Goal: Task Accomplishment & Management: Complete application form

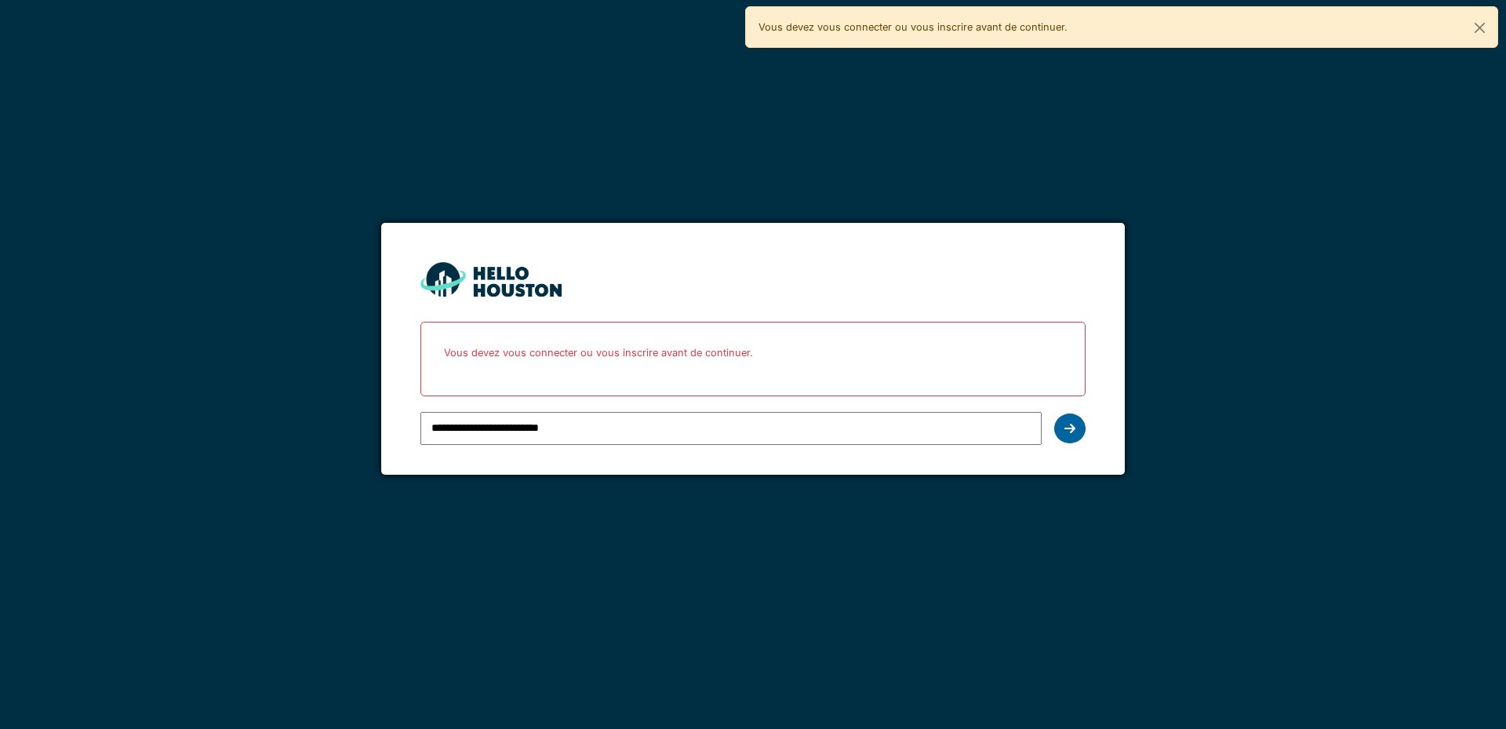
click at [1065, 431] on icon at bounding box center [1070, 428] width 11 height 13
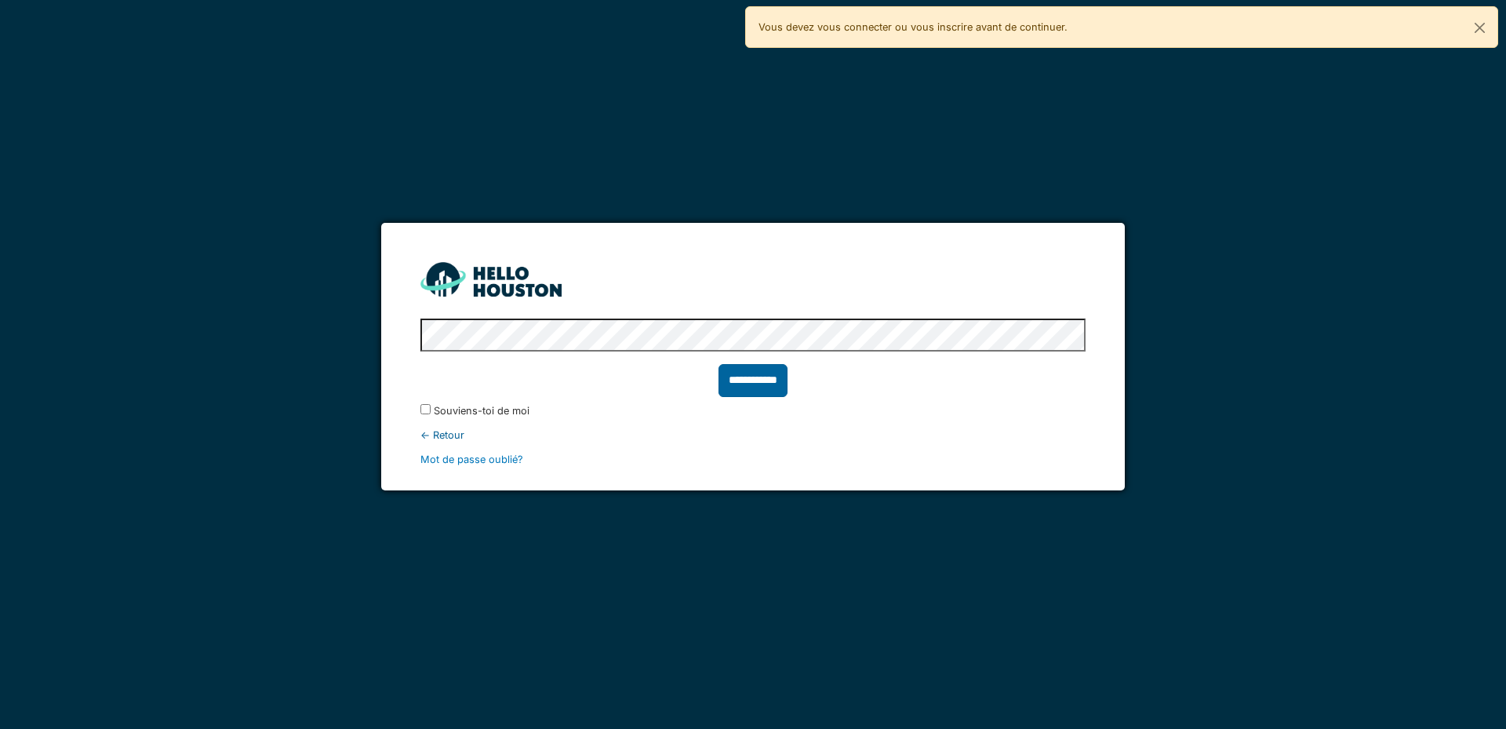
click at [756, 369] on input "**********" at bounding box center [753, 380] width 69 height 33
type input "******"
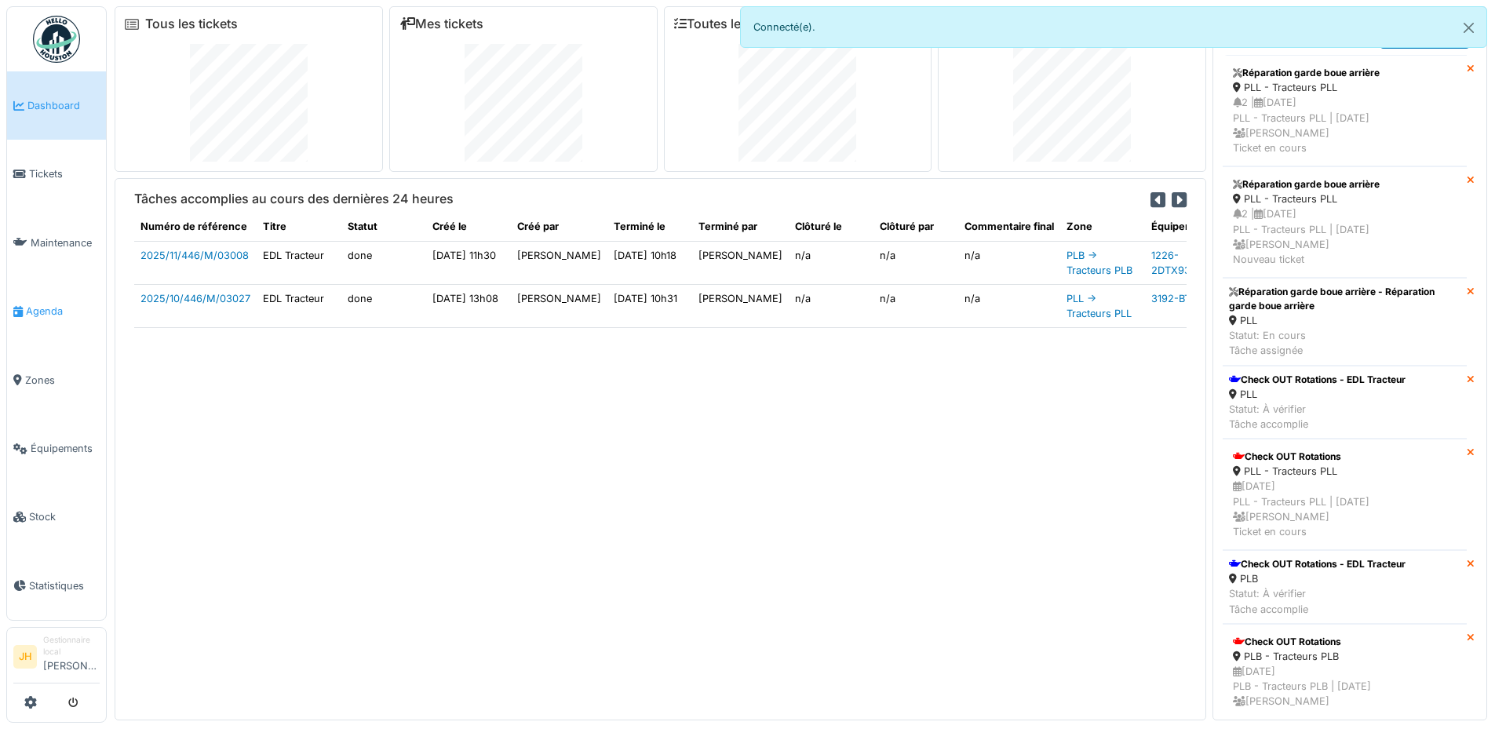
click at [48, 310] on span "Agenda" at bounding box center [63, 311] width 74 height 15
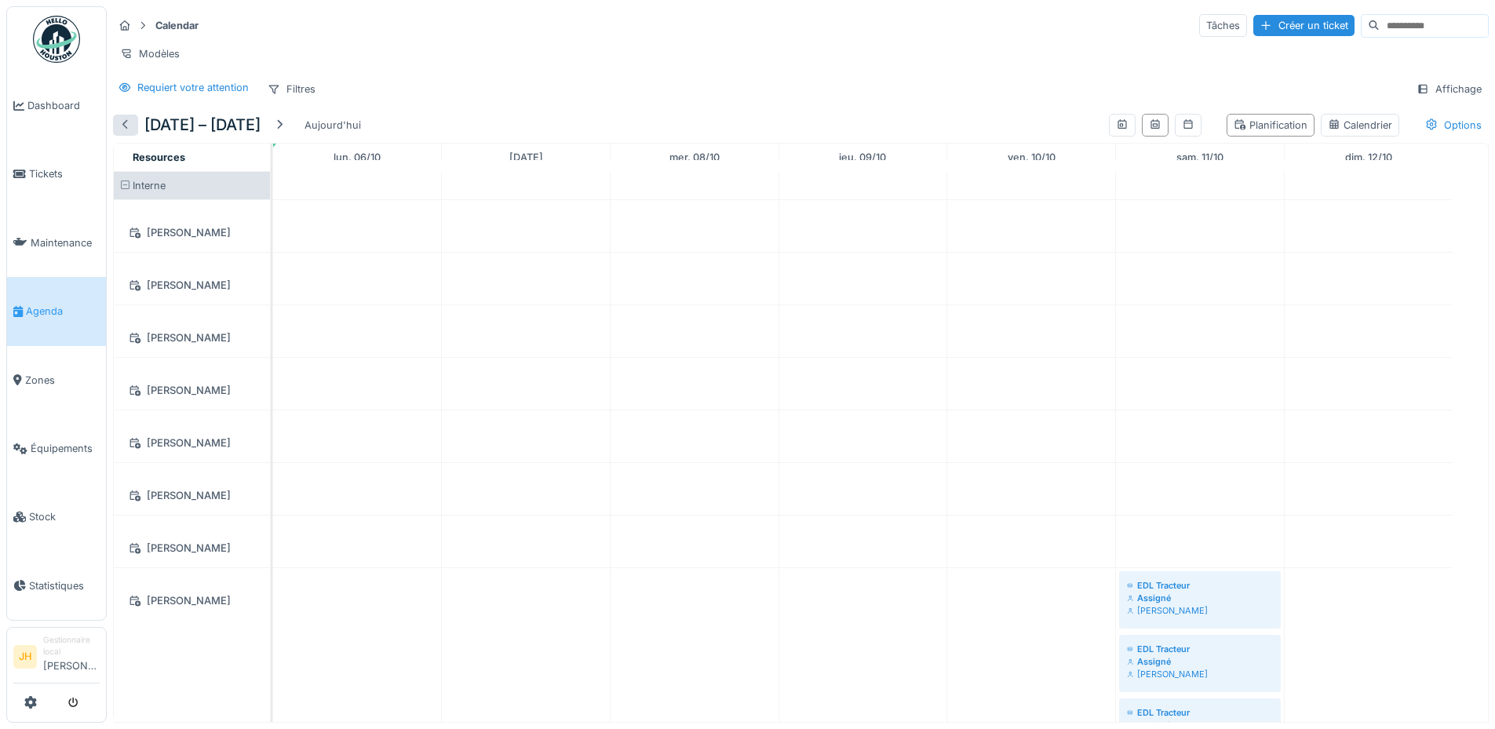
click at [127, 133] on div at bounding box center [125, 125] width 13 height 15
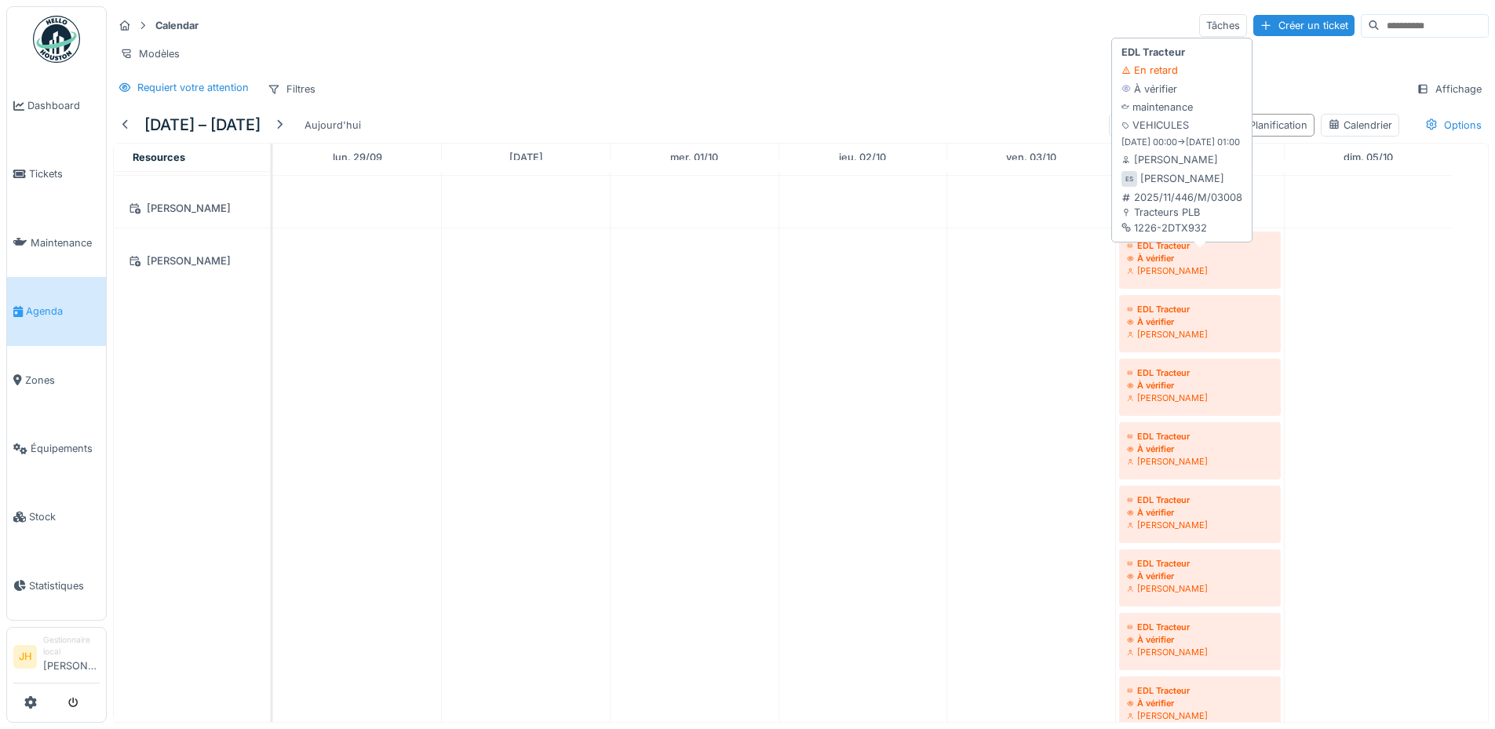
click at [1177, 252] on div "EDL Tracteur" at bounding box center [1200, 245] width 146 height 13
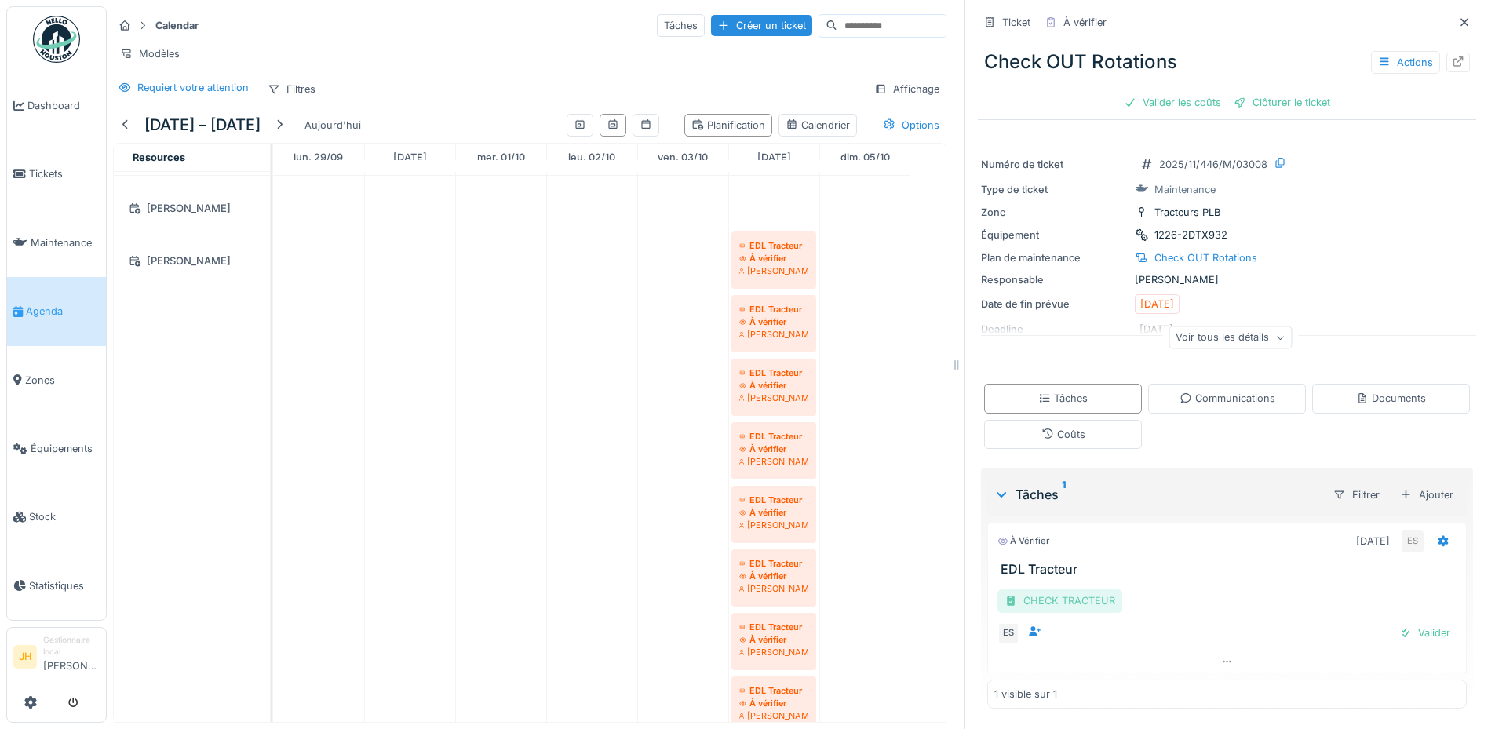
click at [1064, 603] on div "CHECK TRACTEUR" at bounding box center [1059, 600] width 125 height 23
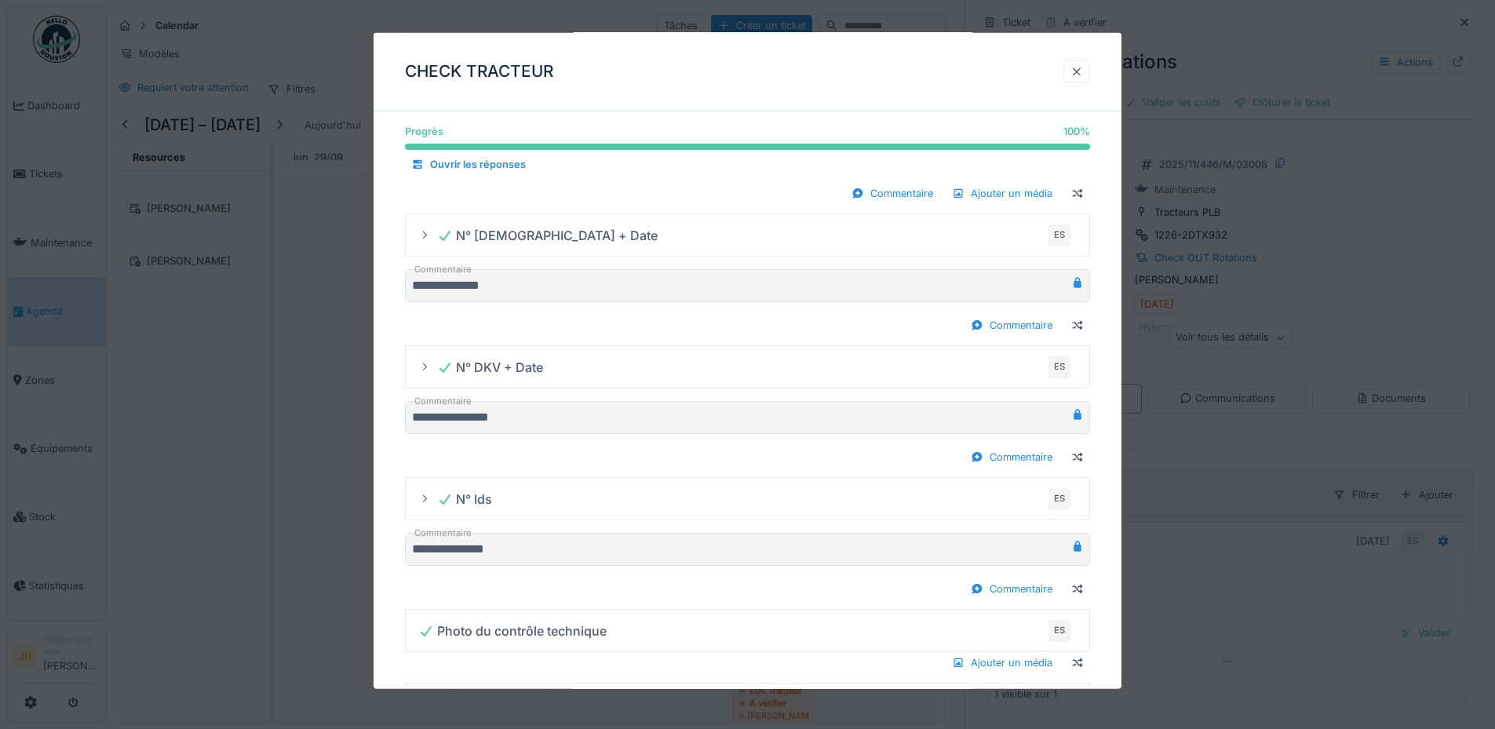
click at [1090, 66] on div at bounding box center [1076, 71] width 27 height 23
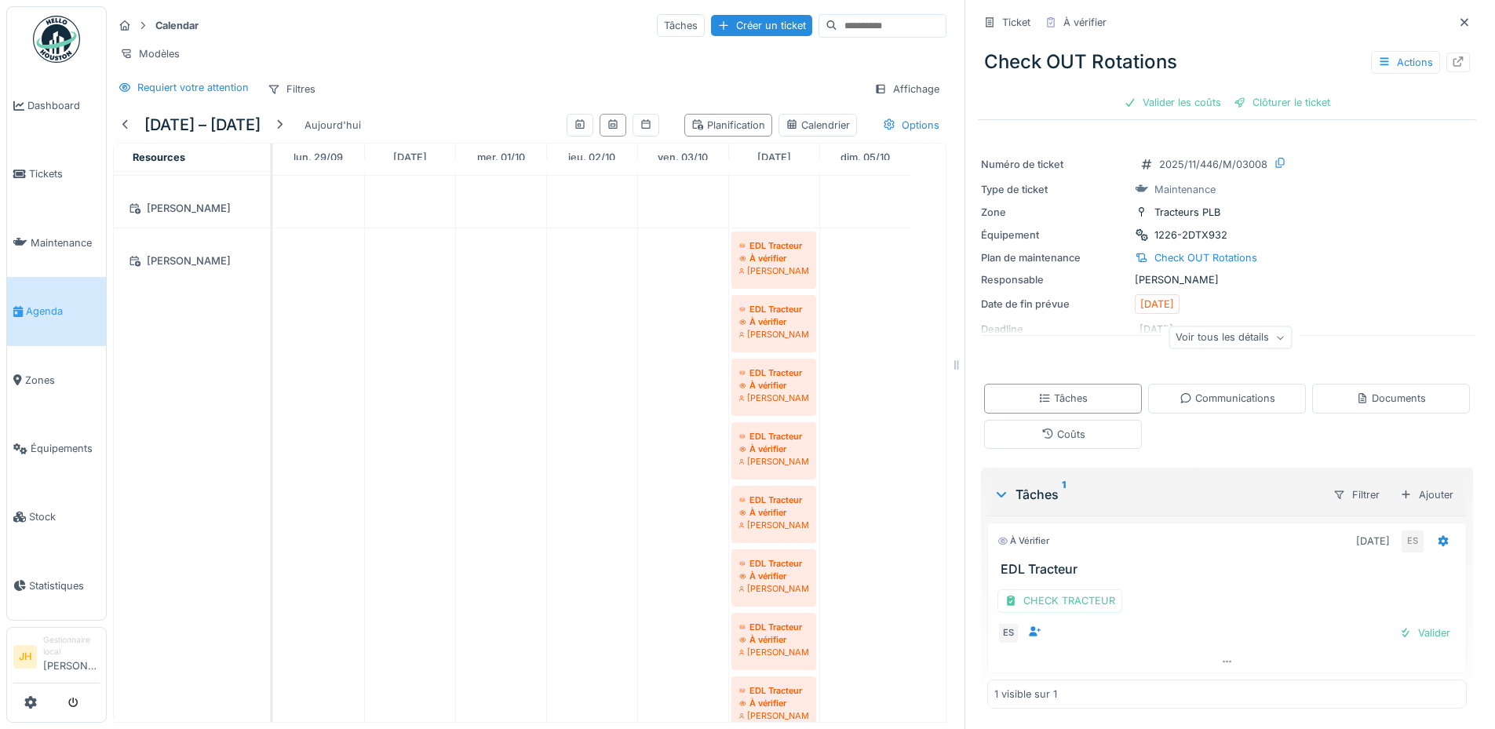
click at [1033, 490] on div "Tâches 1" at bounding box center [1156, 494] width 326 height 19
click at [1356, 391] on div "Documents" at bounding box center [1391, 398] width 70 height 15
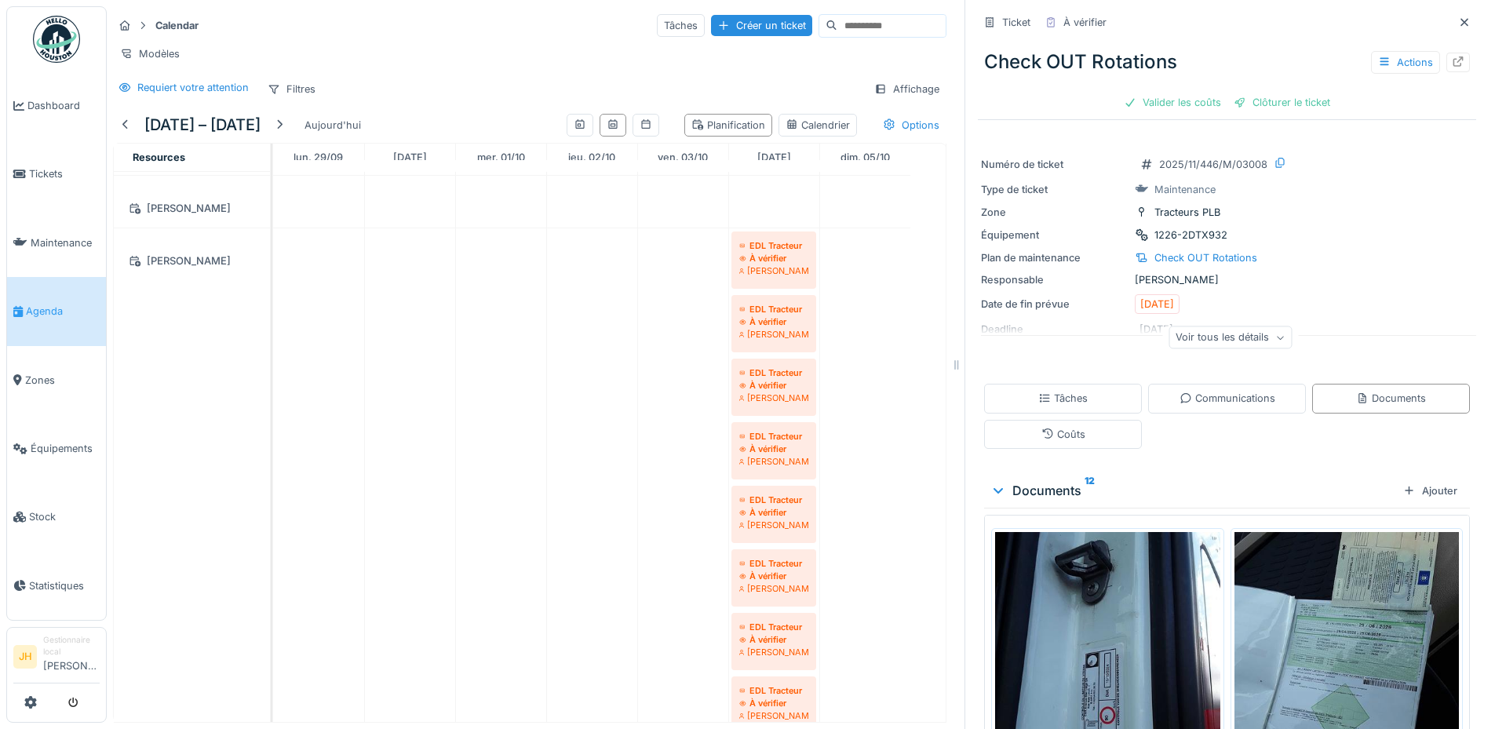
click at [992, 492] on icon at bounding box center [998, 490] width 13 height 16
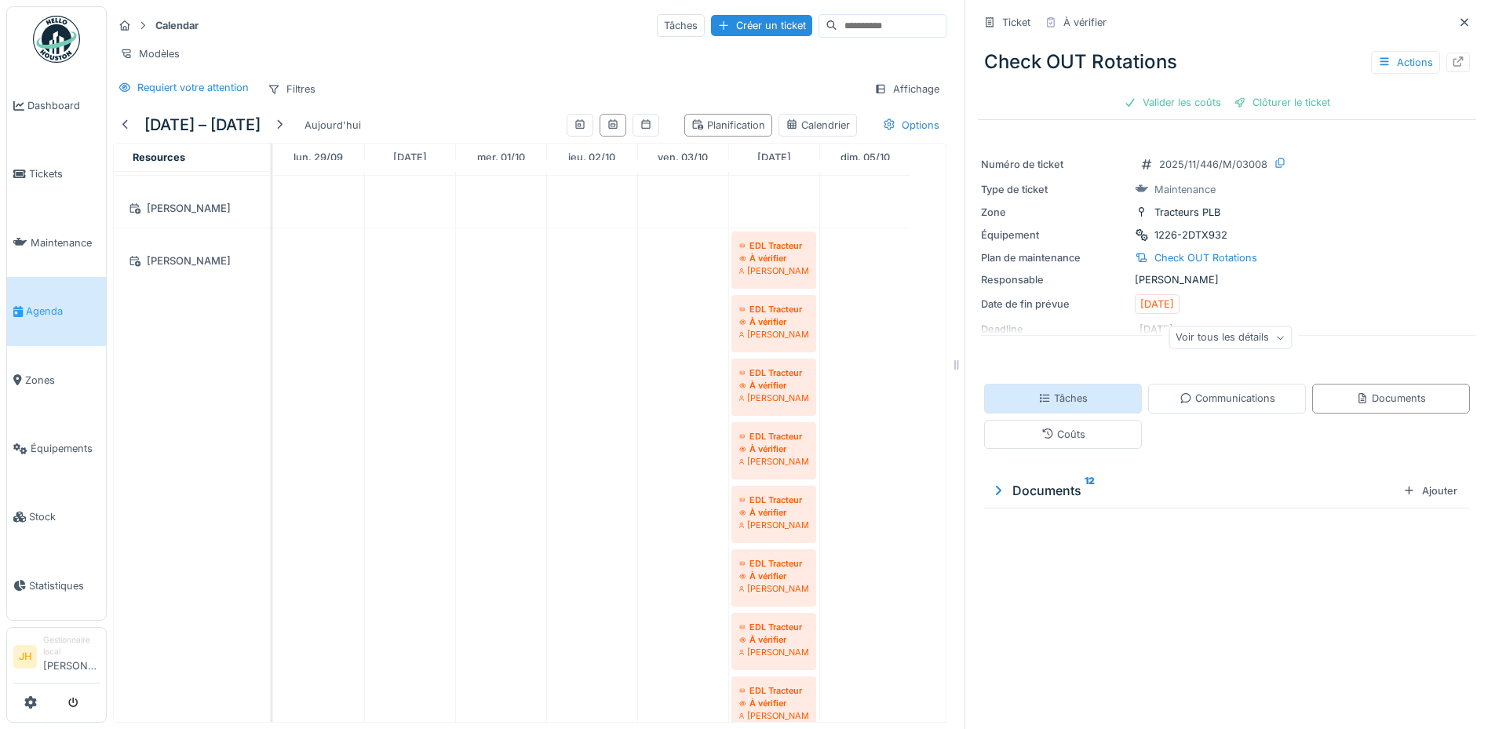
click at [1067, 397] on div "Tâches" at bounding box center [1062, 398] width 49 height 15
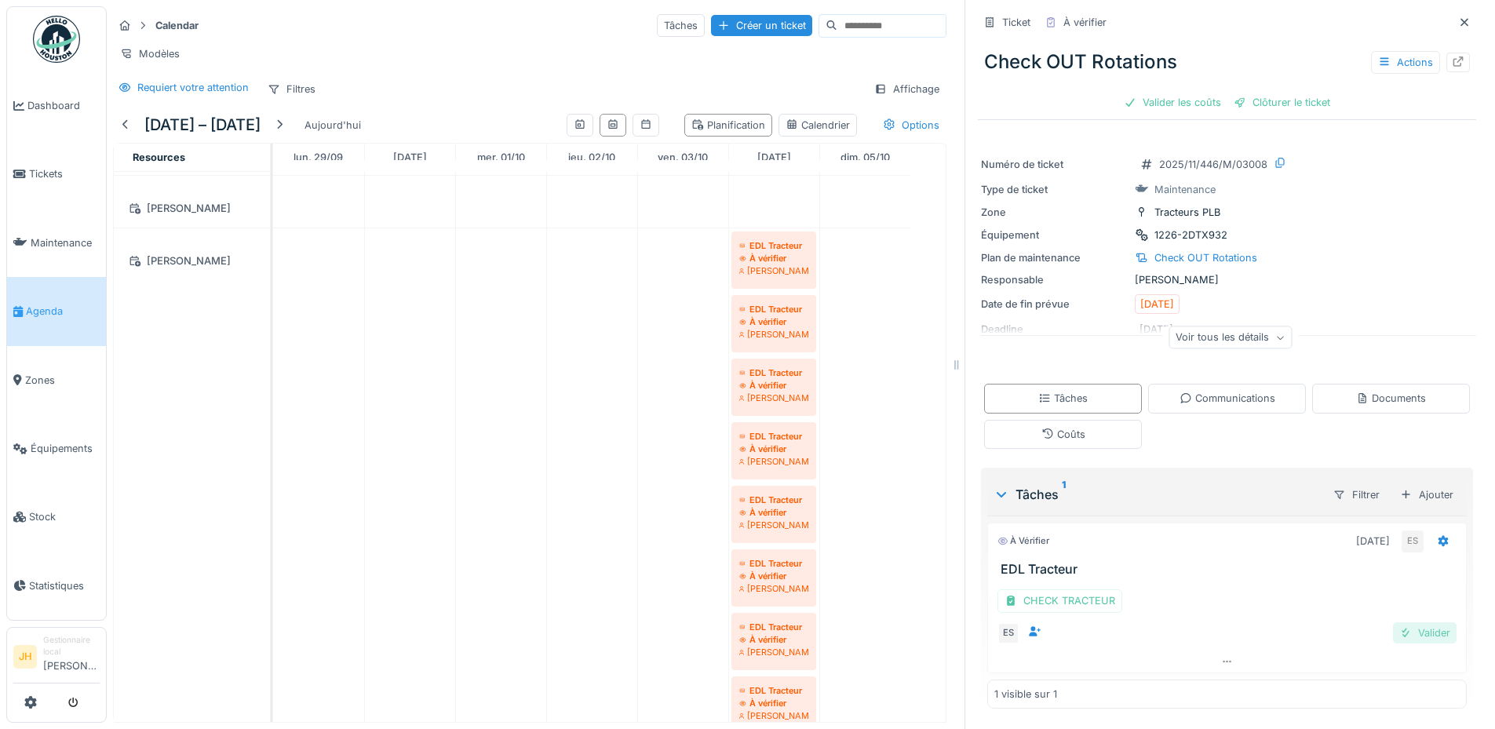
click at [1413, 622] on div "Valider" at bounding box center [1425, 632] width 64 height 21
click at [1173, 96] on div "Valider les coûts" at bounding box center [1172, 102] width 110 height 21
click at [1280, 92] on div "Clôturer le ticket" at bounding box center [1281, 102] width 109 height 21
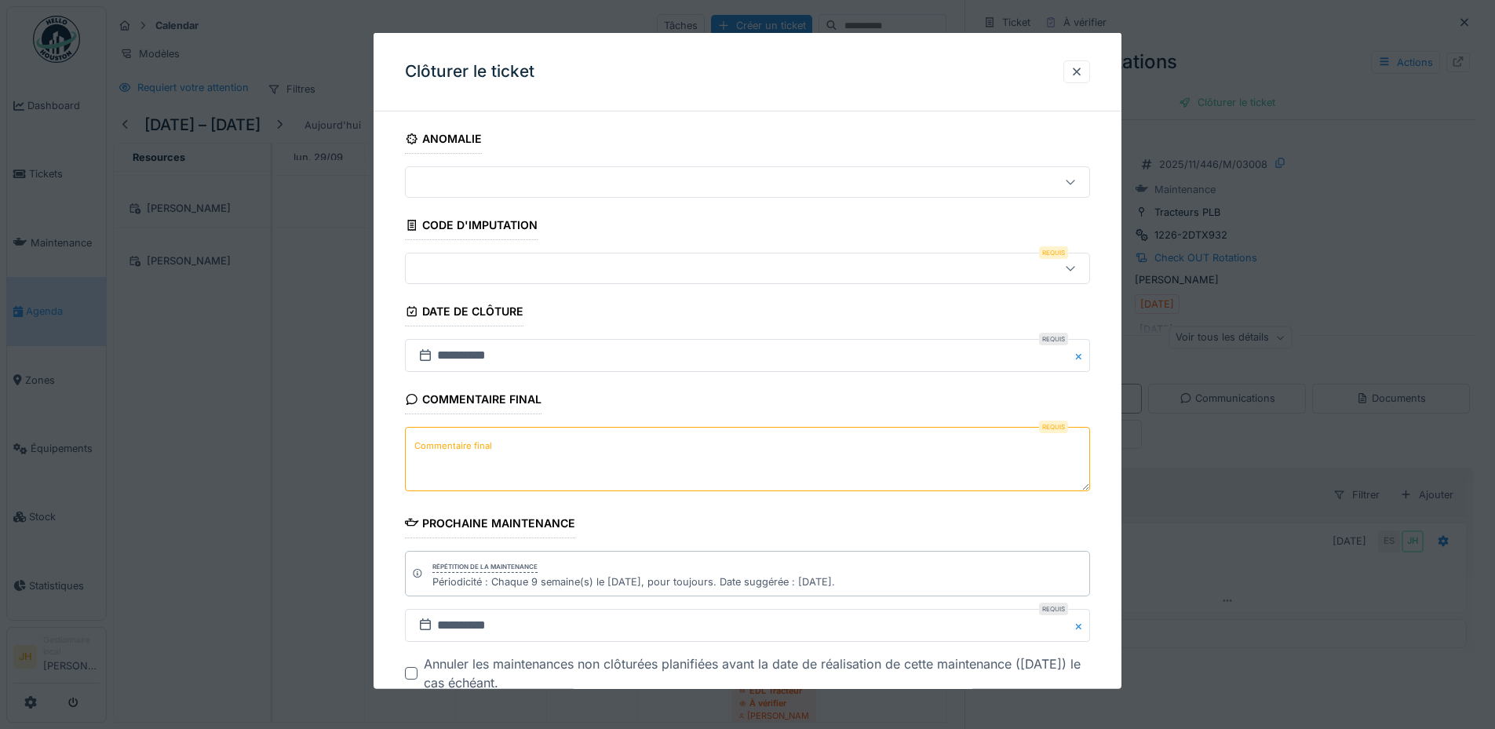
click at [497, 268] on div at bounding box center [707, 268] width 591 height 17
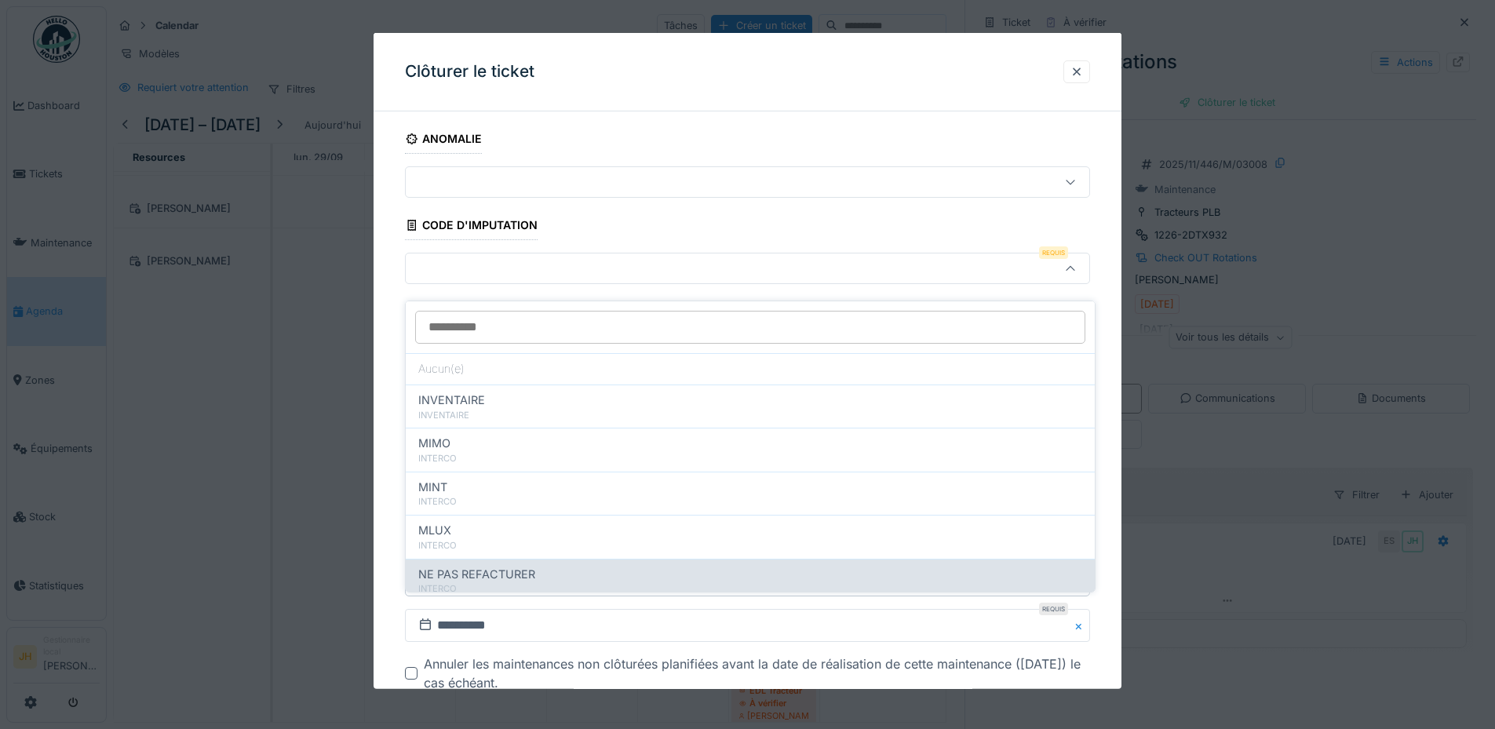
click at [461, 566] on span "NE PAS REFACTURER" at bounding box center [476, 574] width 117 height 17
type input "****"
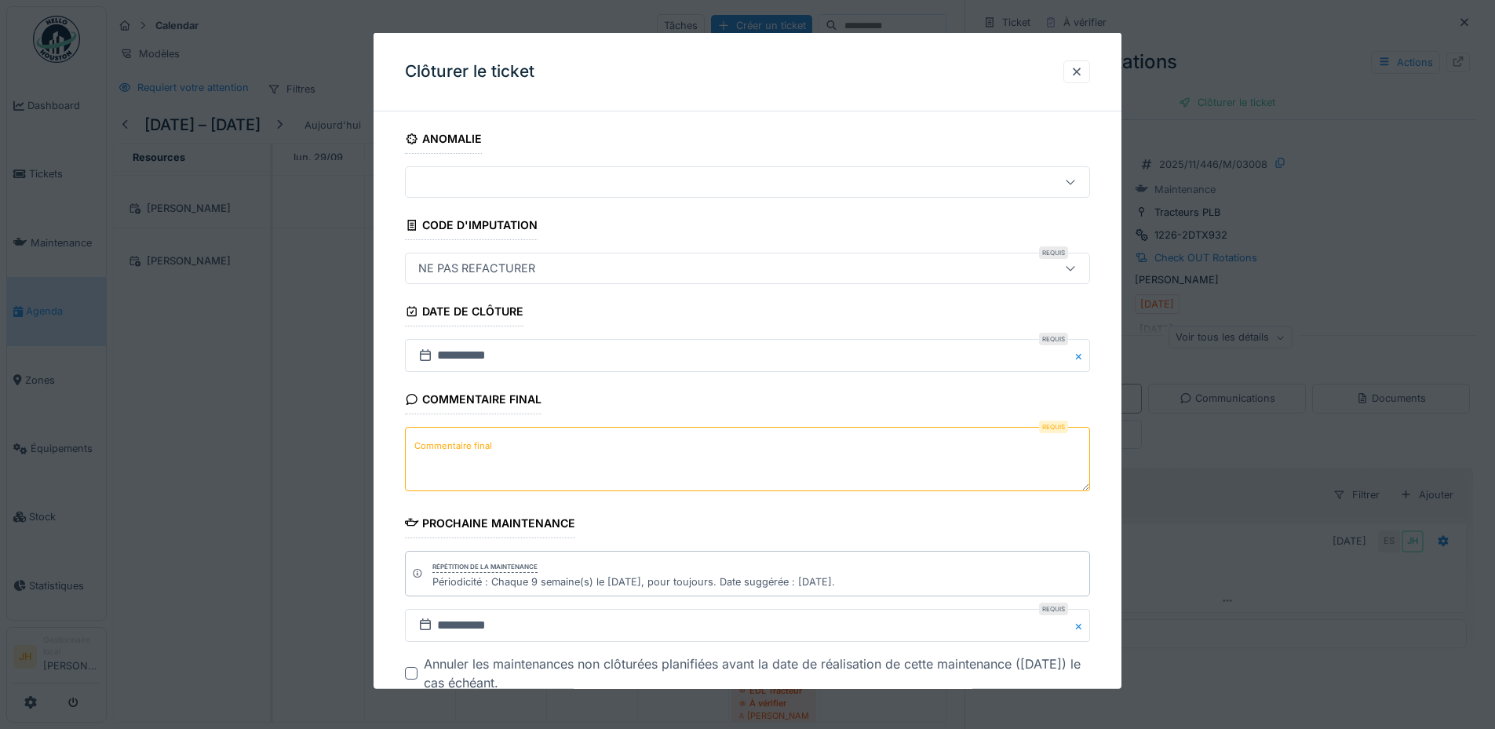
click at [478, 449] on label "Commentaire final" at bounding box center [453, 445] width 84 height 20
click at [478, 449] on textarea "Commentaire final" at bounding box center [747, 459] width 685 height 64
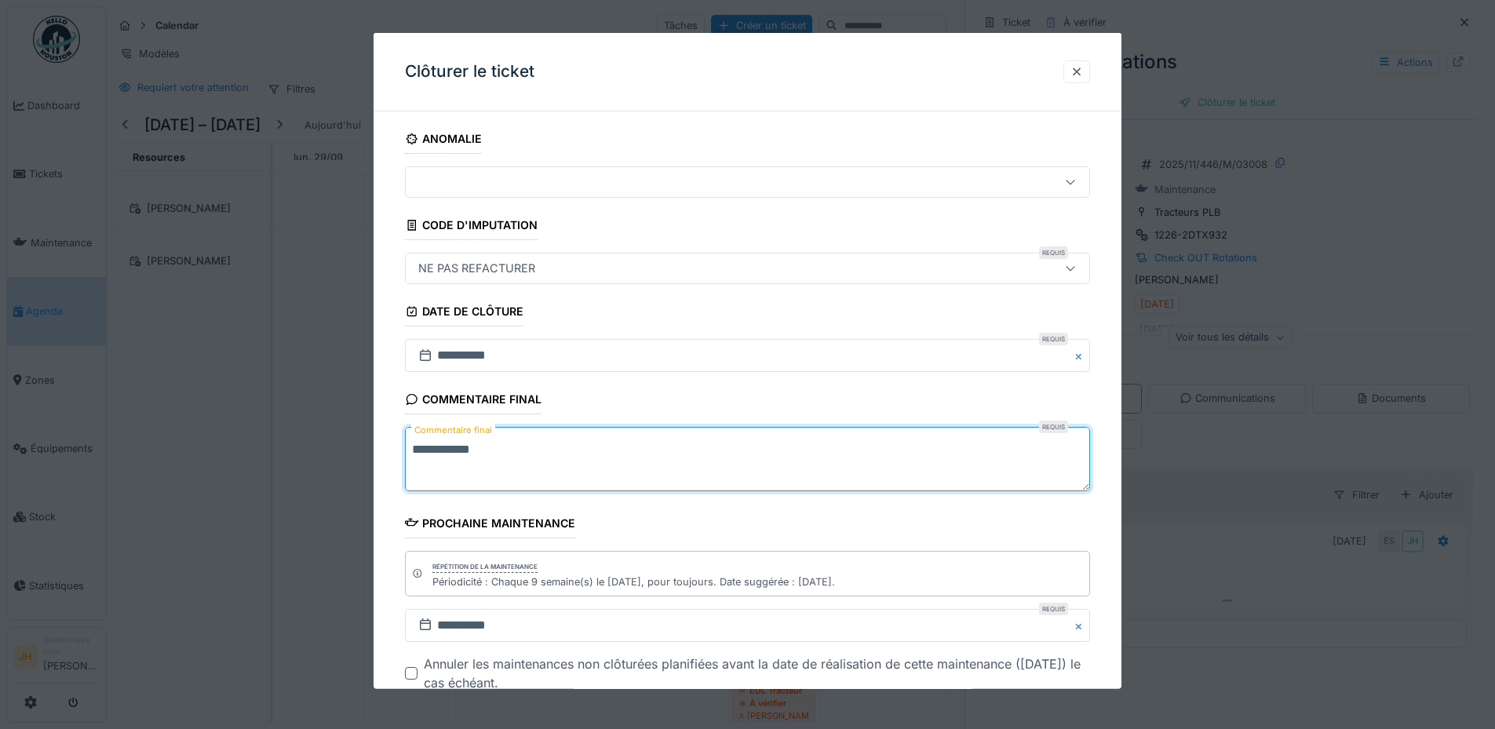
scroll to position [99, 0]
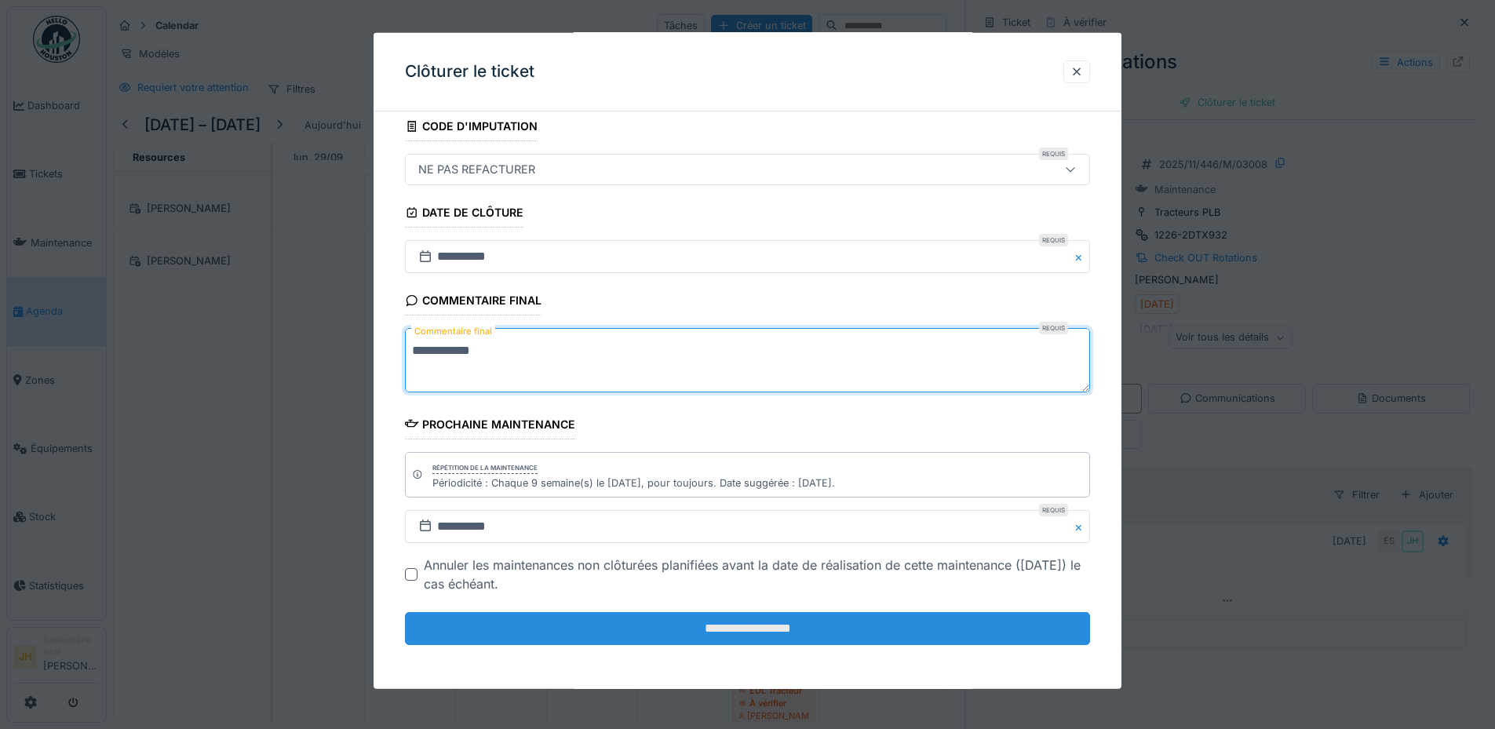
type textarea "**********"
click at [726, 631] on input "**********" at bounding box center [747, 628] width 685 height 33
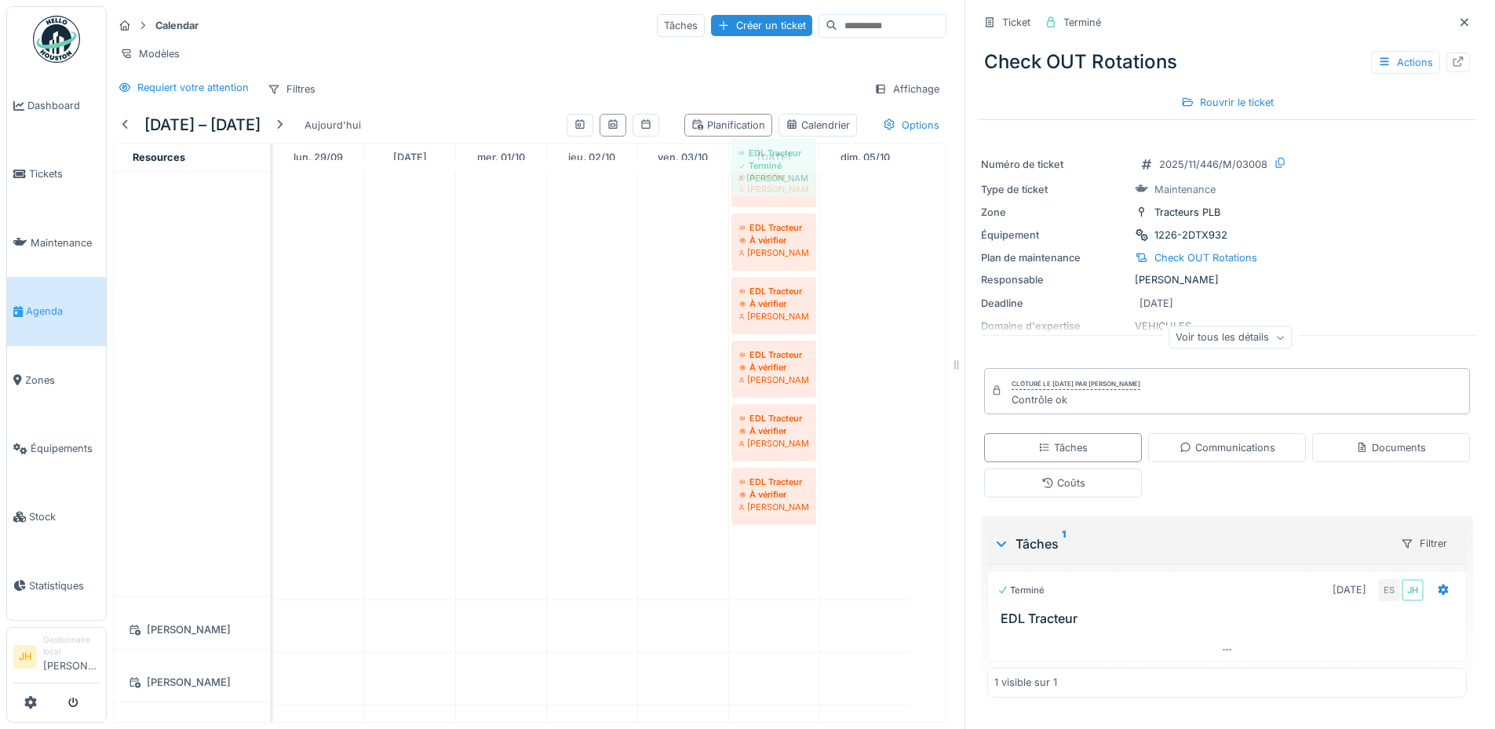
scroll to position [959, 0]
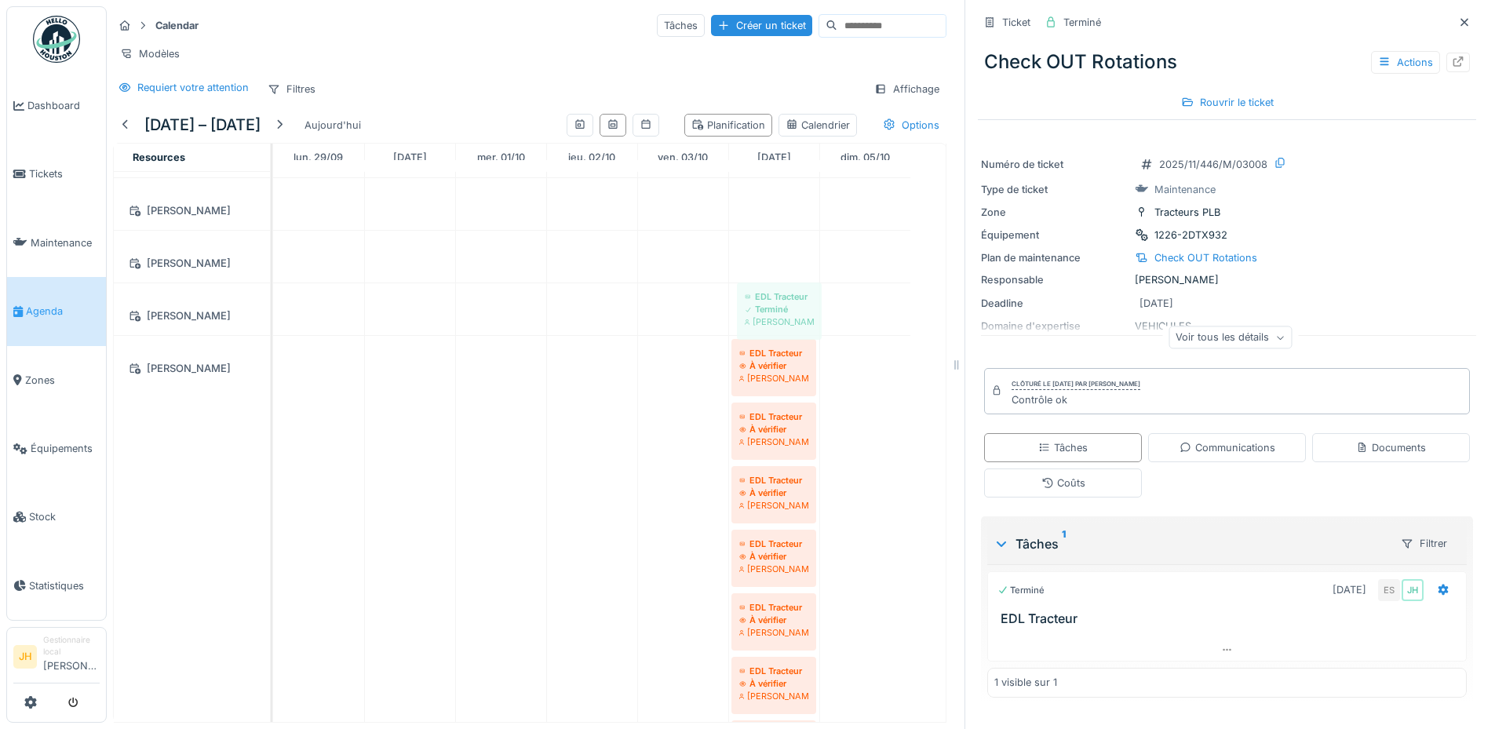
drag, startPoint x: 782, startPoint y: 530, endPoint x: 788, endPoint y: 319, distance: 211.1
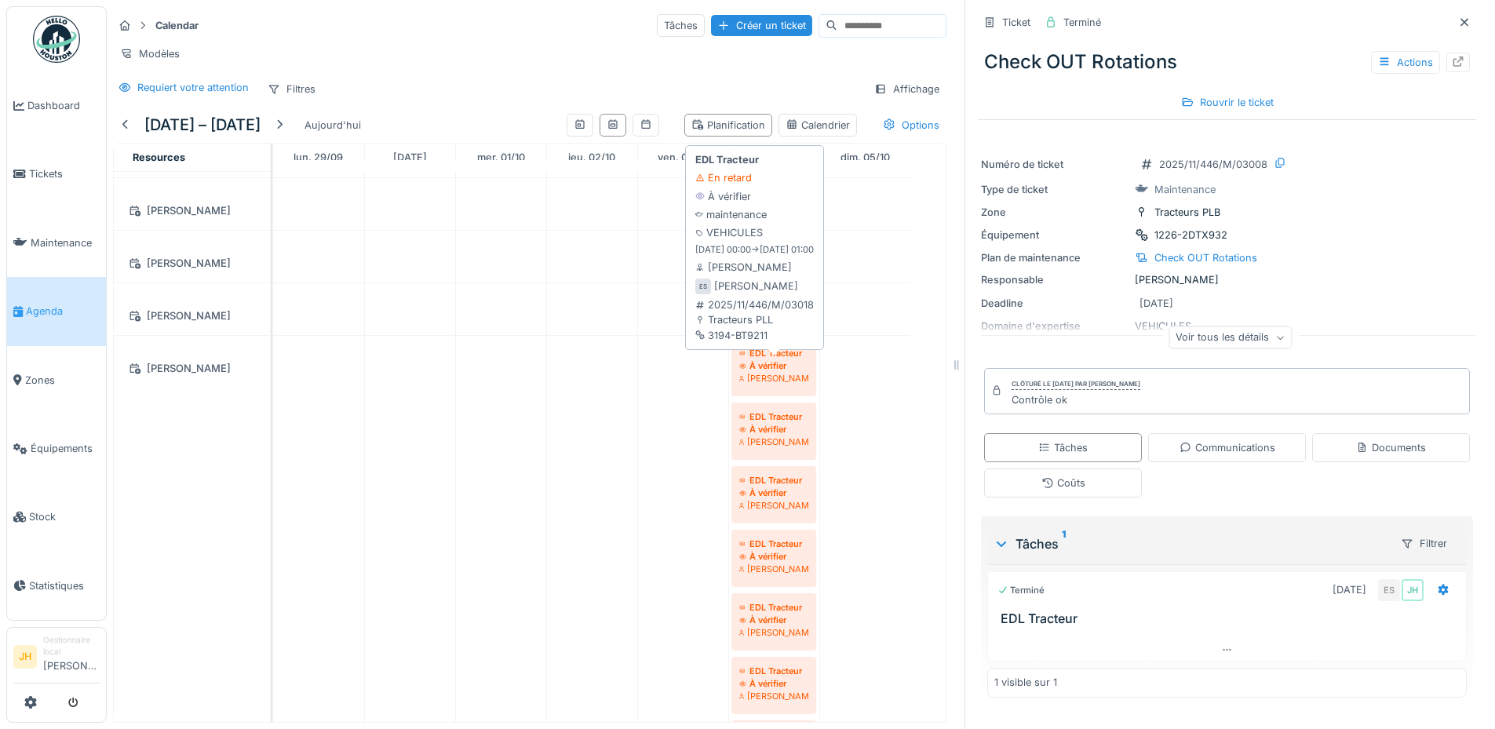
click at [783, 374] on div "[PERSON_NAME]" at bounding box center [773, 378] width 69 height 13
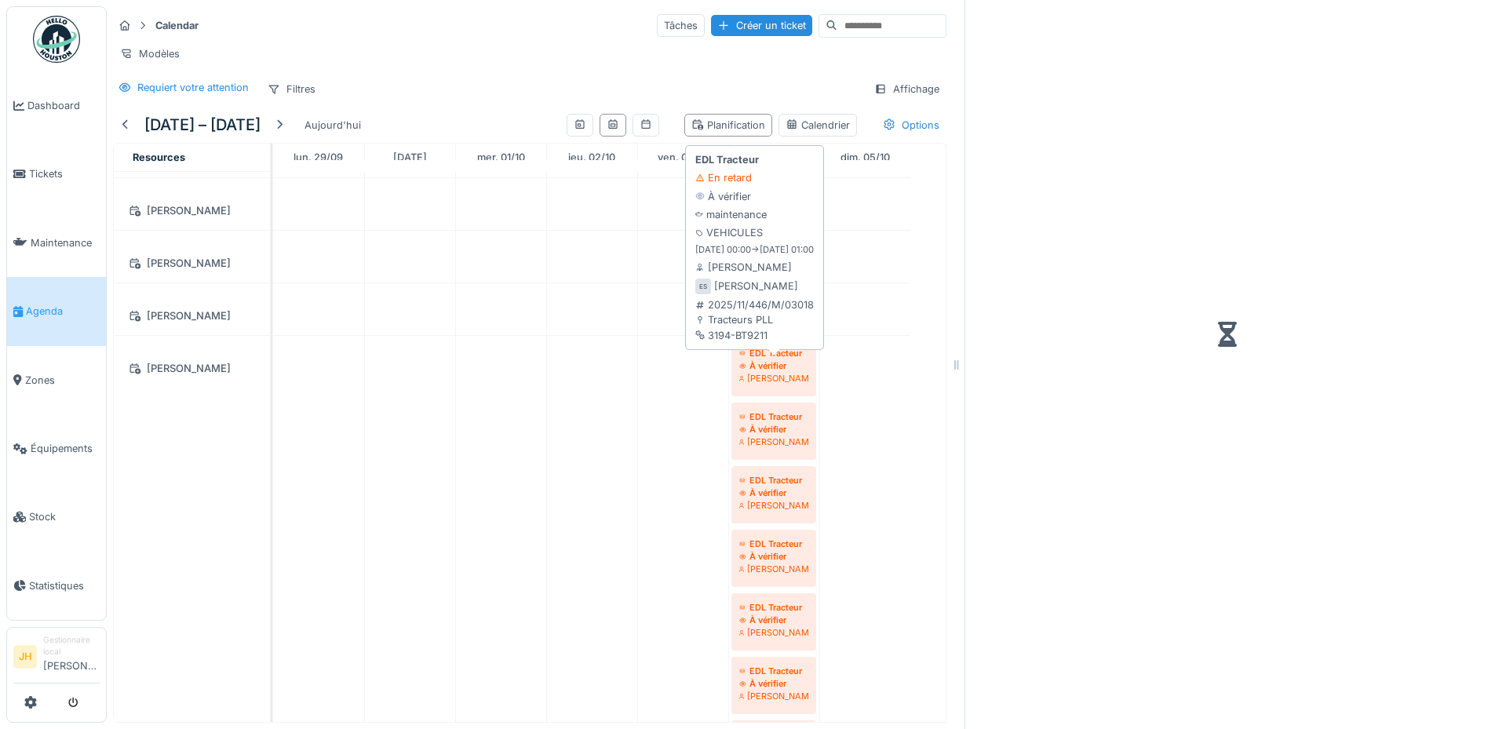
click at [781, 374] on div "[PERSON_NAME]" at bounding box center [773, 378] width 69 height 13
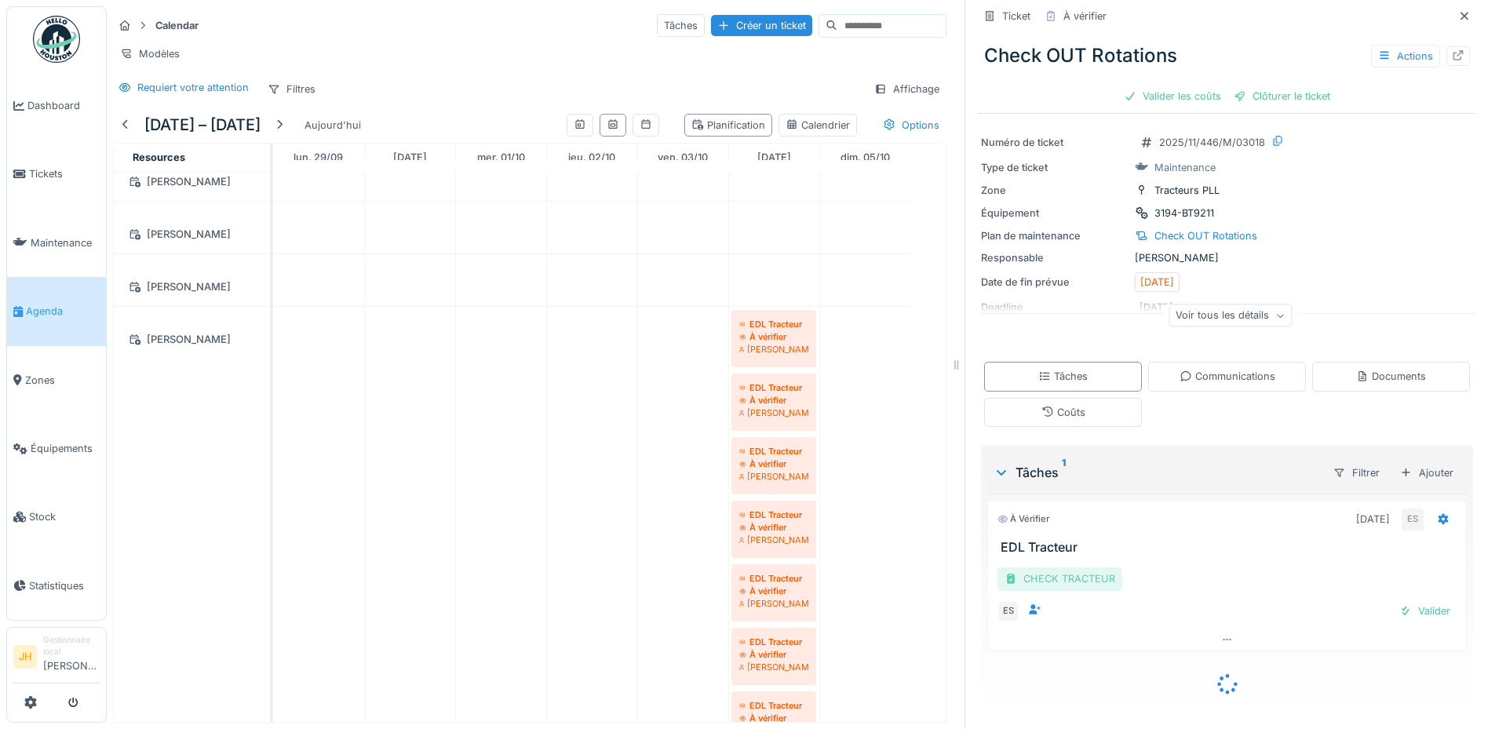
click at [1067, 582] on div "CHECK TRACTEUR" at bounding box center [1059, 578] width 125 height 23
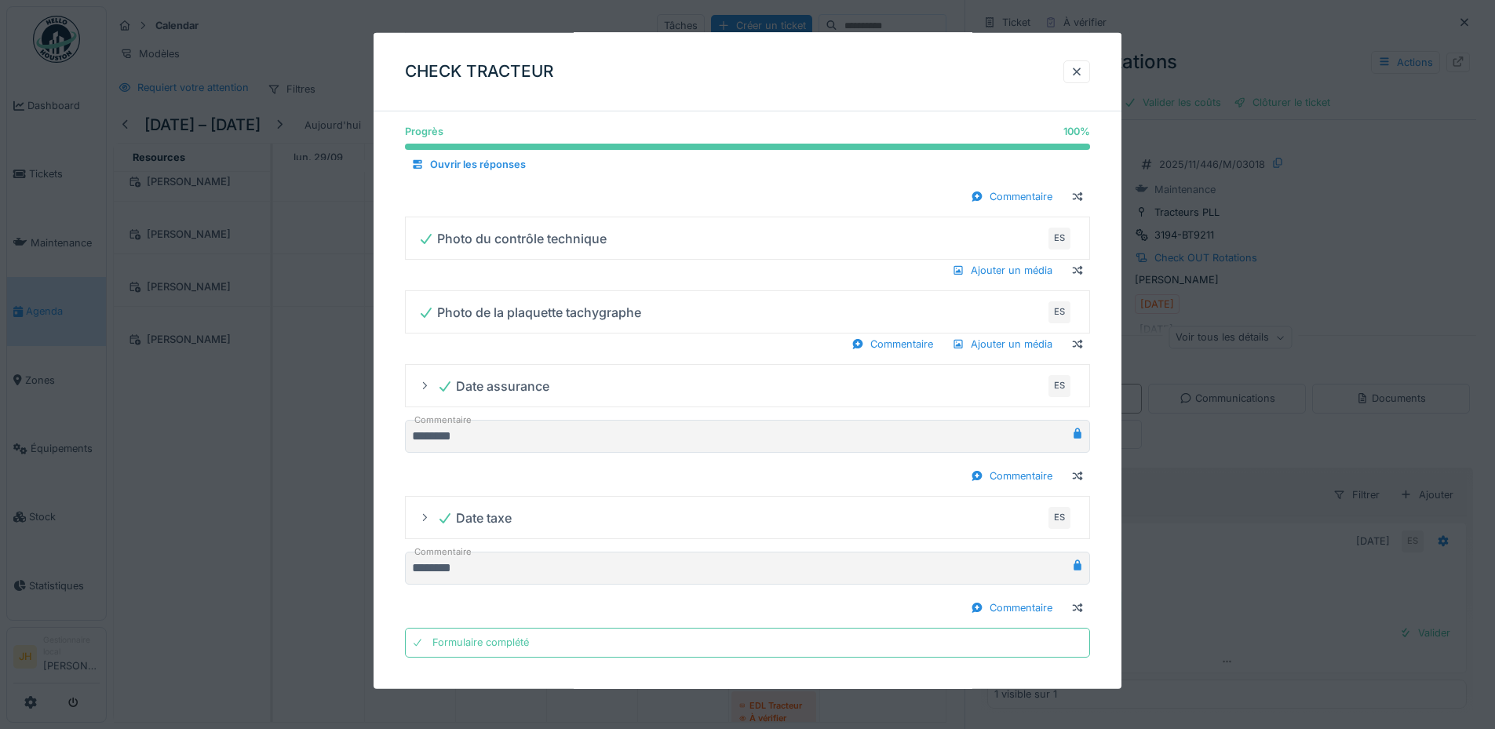
click at [1080, 78] on div at bounding box center [1076, 71] width 13 height 15
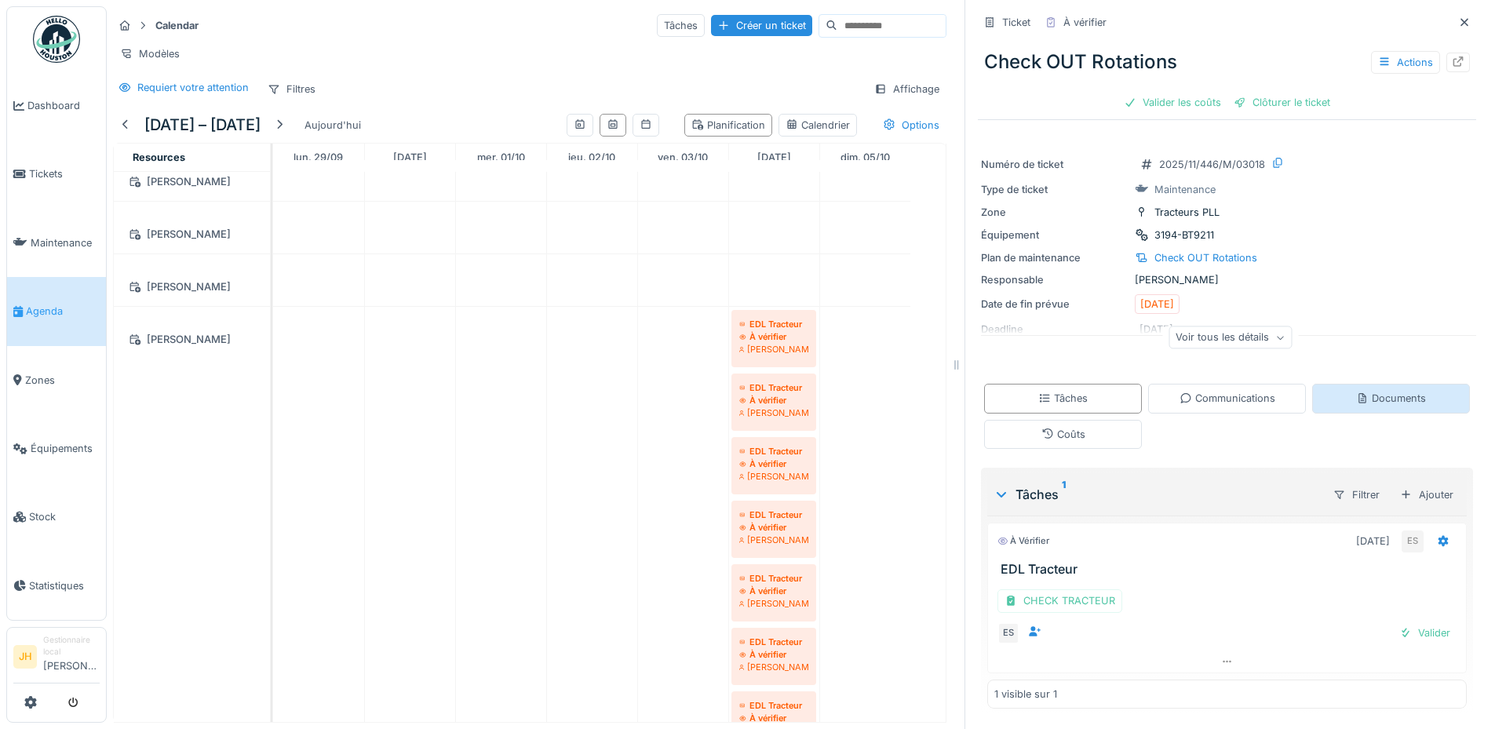
click at [1379, 394] on div "Documents" at bounding box center [1391, 398] width 70 height 15
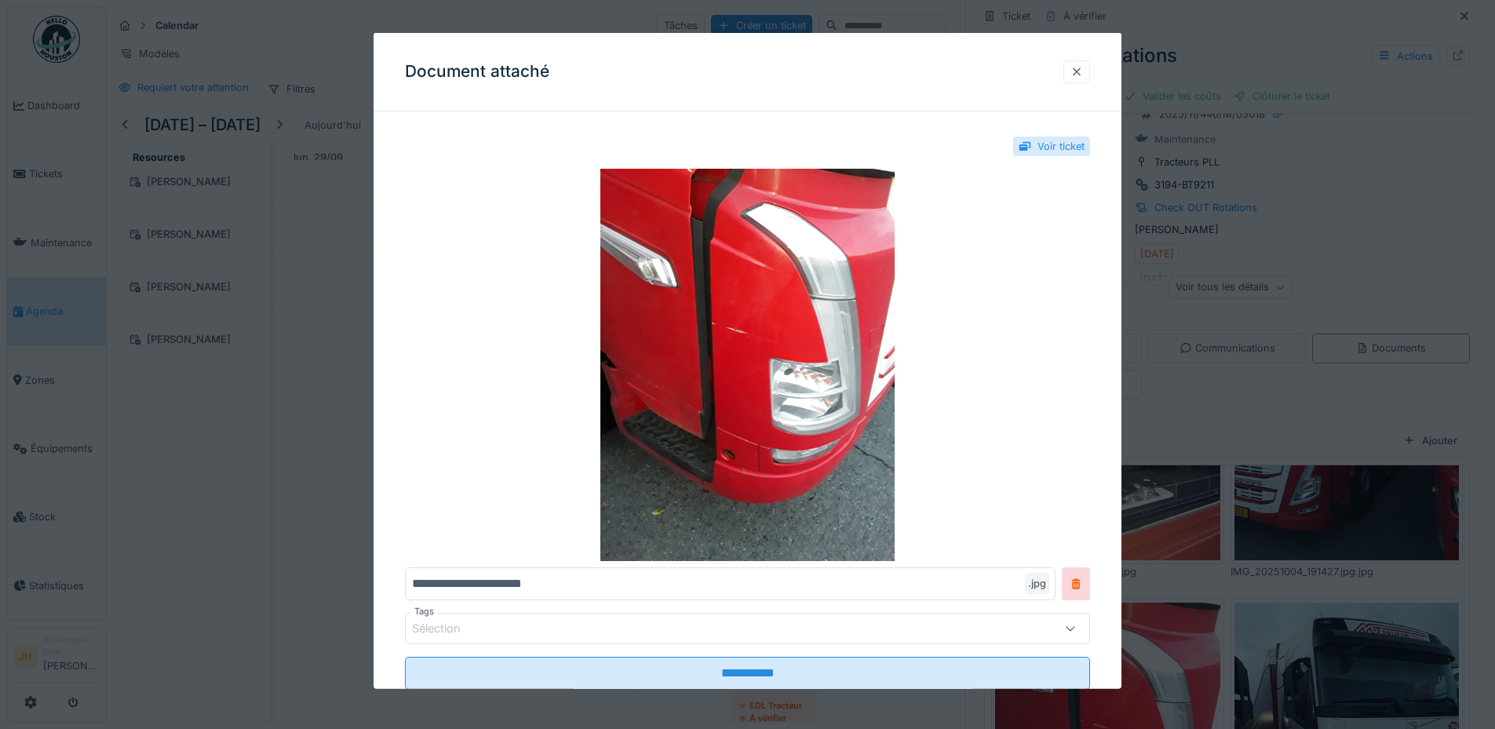
click at [1083, 71] on div at bounding box center [1076, 71] width 13 height 15
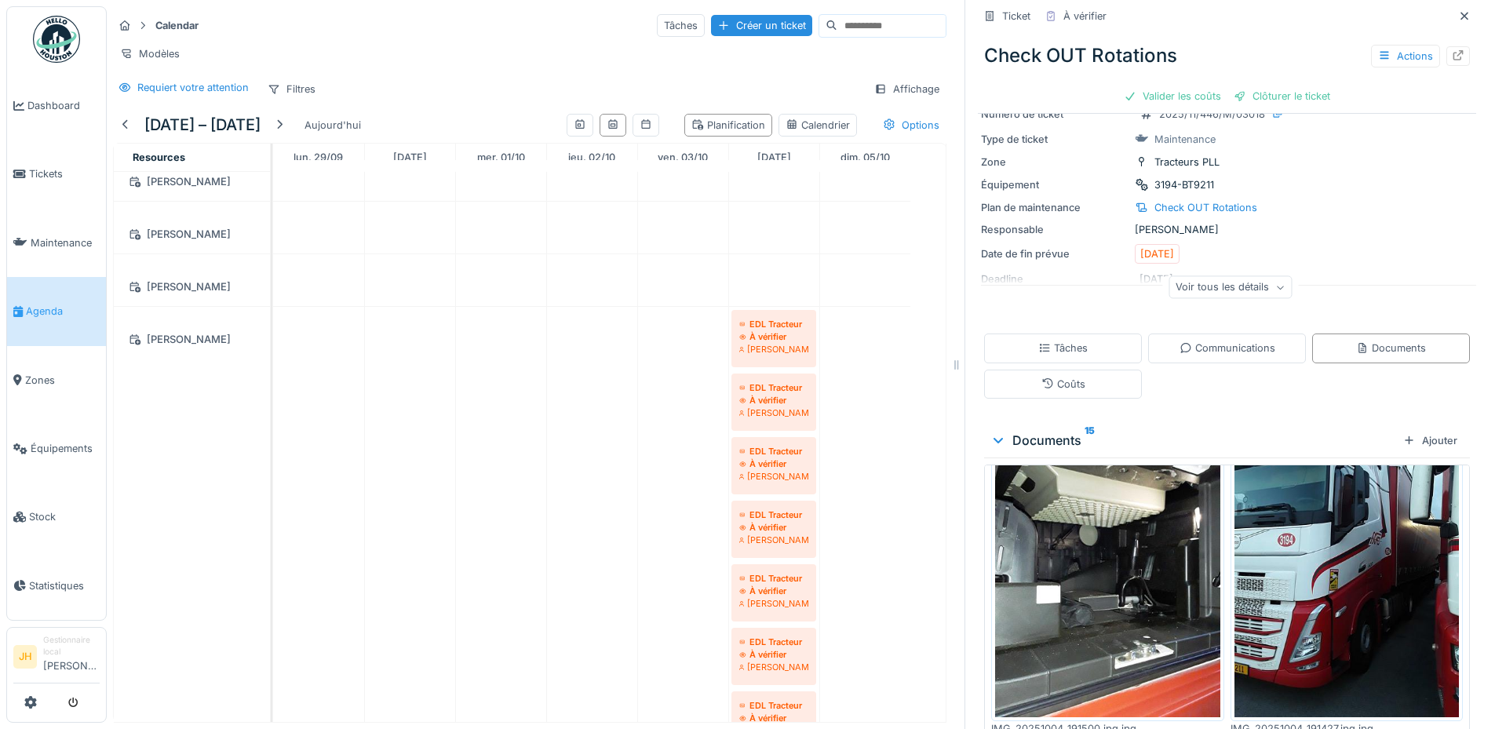
click at [1104, 571] on img at bounding box center [1107, 568] width 225 height 300
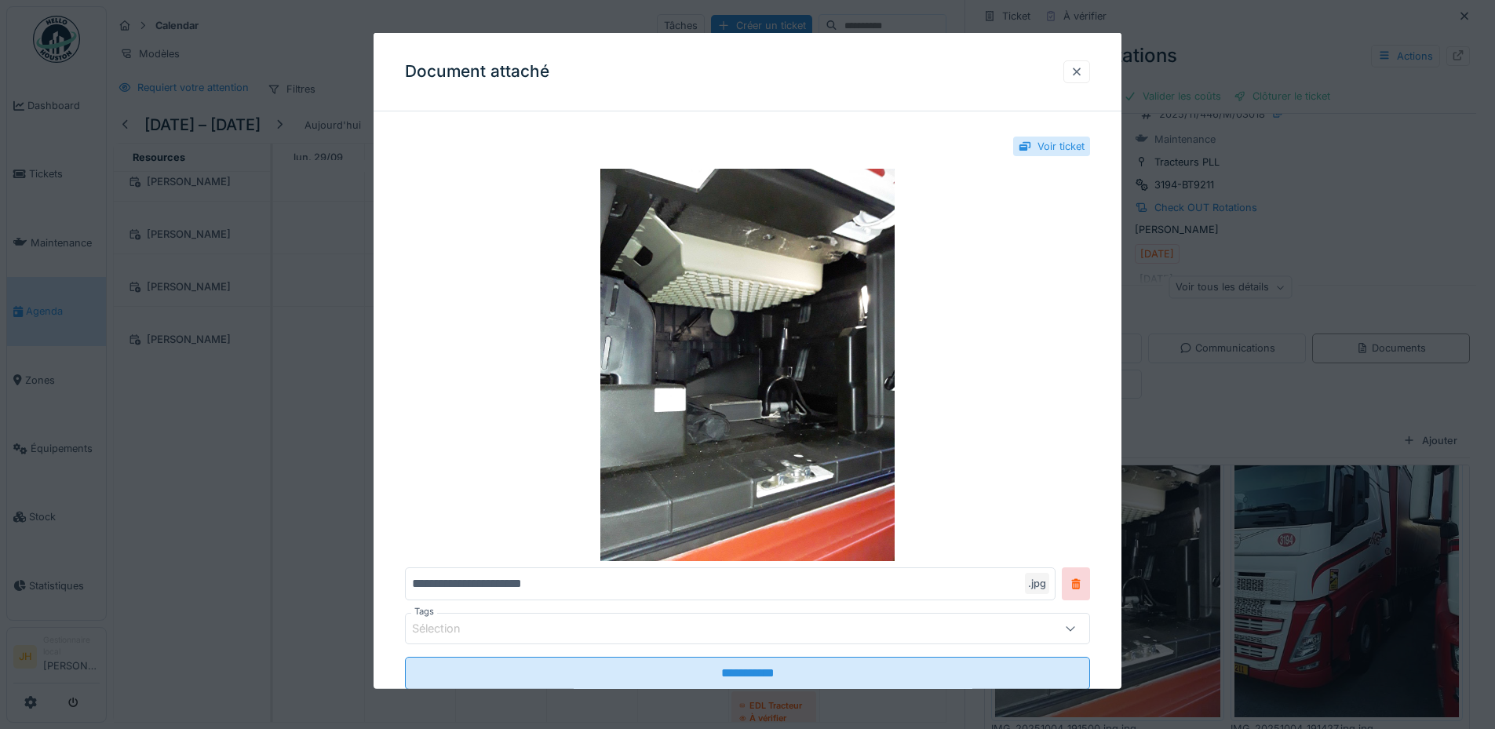
click at [1080, 72] on div at bounding box center [1076, 71] width 13 height 15
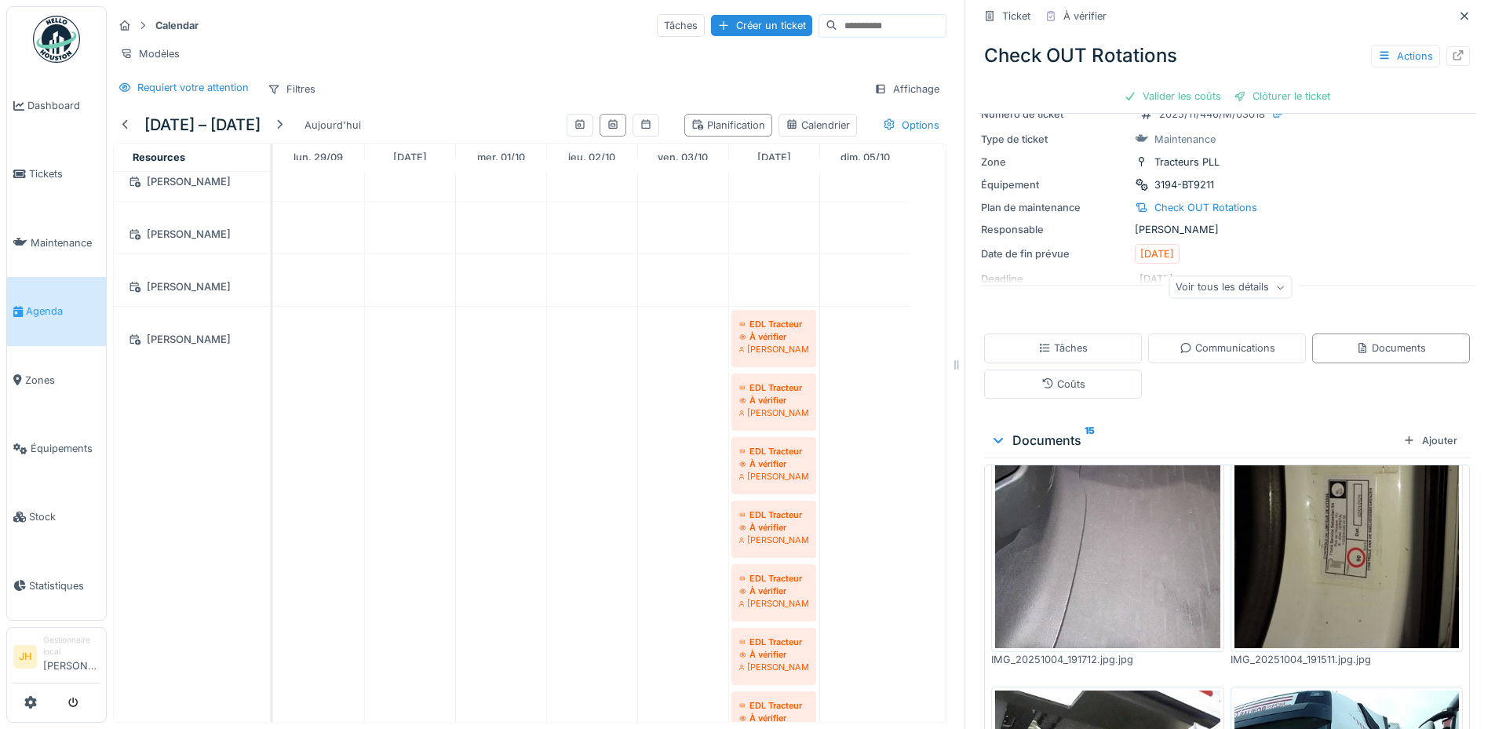
scroll to position [1456, 0]
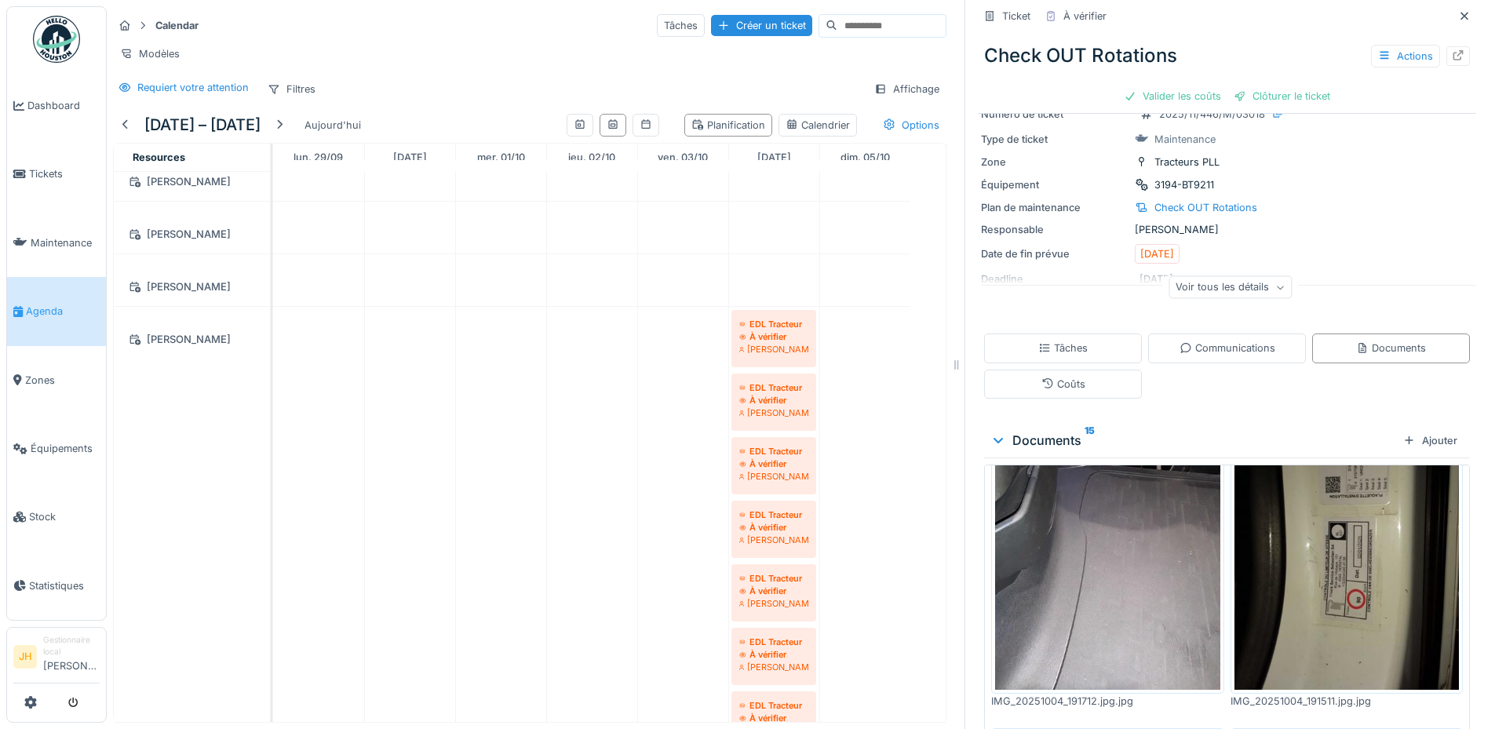
click at [1118, 565] on img at bounding box center [1107, 541] width 225 height 300
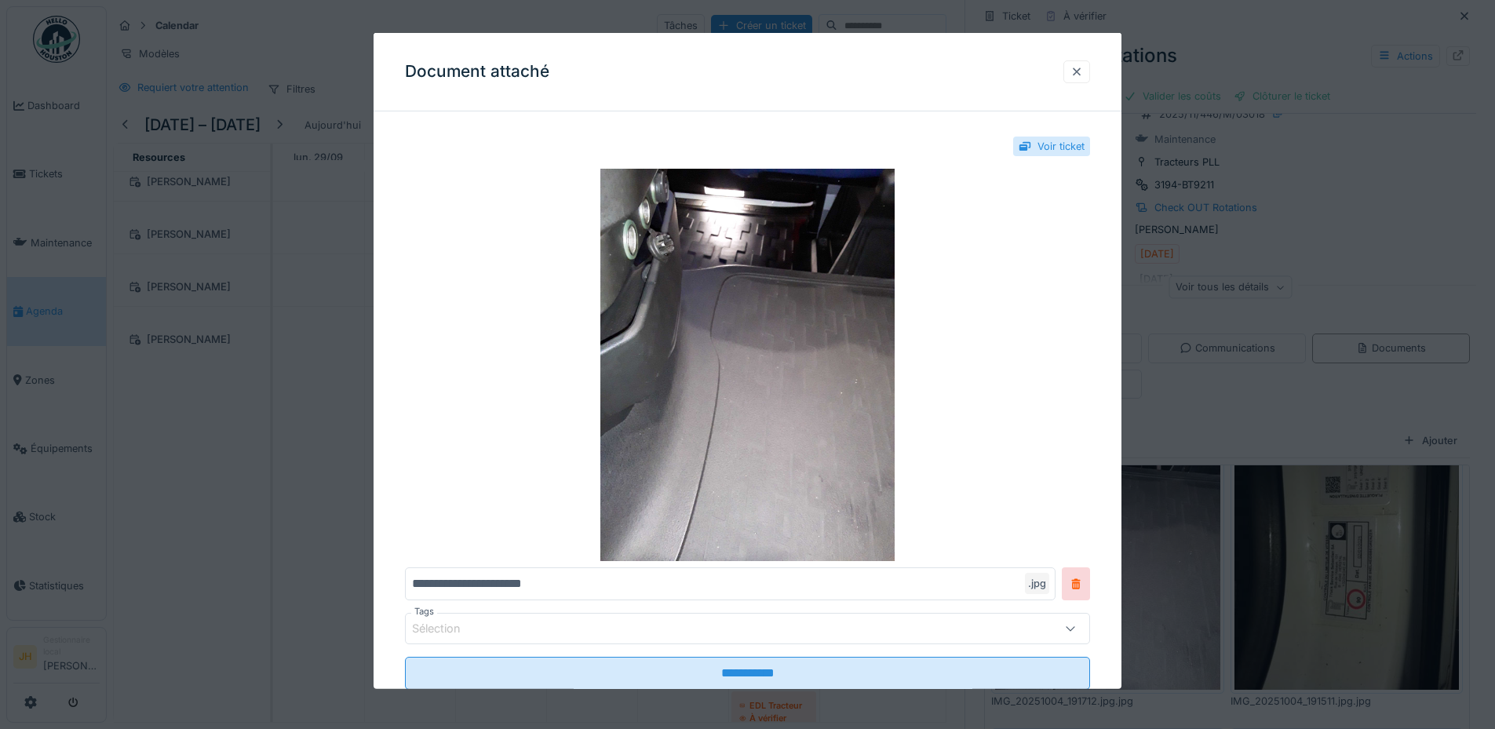
click at [1082, 68] on div at bounding box center [1076, 71] width 13 height 15
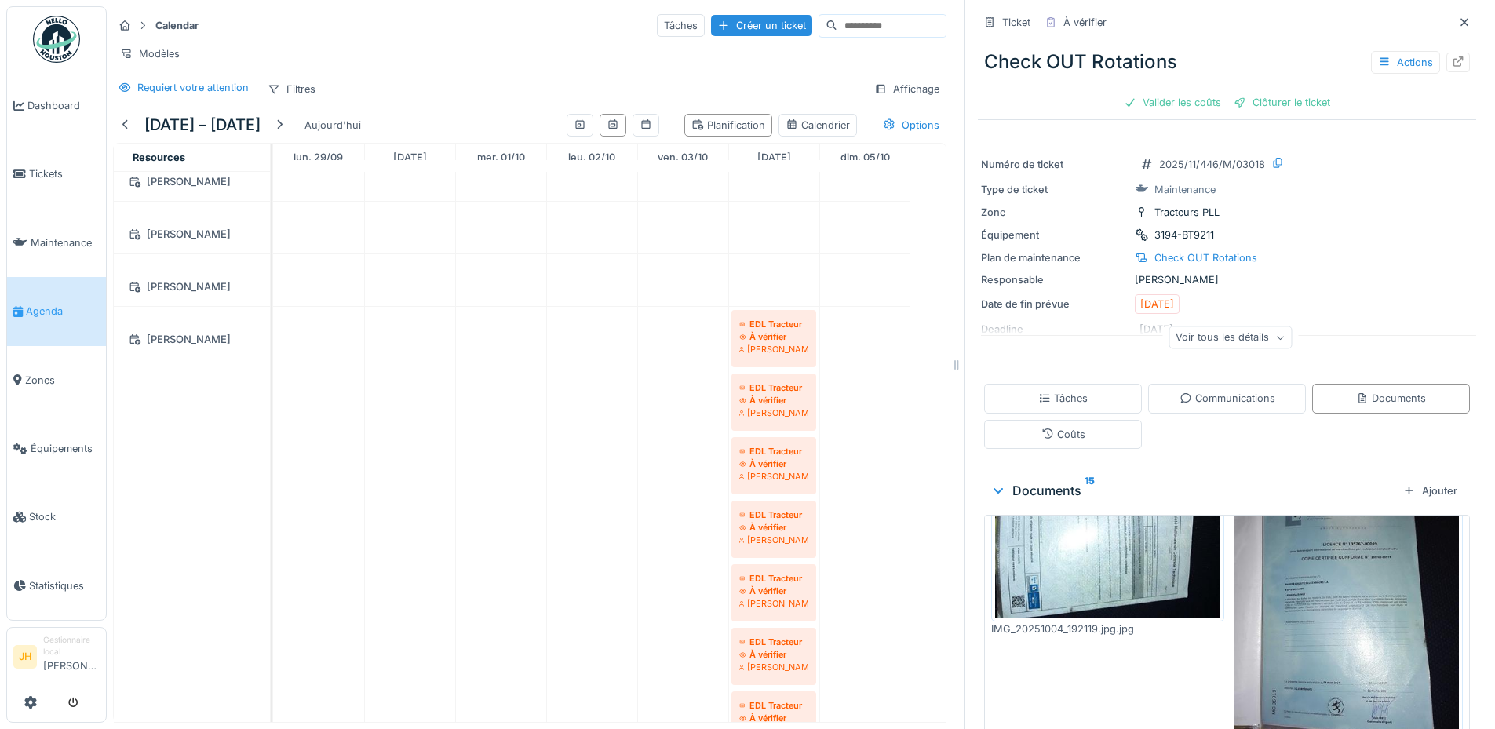
scroll to position [157, 0]
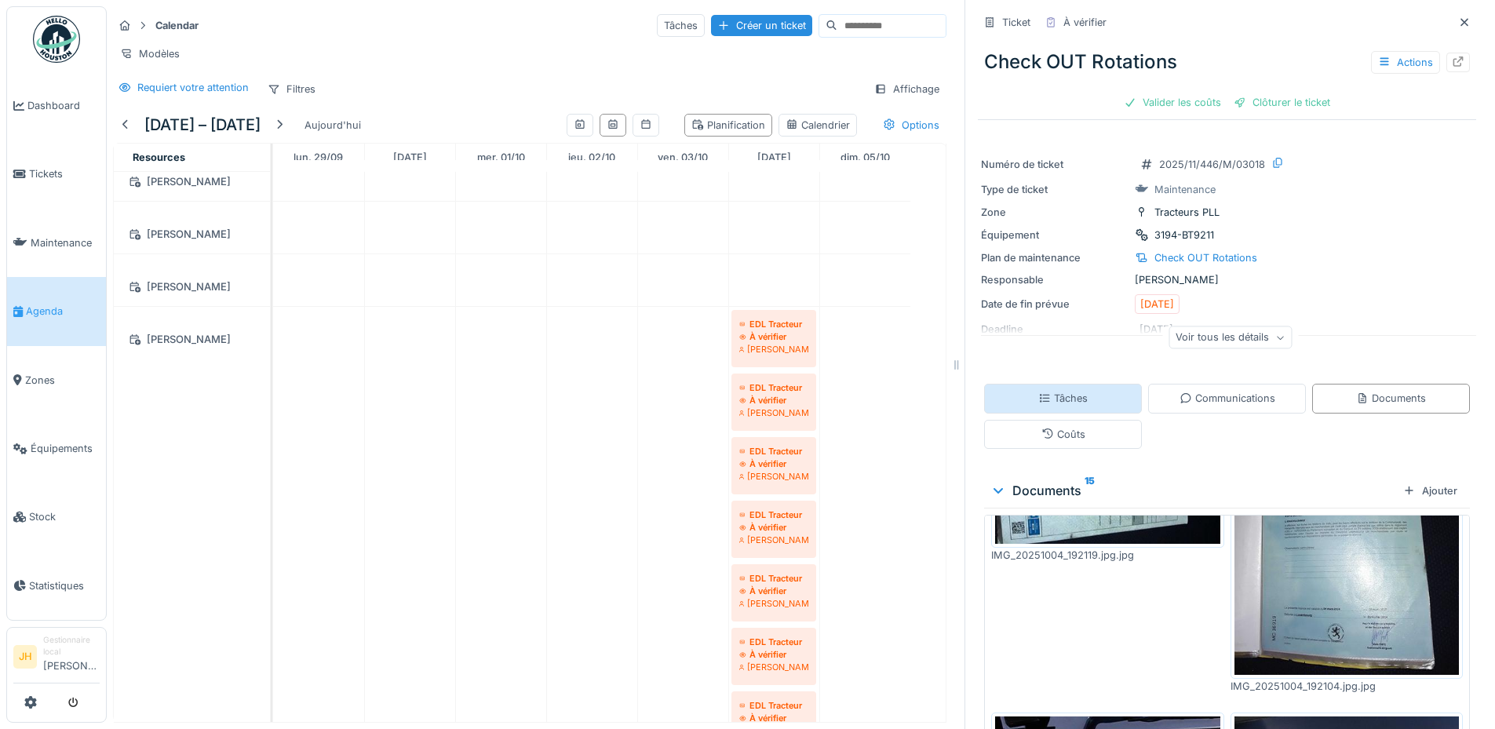
click at [1072, 391] on div "Tâches" at bounding box center [1062, 398] width 49 height 15
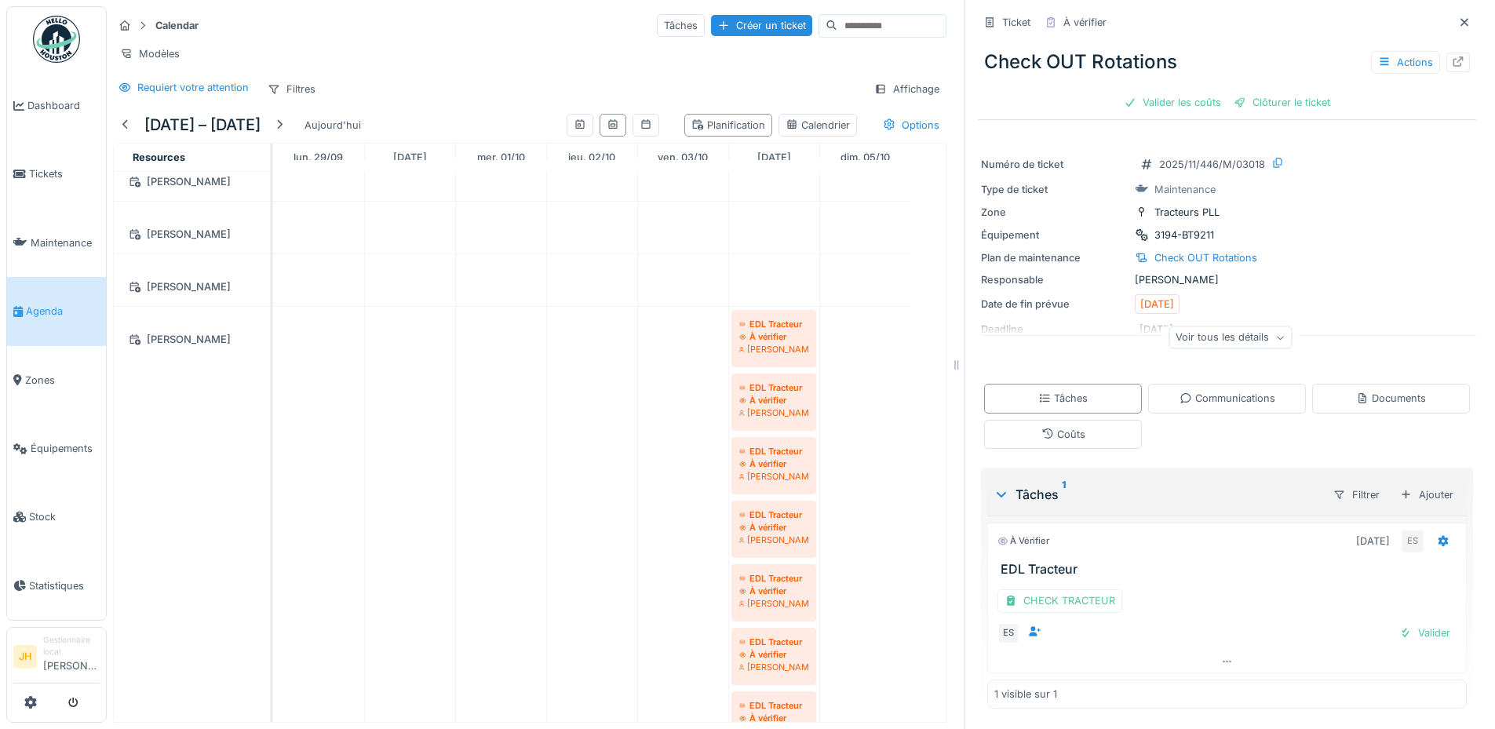
scroll to position [12, 0]
click at [1400, 622] on div "Valider" at bounding box center [1425, 632] width 64 height 21
click at [1178, 101] on div "Valider les coûts" at bounding box center [1172, 102] width 110 height 21
click at [1220, 99] on div "Clôturer le ticket" at bounding box center [1226, 102] width 109 height 21
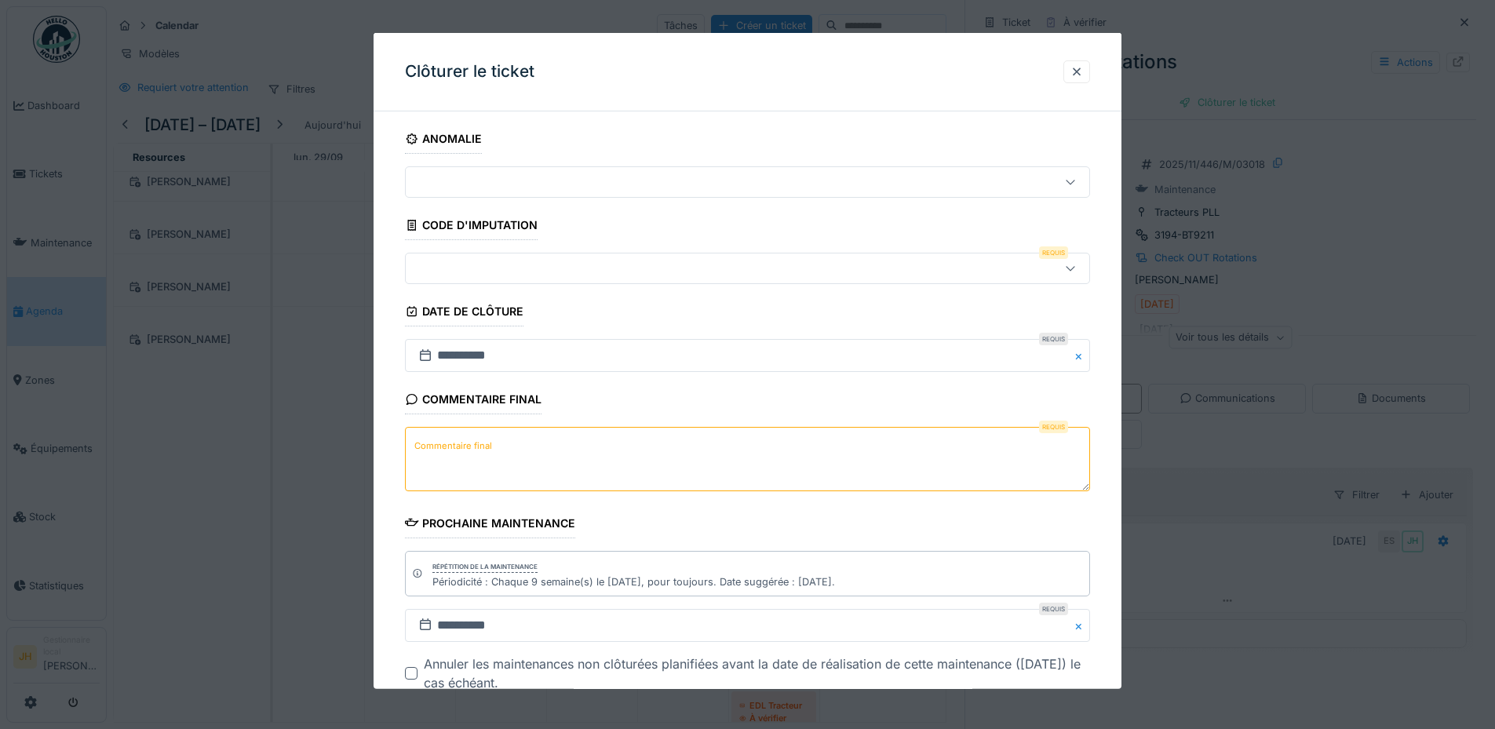
click at [469, 257] on div at bounding box center [747, 268] width 685 height 31
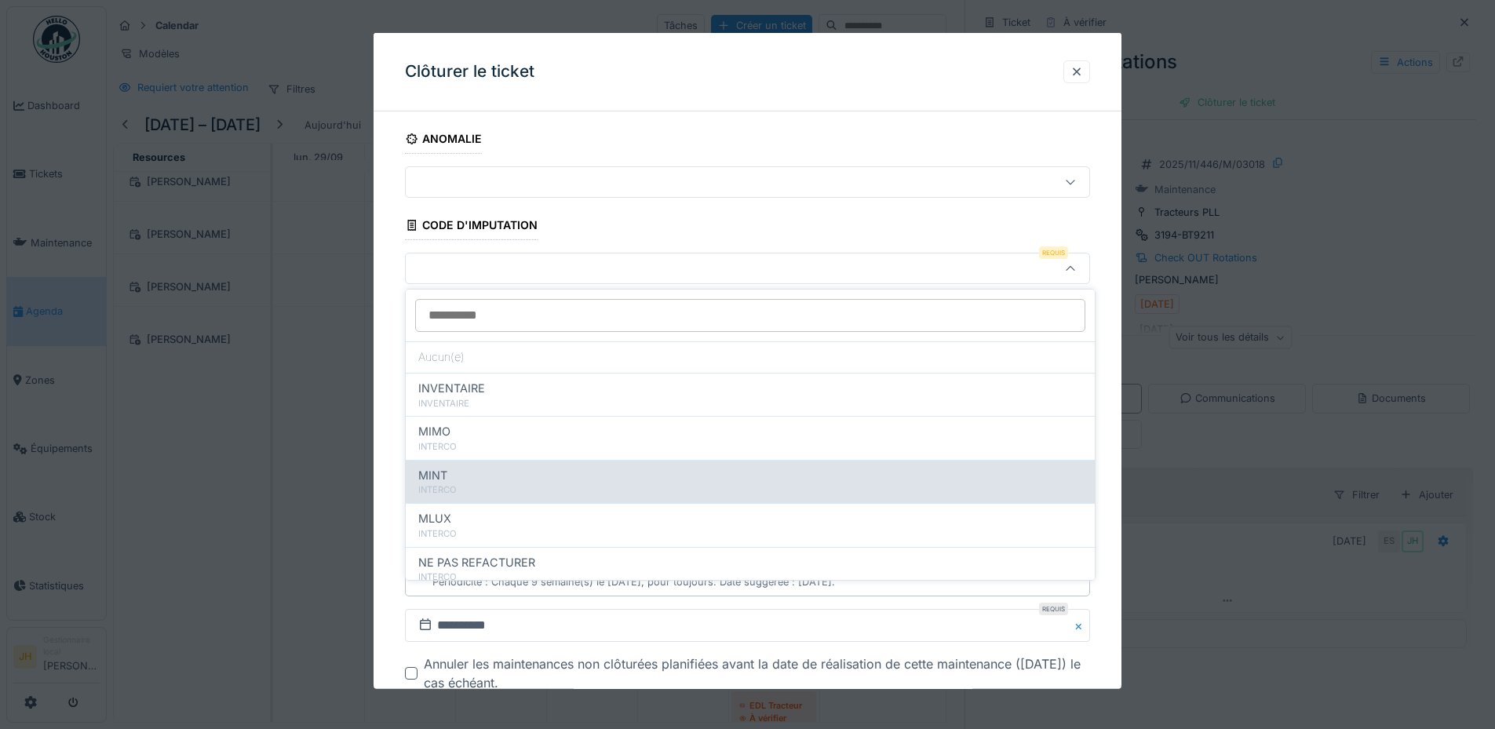
scroll to position [169, 0]
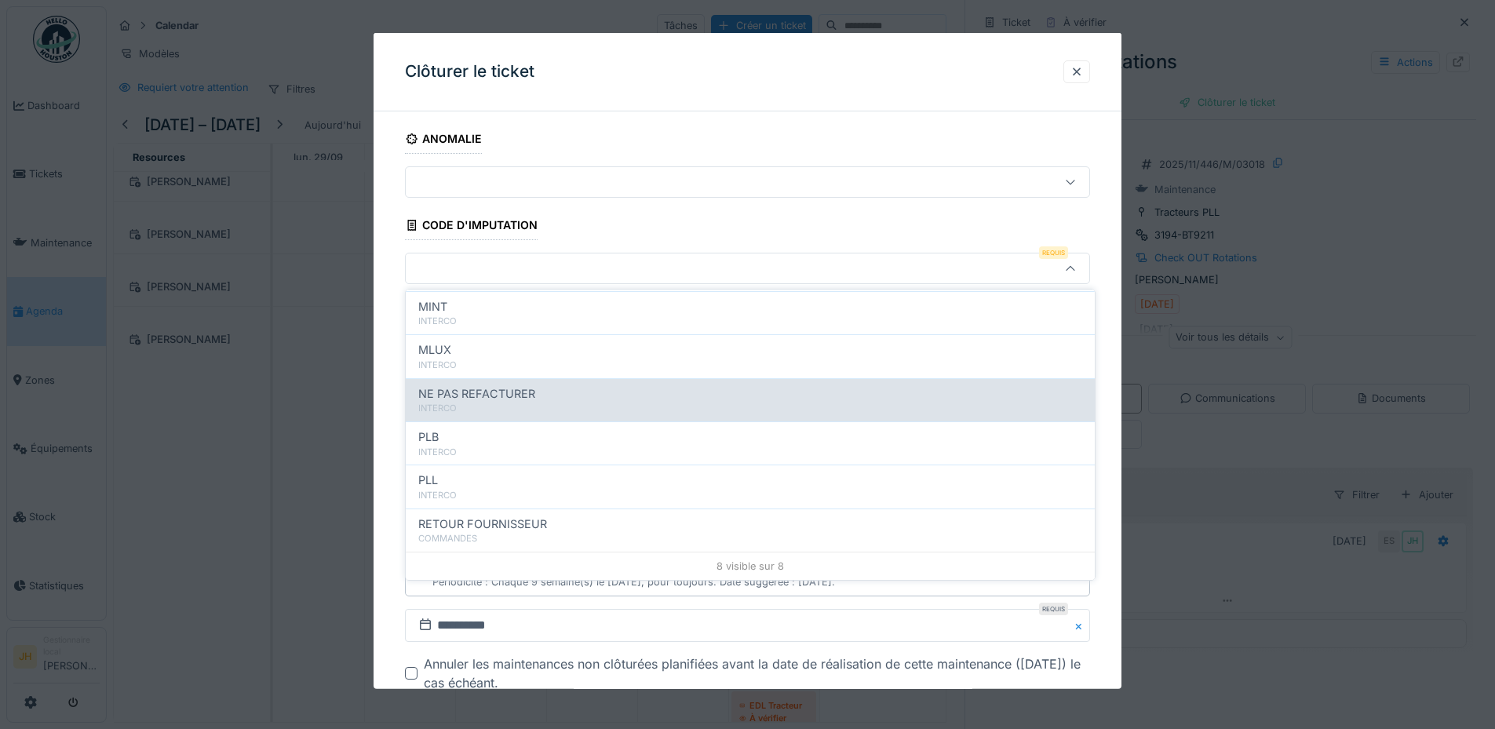
click at [493, 396] on span "NE PAS REFACTURER" at bounding box center [476, 393] width 117 height 17
type input "****"
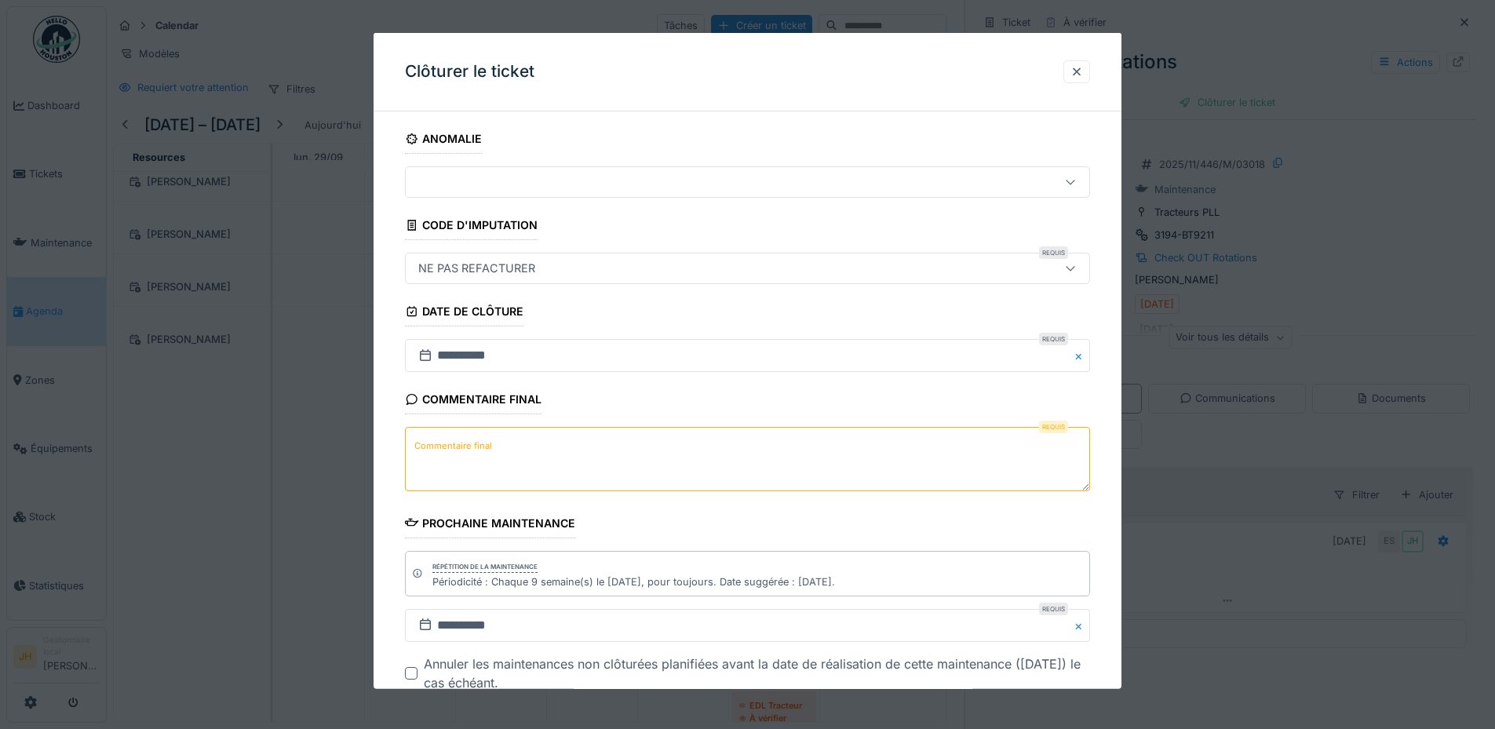
click at [493, 445] on label "Commentaire final" at bounding box center [453, 445] width 84 height 20
click at [493, 445] on textarea "Commentaire final" at bounding box center [747, 459] width 685 height 64
click at [493, 445] on label "Commentaire final" at bounding box center [453, 445] width 84 height 20
click at [493, 445] on textarea "Commentaire final" at bounding box center [747, 459] width 685 height 64
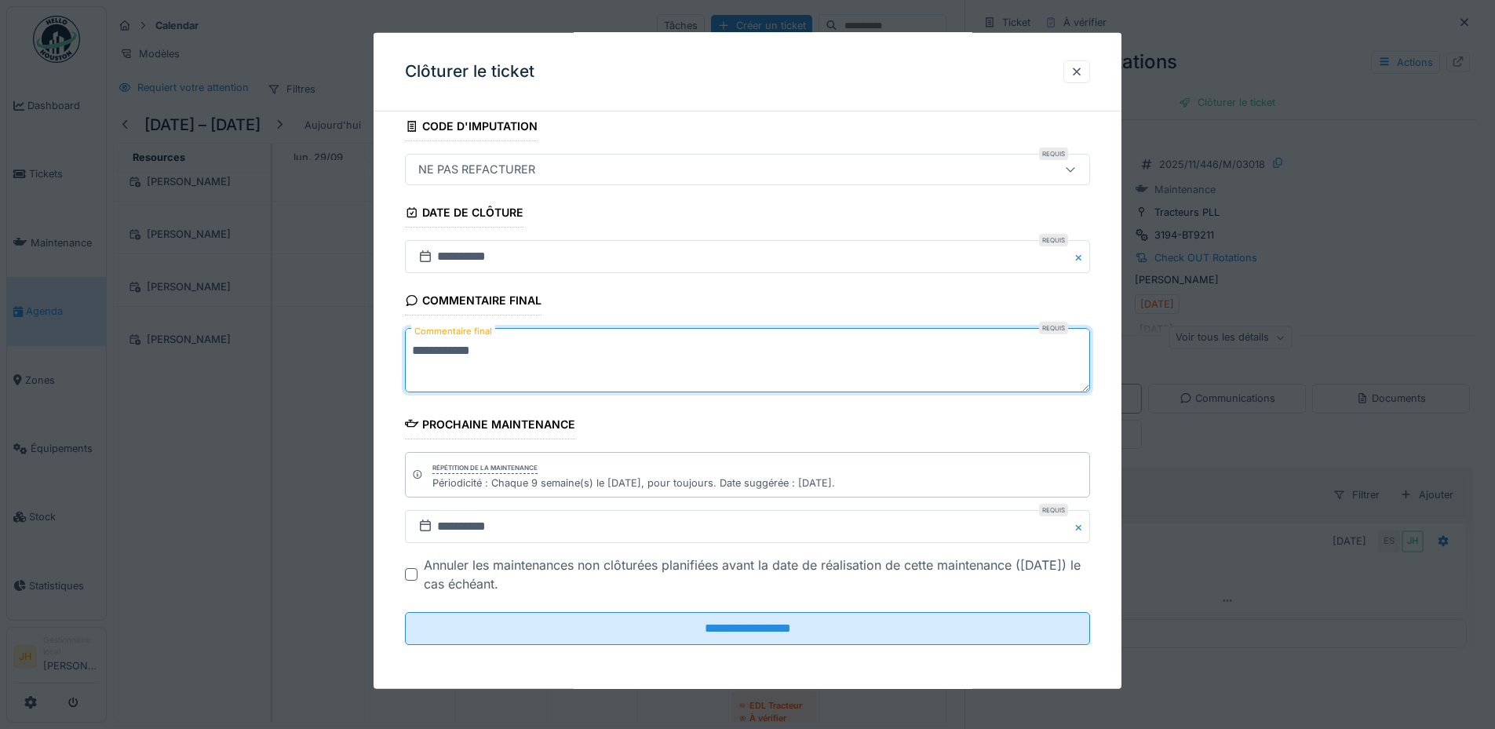
scroll to position [12, 0]
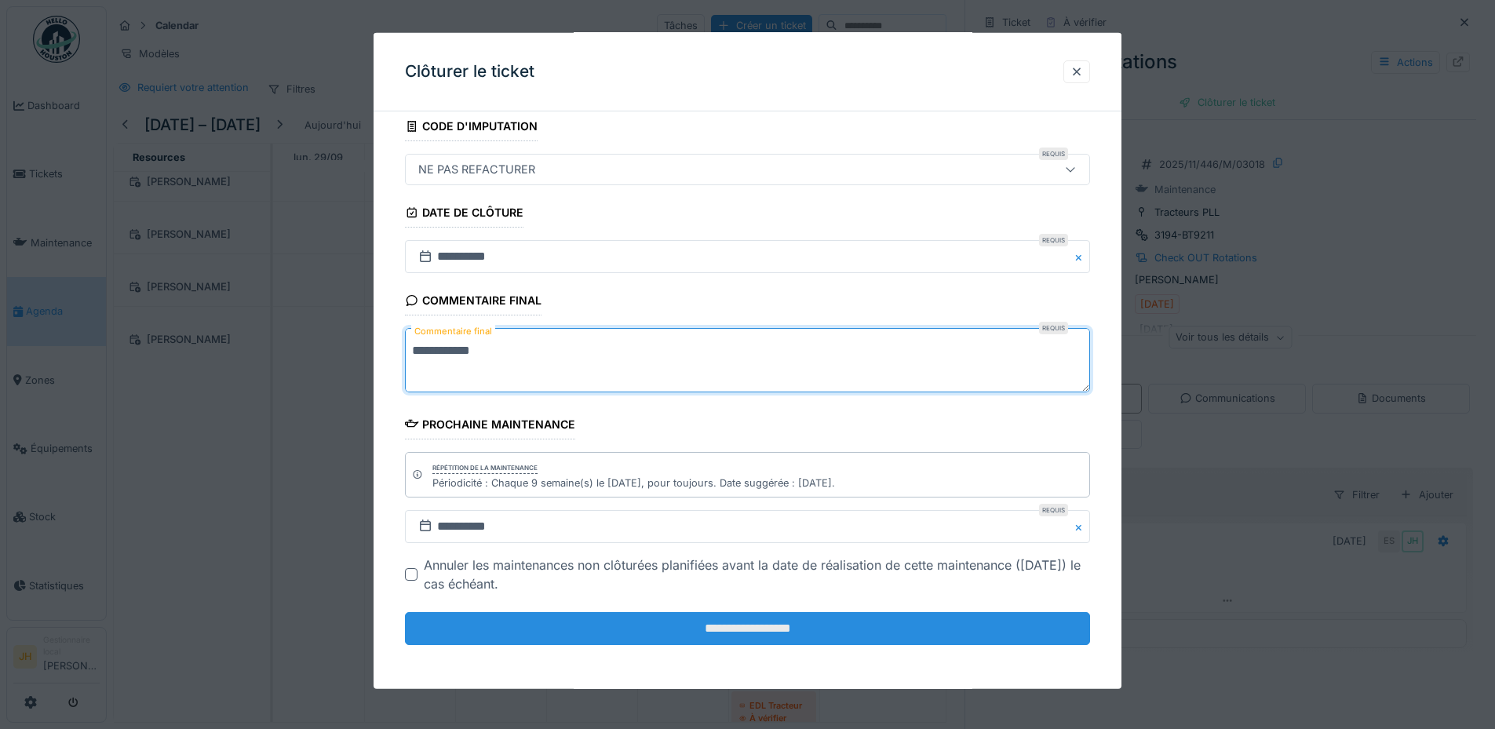
type textarea "**********"
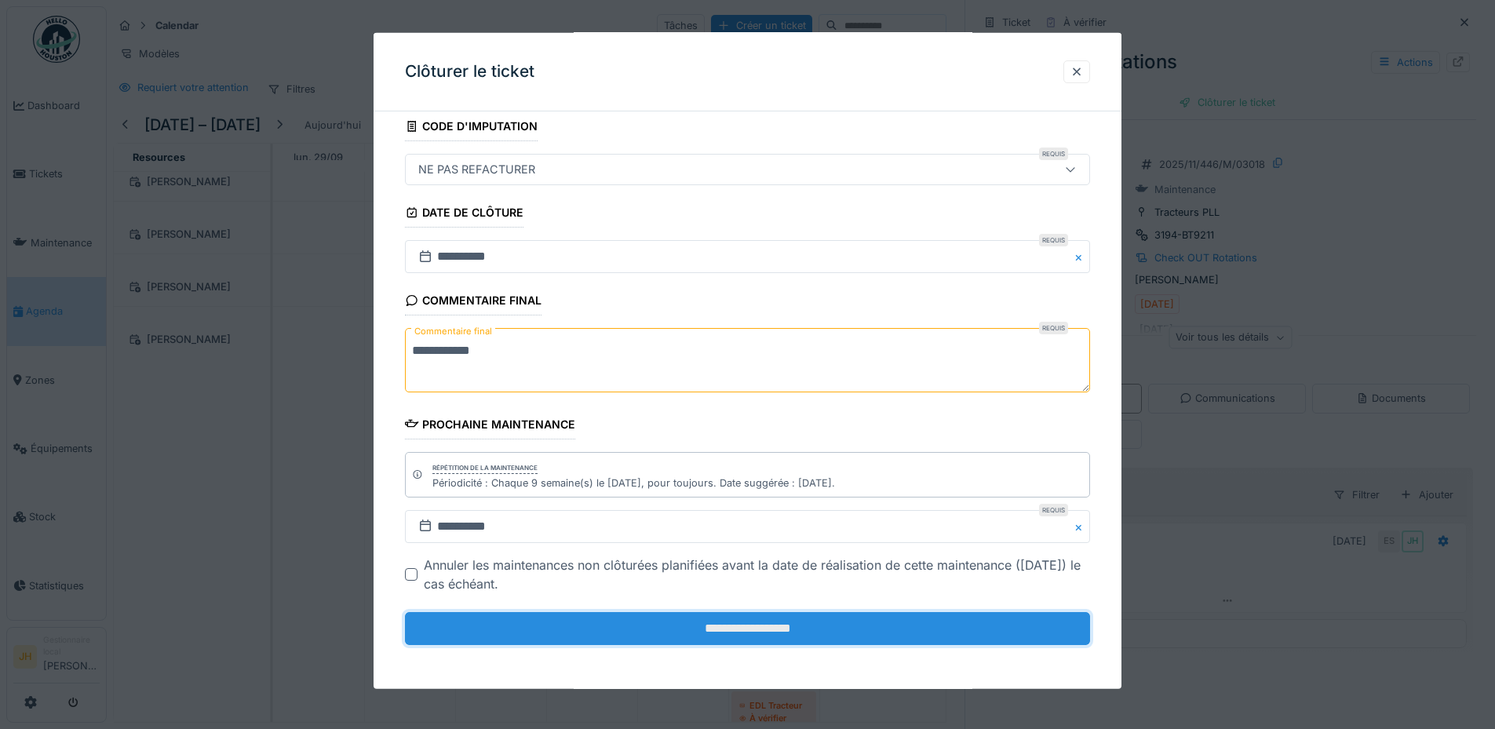
click at [766, 627] on input "**********" at bounding box center [747, 628] width 685 height 33
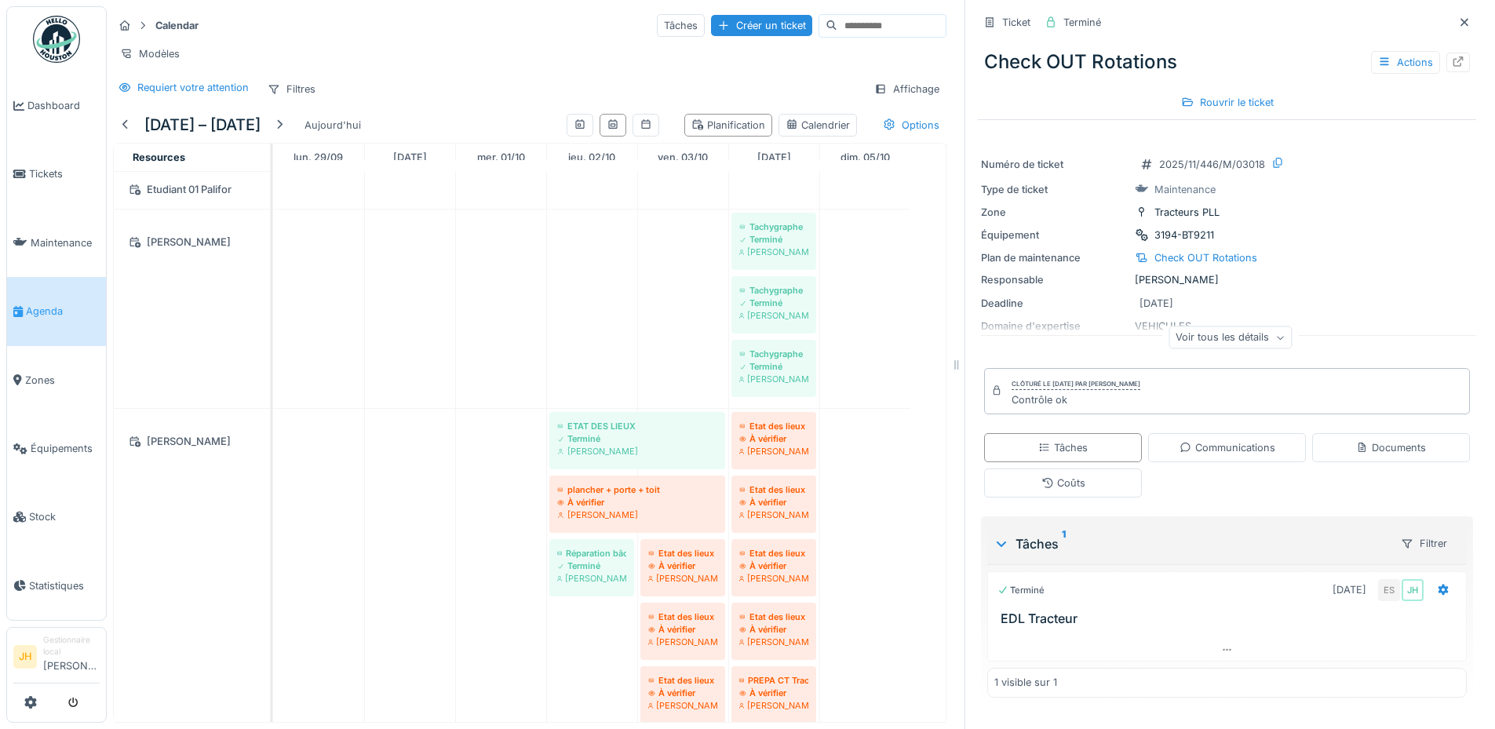
scroll to position [1569, 0]
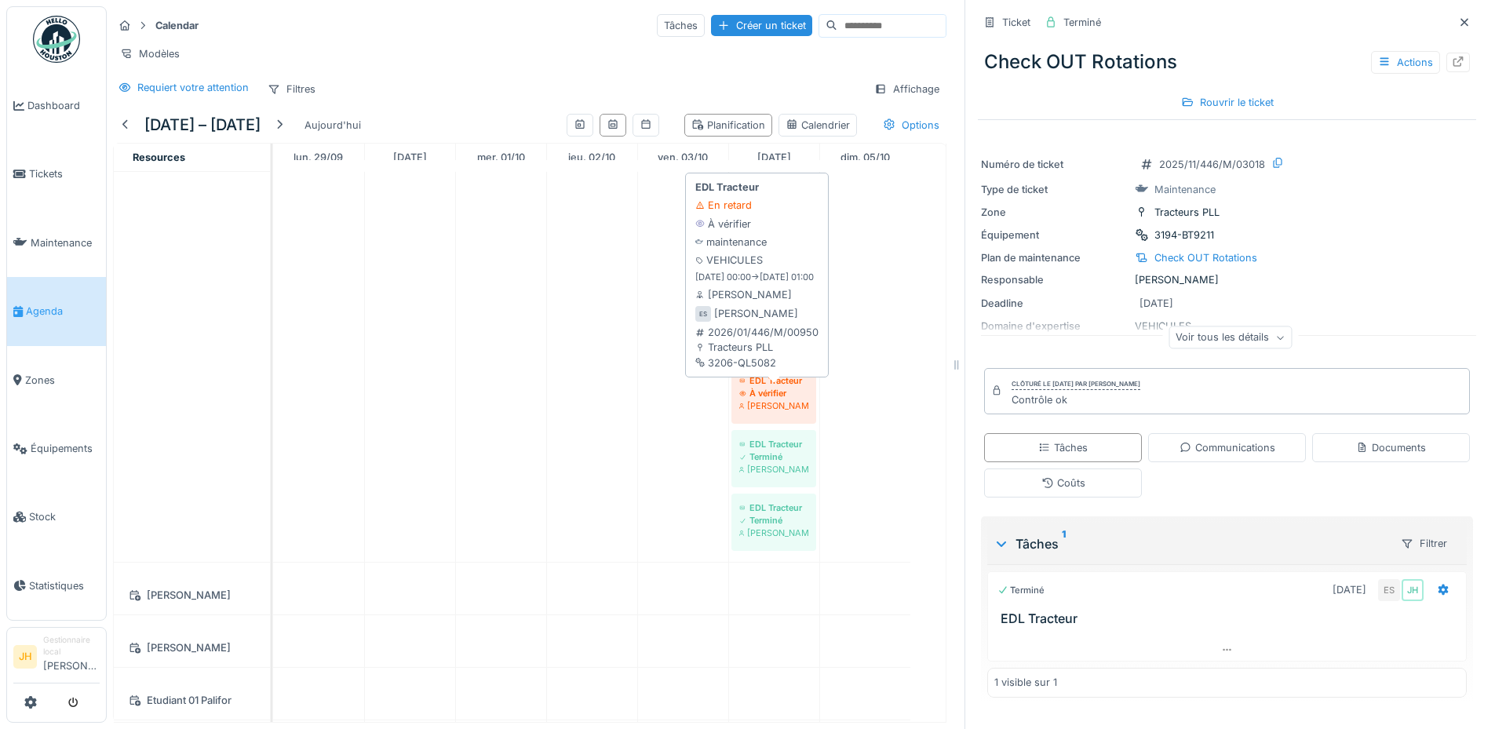
click at [778, 393] on div "À vérifier" at bounding box center [773, 393] width 69 height 13
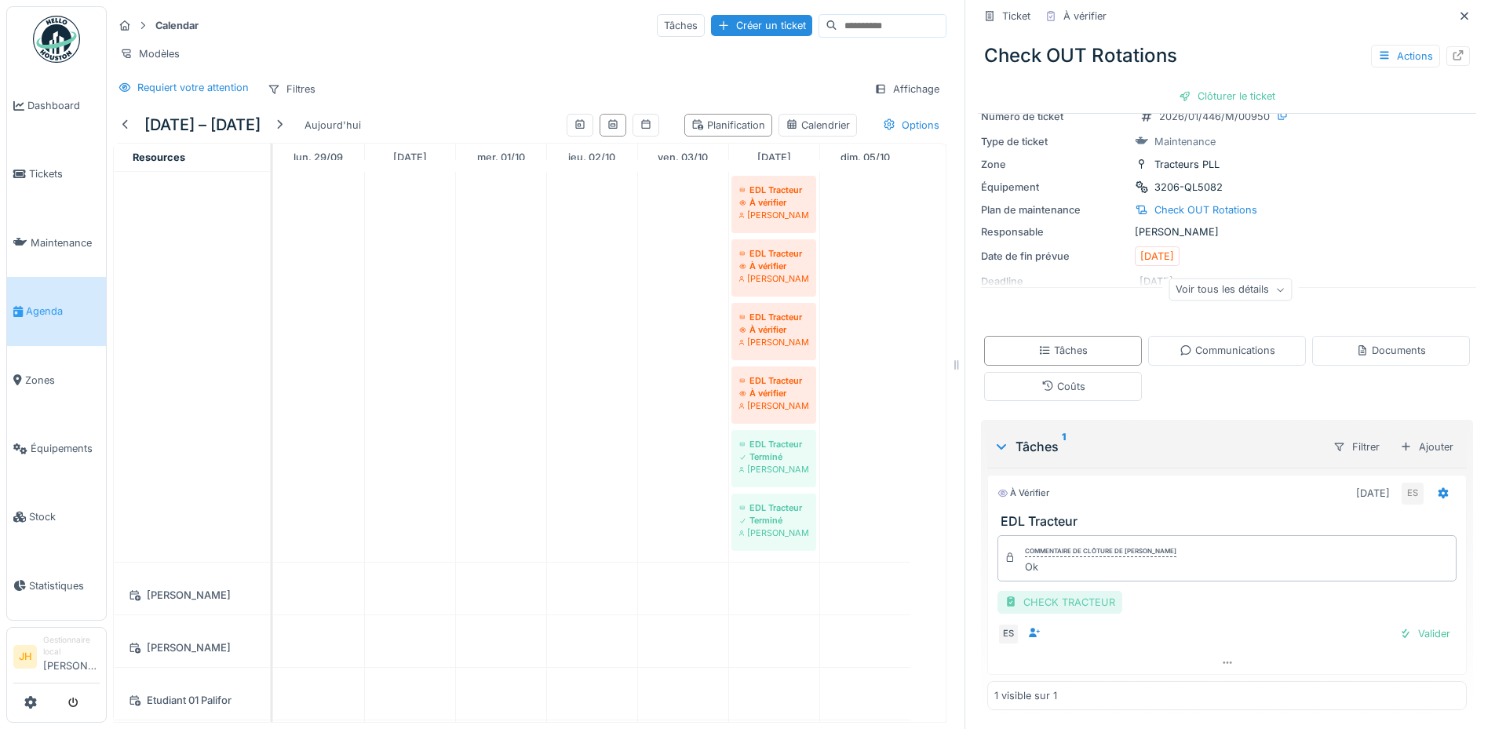
click at [1058, 591] on div "CHECK TRACTEUR" at bounding box center [1059, 602] width 125 height 23
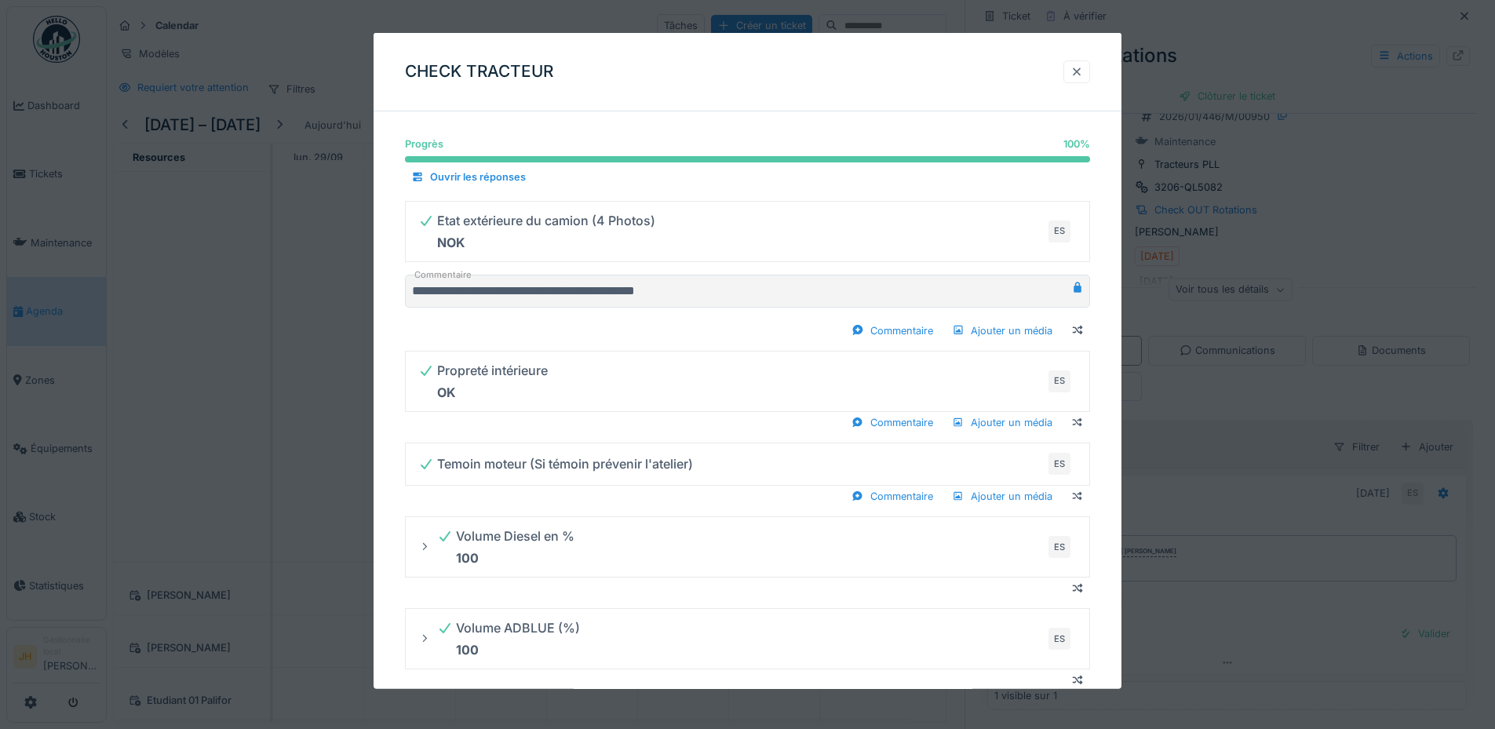
click at [1083, 70] on div at bounding box center [1076, 71] width 13 height 15
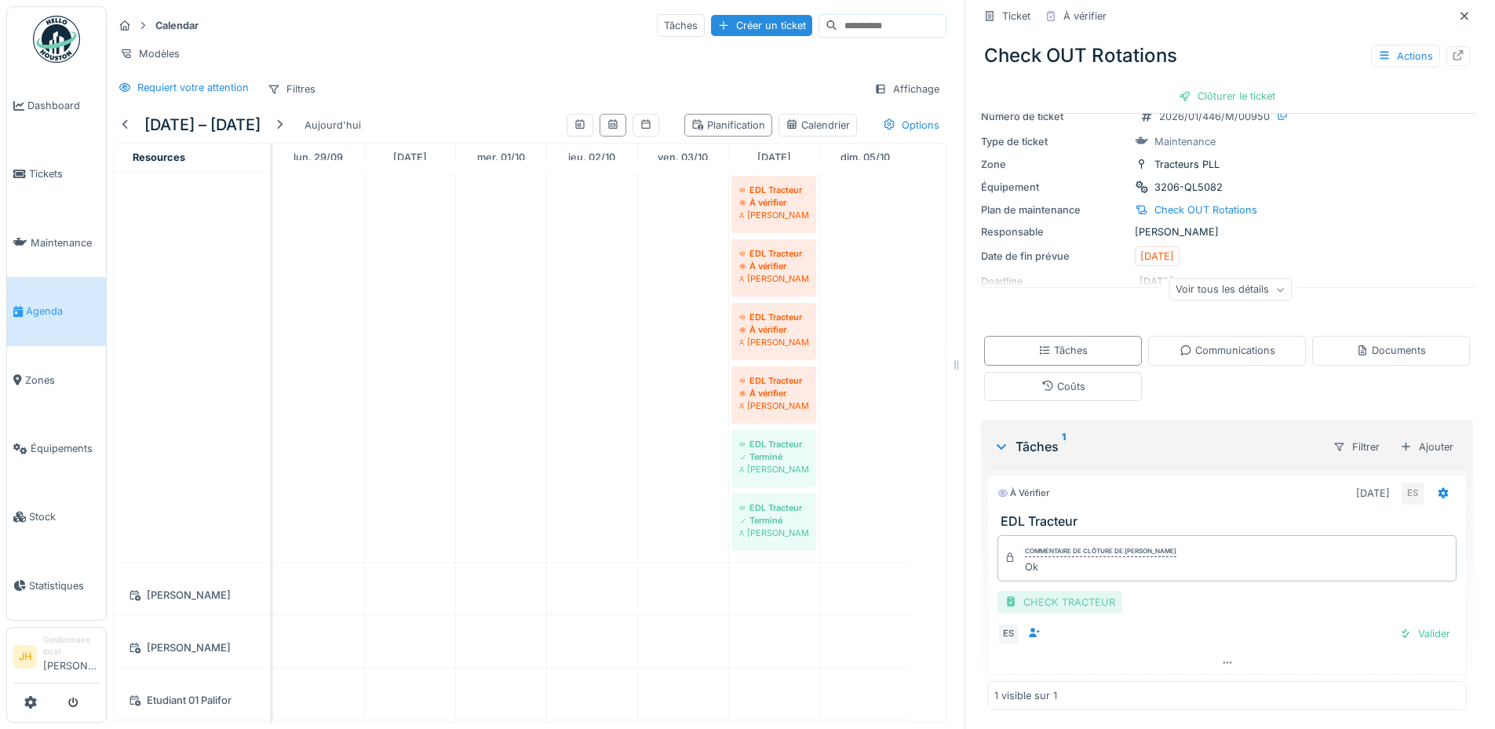
click at [1075, 592] on div "CHECK TRACTEUR" at bounding box center [1059, 602] width 125 height 23
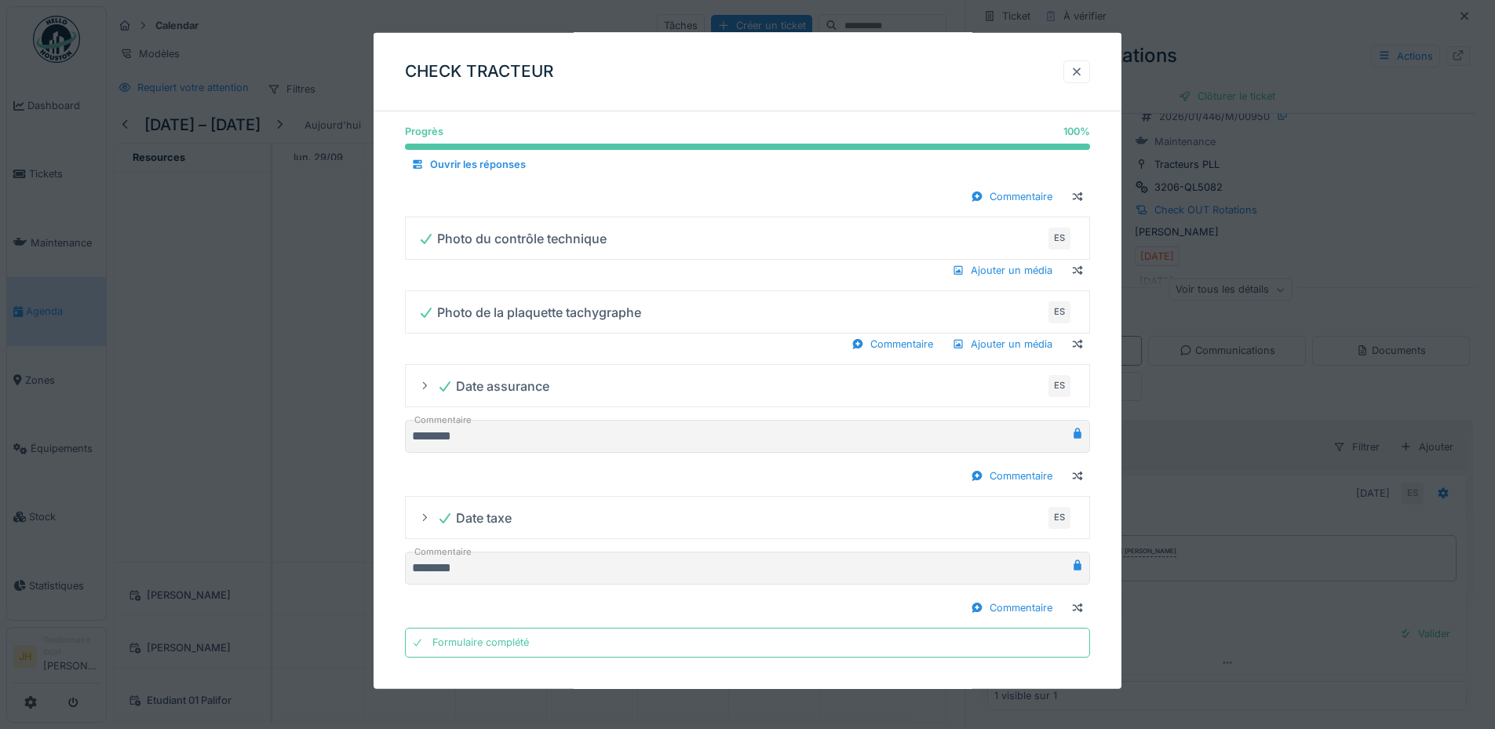
click at [1080, 71] on div at bounding box center [1076, 71] width 13 height 15
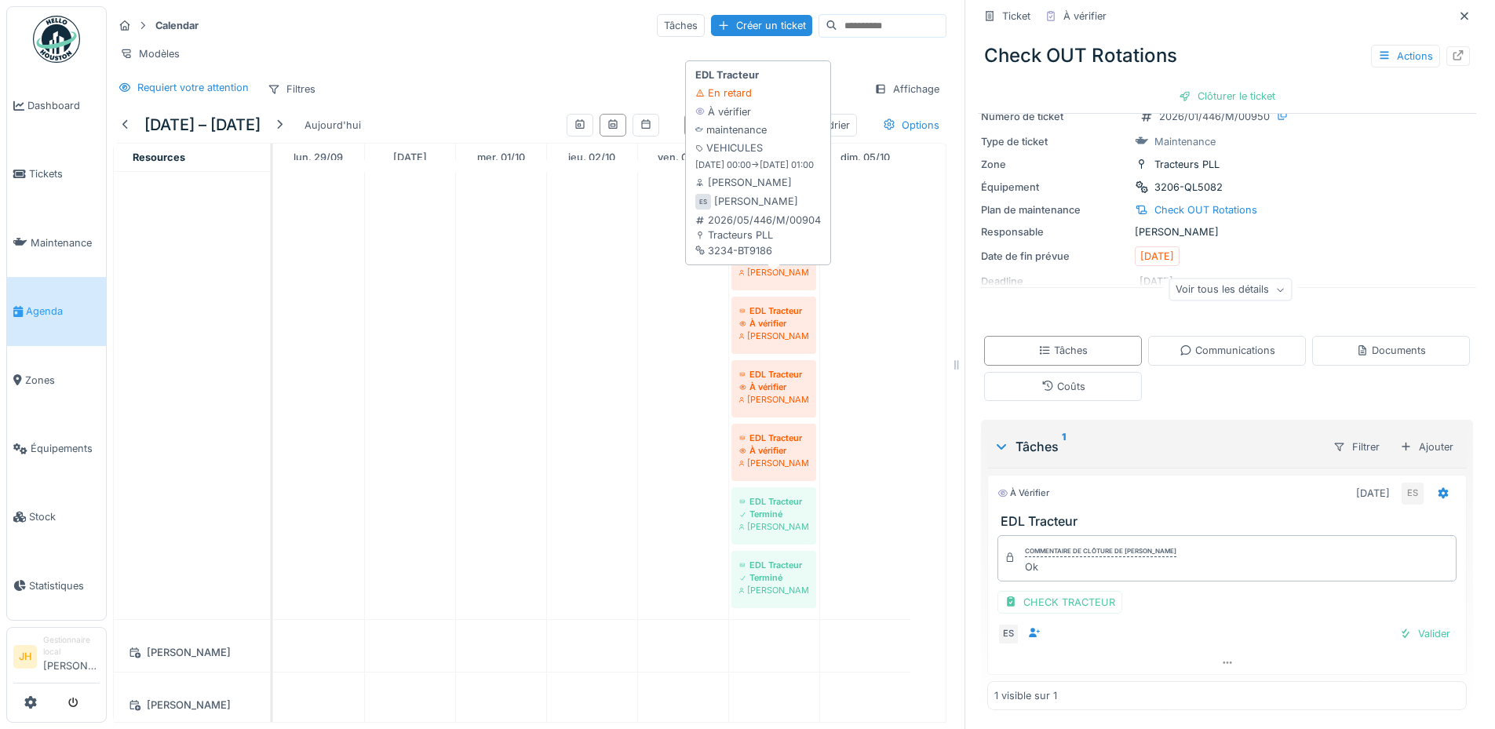
scroll to position [941, 0]
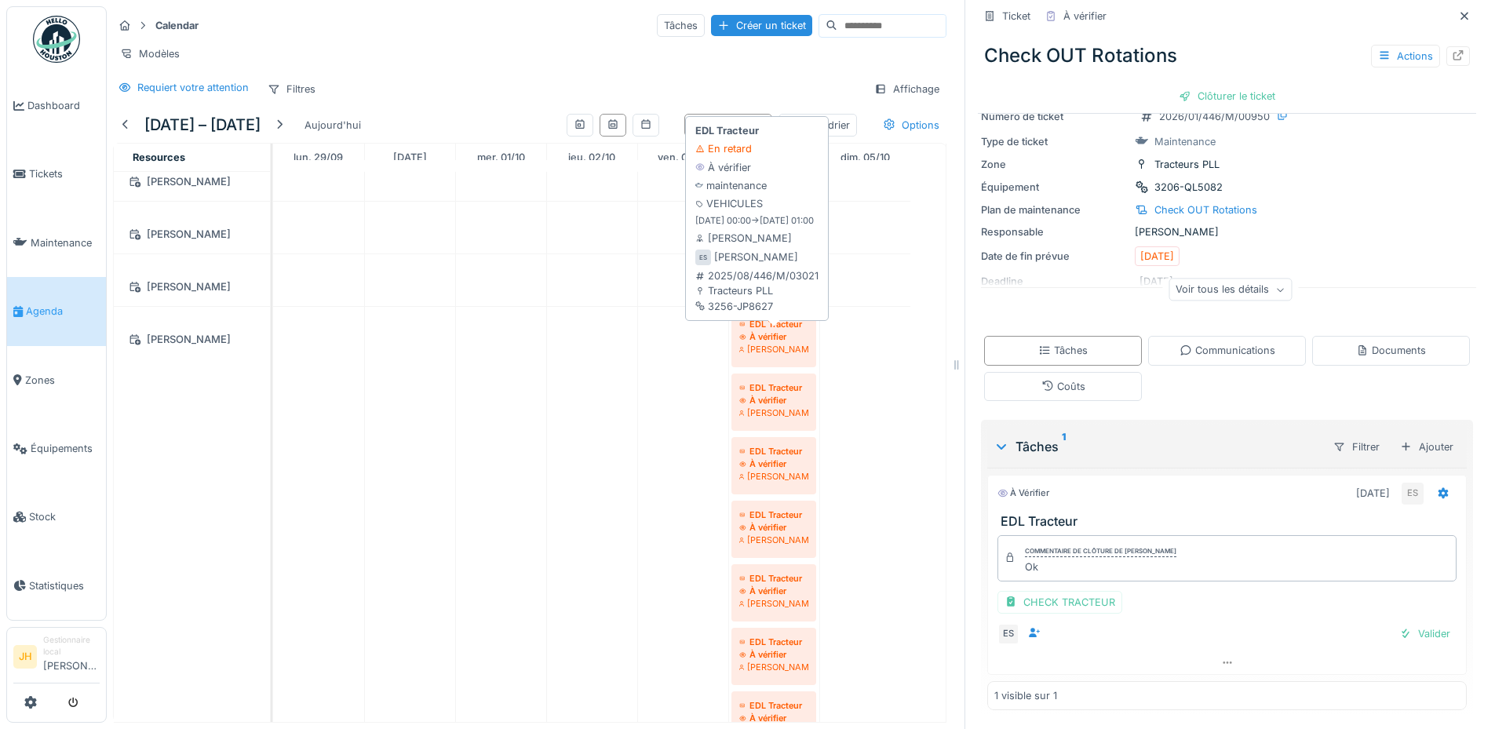
click at [781, 342] on div "À vérifier" at bounding box center [773, 336] width 69 height 13
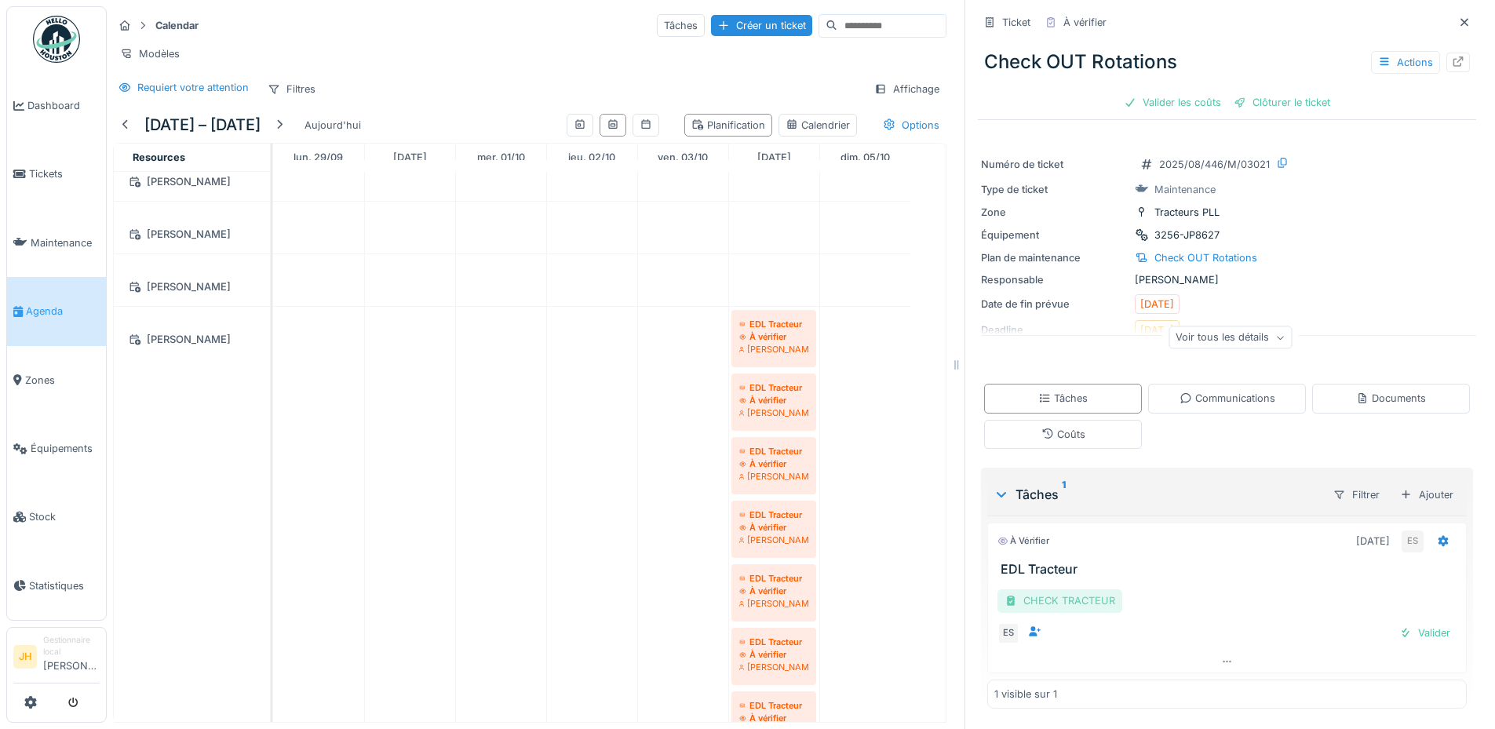
click at [1066, 600] on div "CHECK TRACTEUR" at bounding box center [1059, 600] width 125 height 23
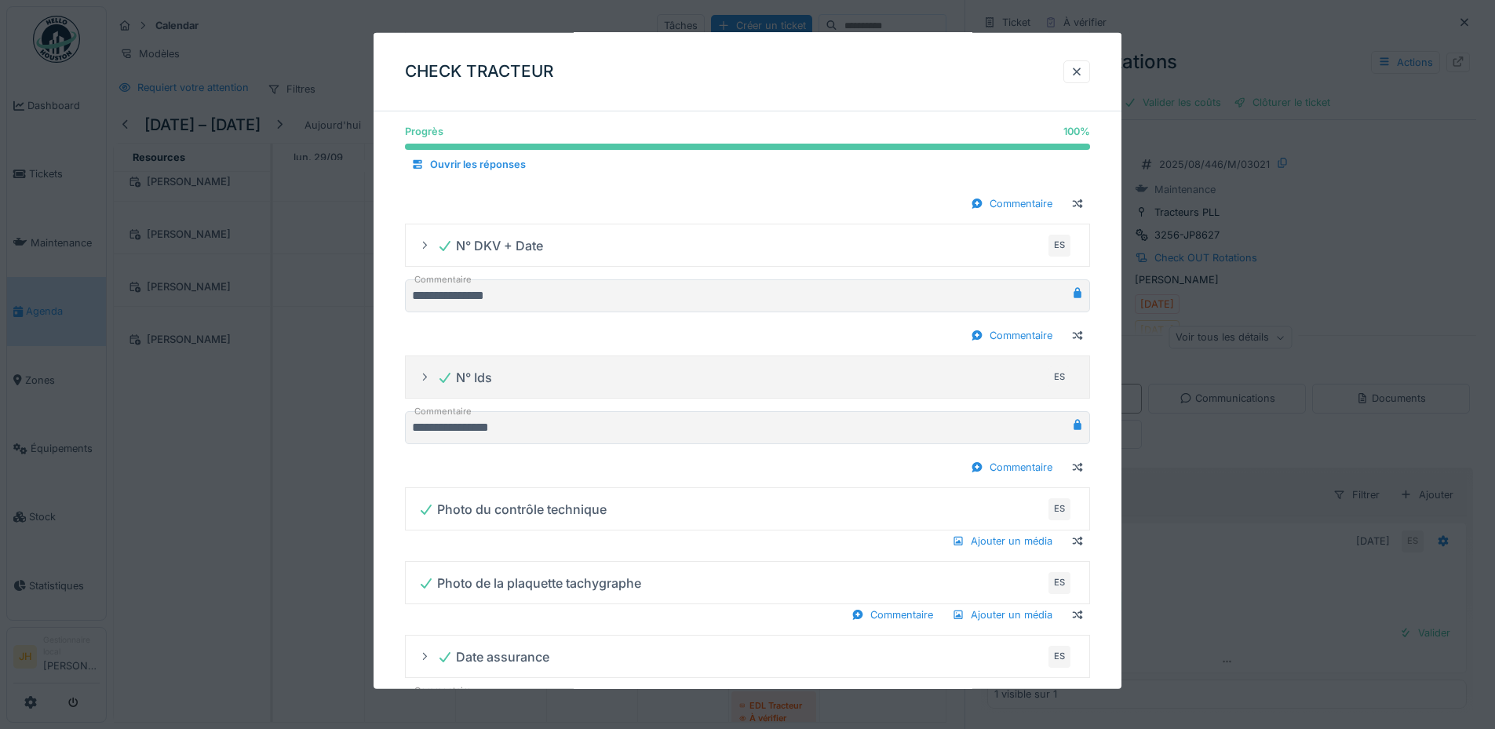
scroll to position [1134, 0]
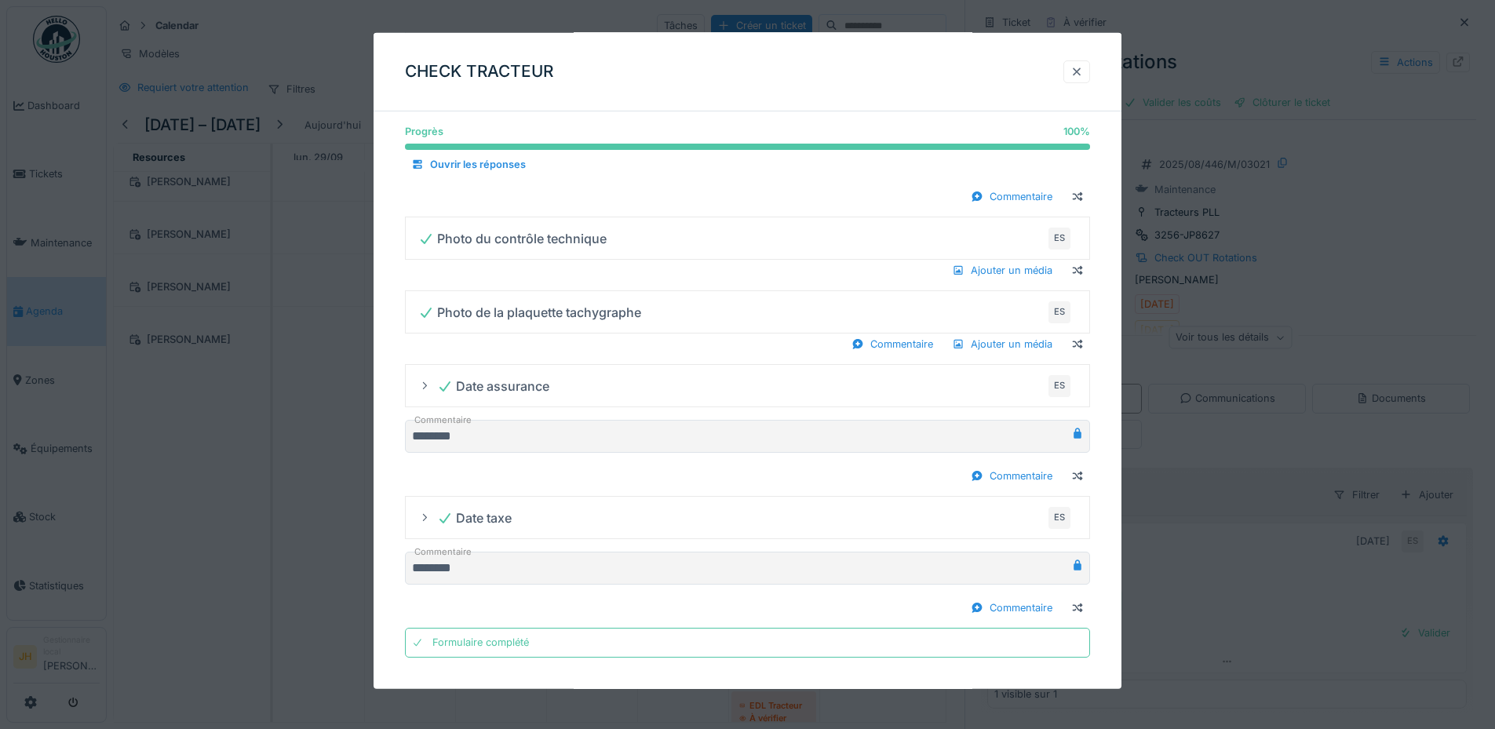
click at [1080, 66] on div at bounding box center [1076, 71] width 13 height 15
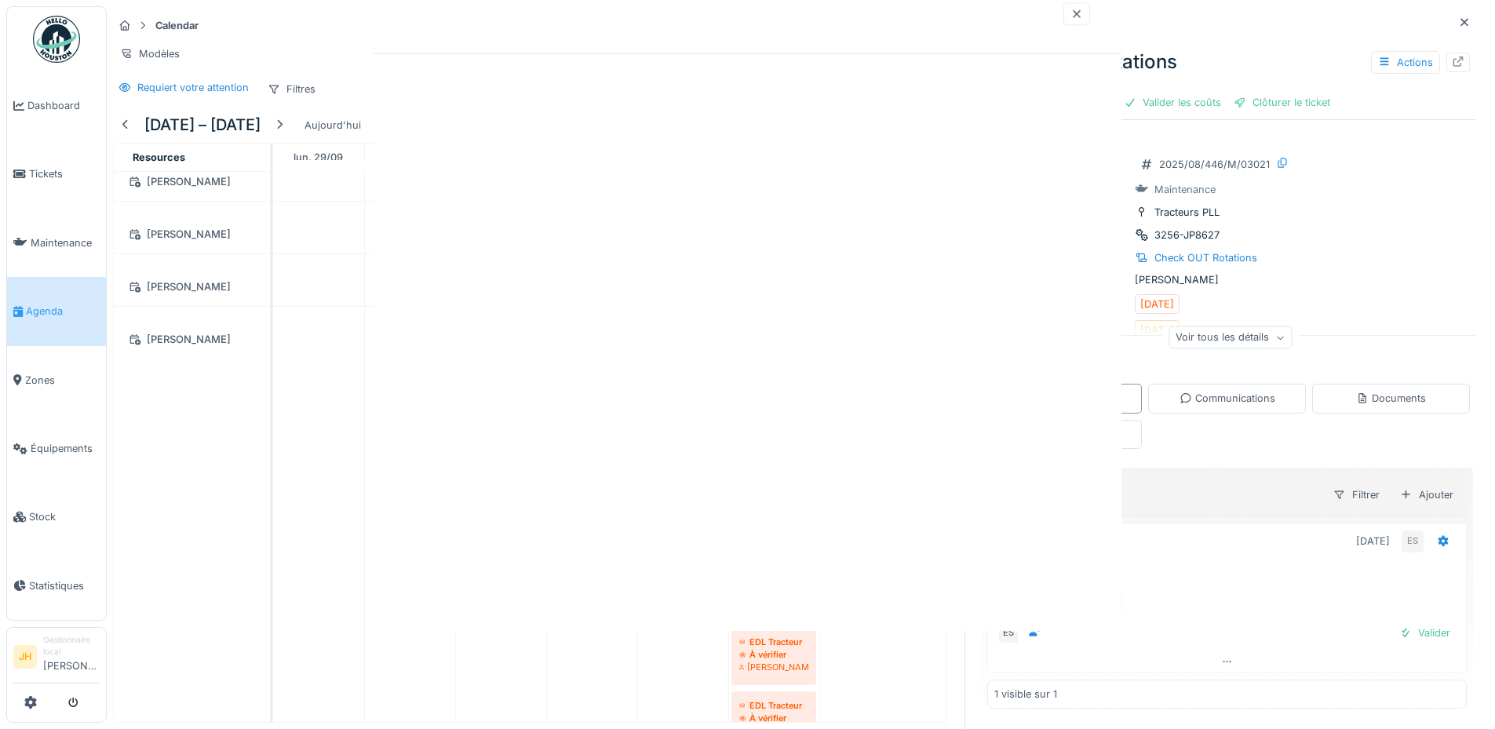
scroll to position [0, 0]
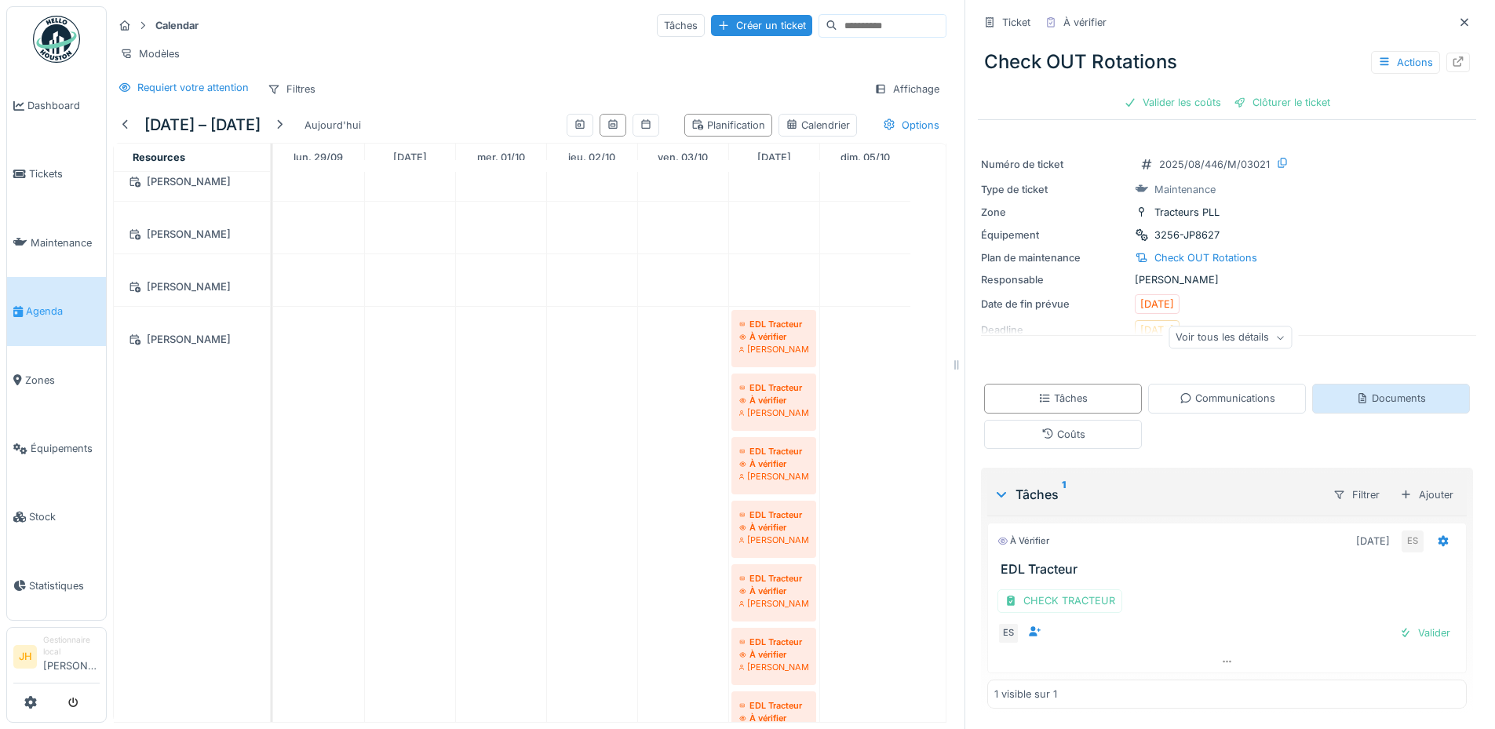
click at [1374, 391] on div "Documents" at bounding box center [1391, 398] width 70 height 15
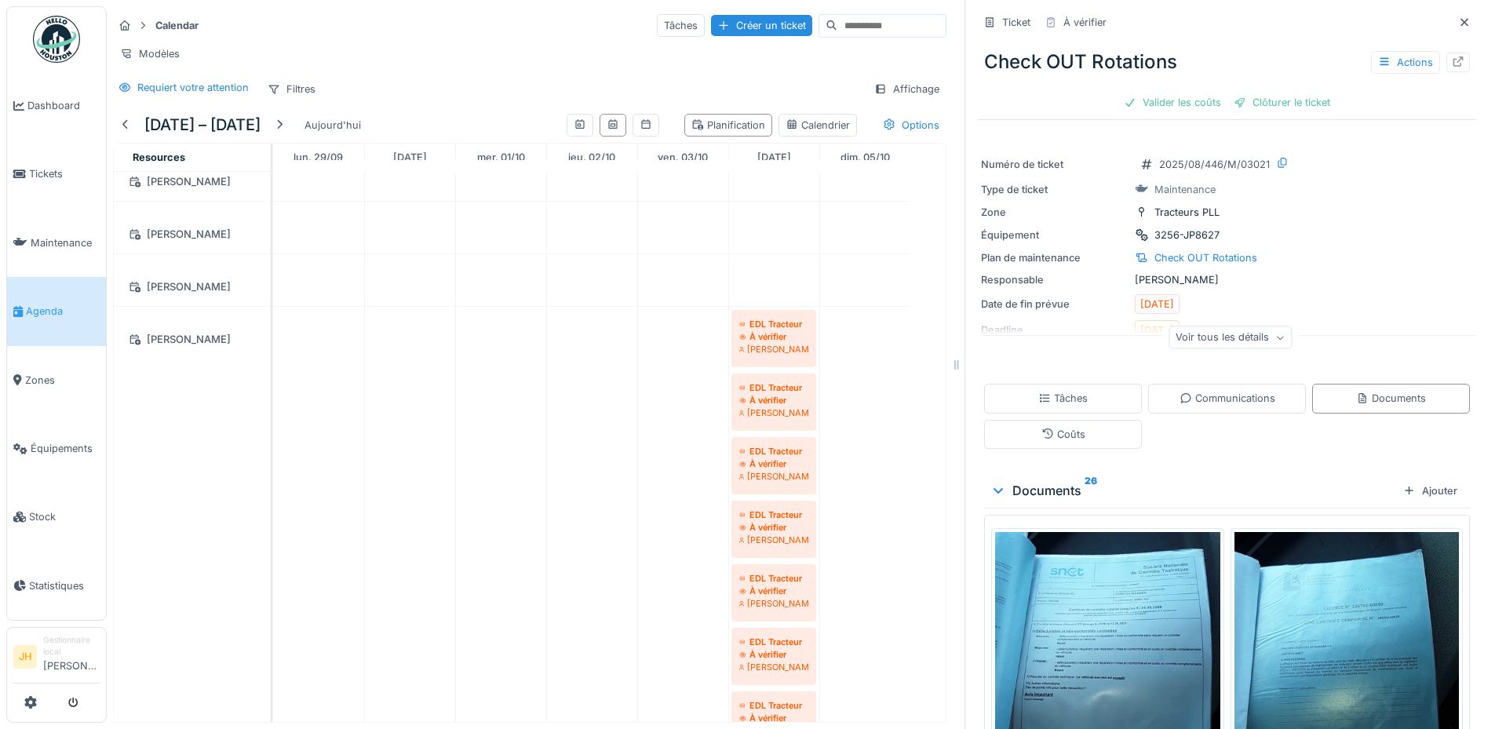
click at [1039, 498] on div "Documents 26" at bounding box center [1193, 490] width 406 height 19
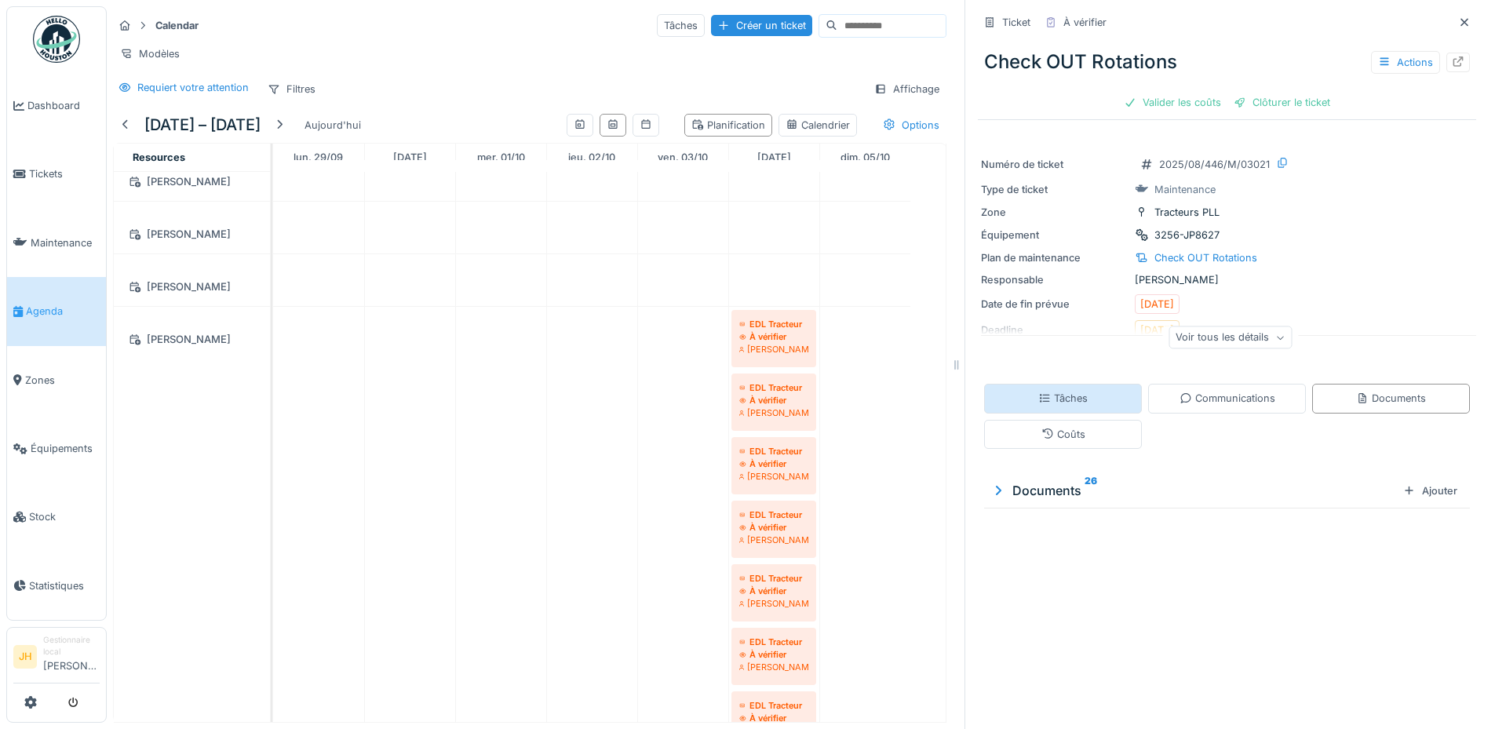
click at [1038, 405] on div "Tâches" at bounding box center [1062, 398] width 49 height 15
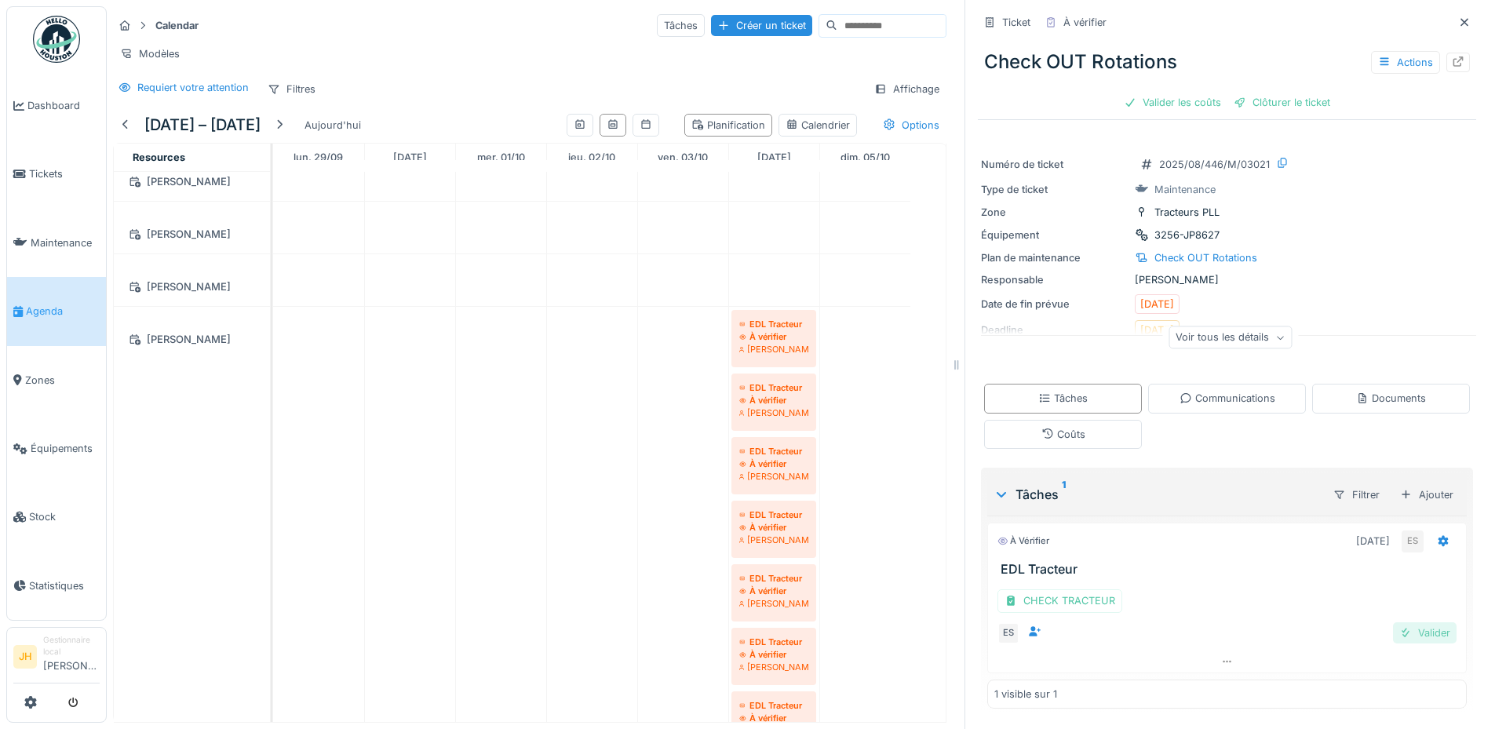
click at [1412, 632] on div "Valider" at bounding box center [1425, 632] width 64 height 21
click at [1134, 92] on div "Valider les coûts" at bounding box center [1172, 102] width 110 height 21
click at [1225, 92] on div "Clôturer le ticket" at bounding box center [1226, 102] width 109 height 21
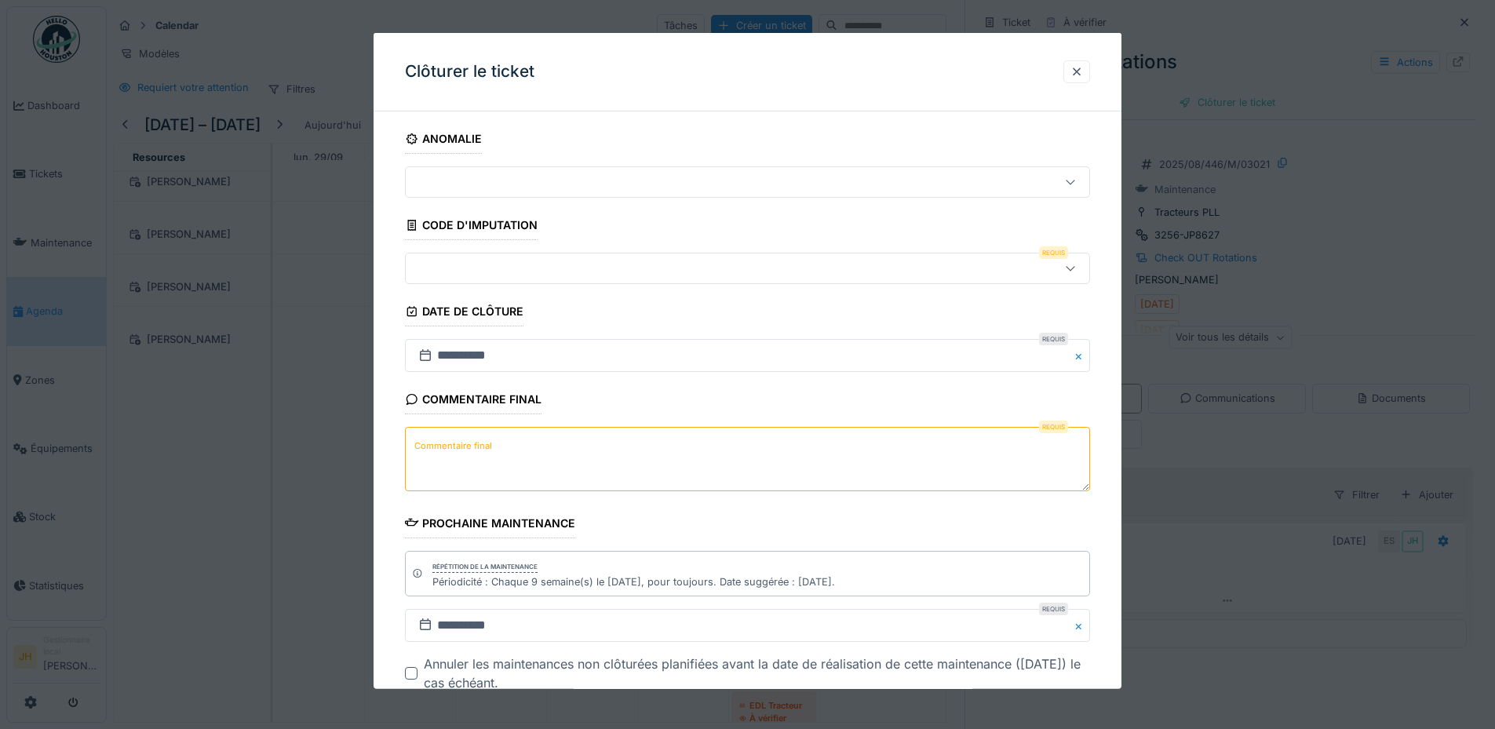
click at [574, 453] on textarea "Commentaire final" at bounding box center [747, 459] width 685 height 64
type textarea "**********"
click at [519, 268] on div at bounding box center [707, 268] width 591 height 17
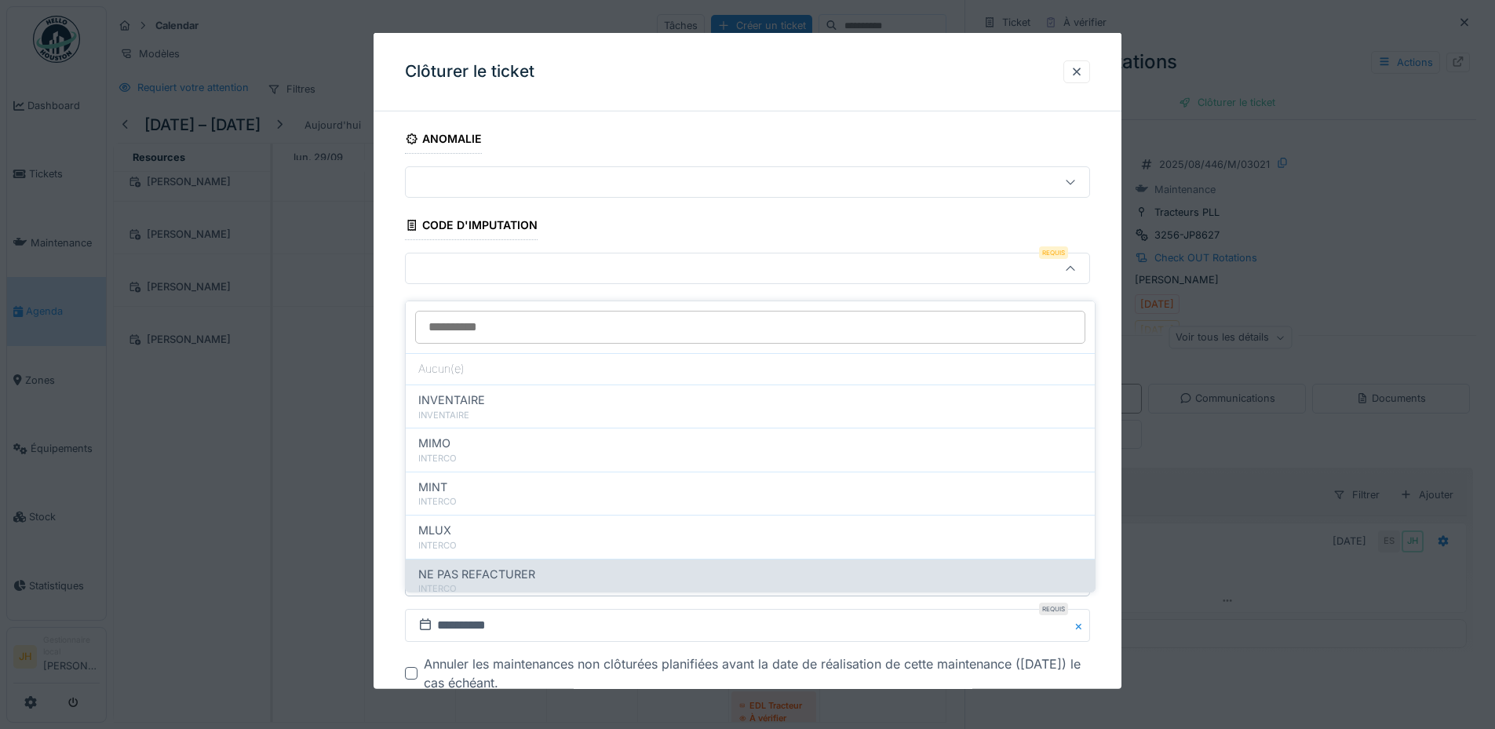
click at [522, 566] on span "NE PAS REFACTURER" at bounding box center [476, 574] width 117 height 17
type input "****"
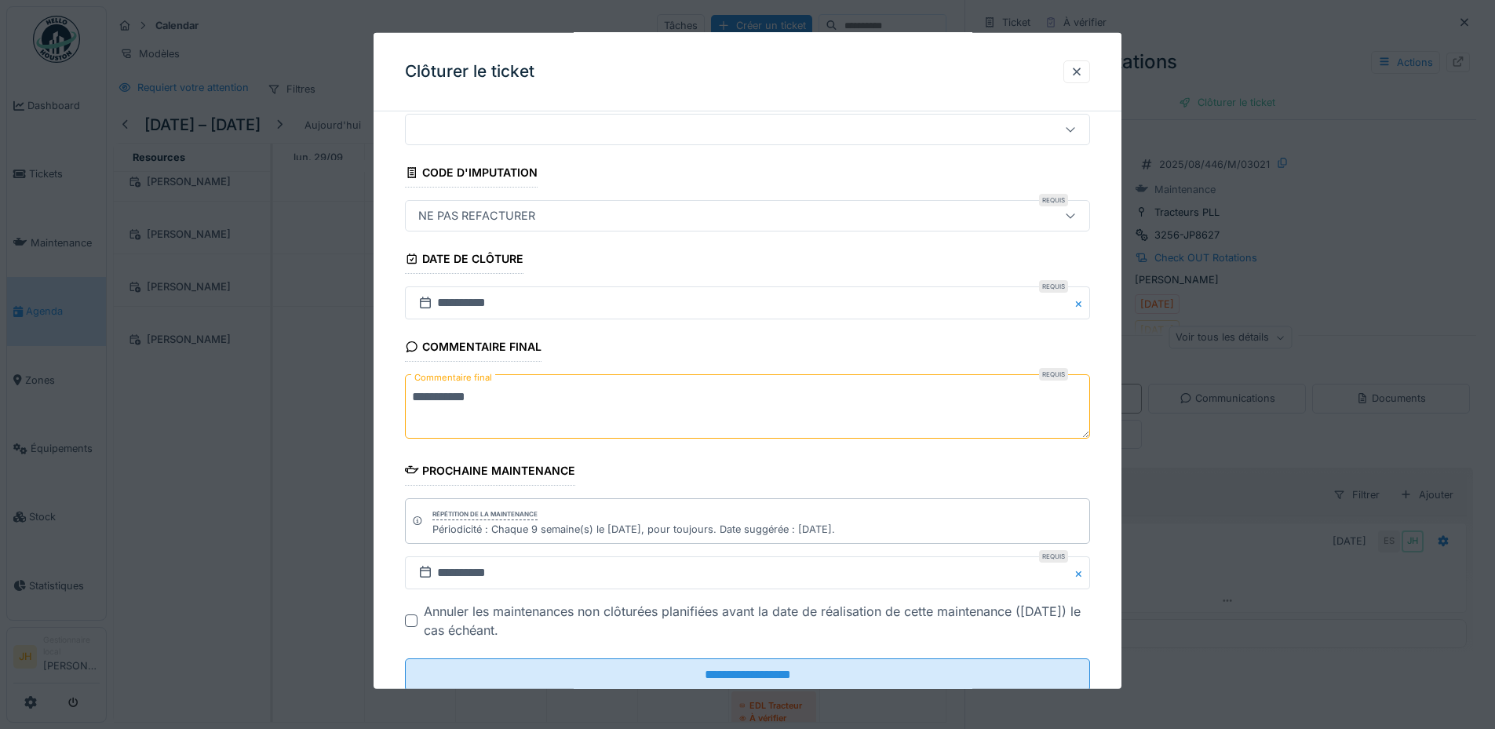
scroll to position [99, 0]
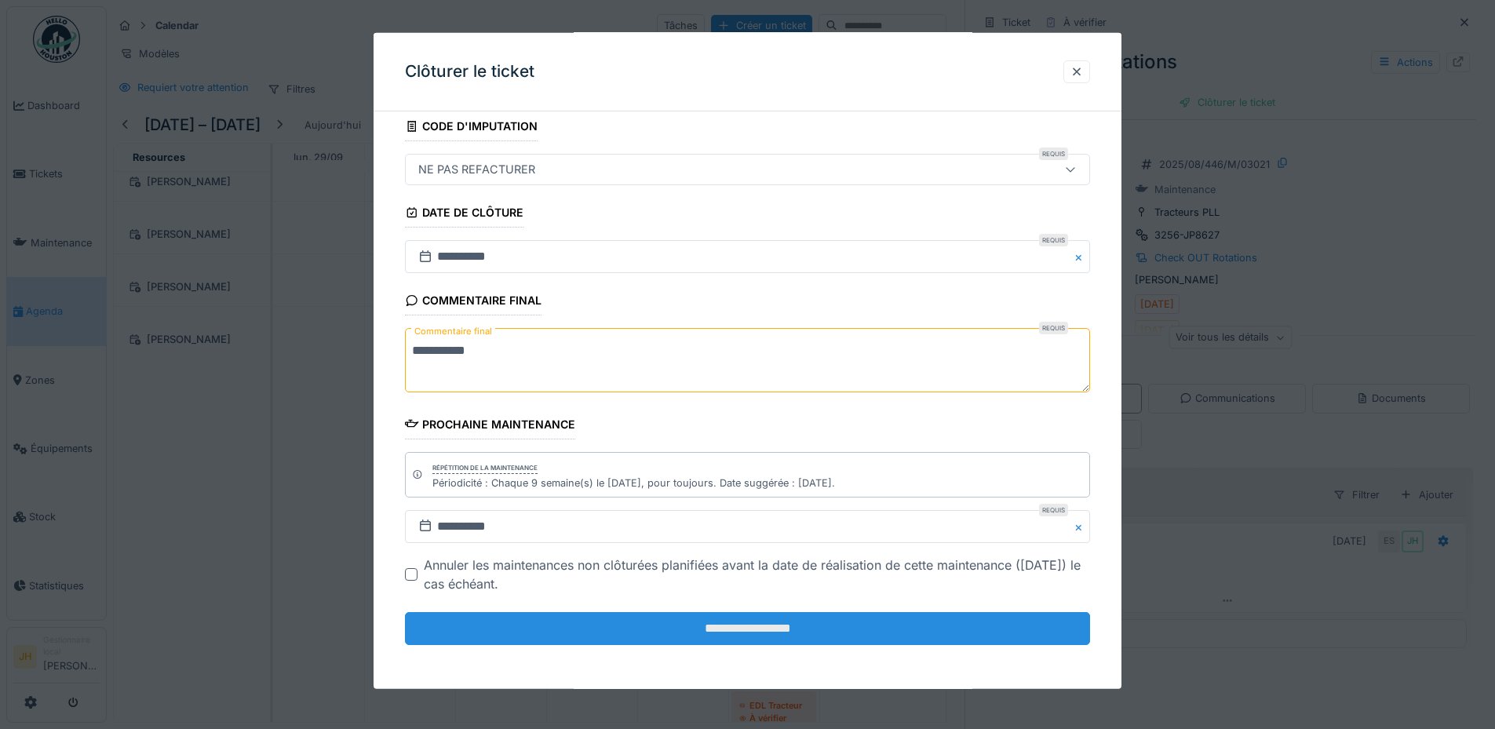
click at [736, 624] on input "**********" at bounding box center [747, 628] width 685 height 33
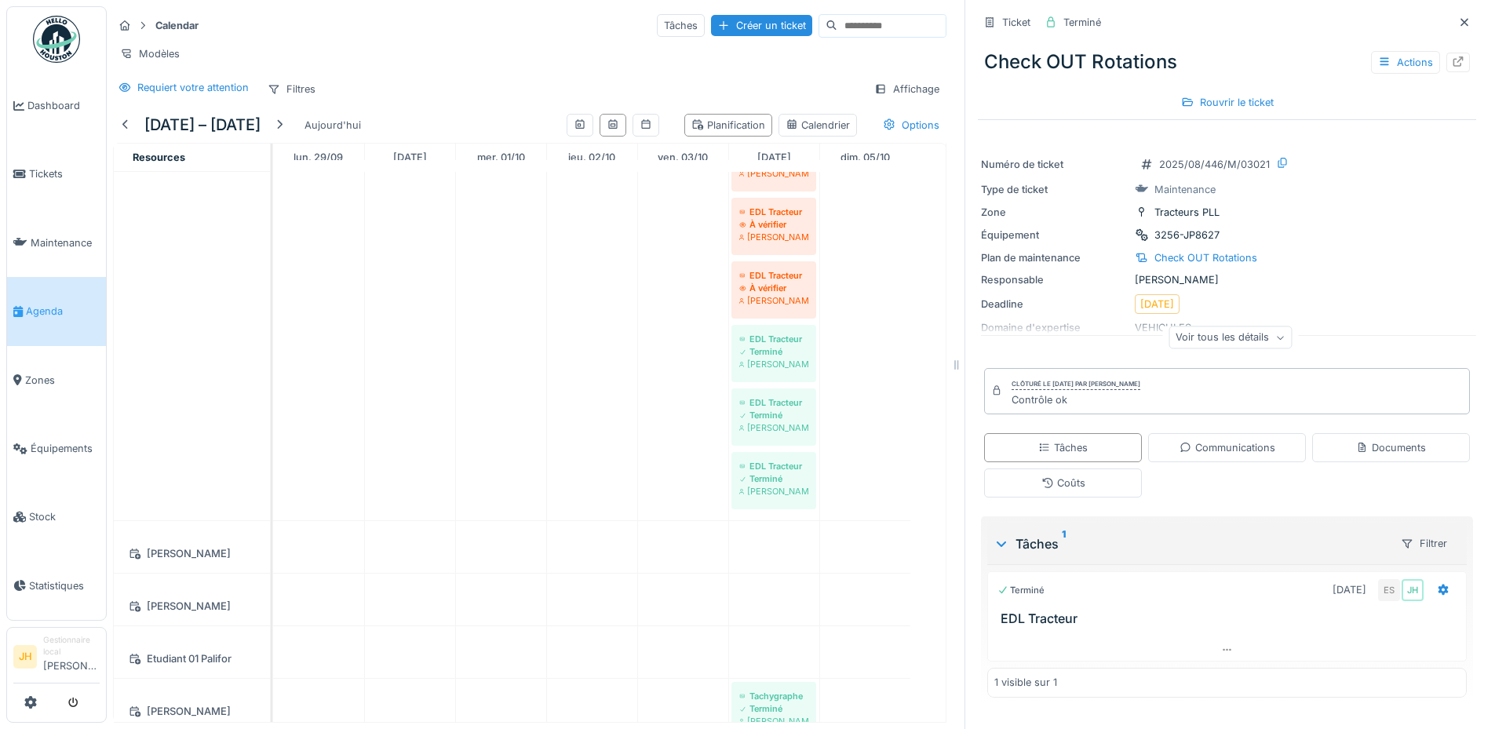
scroll to position [872, 0]
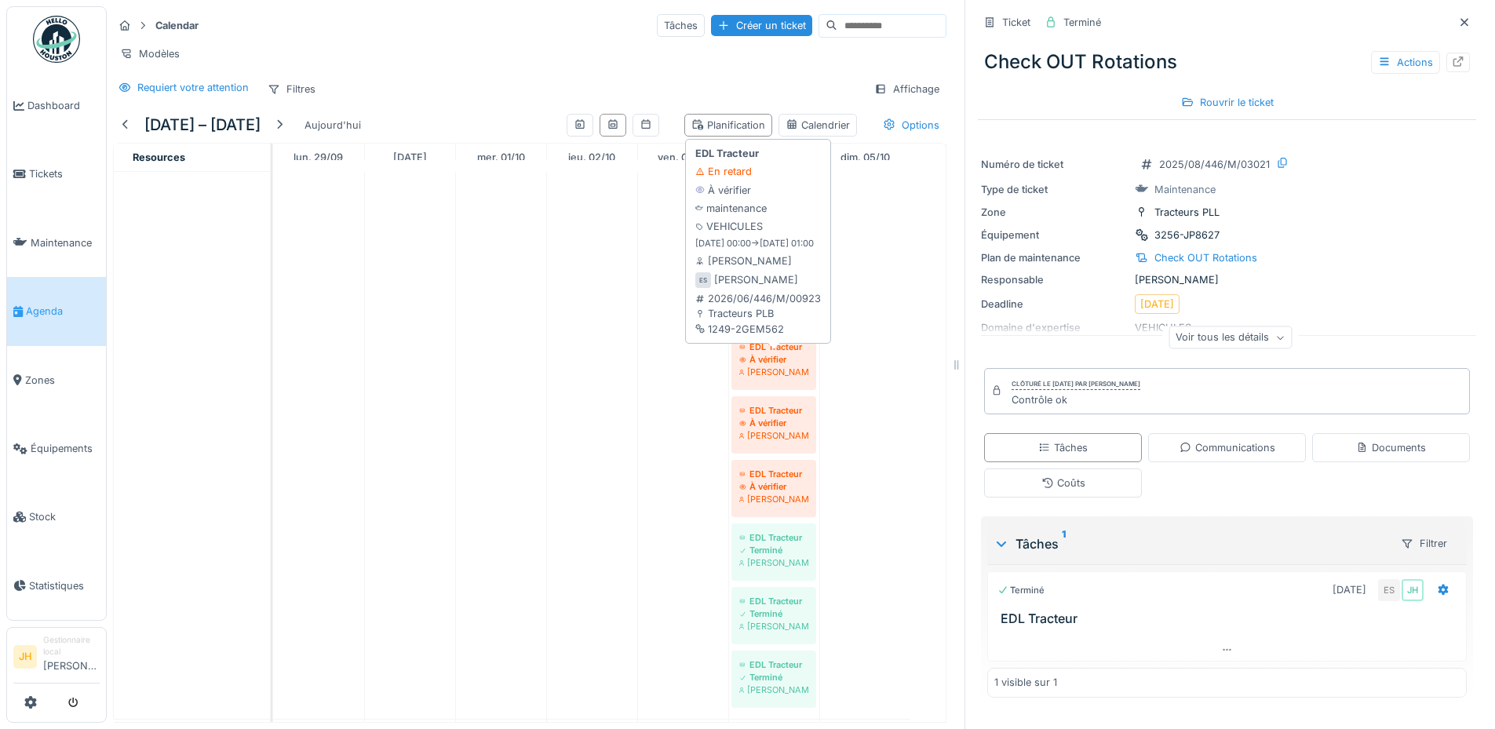
click at [779, 359] on div "À vérifier" at bounding box center [773, 359] width 69 height 13
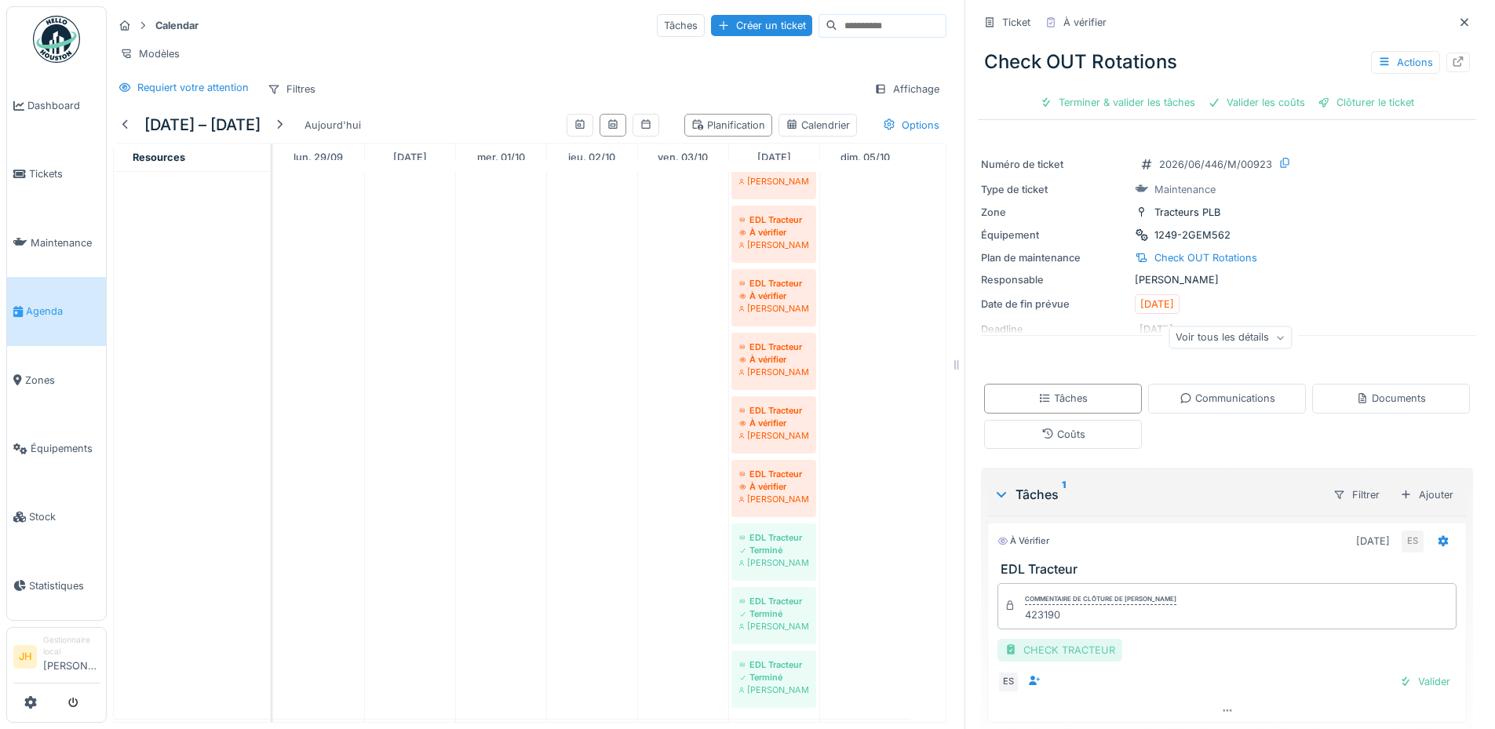
click at [1067, 644] on div "CHECK TRACTEUR" at bounding box center [1059, 650] width 125 height 23
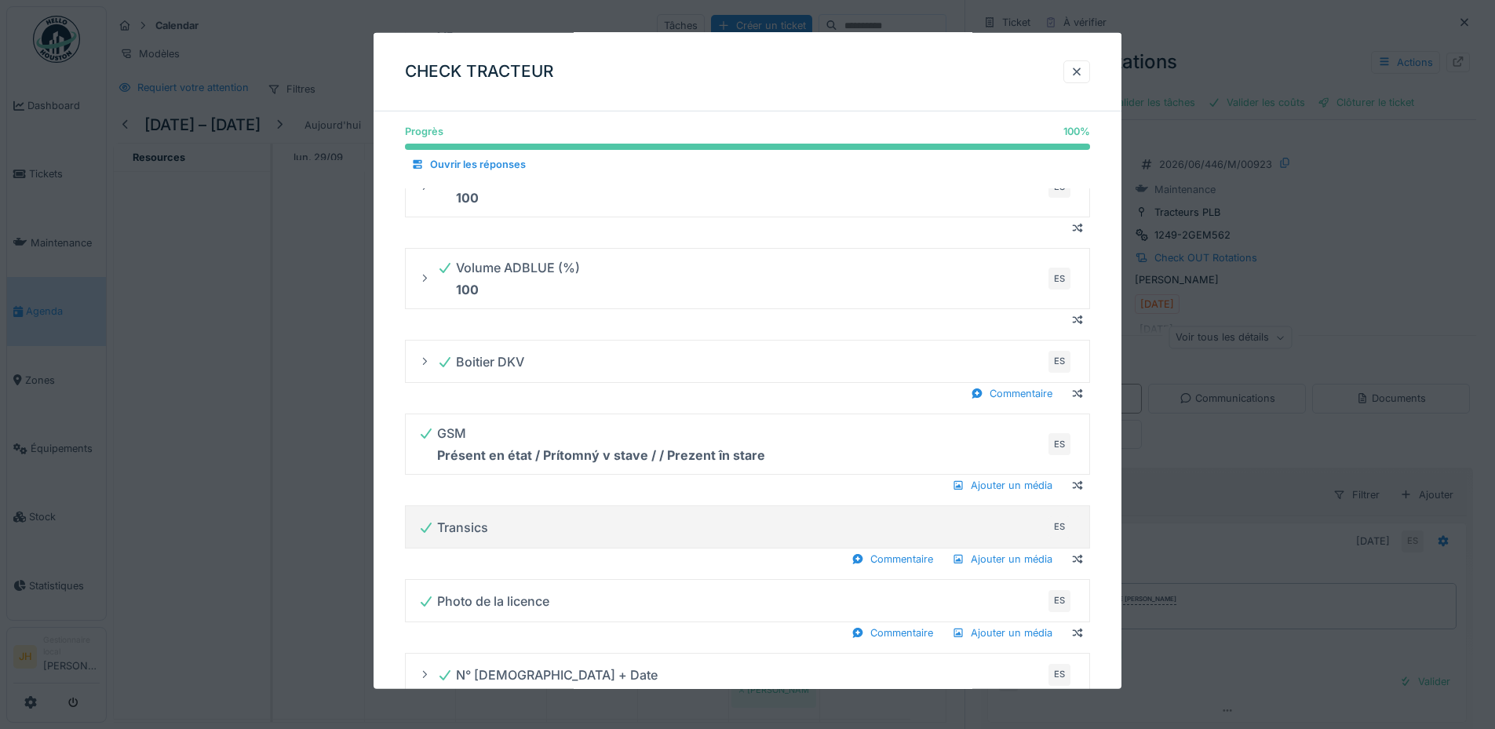
scroll to position [549, 0]
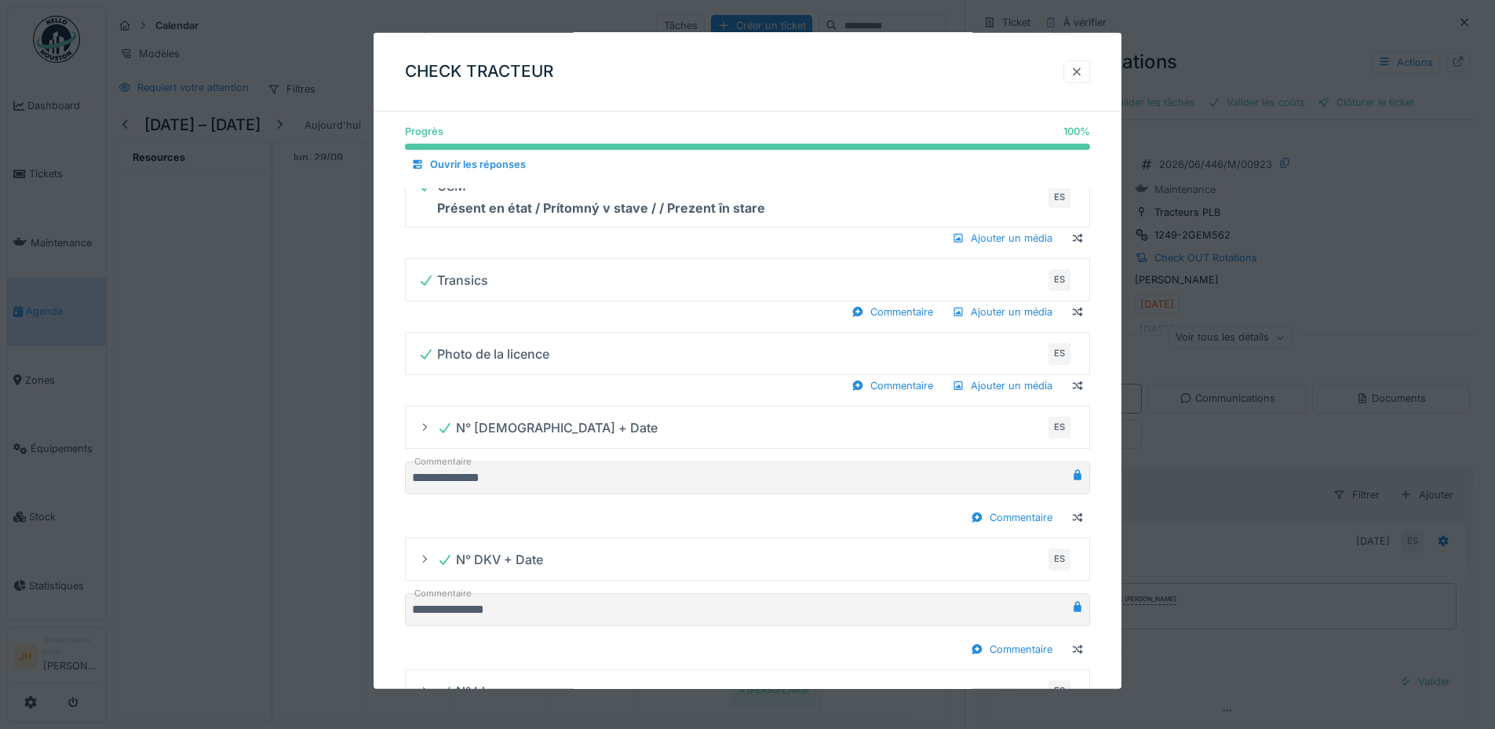
click at [1090, 73] on div at bounding box center [1076, 71] width 27 height 23
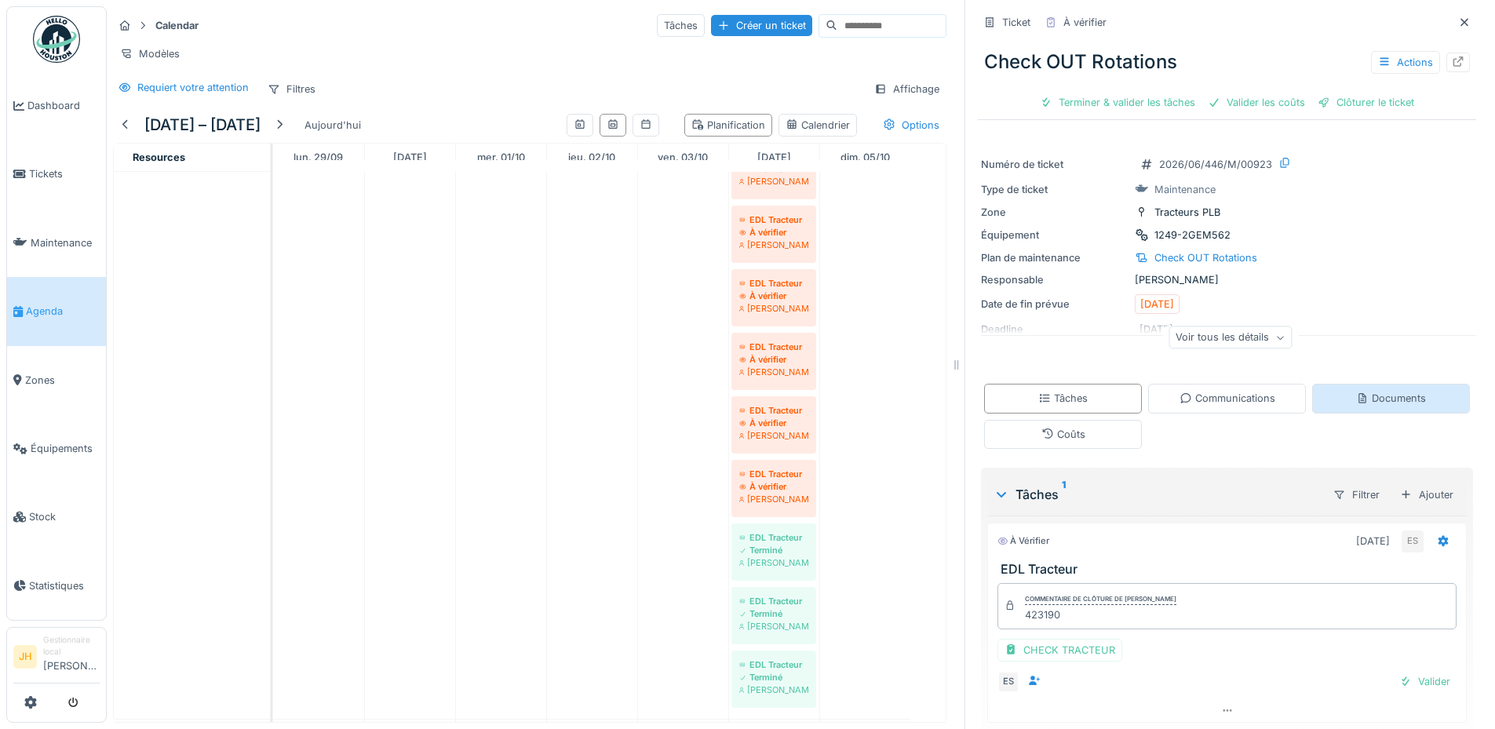
click at [1389, 391] on div "Documents" at bounding box center [1391, 398] width 70 height 15
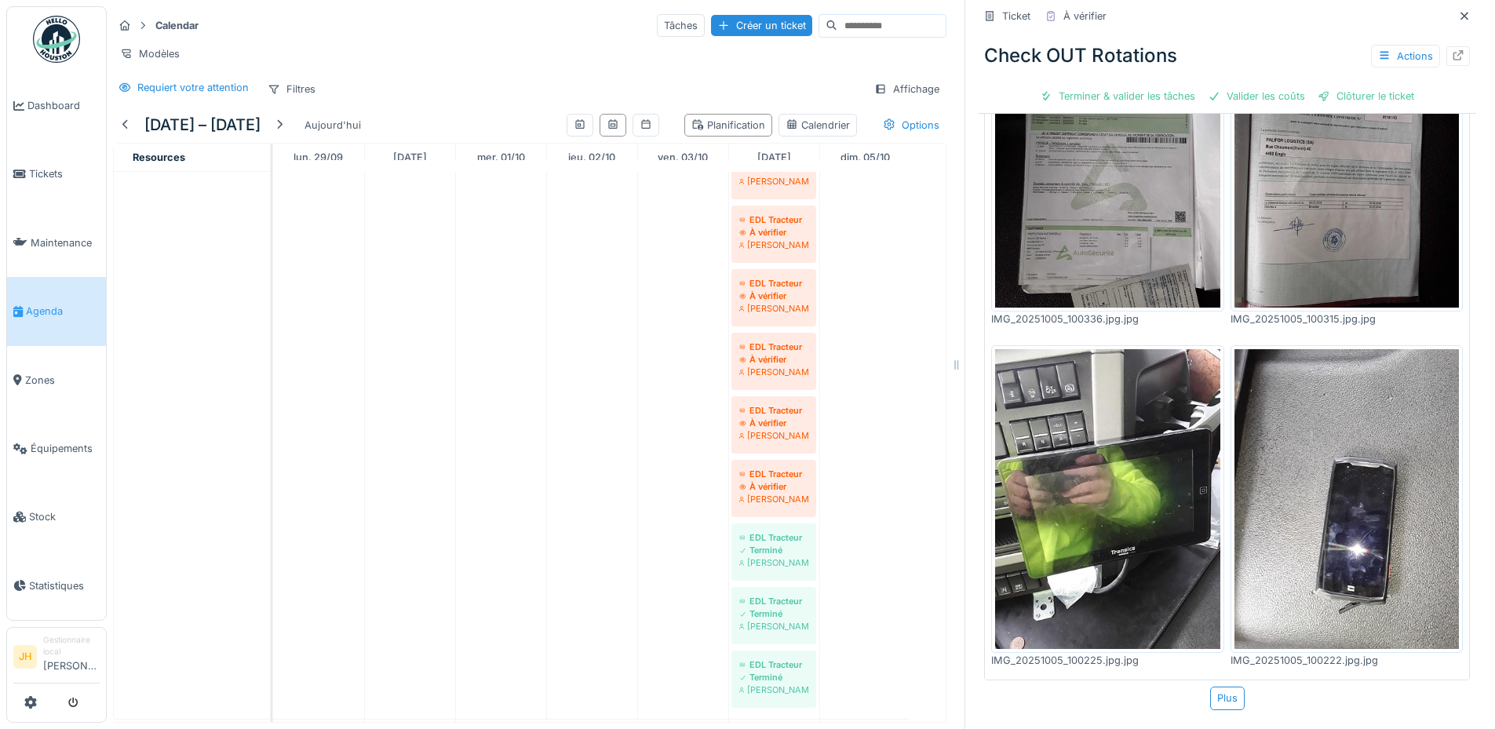
scroll to position [0, 0]
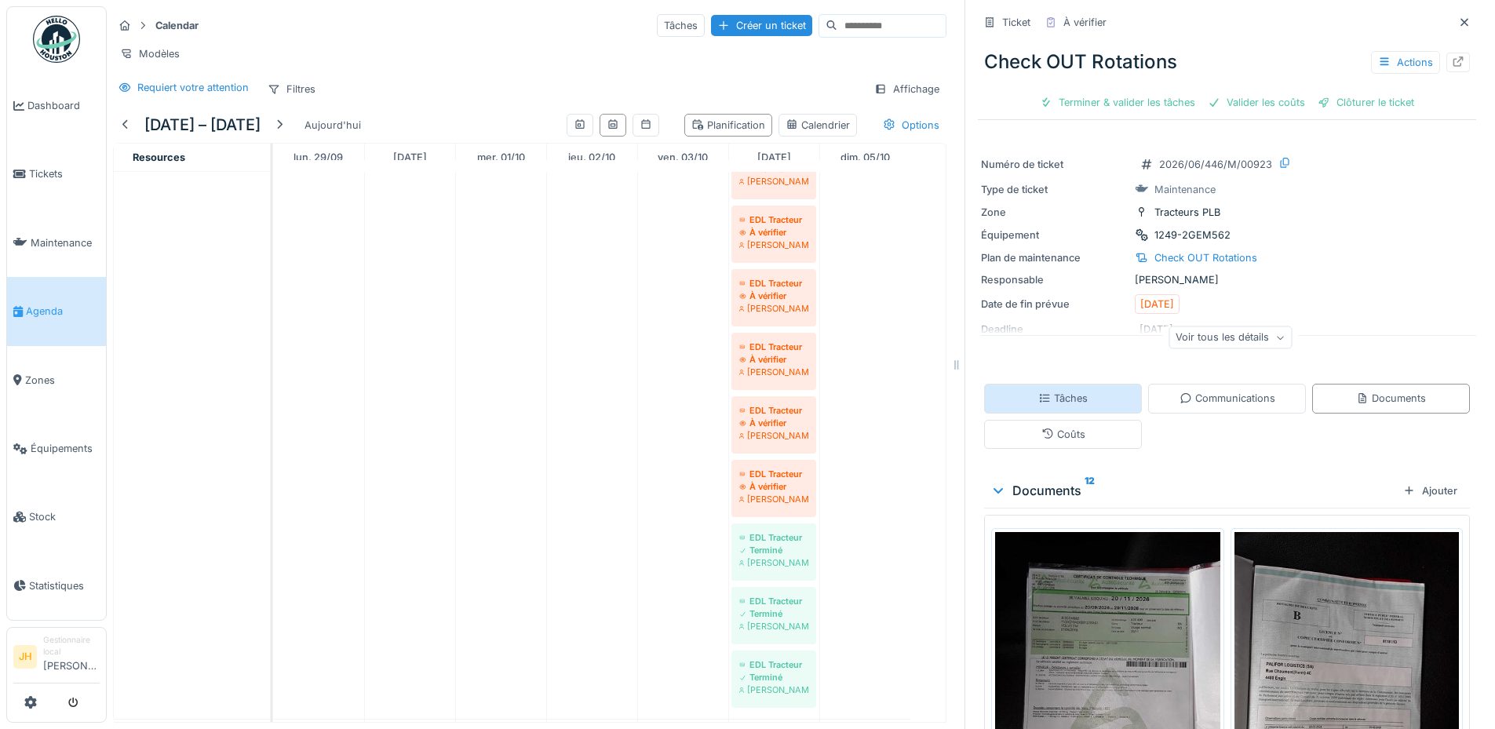
click at [1061, 391] on div "Tâches" at bounding box center [1062, 398] width 49 height 15
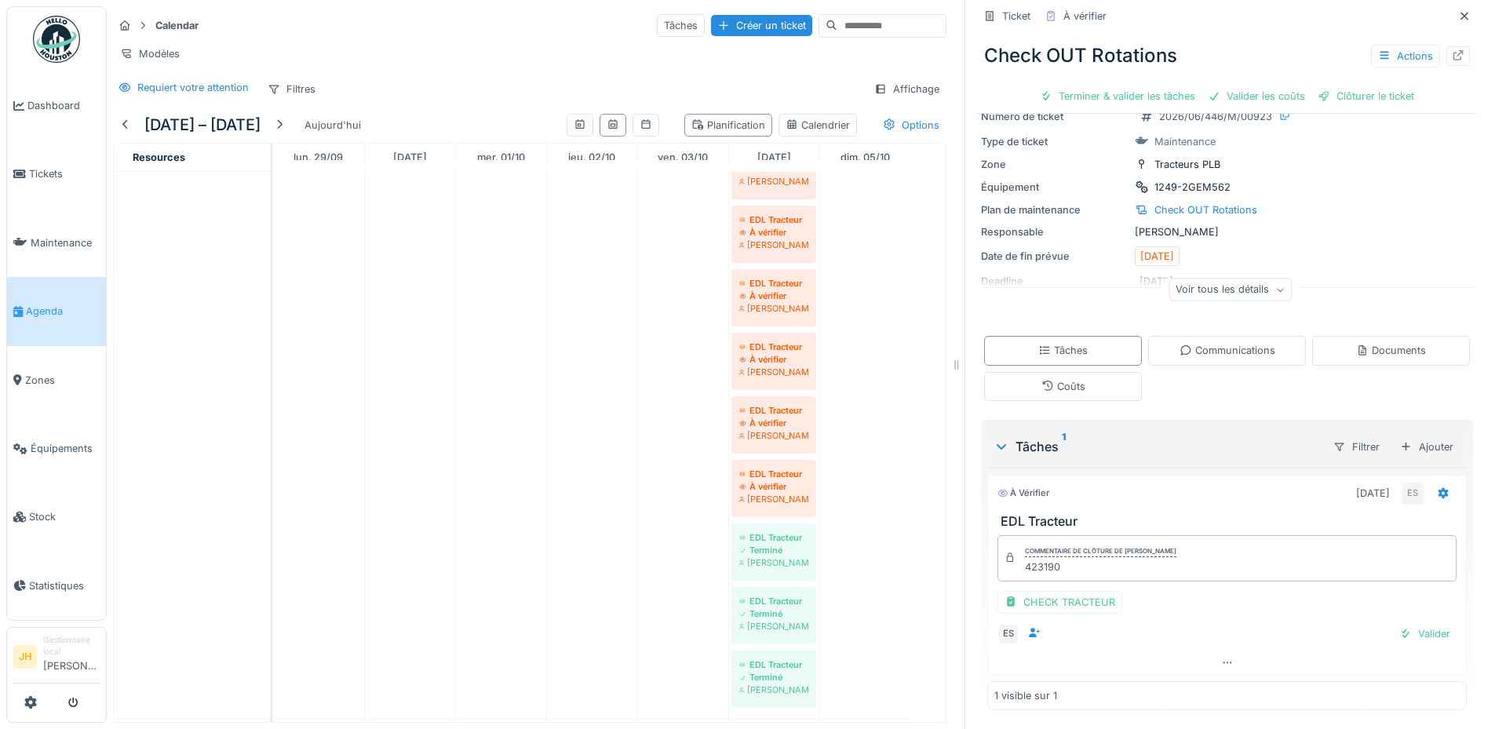
click at [1079, 601] on div "CHECK TRACTEUR" at bounding box center [1059, 602] width 125 height 23
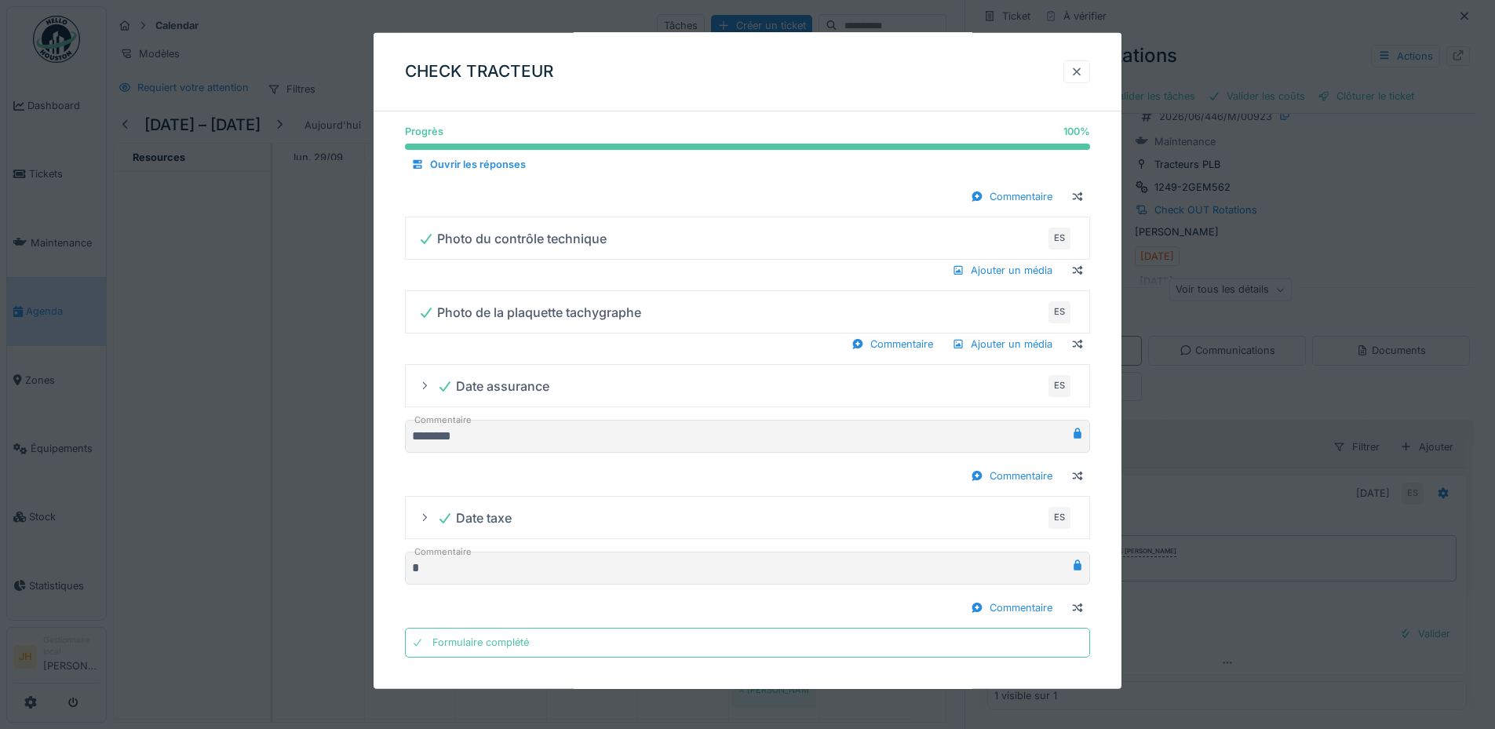
click at [1081, 73] on div at bounding box center [1076, 71] width 13 height 15
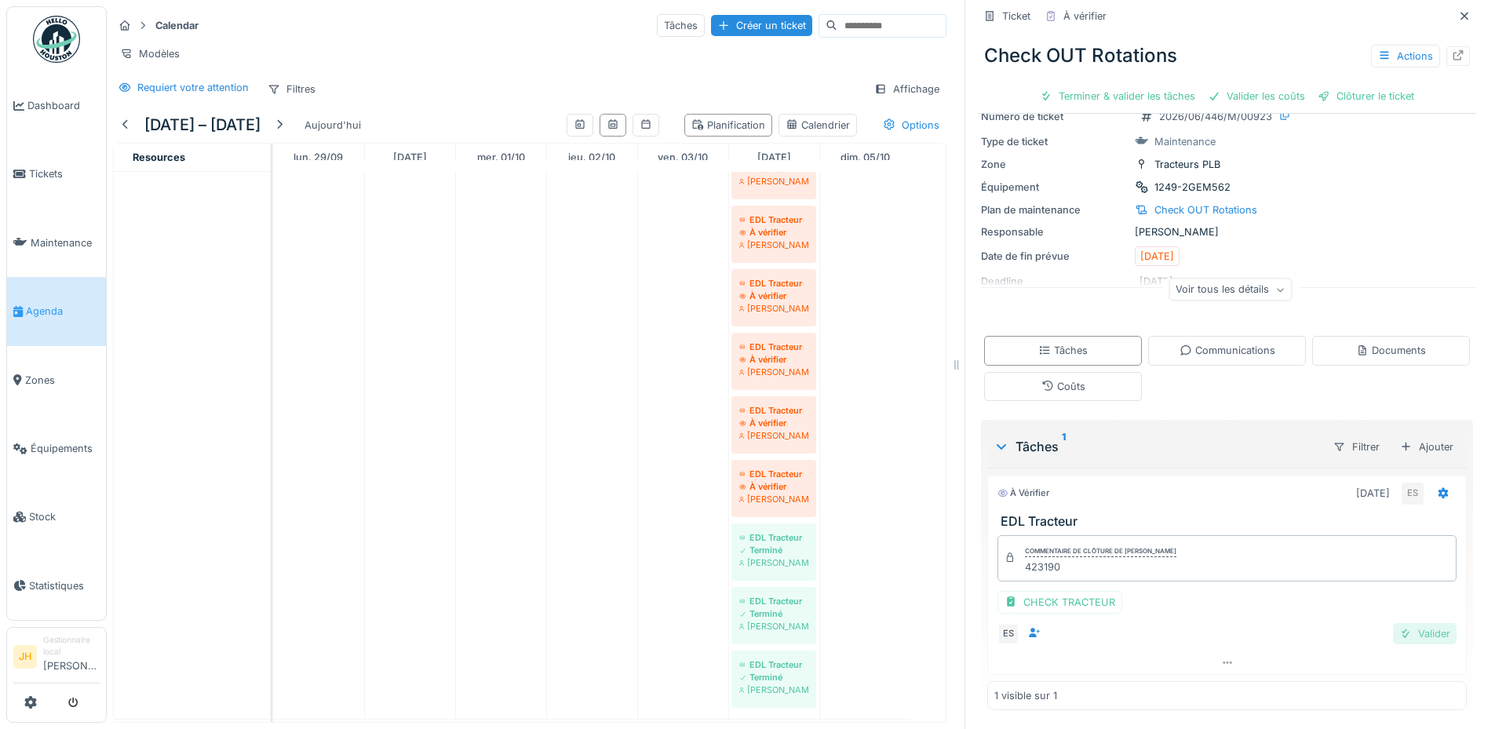
click at [1415, 637] on div "Valider" at bounding box center [1425, 633] width 64 height 21
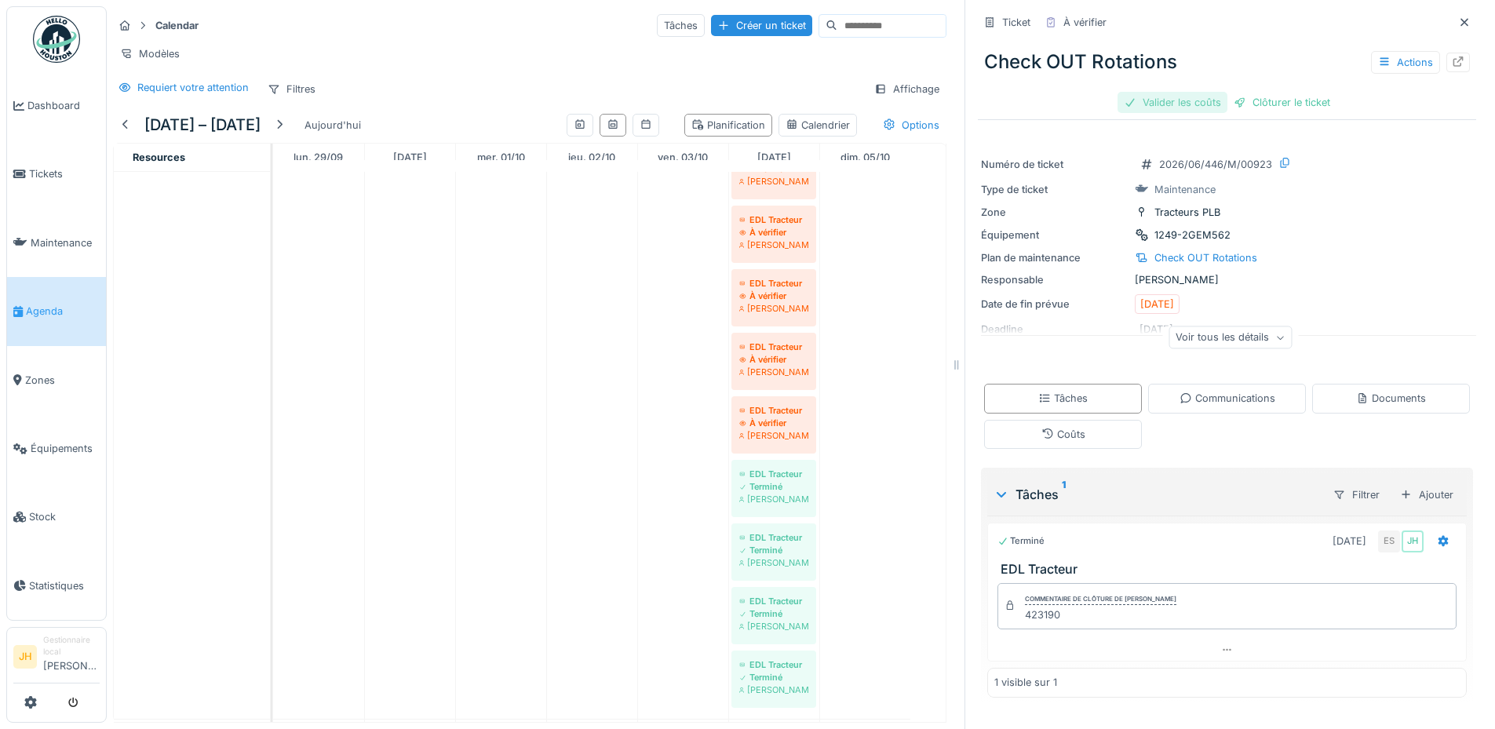
click at [1162, 101] on div "Valider les coûts" at bounding box center [1172, 102] width 110 height 21
click at [1223, 102] on div "Clôturer le ticket" at bounding box center [1226, 102] width 109 height 21
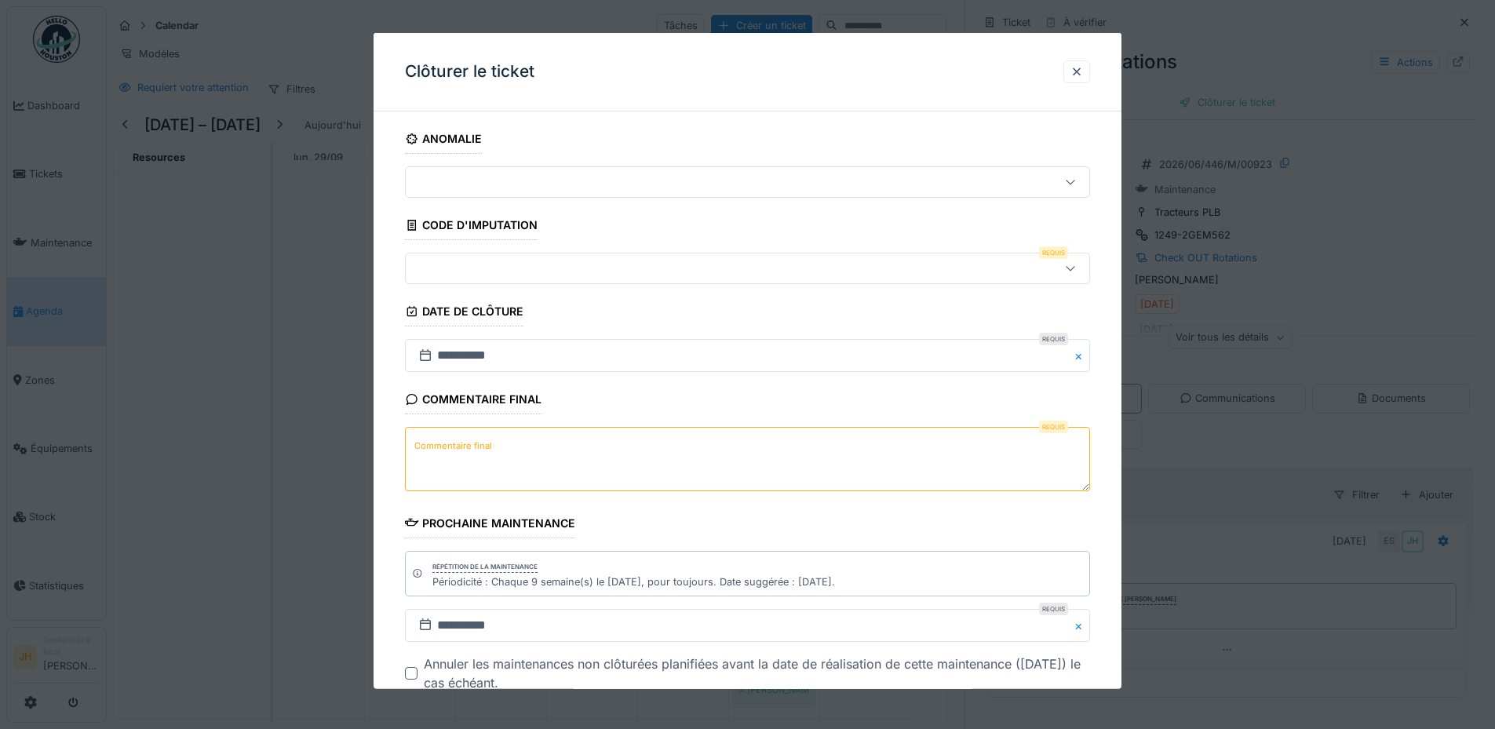
click at [505, 457] on textarea "Commentaire final" at bounding box center [747, 459] width 685 height 64
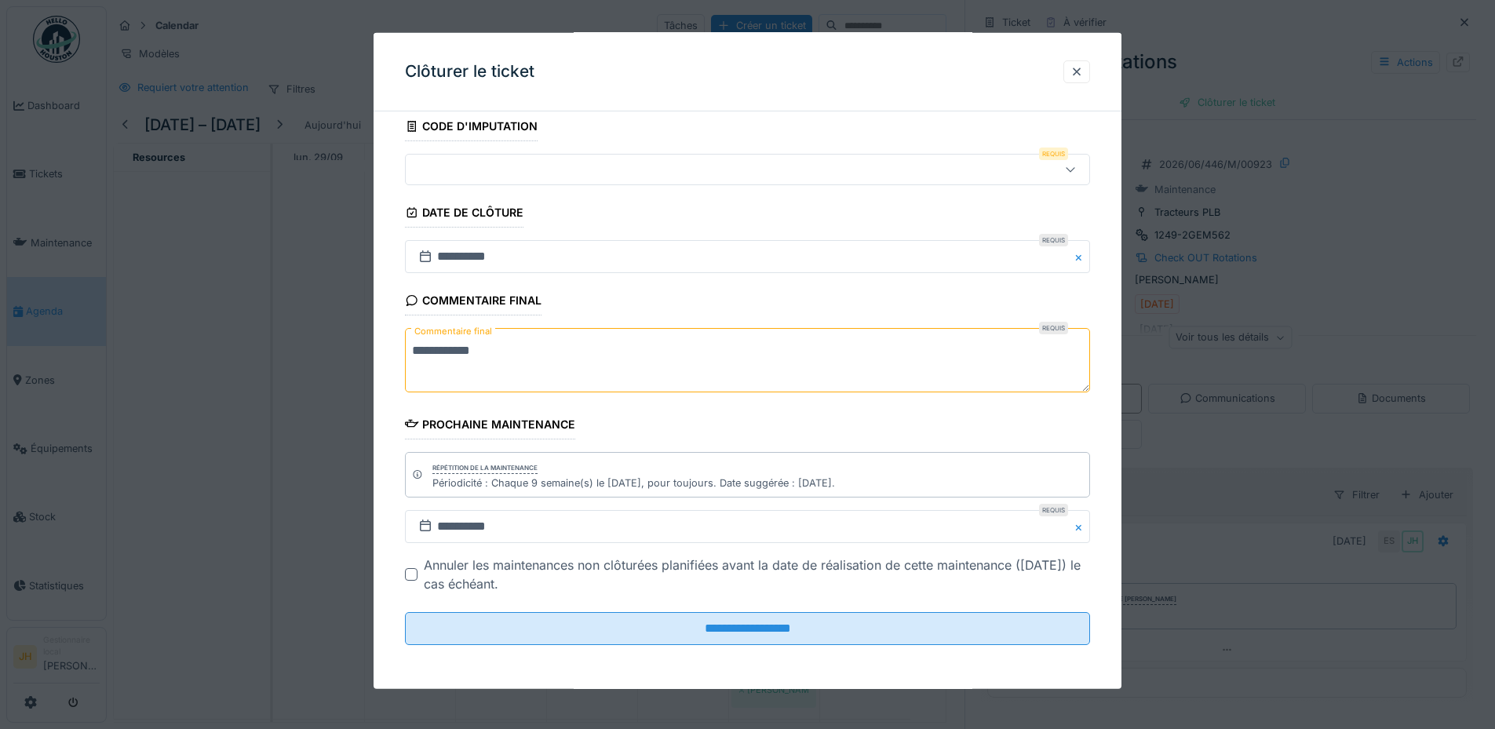
scroll to position [12, 0]
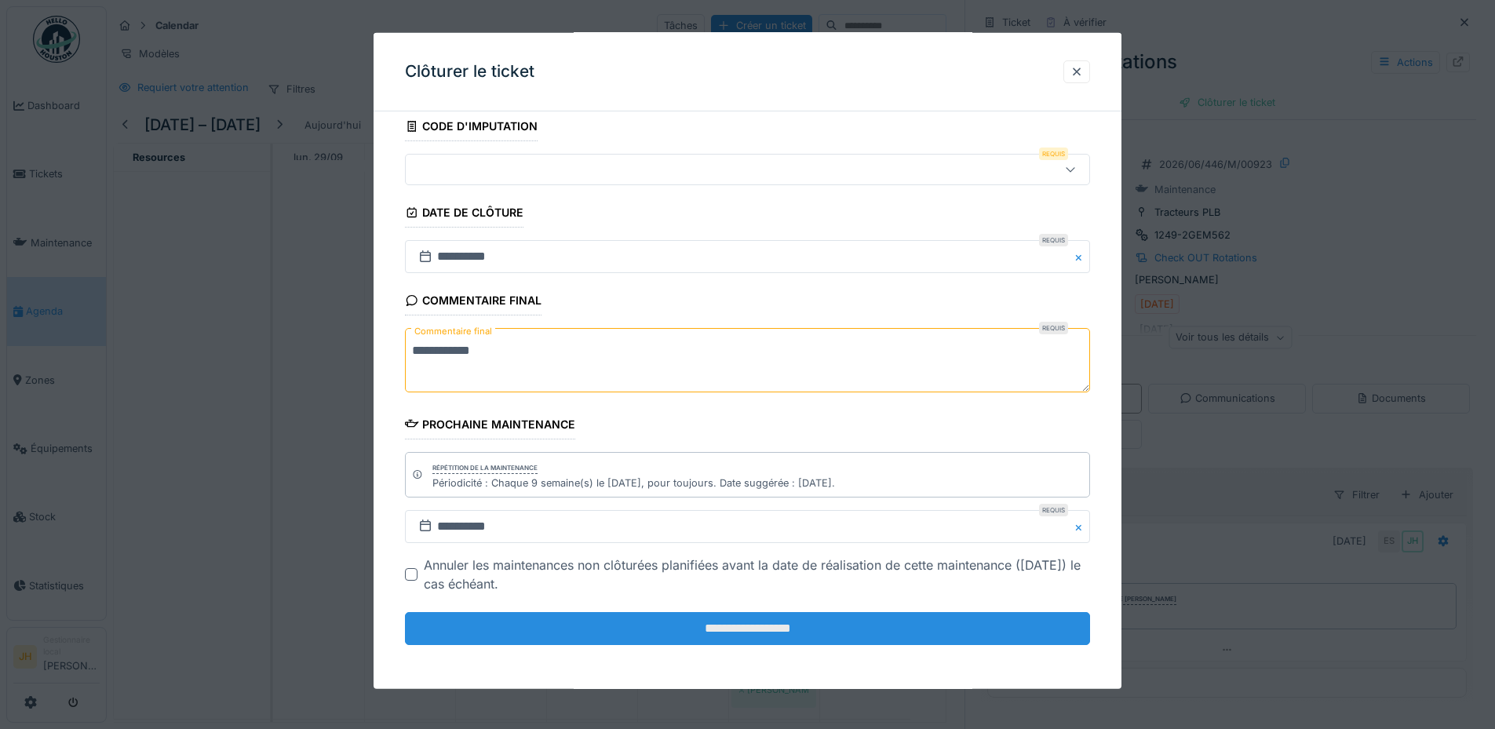
type textarea "**********"
click at [752, 628] on input "**********" at bounding box center [747, 628] width 685 height 33
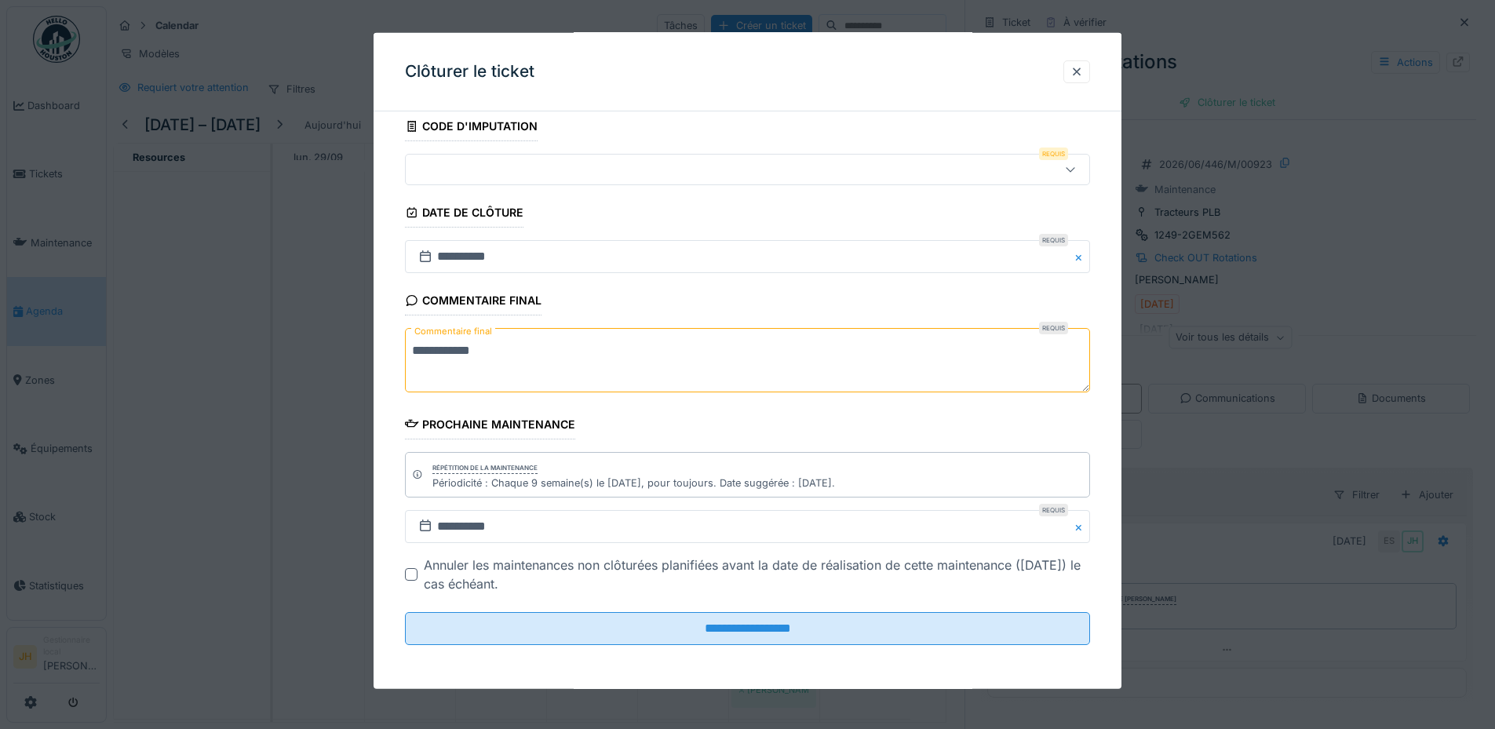
click at [503, 180] on div at bounding box center [747, 169] width 685 height 31
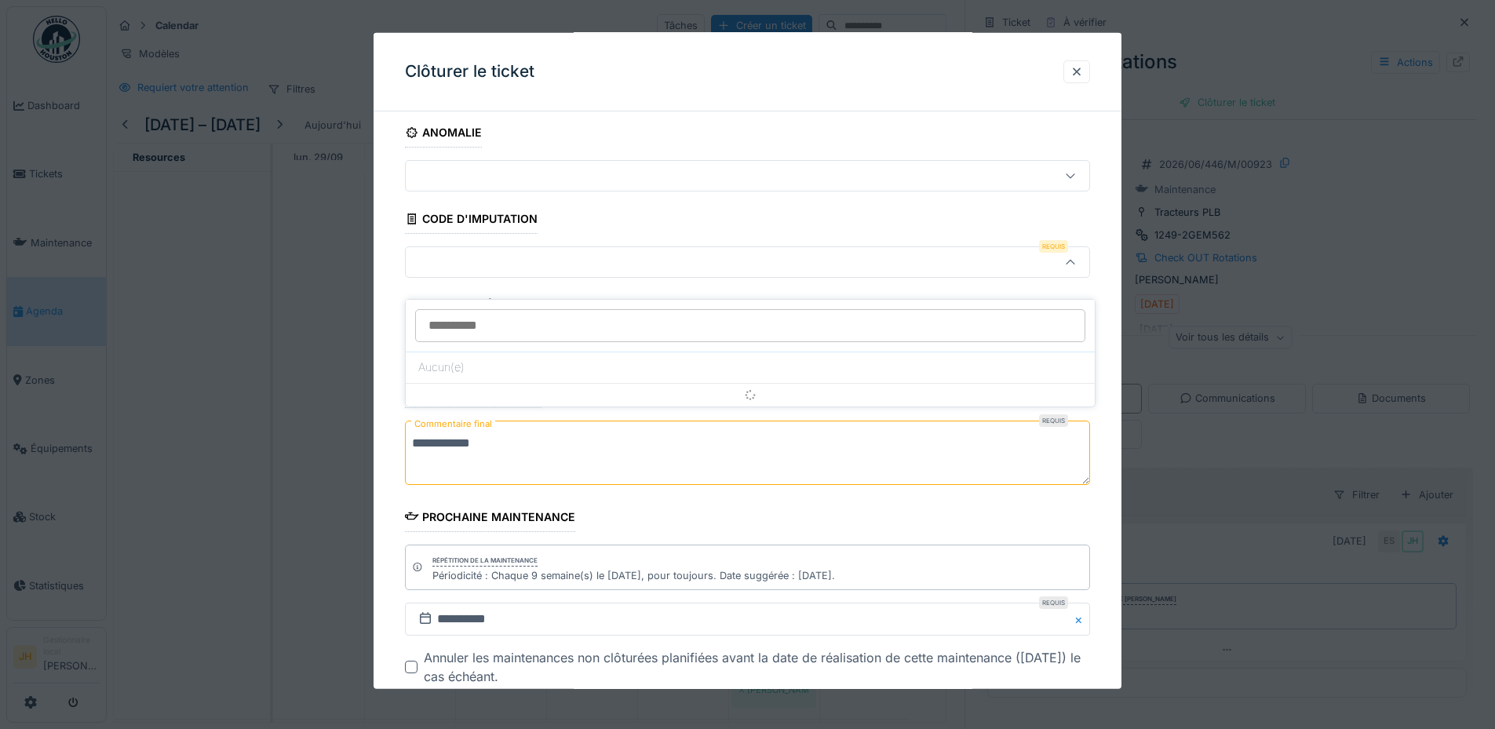
scroll to position [0, 0]
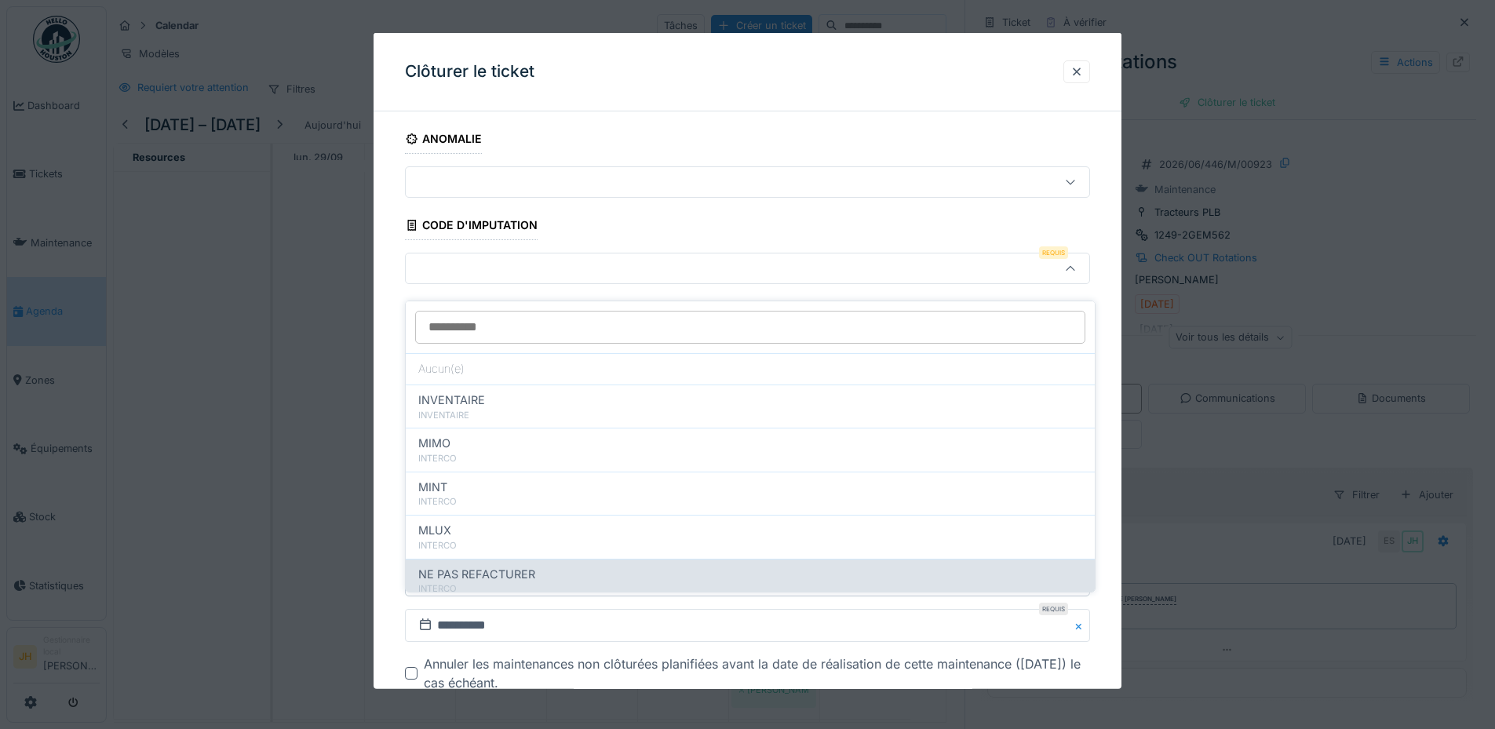
click at [505, 559] on div "NE PAS REFACTURER INTERCO" at bounding box center [750, 580] width 689 height 43
type input "****"
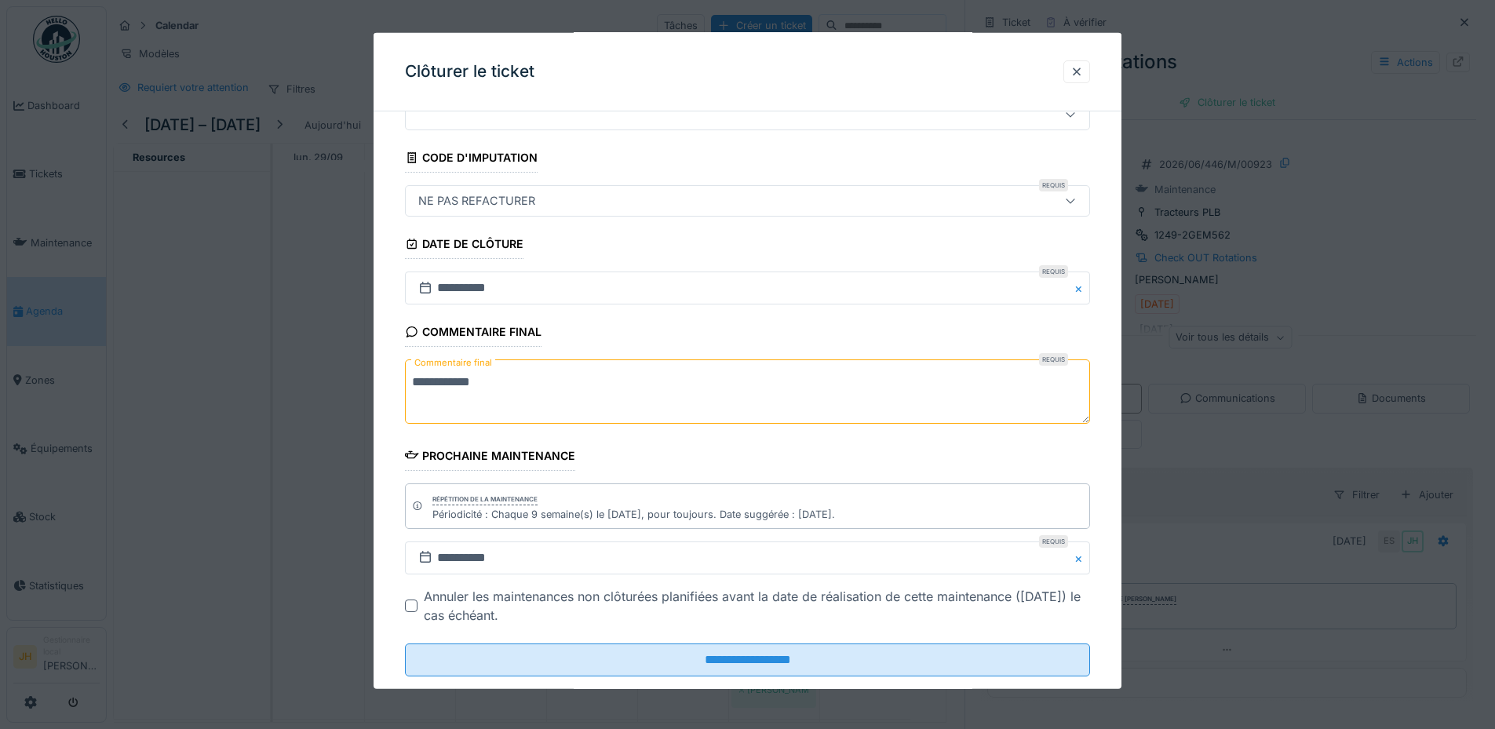
scroll to position [99, 0]
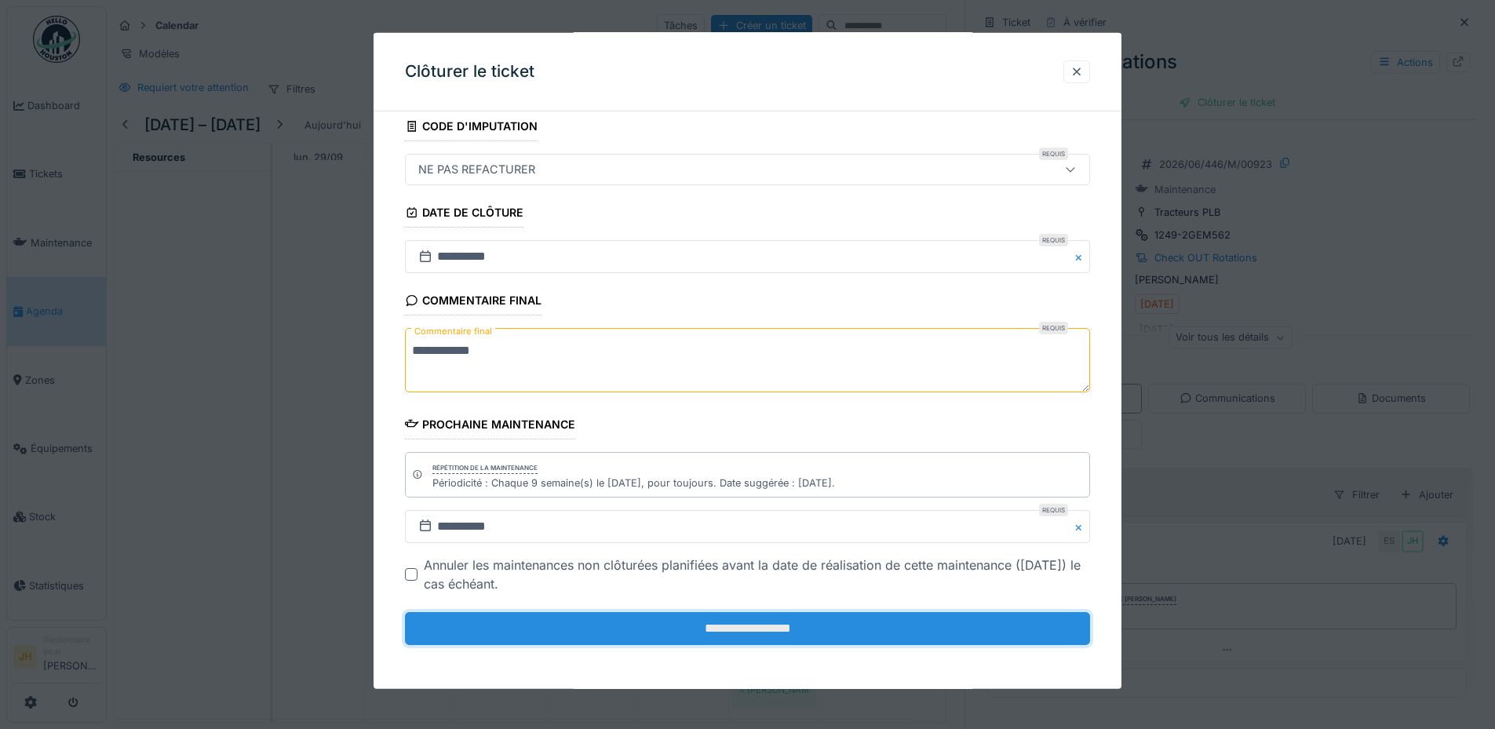
click at [793, 636] on input "**********" at bounding box center [747, 628] width 685 height 33
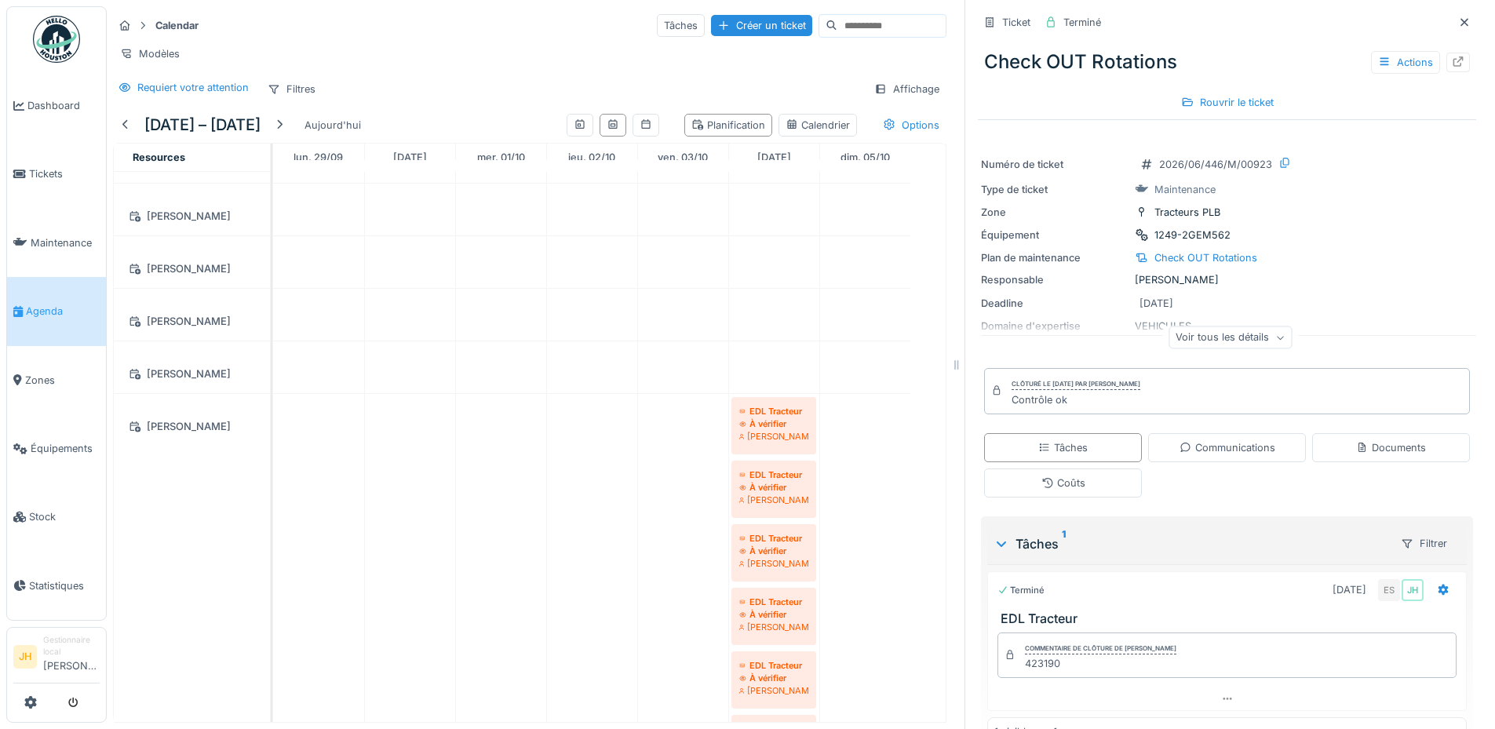
scroll to position [314, 0]
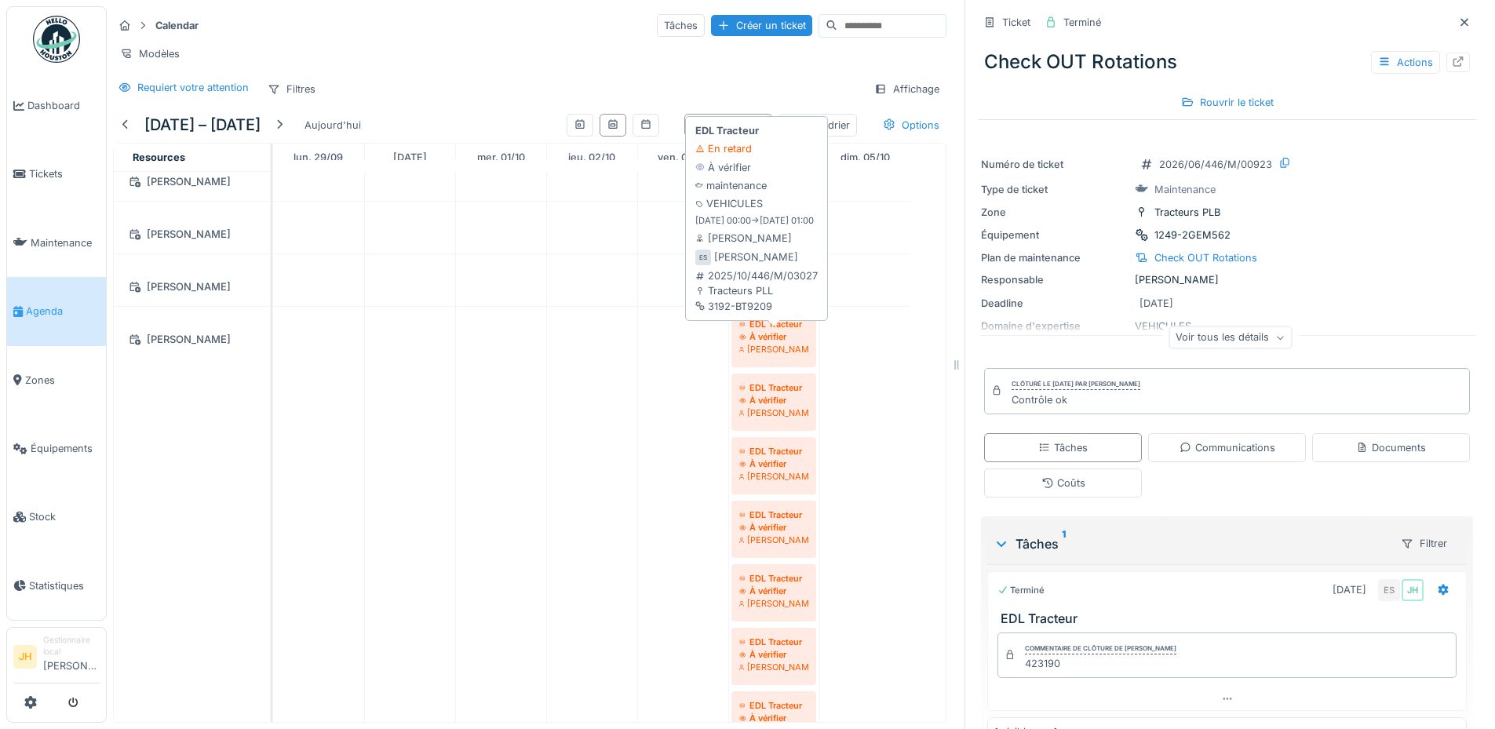
click at [774, 340] on div "À vérifier" at bounding box center [773, 336] width 69 height 13
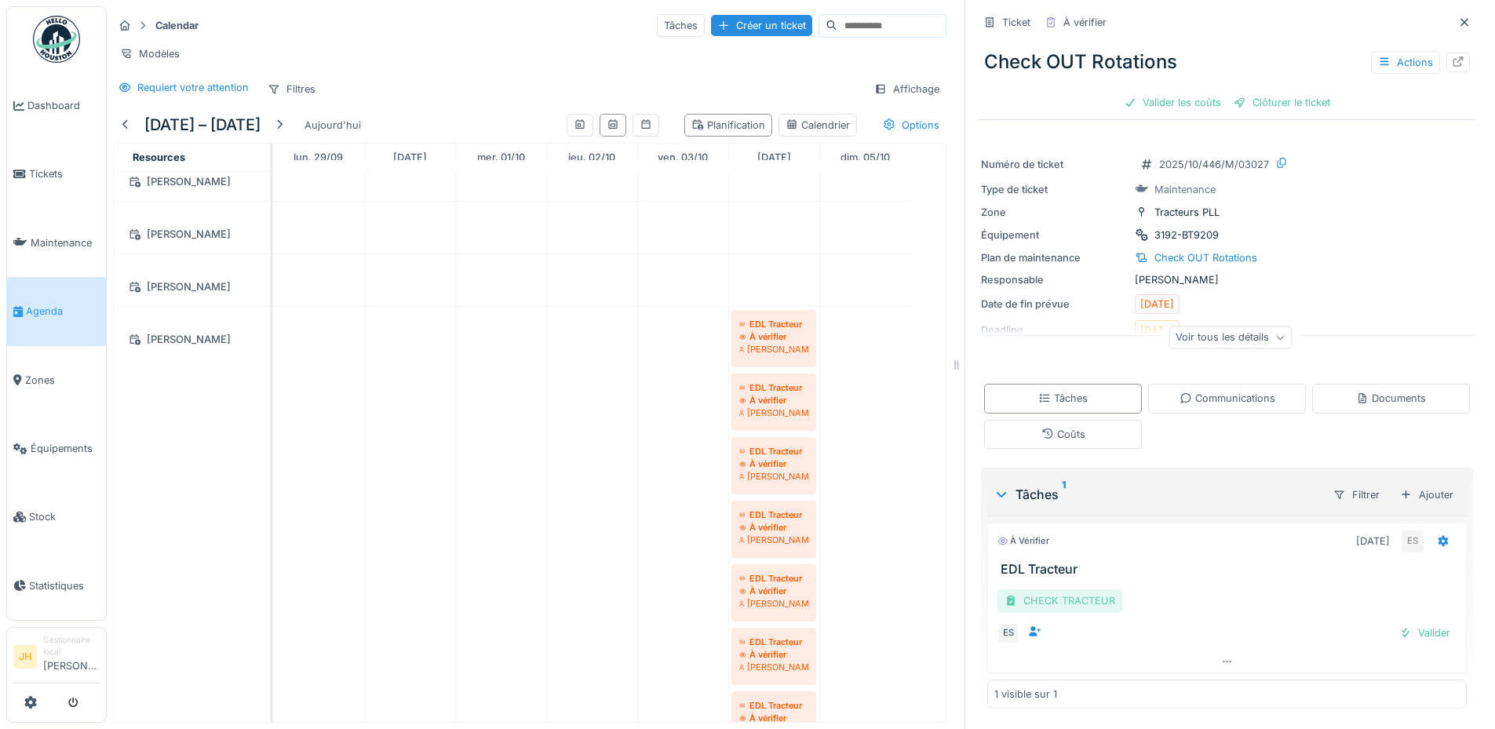
click at [1081, 591] on div "CHECK TRACTEUR" at bounding box center [1059, 600] width 125 height 23
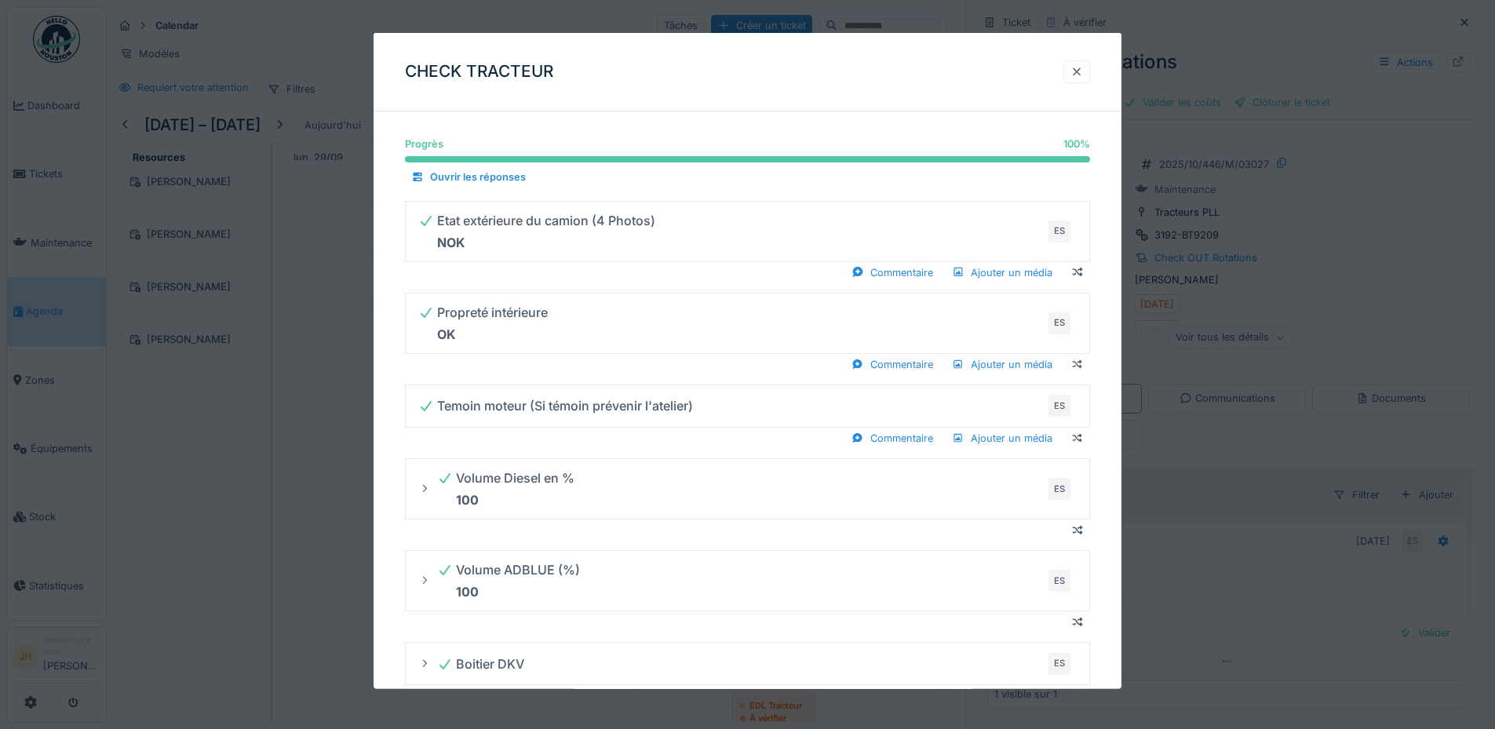
click at [1083, 69] on div at bounding box center [1076, 71] width 13 height 15
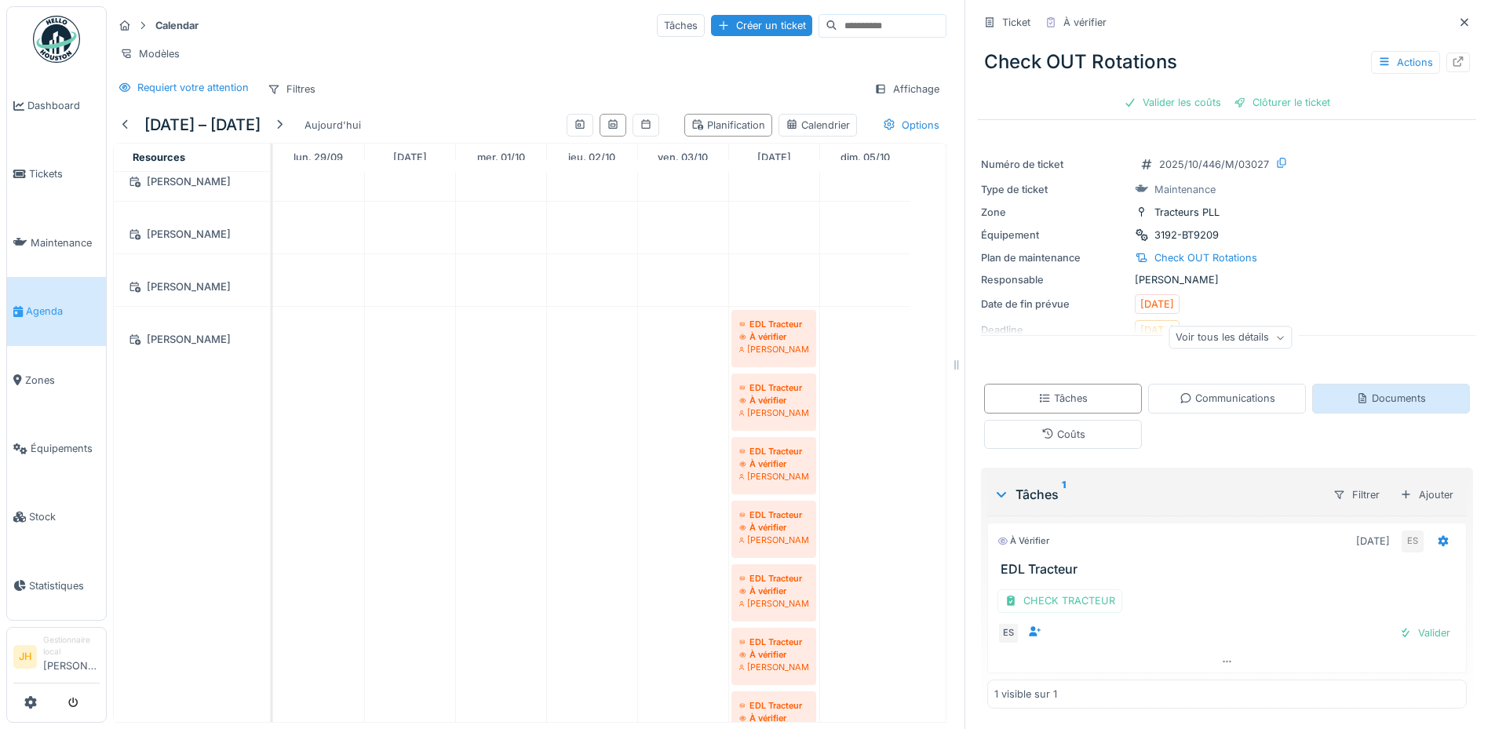
click at [1364, 391] on div "Documents" at bounding box center [1391, 398] width 70 height 15
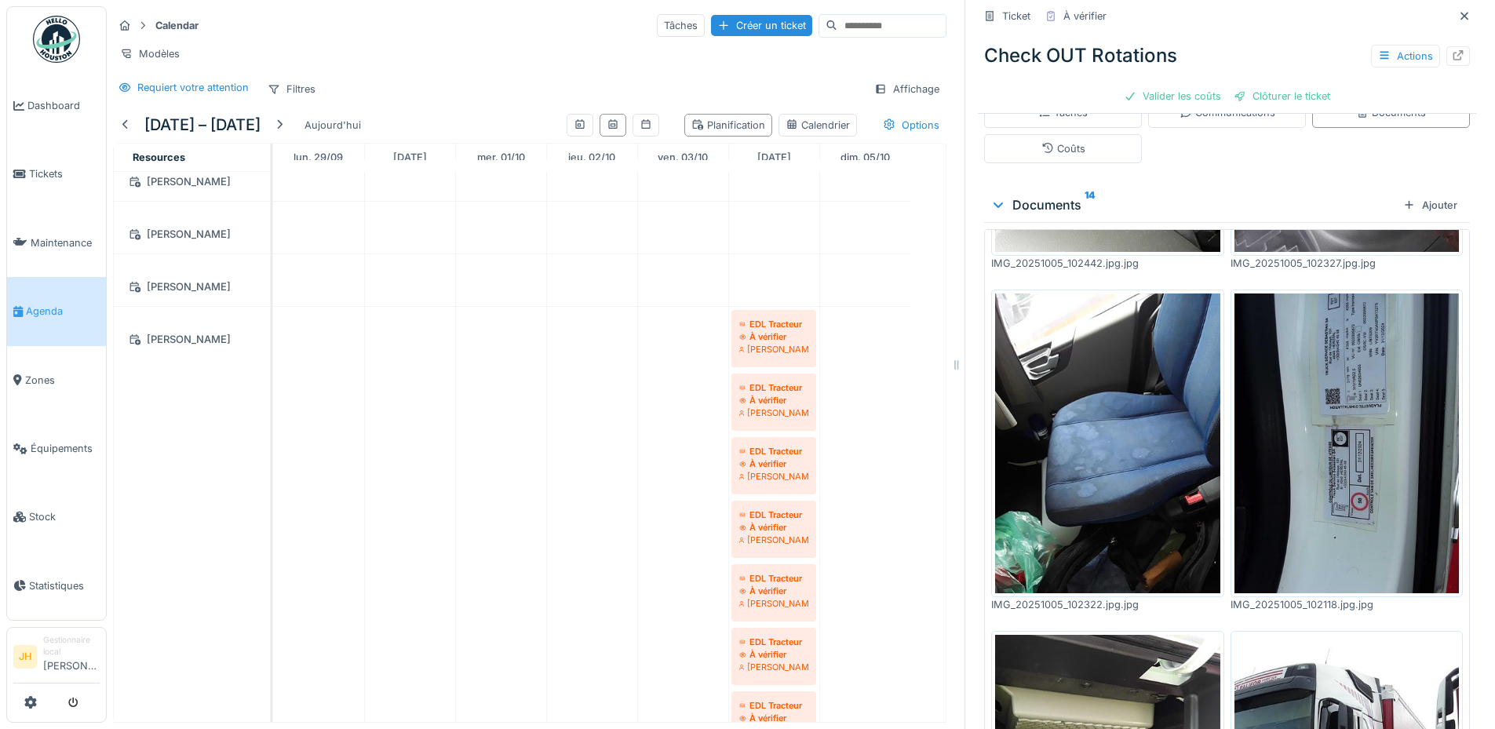
scroll to position [974, 0]
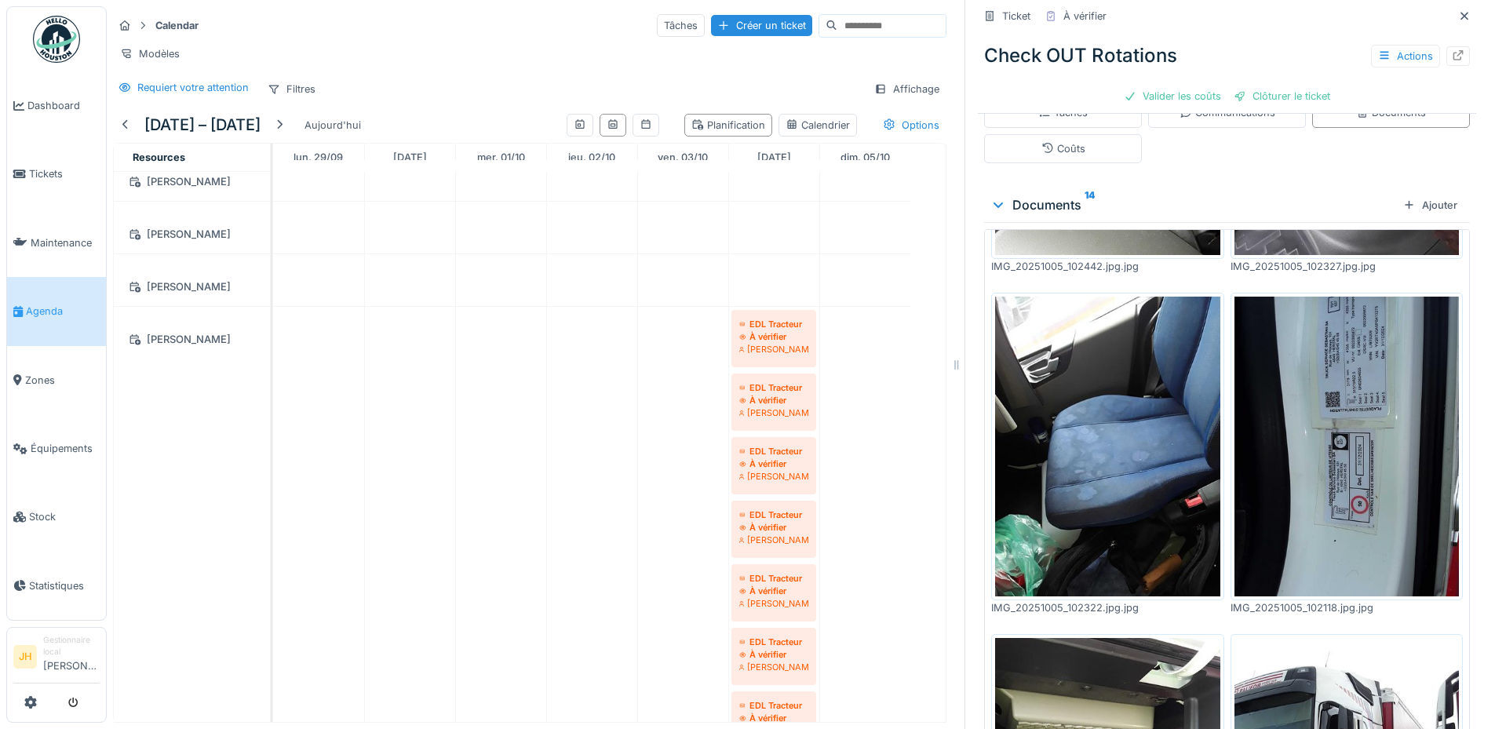
click at [1134, 456] on img at bounding box center [1107, 447] width 225 height 300
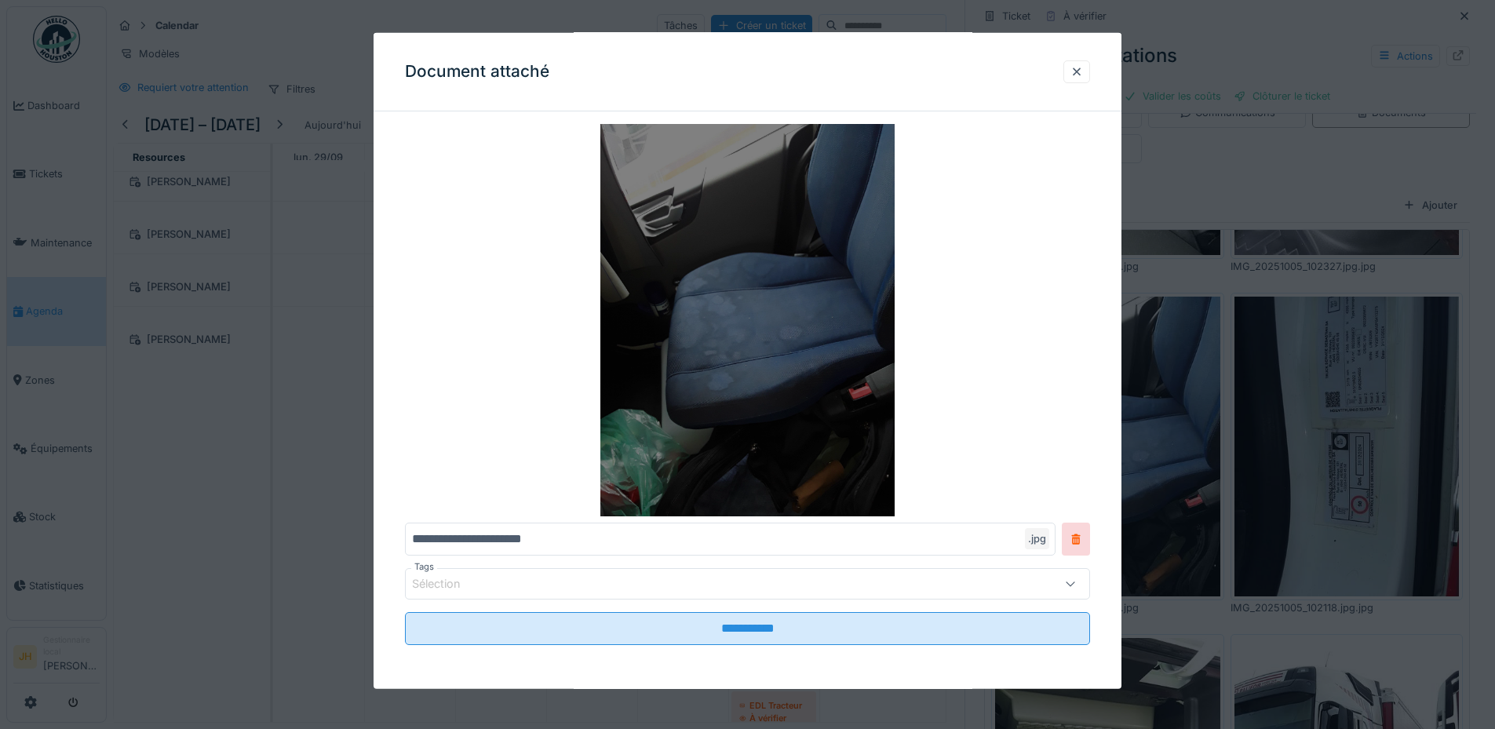
scroll to position [0, 0]
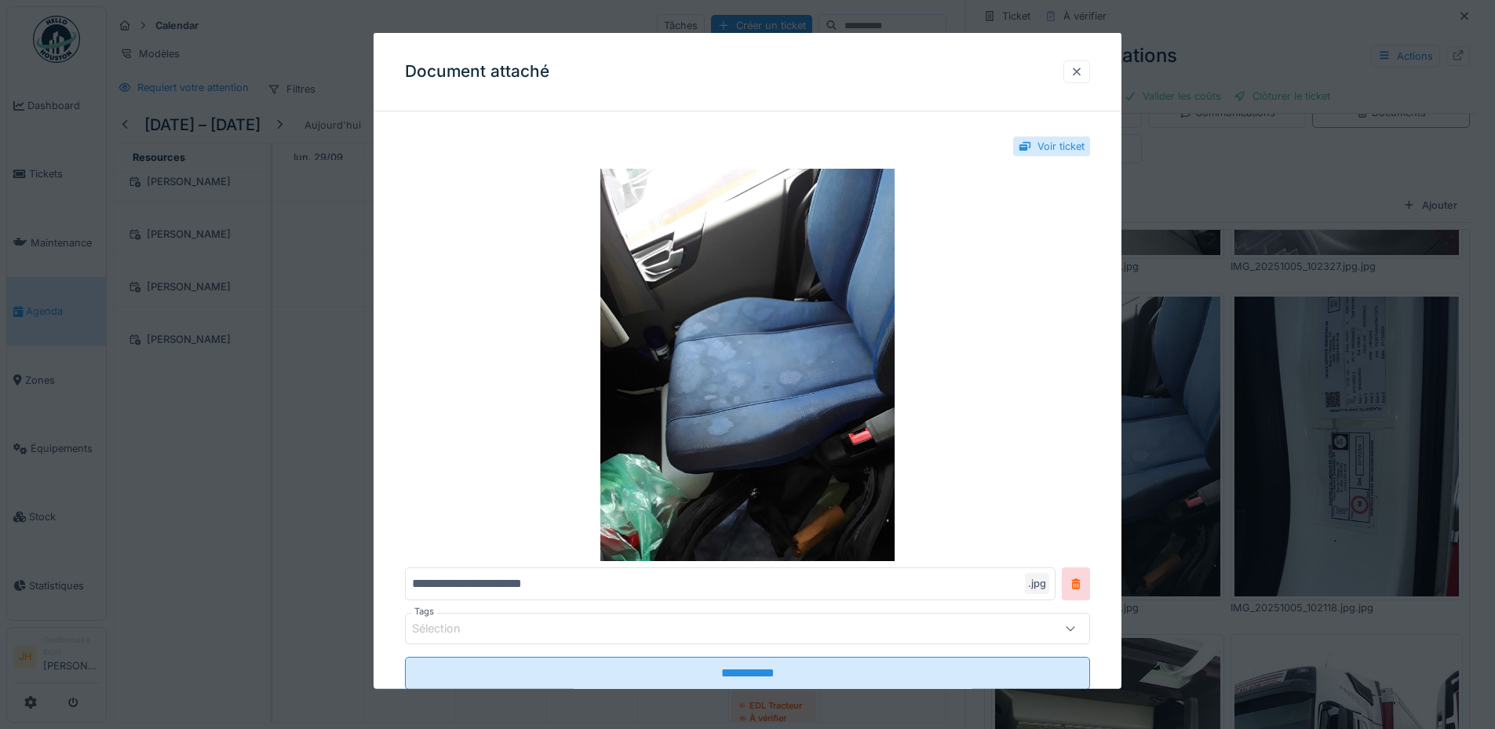
click at [1083, 72] on div at bounding box center [1076, 71] width 13 height 15
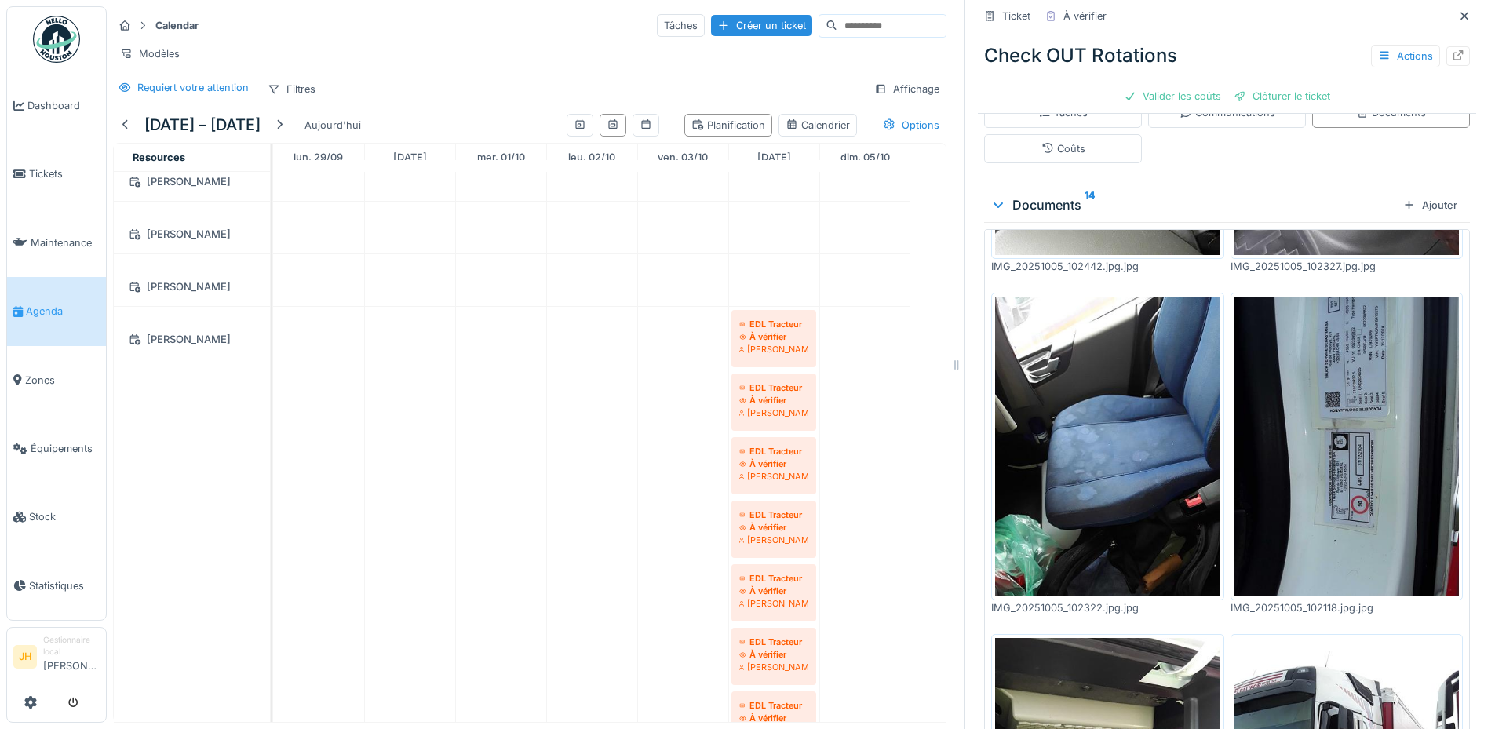
click at [1113, 413] on img at bounding box center [1107, 447] width 225 height 300
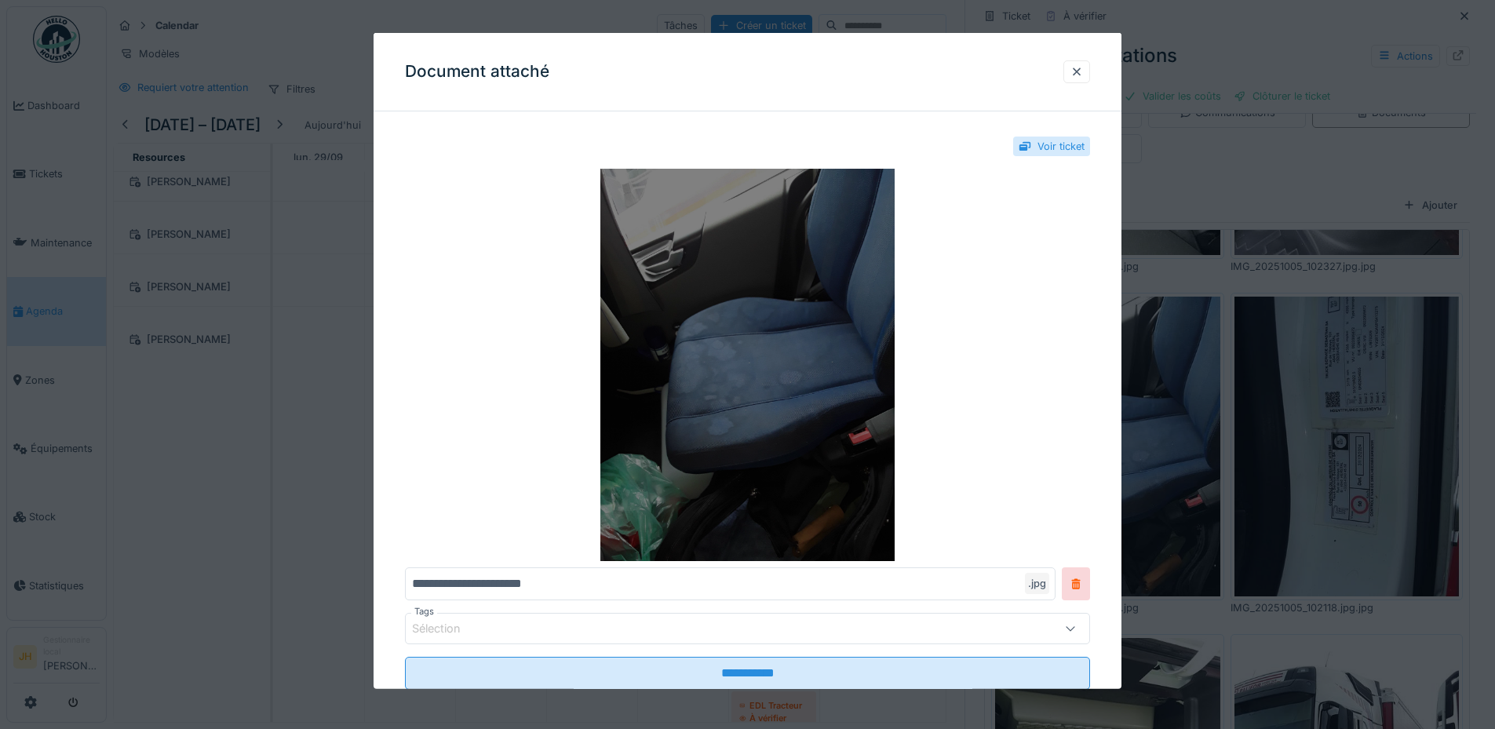
scroll to position [45, 0]
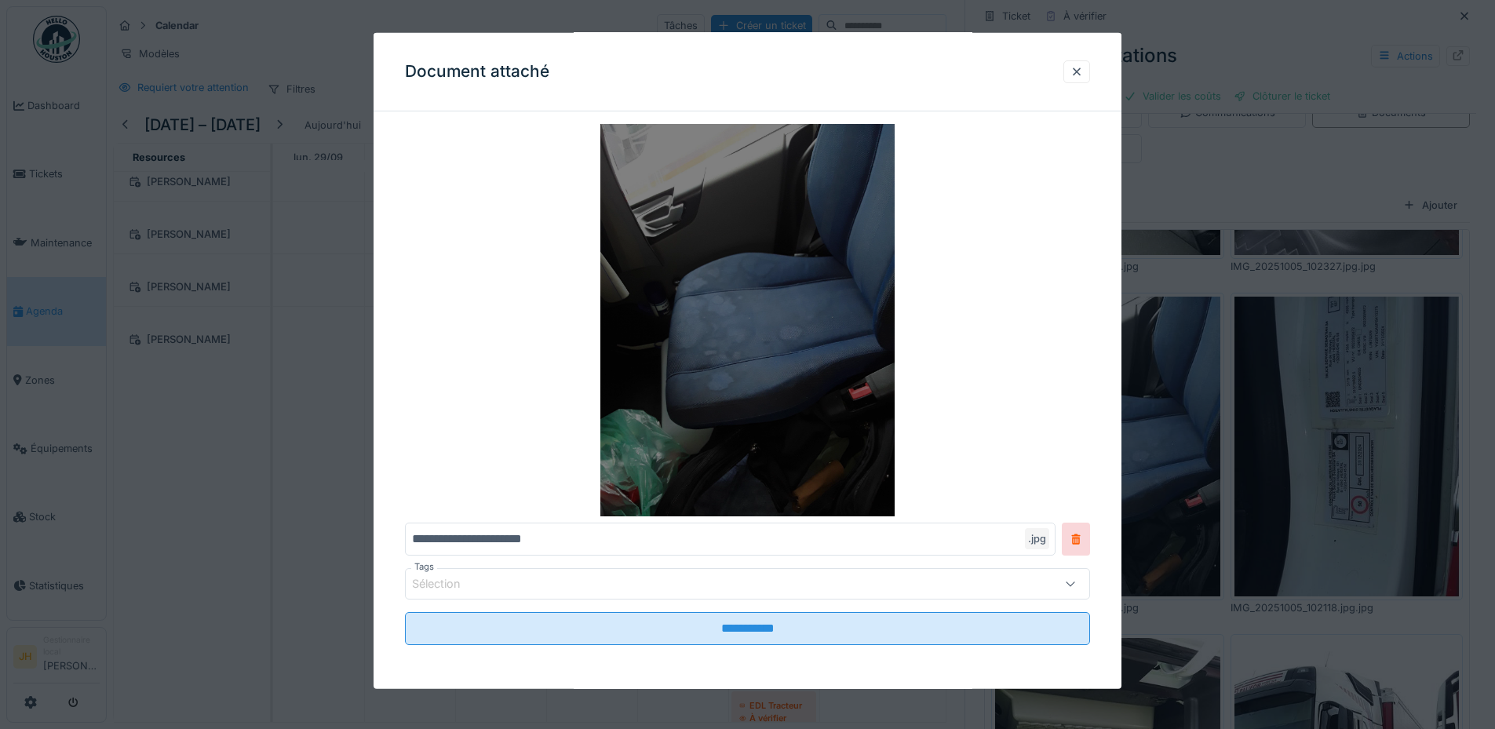
click at [815, 432] on img at bounding box center [747, 320] width 685 height 392
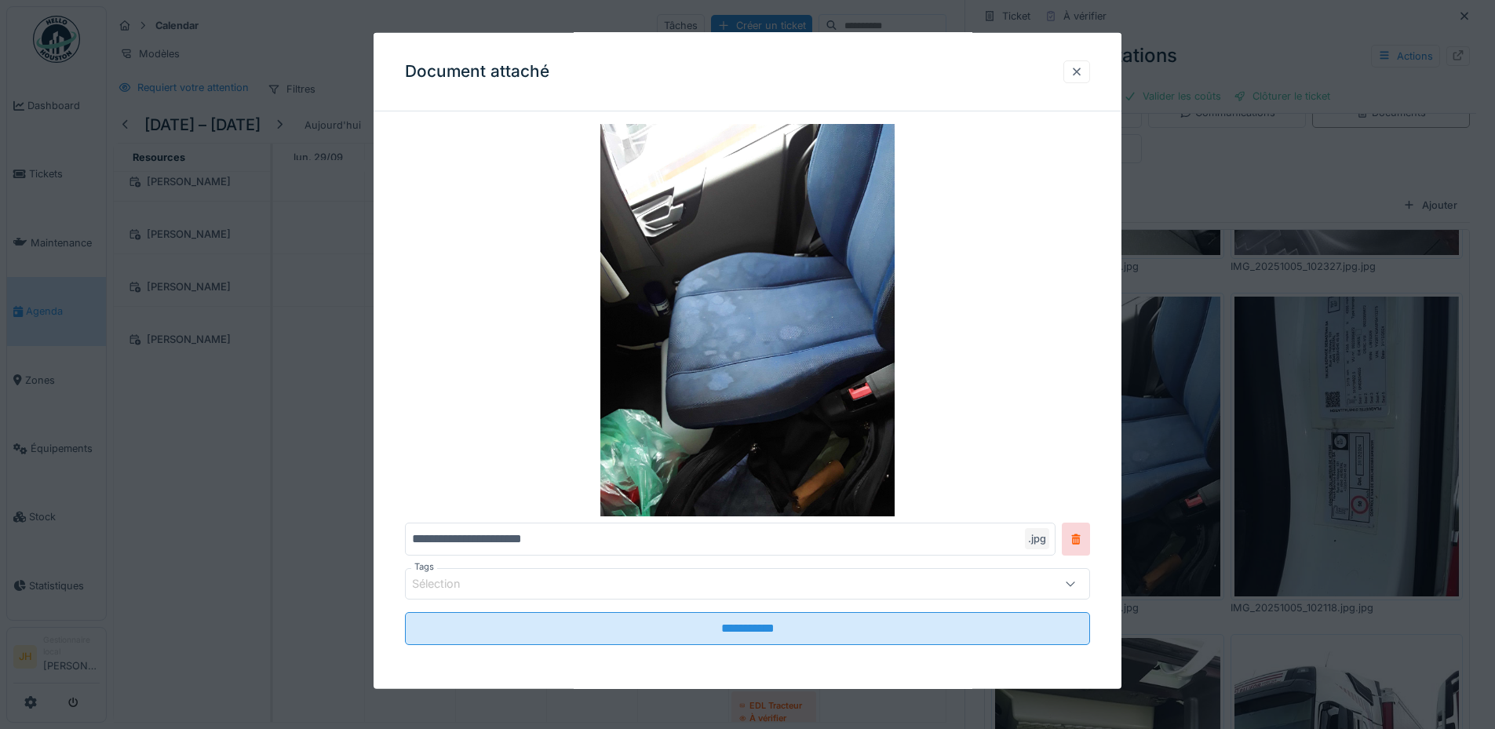
click at [1083, 69] on div at bounding box center [1076, 71] width 13 height 15
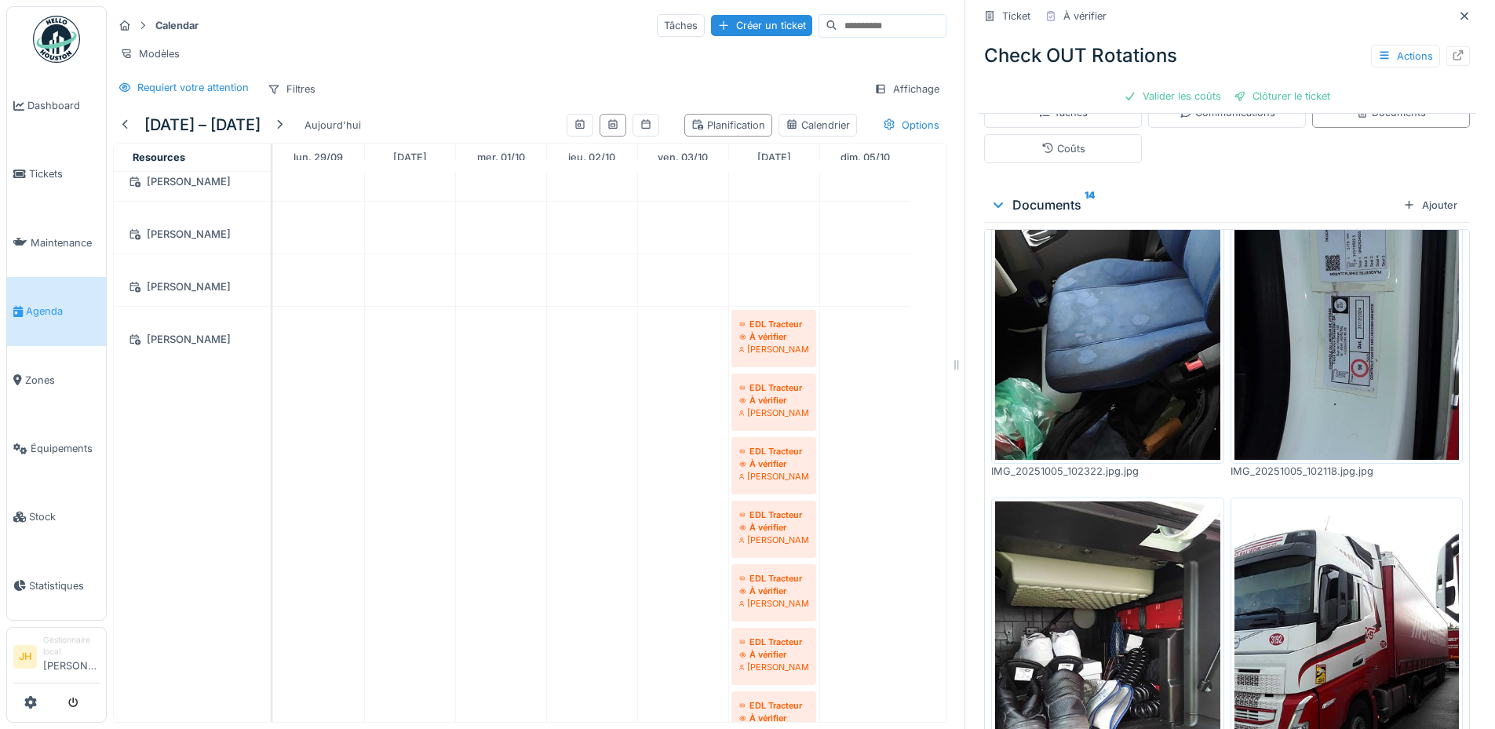
scroll to position [1366, 0]
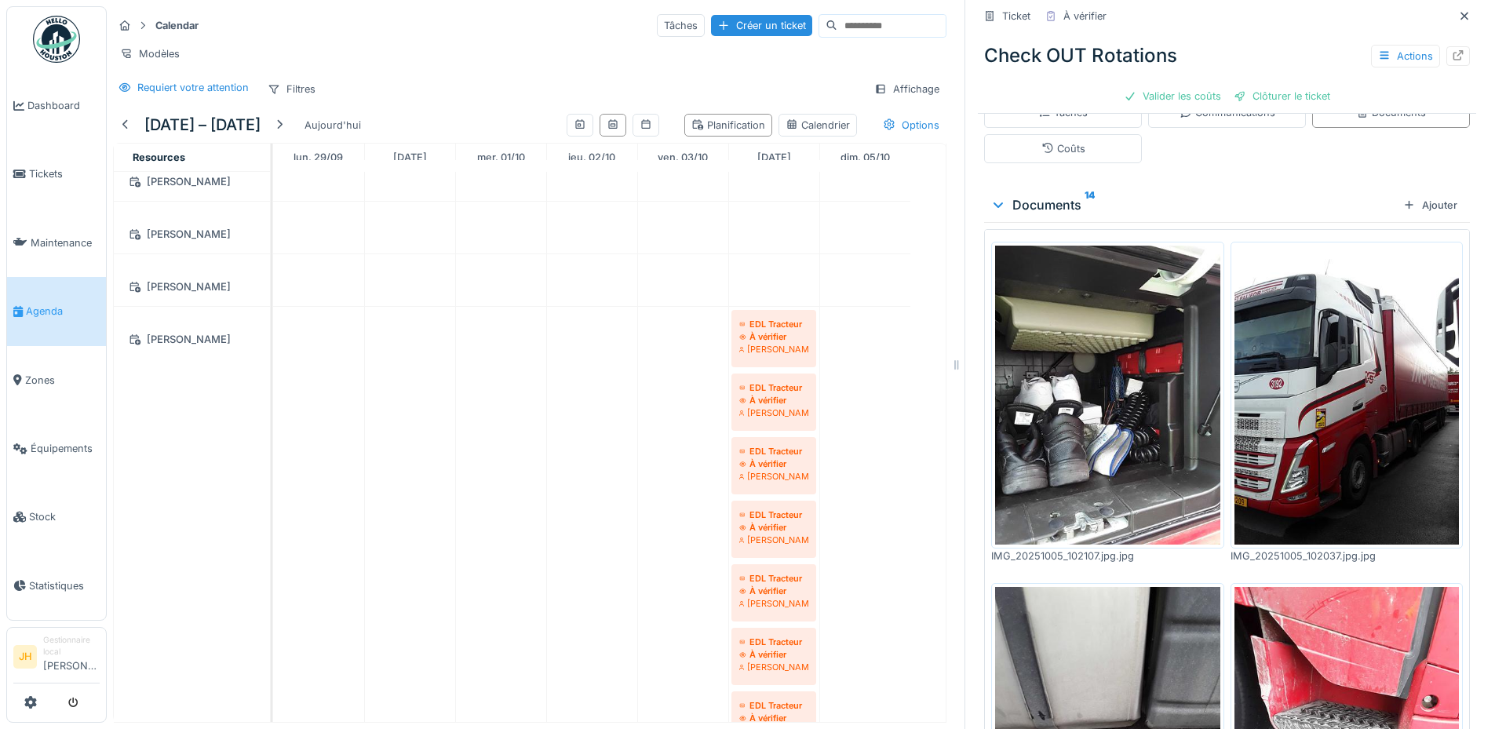
click at [1119, 365] on img at bounding box center [1107, 396] width 225 height 300
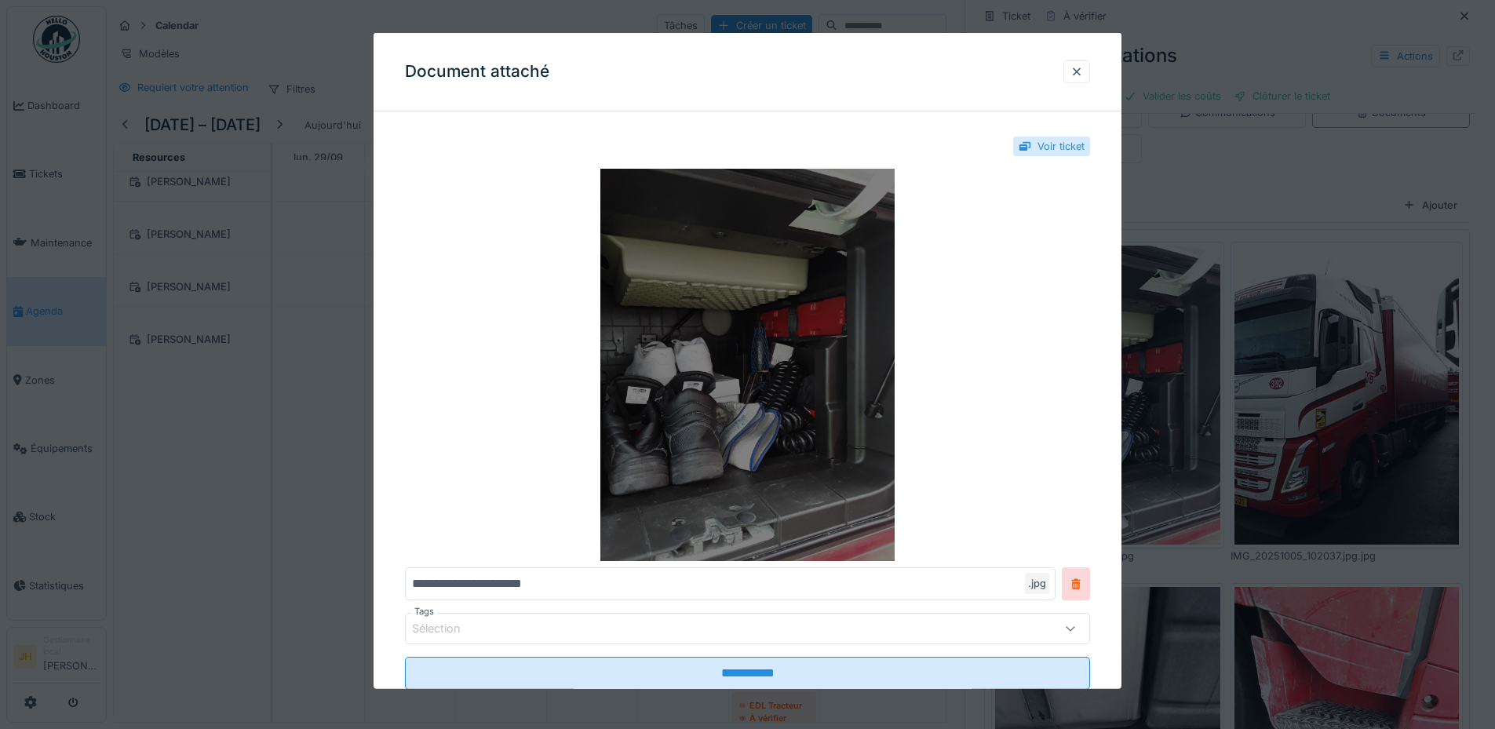
click at [757, 344] on img at bounding box center [747, 365] width 685 height 392
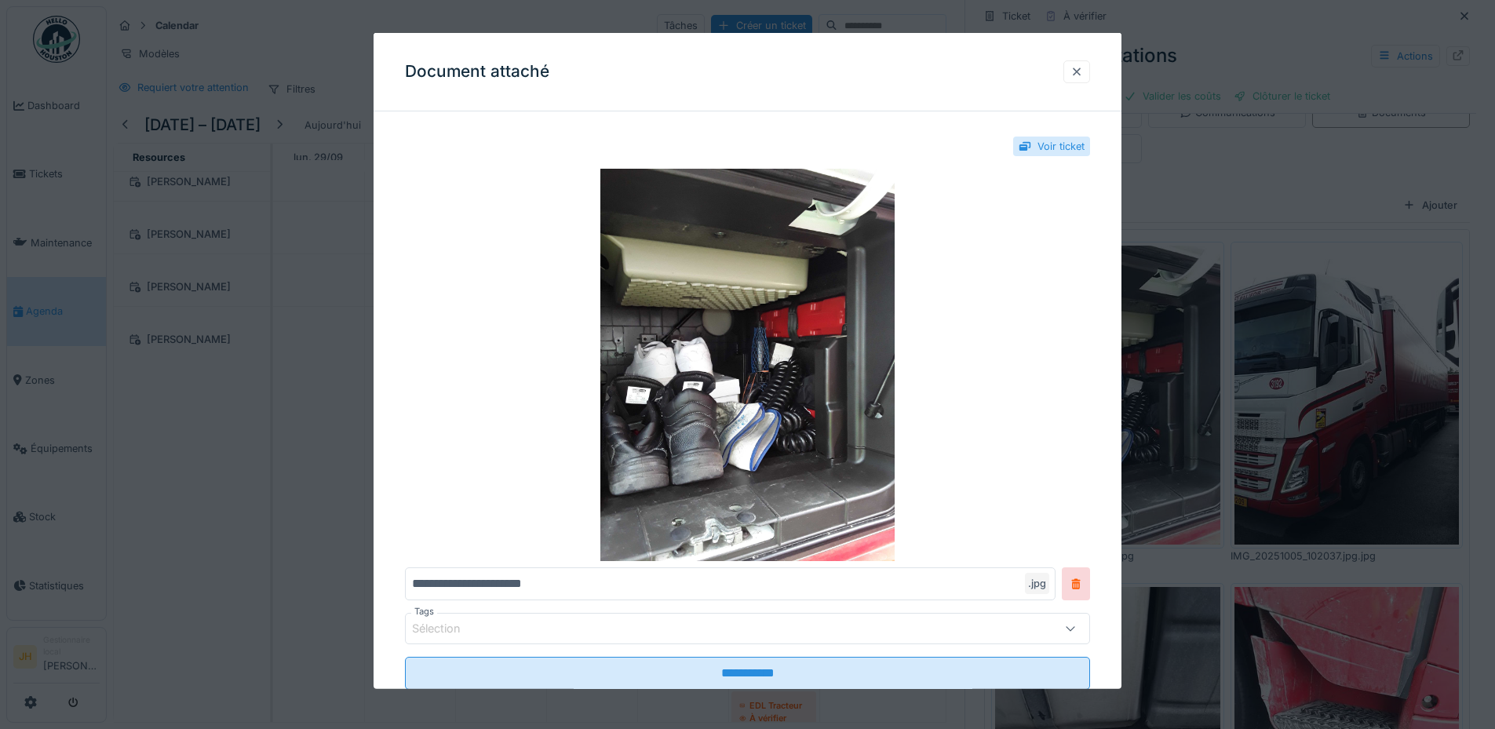
click at [1083, 69] on div at bounding box center [1076, 71] width 13 height 15
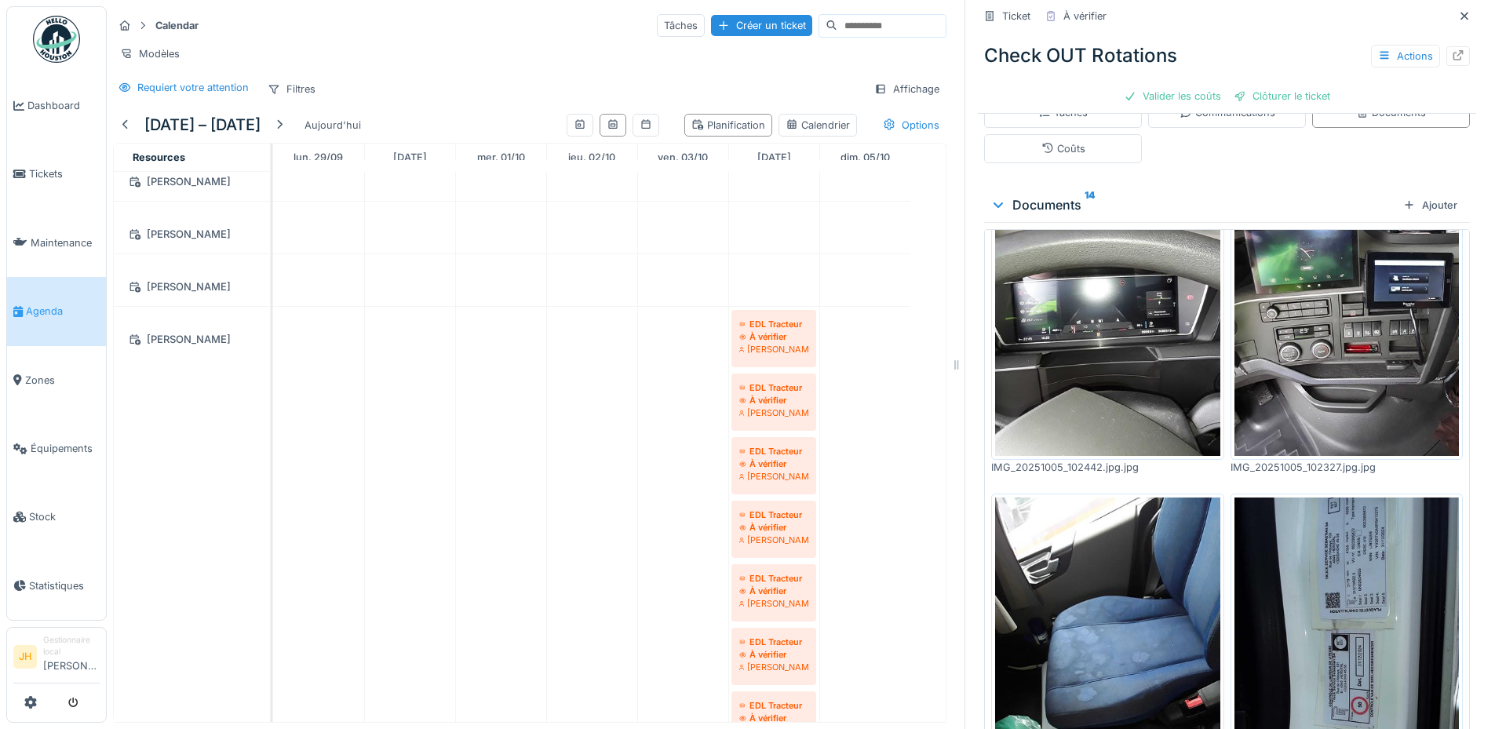
scroll to position [581, 0]
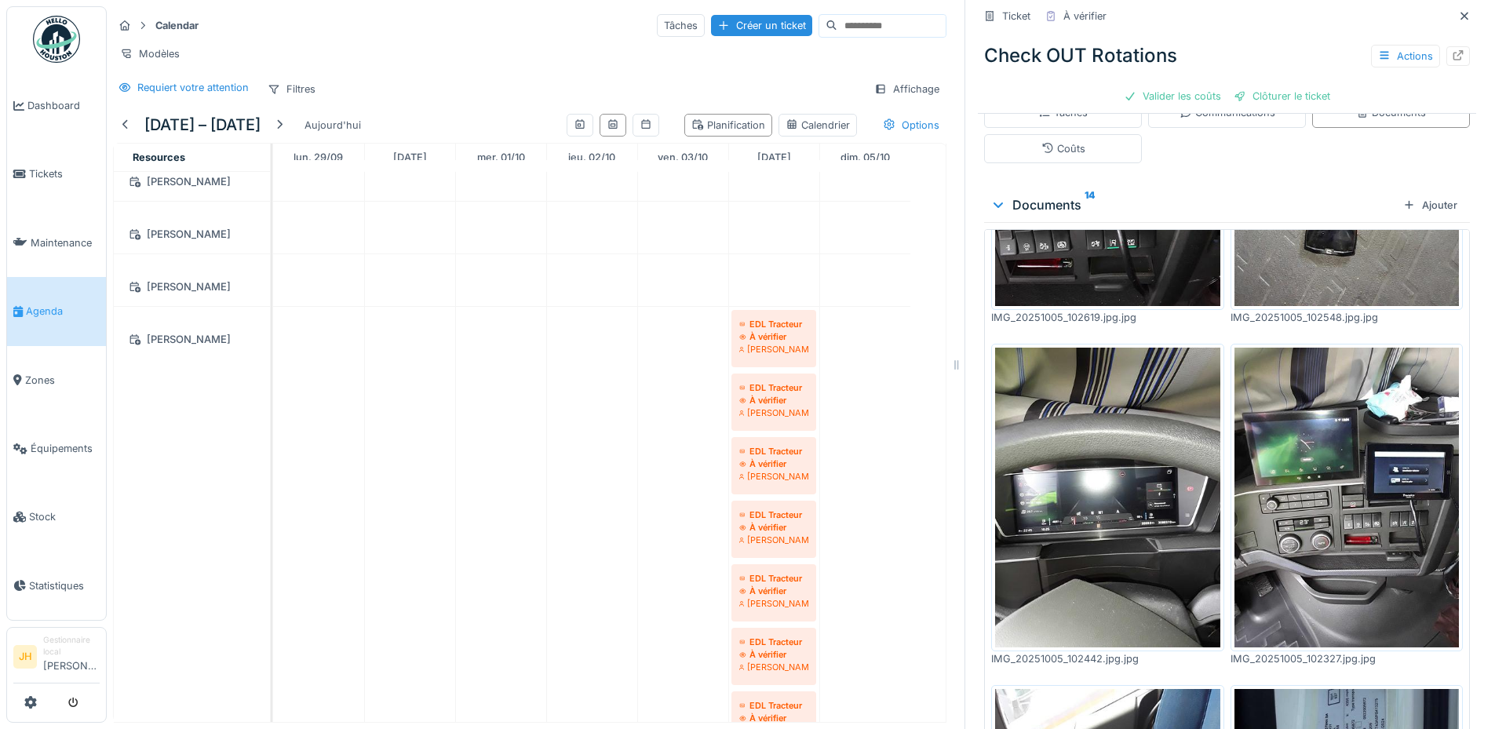
click at [1300, 454] on img at bounding box center [1346, 498] width 225 height 300
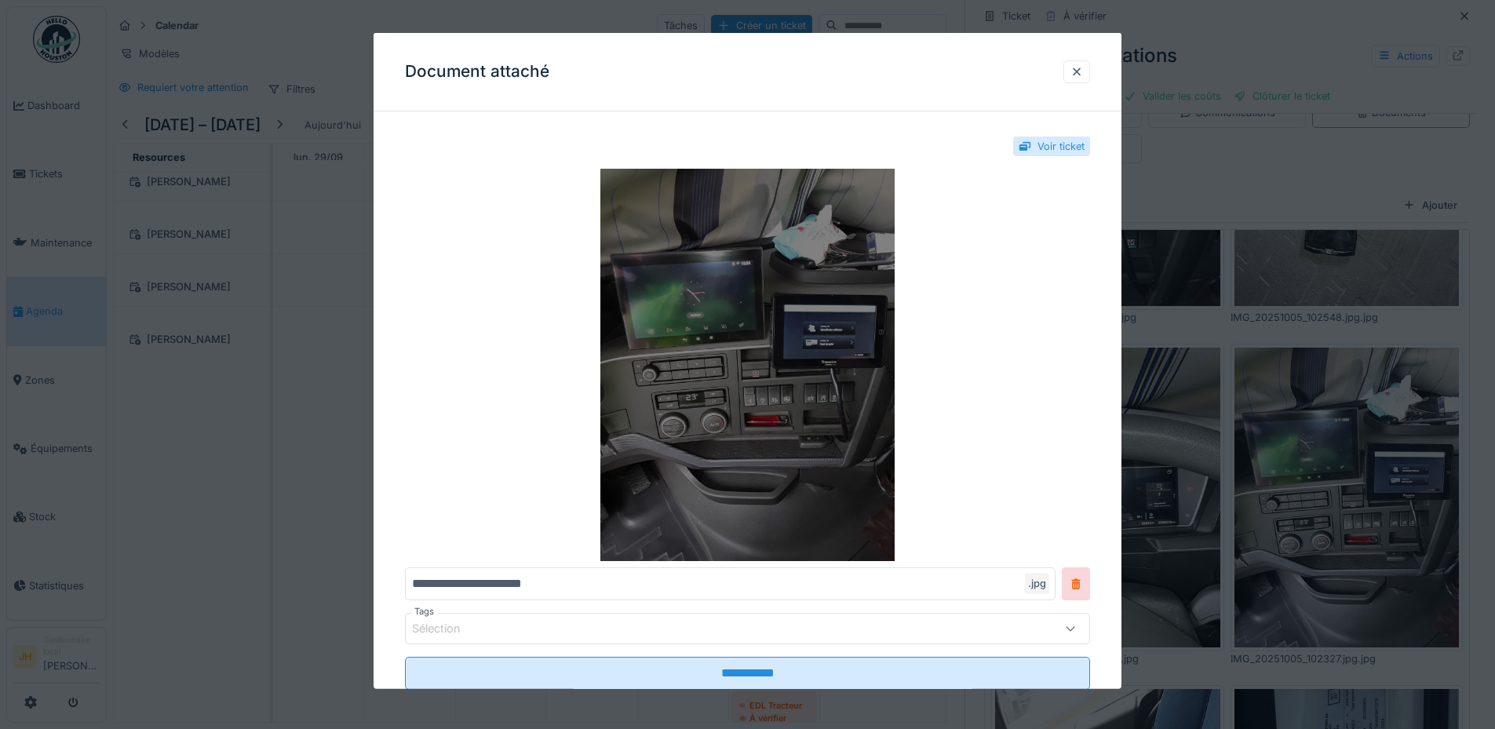
scroll to position [0, 0]
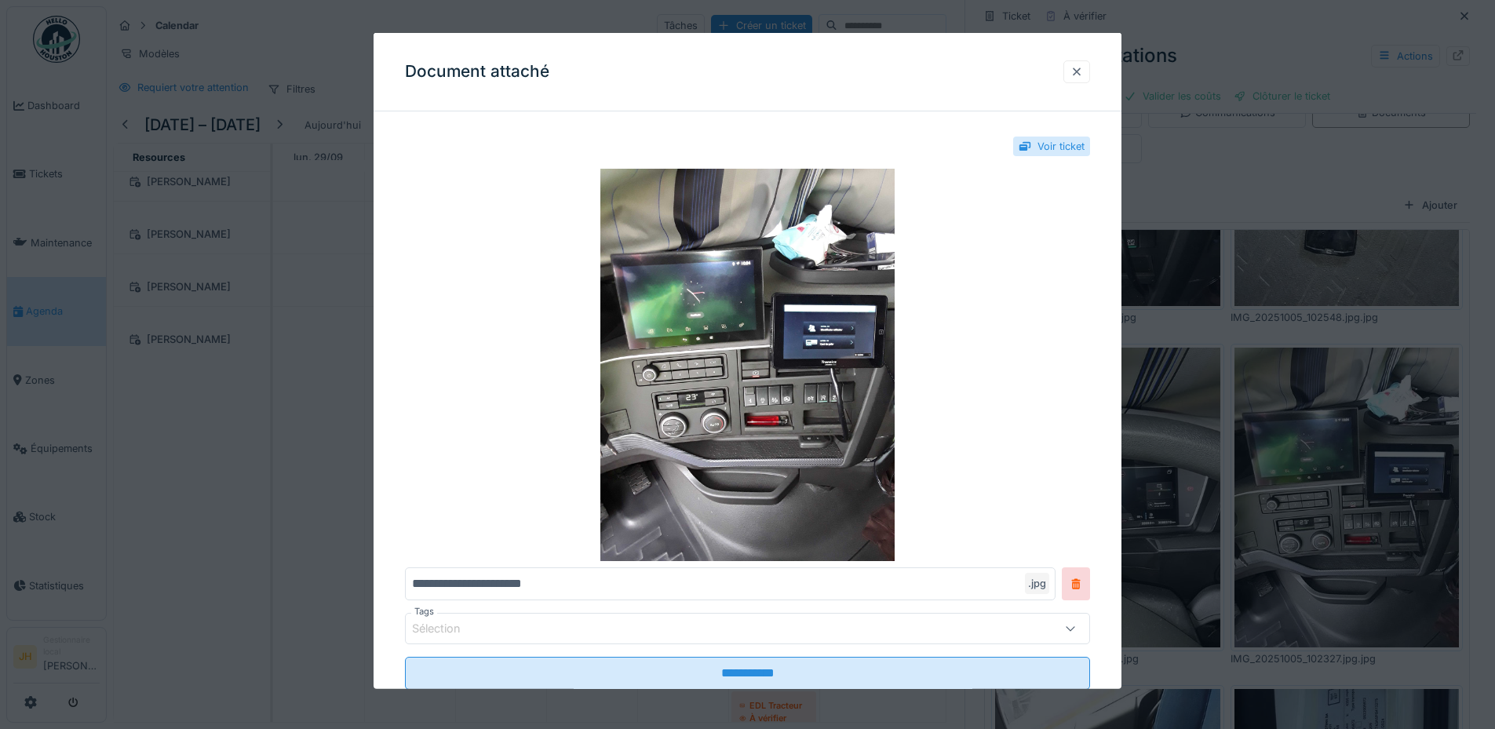
click at [1083, 66] on div at bounding box center [1076, 71] width 13 height 15
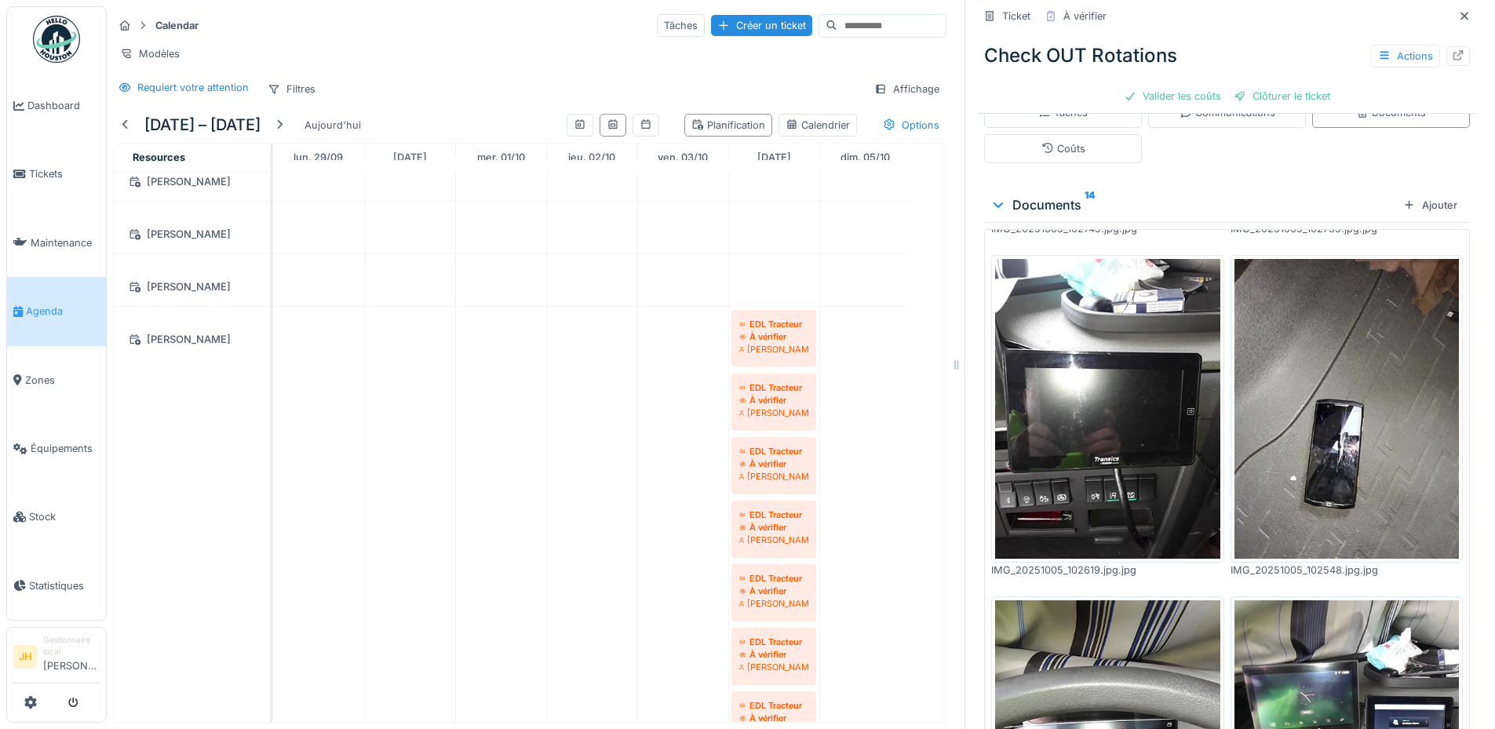
scroll to position [268, 0]
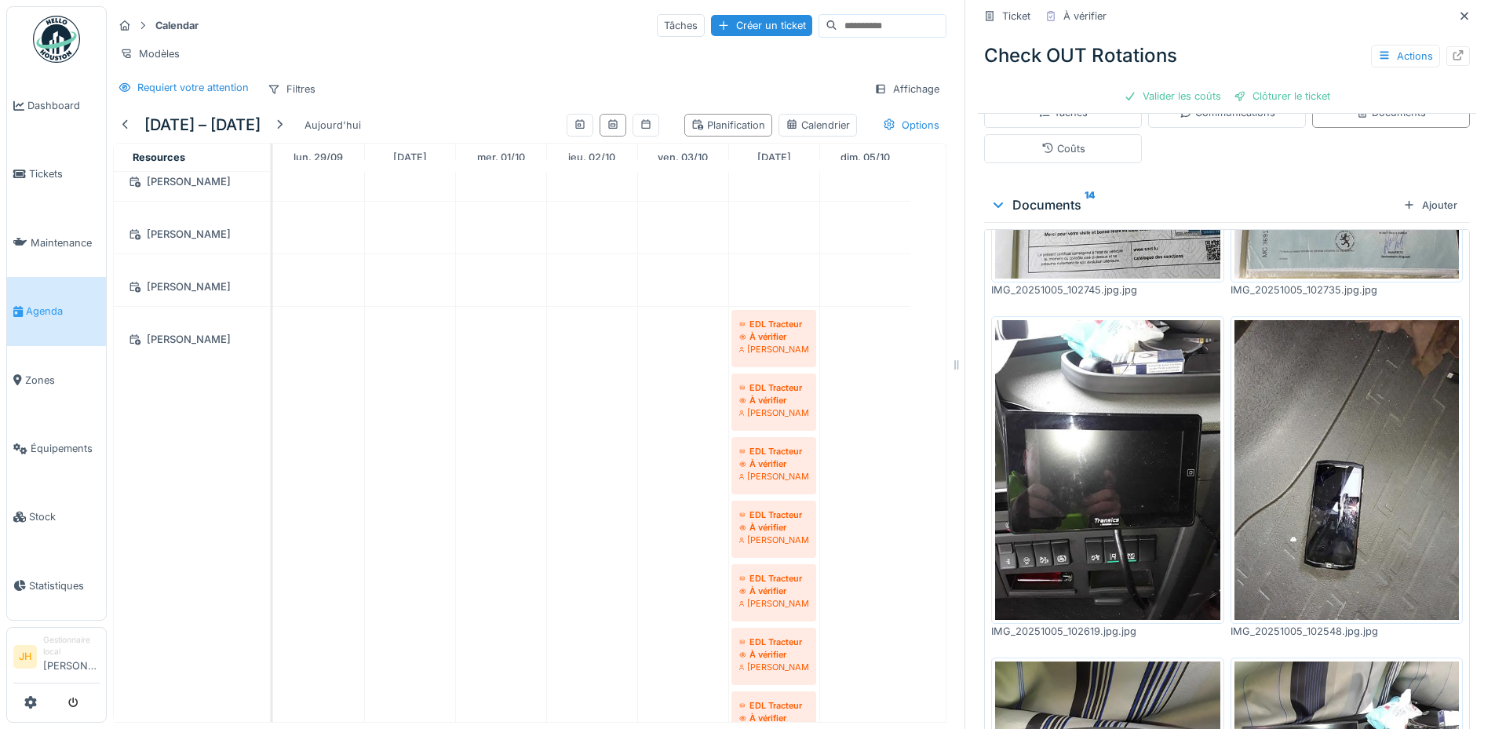
click at [1147, 406] on img at bounding box center [1107, 470] width 225 height 300
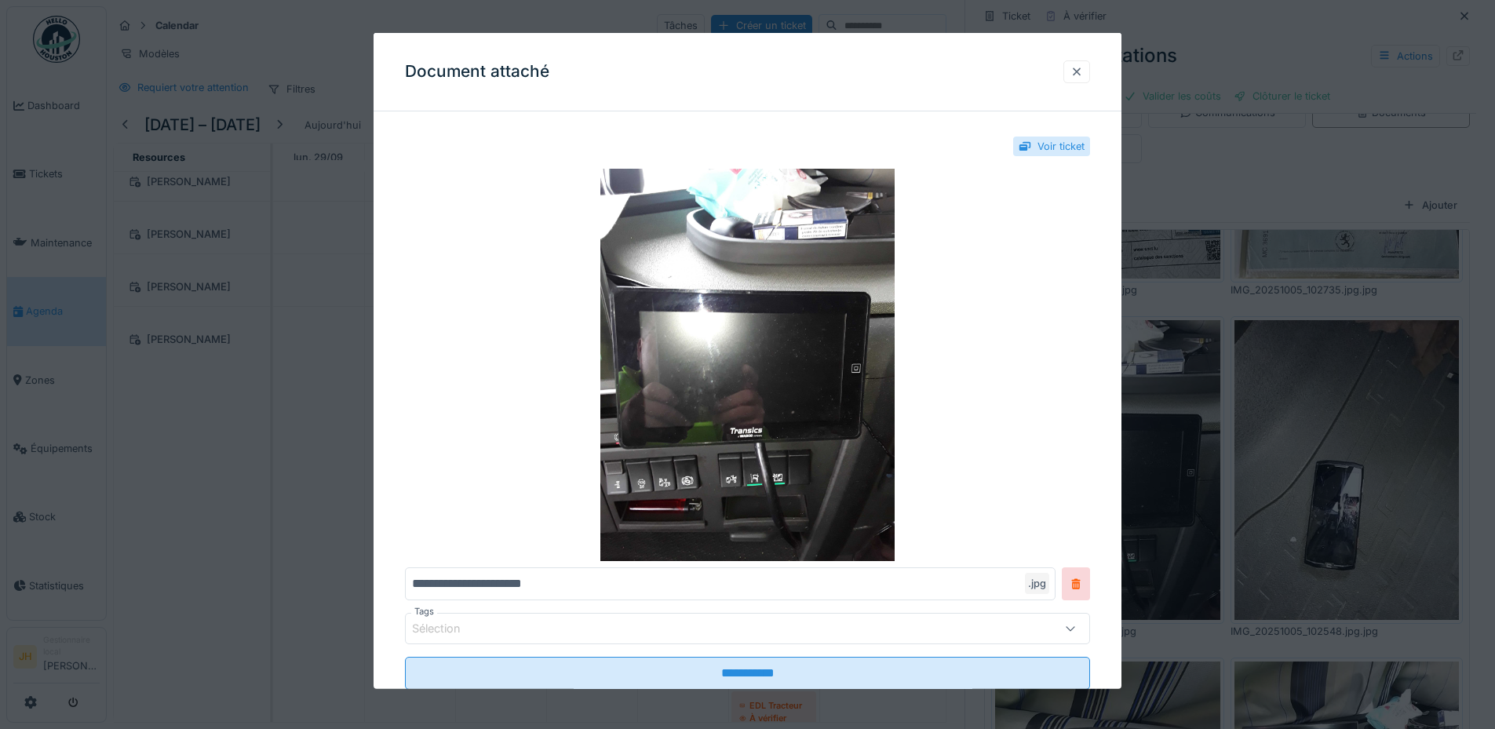
click at [1083, 66] on div at bounding box center [1076, 71] width 13 height 15
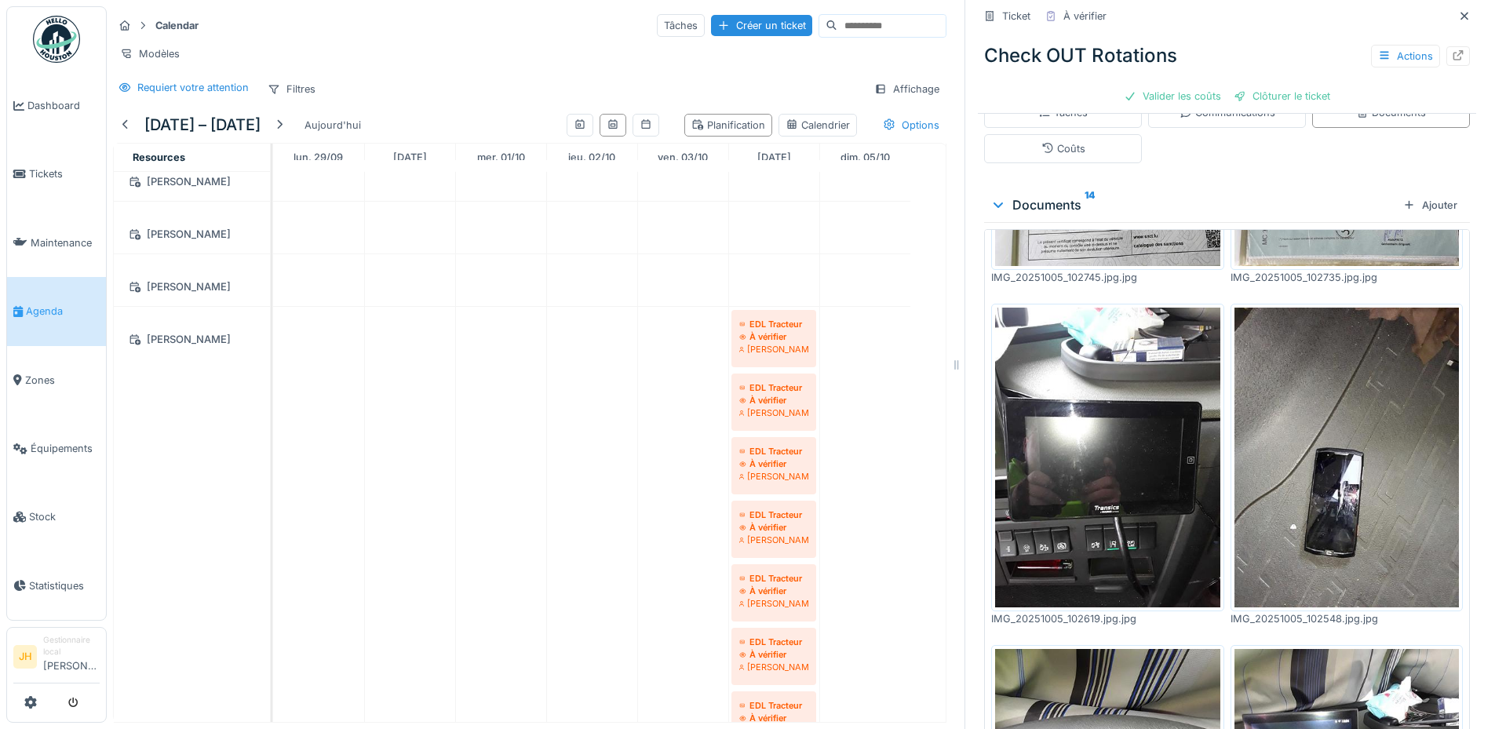
scroll to position [314, 0]
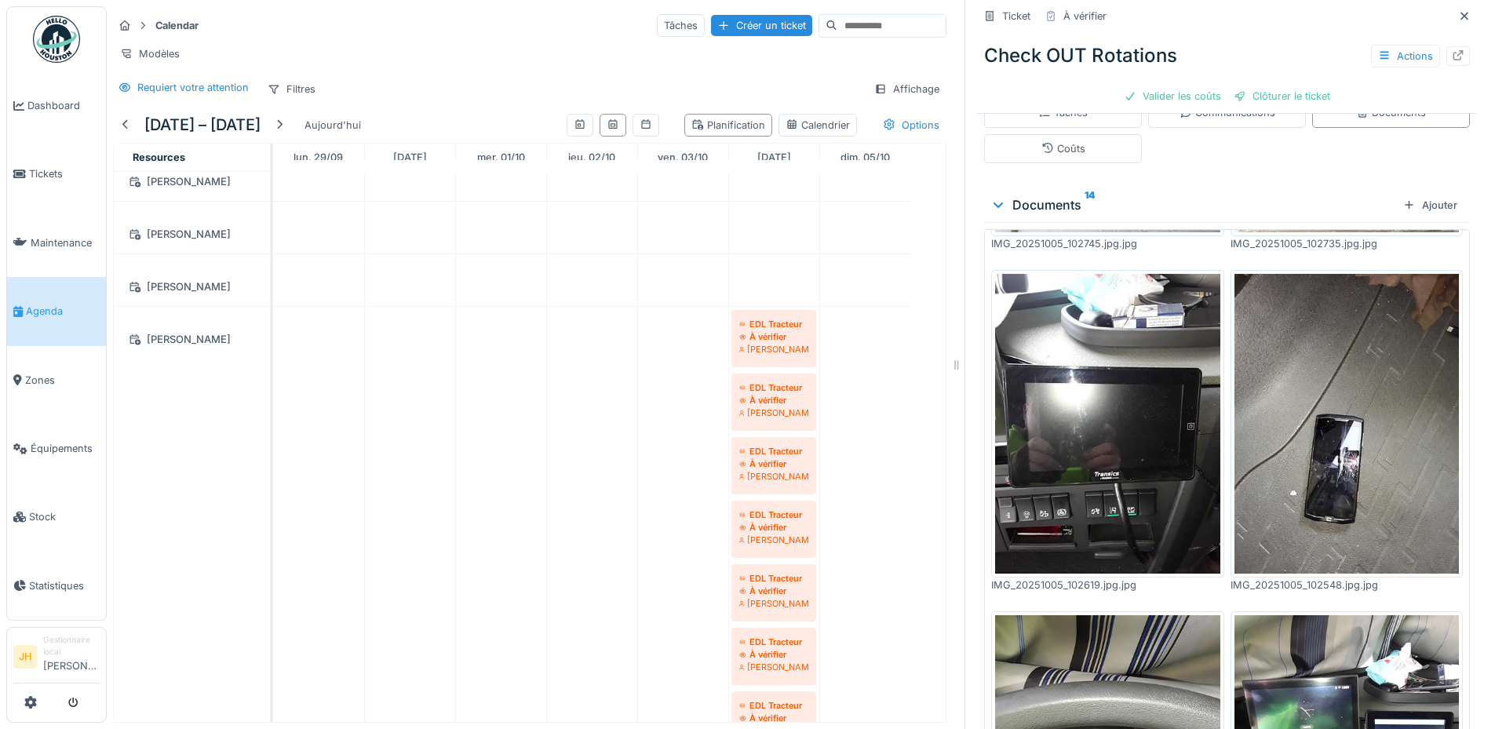
click at [1299, 430] on img at bounding box center [1346, 424] width 225 height 300
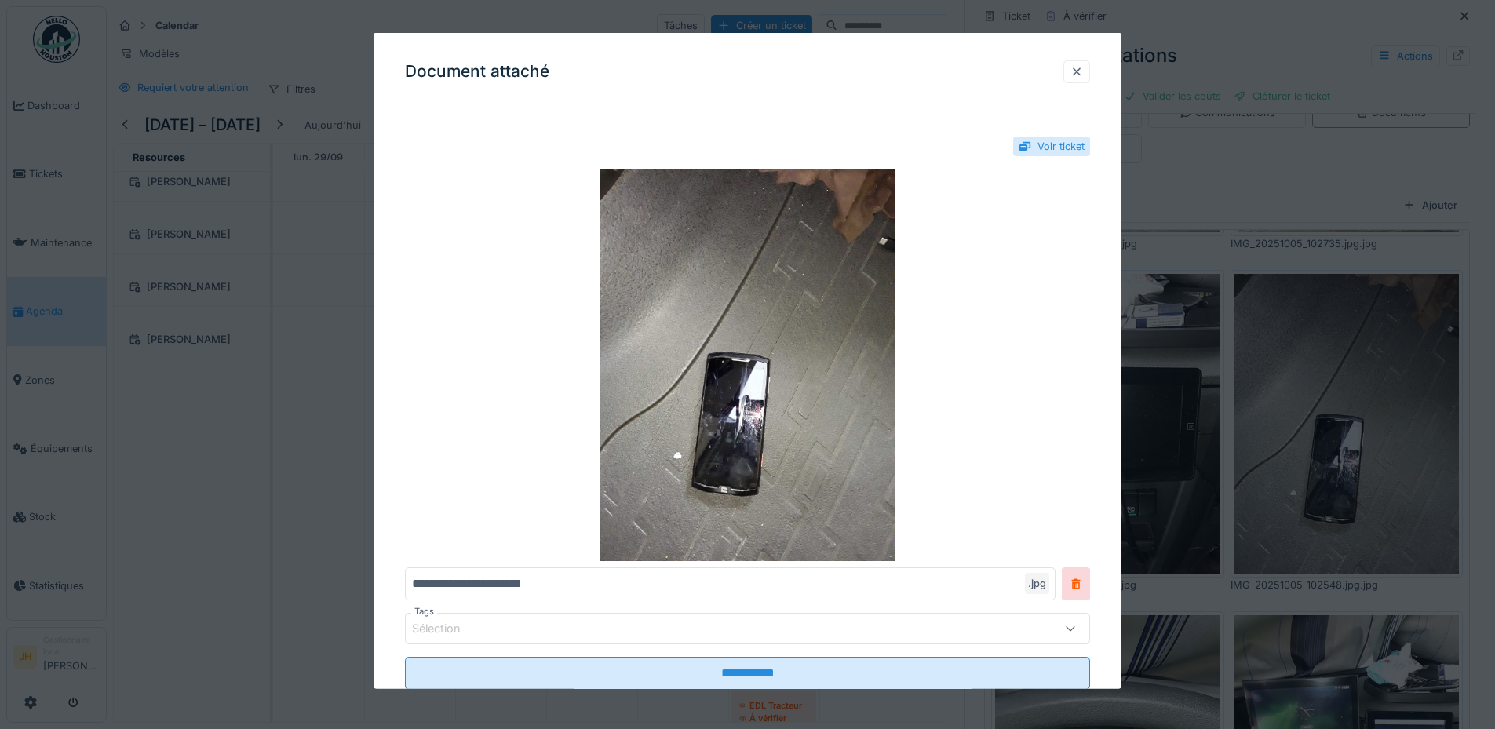
click at [1083, 69] on div at bounding box center [1076, 71] width 13 height 15
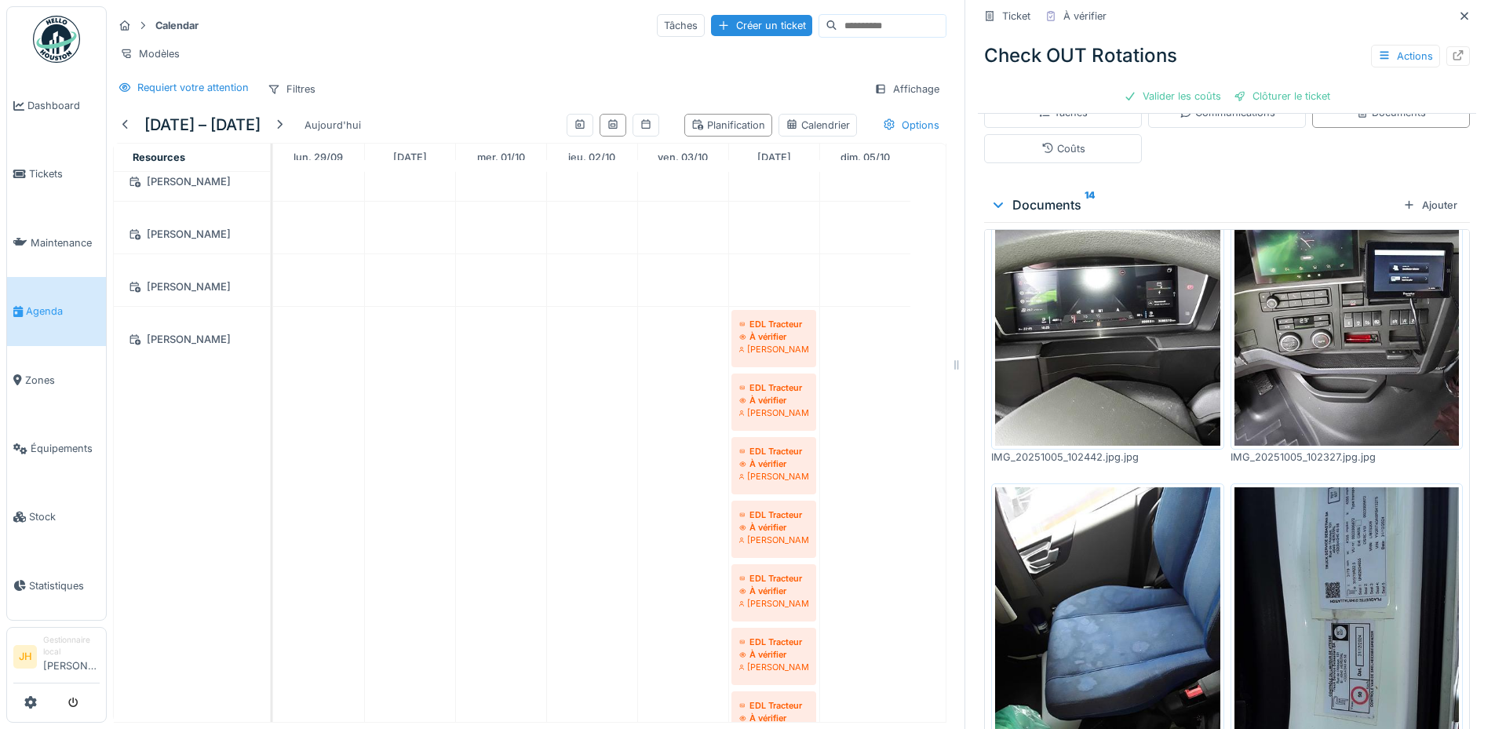
scroll to position [785, 0]
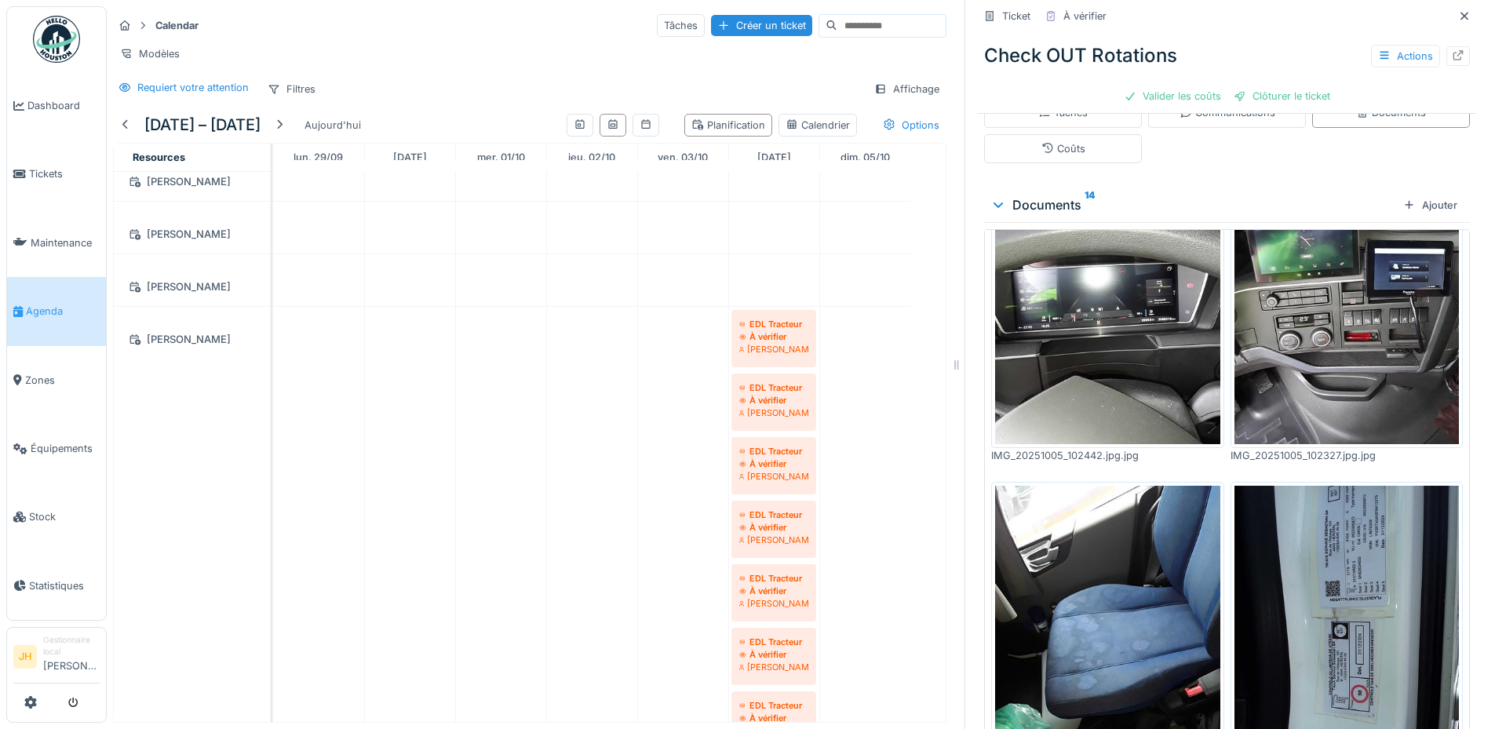
click at [1291, 342] on img at bounding box center [1346, 294] width 225 height 300
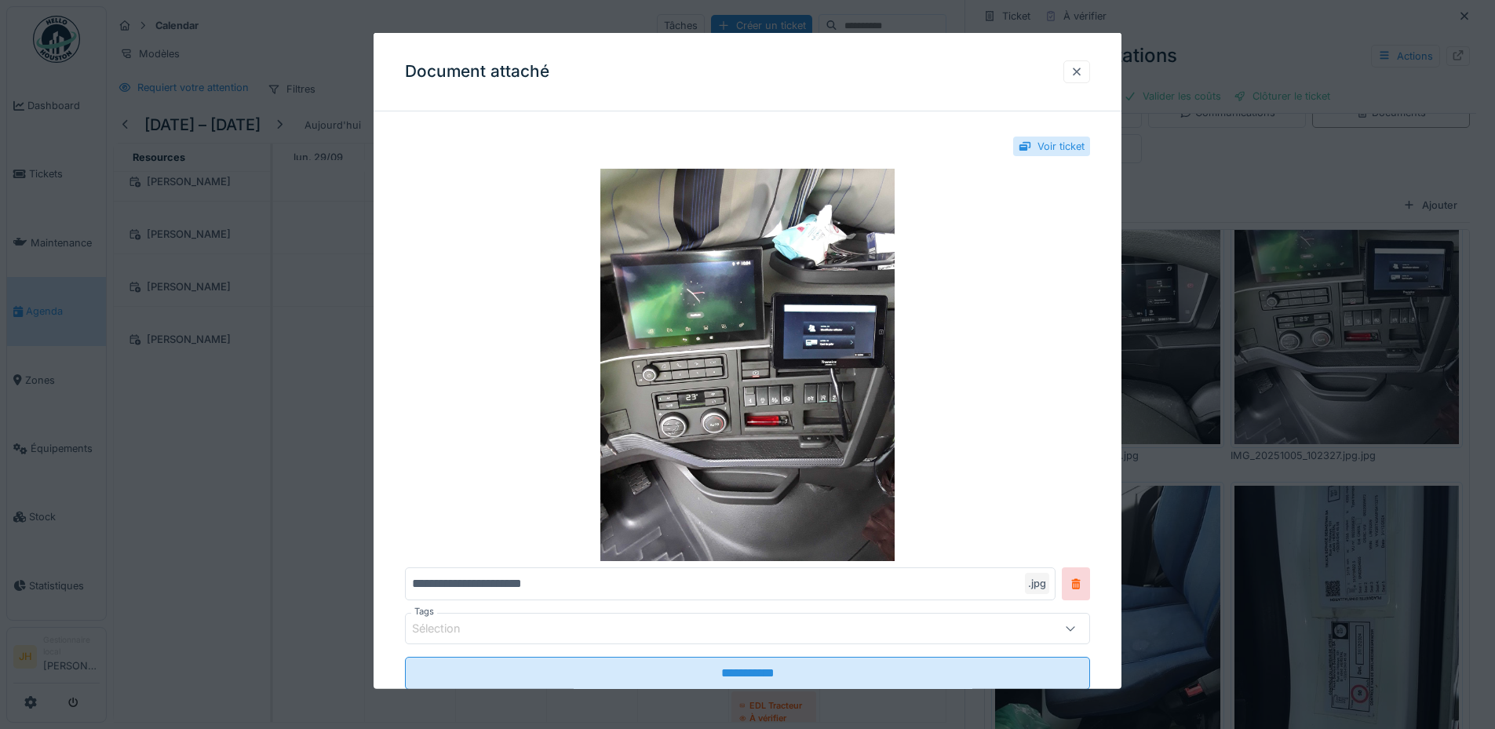
click at [1090, 72] on div at bounding box center [1076, 71] width 27 height 23
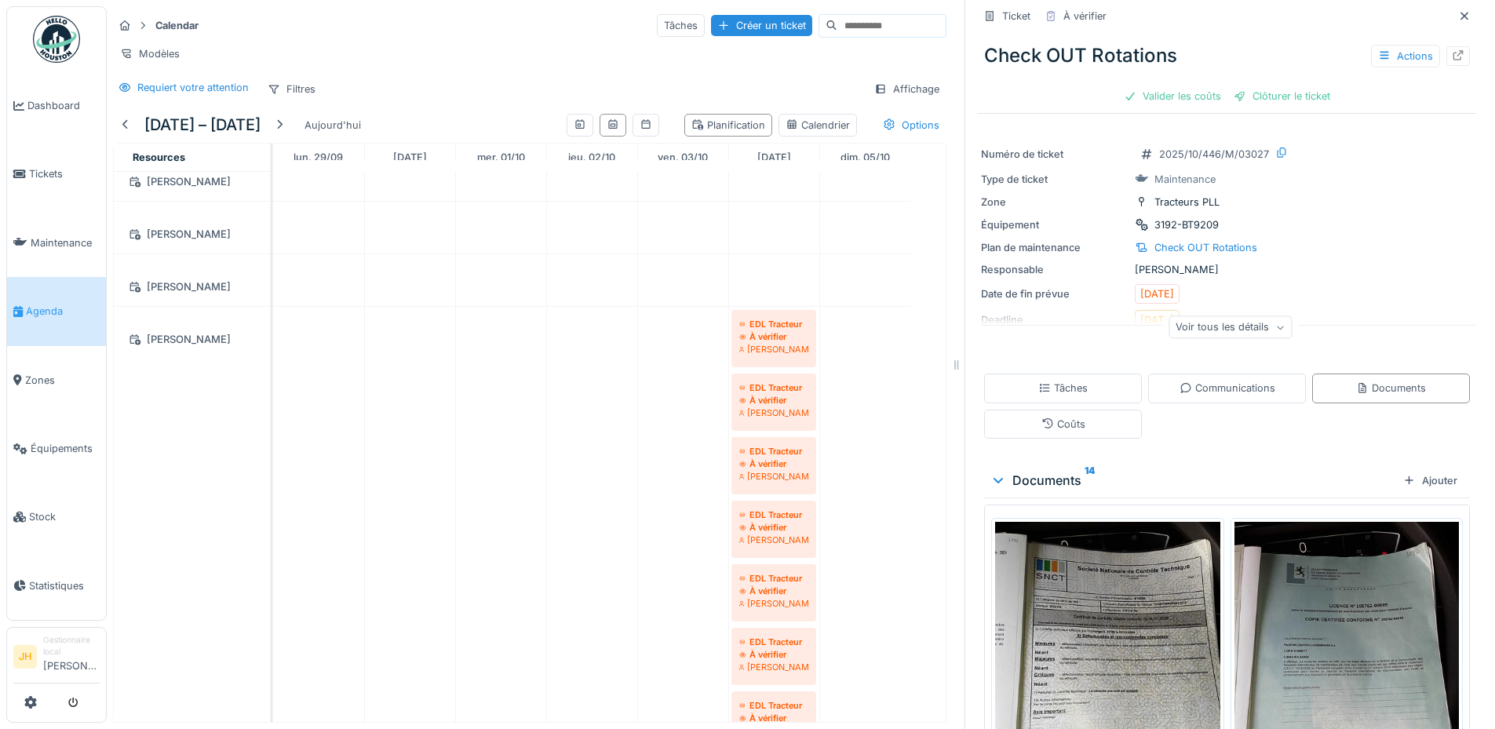
scroll to position [0, 0]
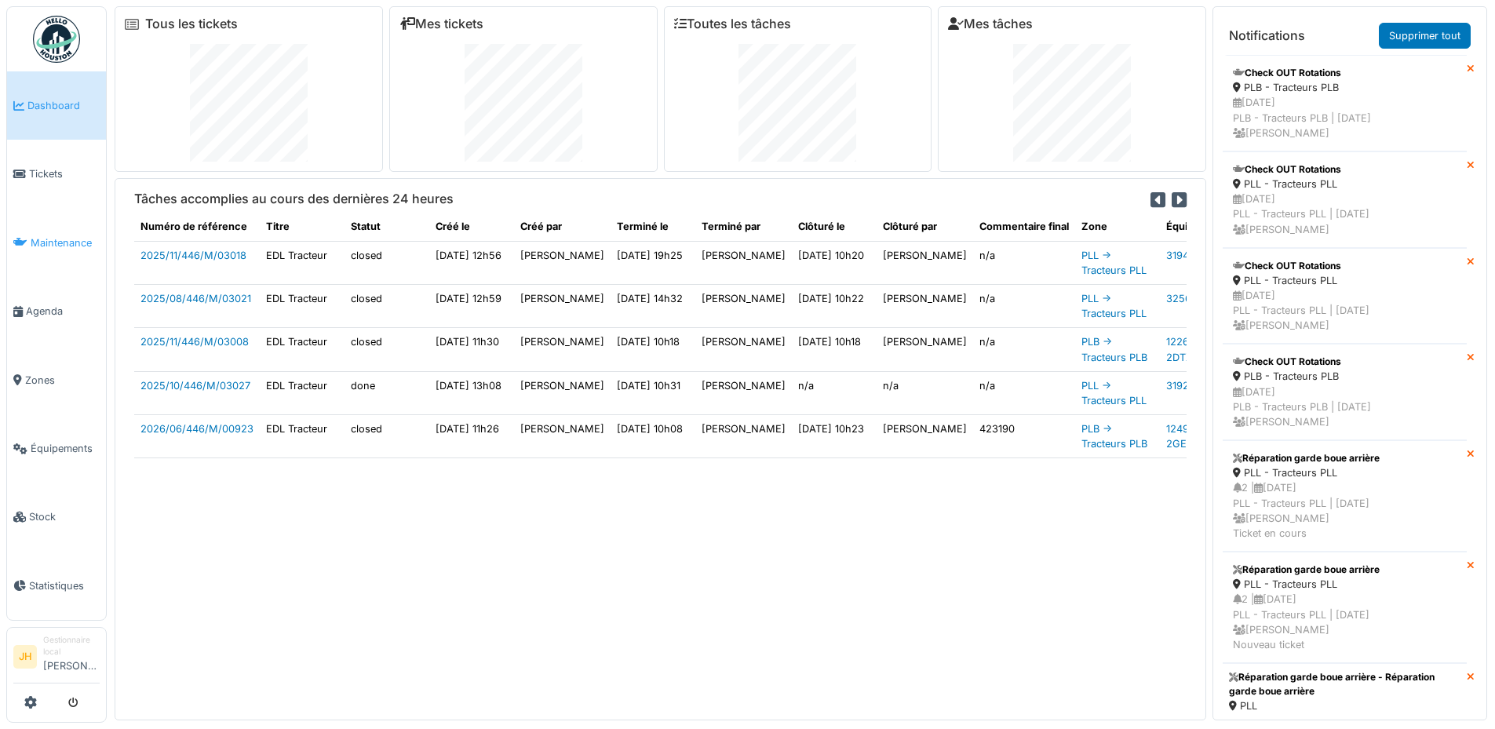
click at [65, 244] on span "Maintenance" at bounding box center [65, 242] width 69 height 15
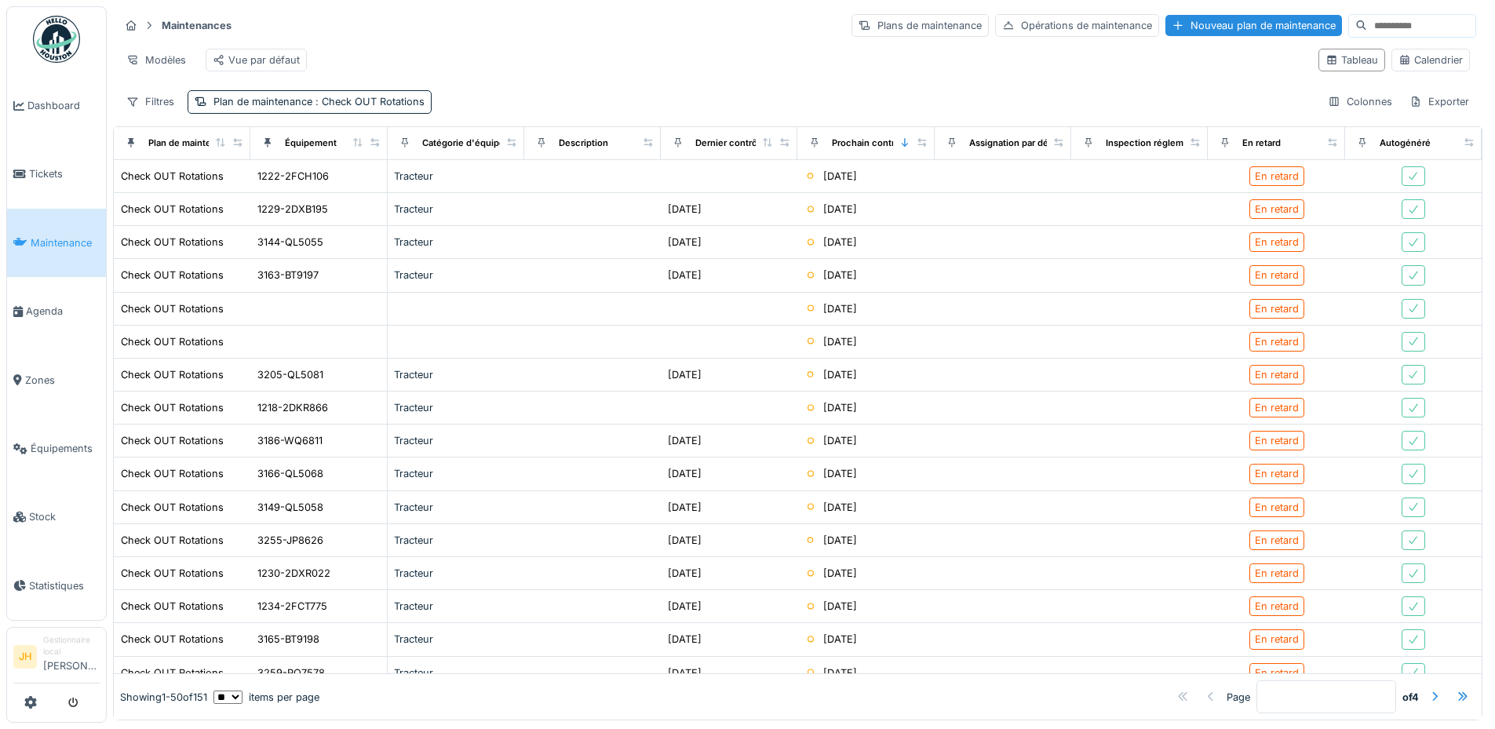
click at [1367, 21] on input at bounding box center [1421, 26] width 108 height 22
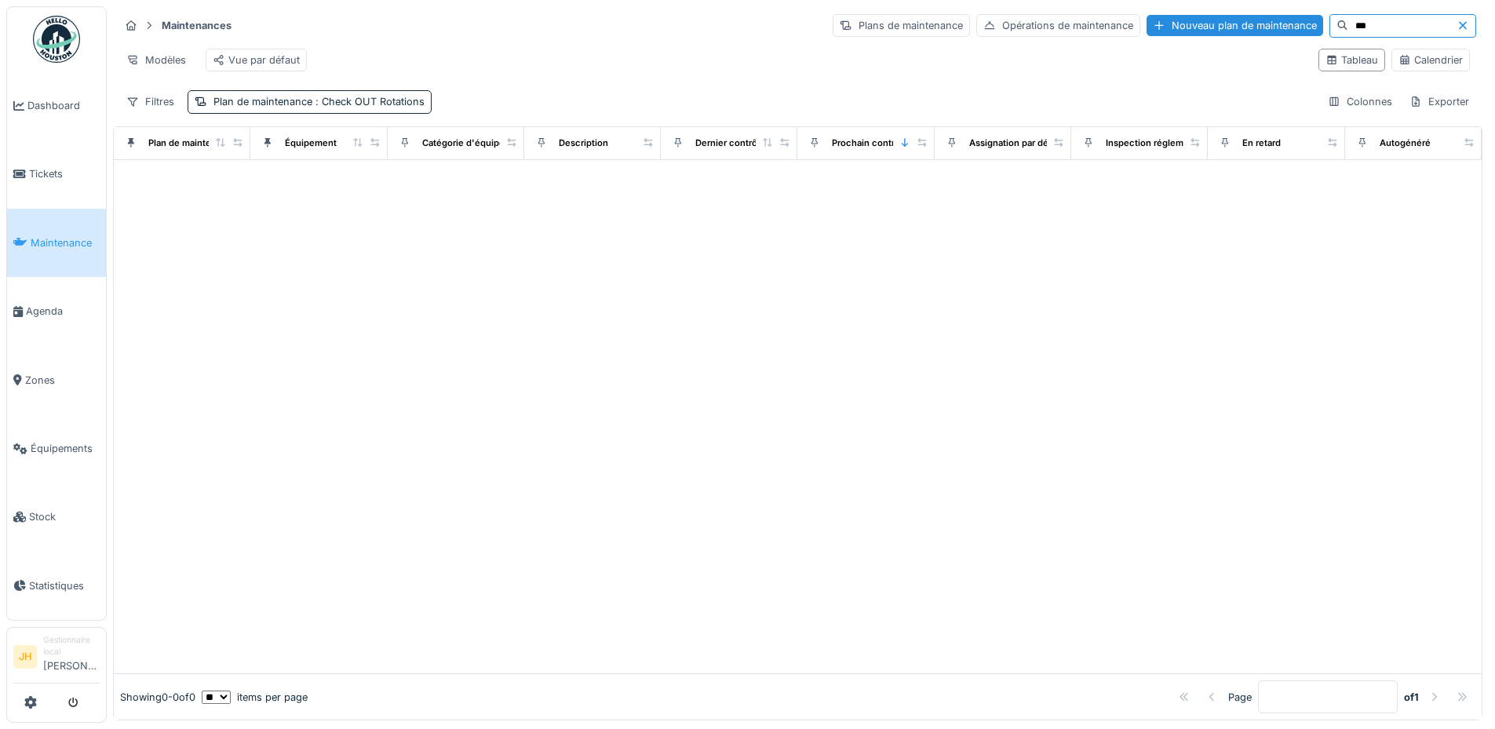
click at [1348, 26] on input "***" at bounding box center [1402, 26] width 108 height 22
type input "****"
click at [68, 441] on span "Équipements" at bounding box center [65, 448] width 69 height 15
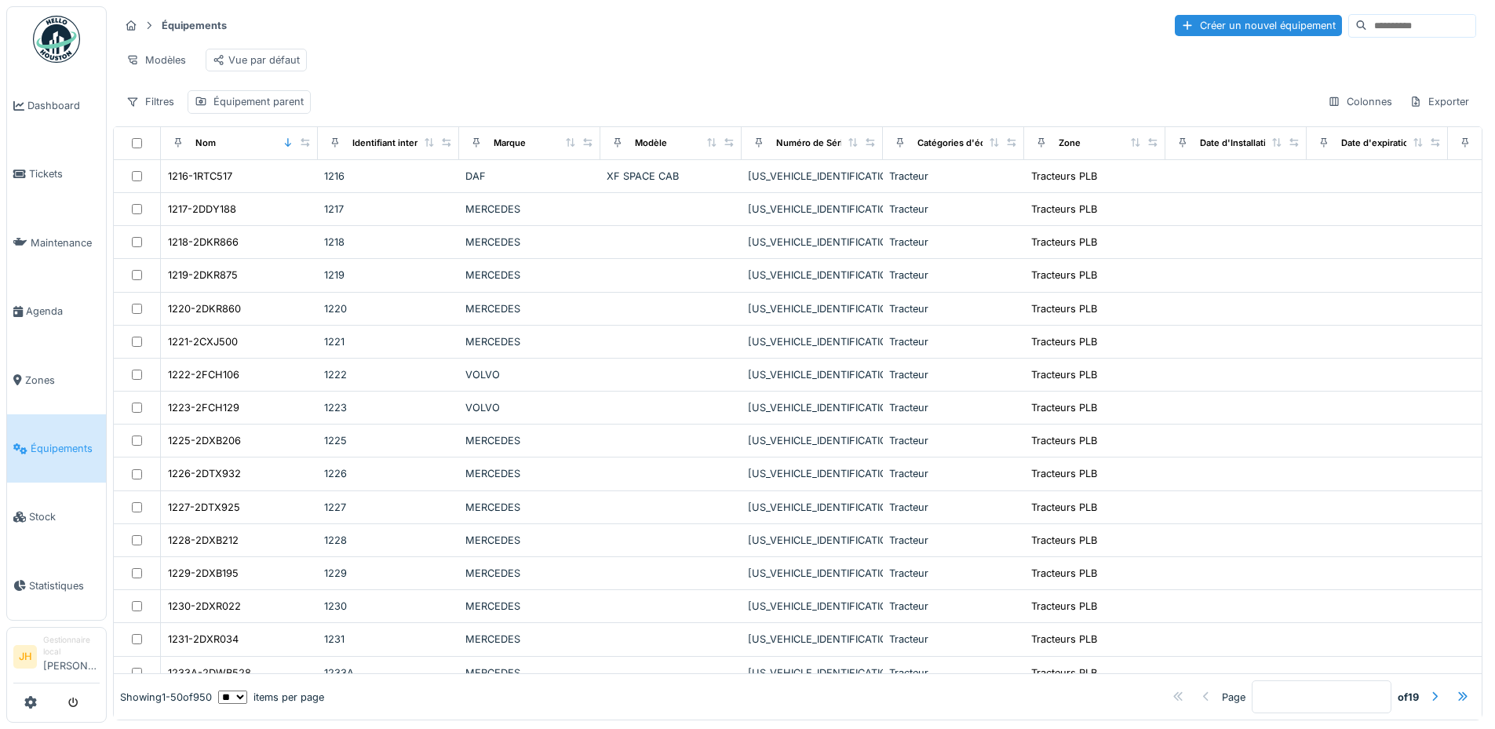
click at [1367, 27] on input at bounding box center [1421, 26] width 108 height 22
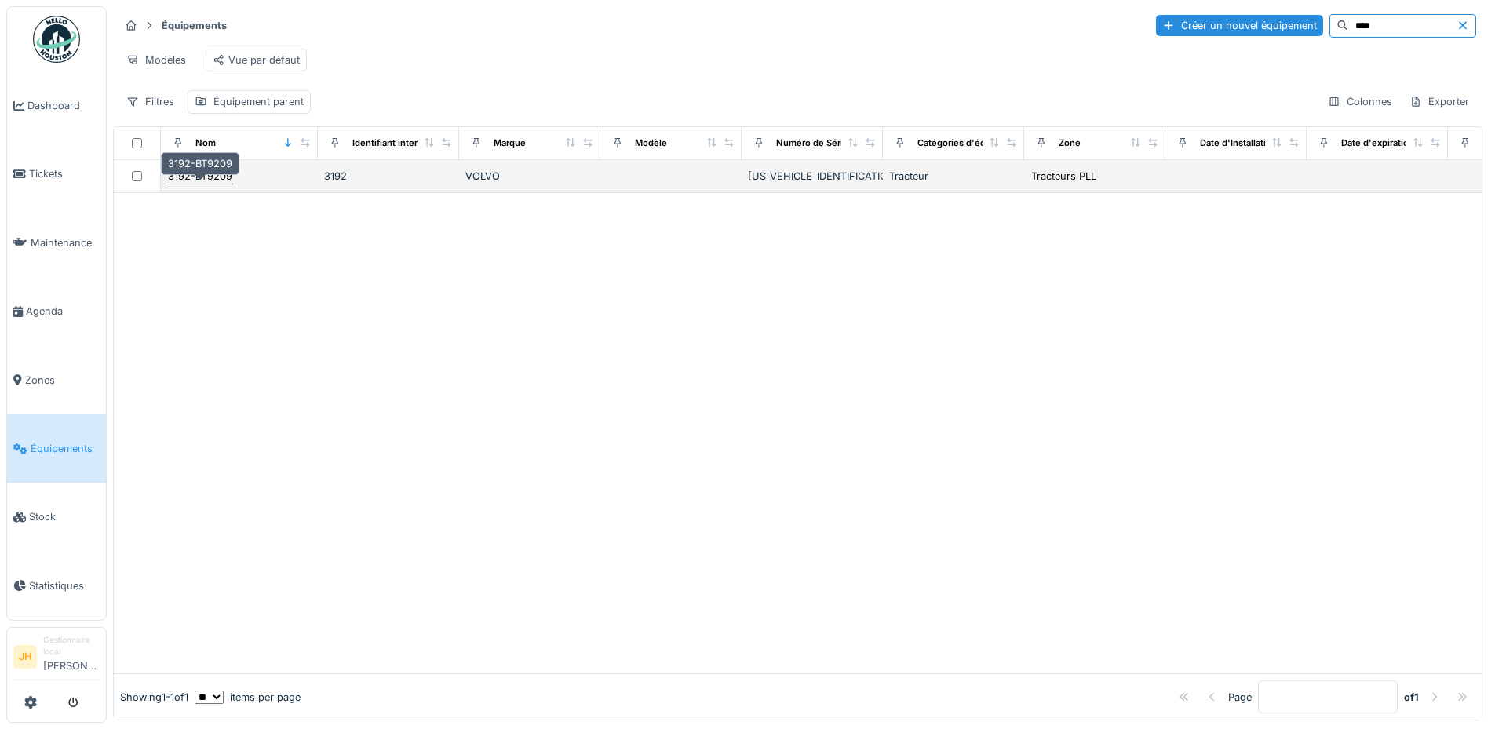
type input "****"
click at [203, 182] on div "3192-BT9209" at bounding box center [200, 176] width 64 height 15
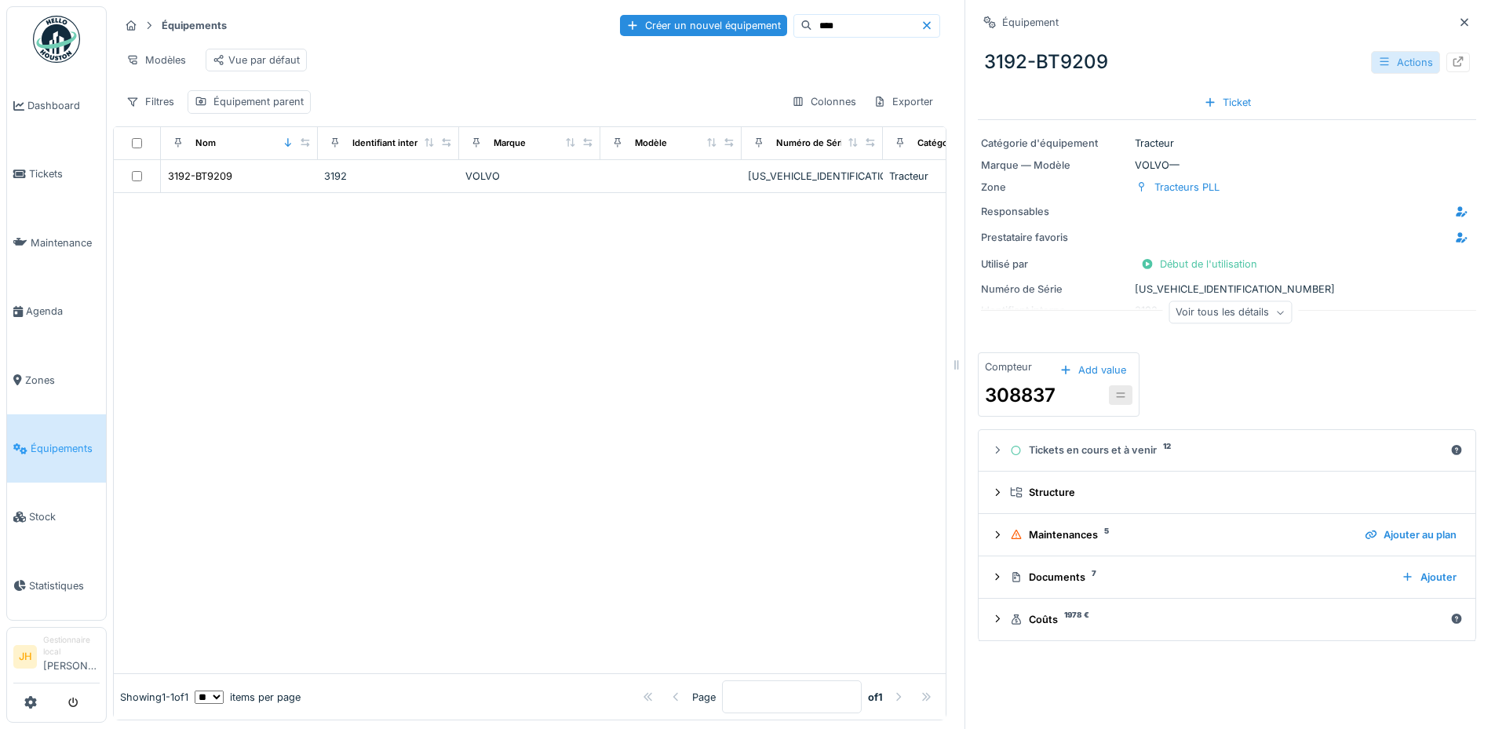
click at [1371, 70] on div "Actions" at bounding box center [1405, 62] width 69 height 23
click at [1392, 92] on div "Modifier" at bounding box center [1404, 98] width 105 height 24
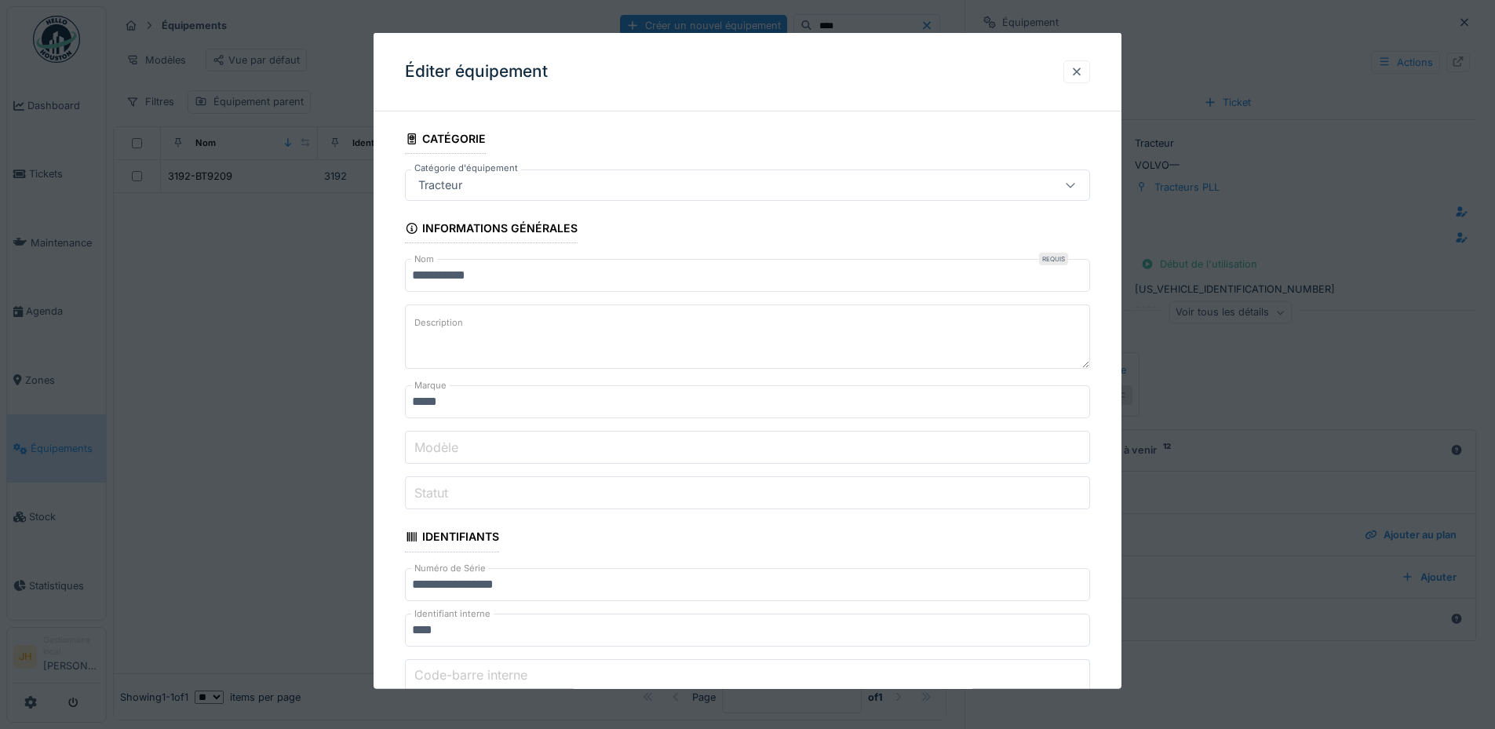
click at [1083, 67] on div at bounding box center [1076, 71] width 13 height 15
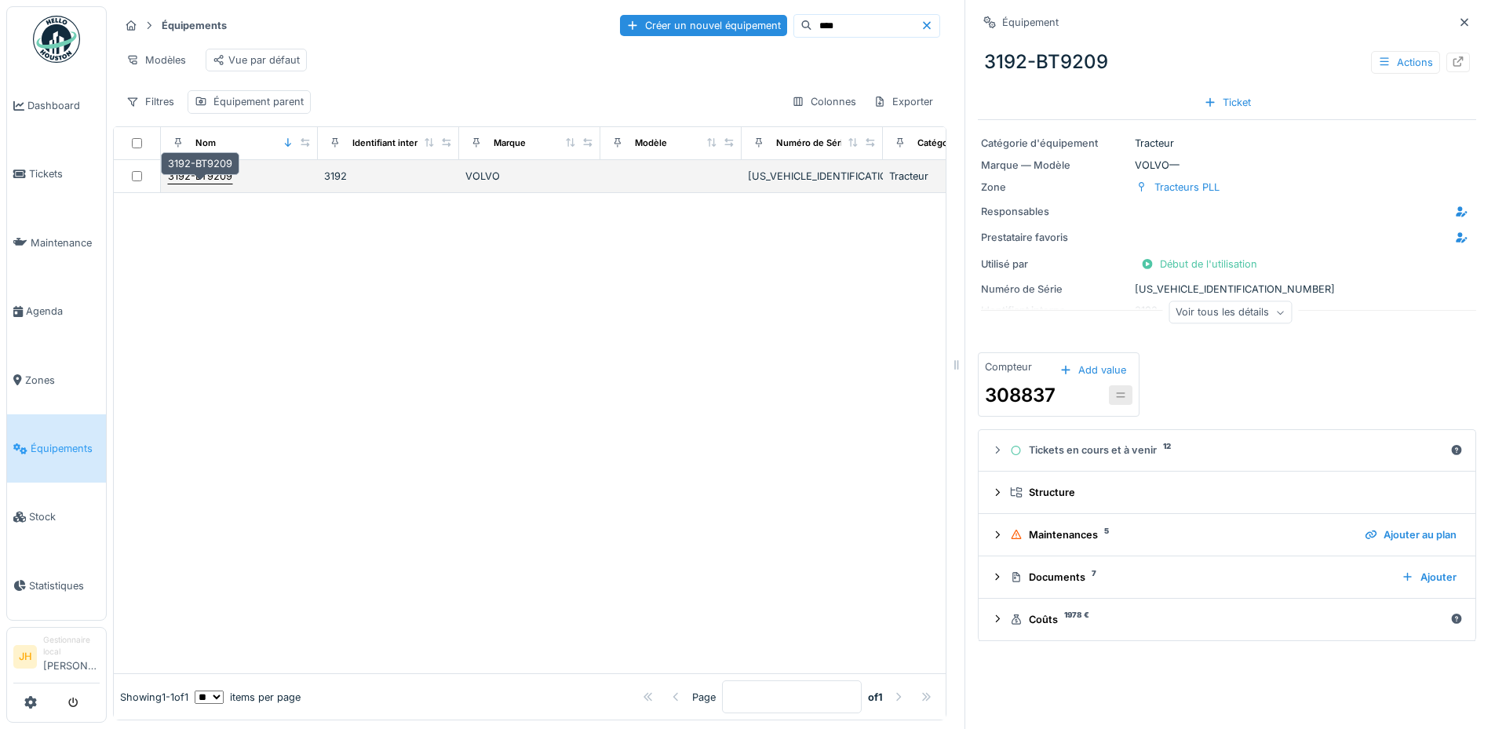
click at [187, 182] on div "3192-BT9209" at bounding box center [200, 176] width 64 height 15
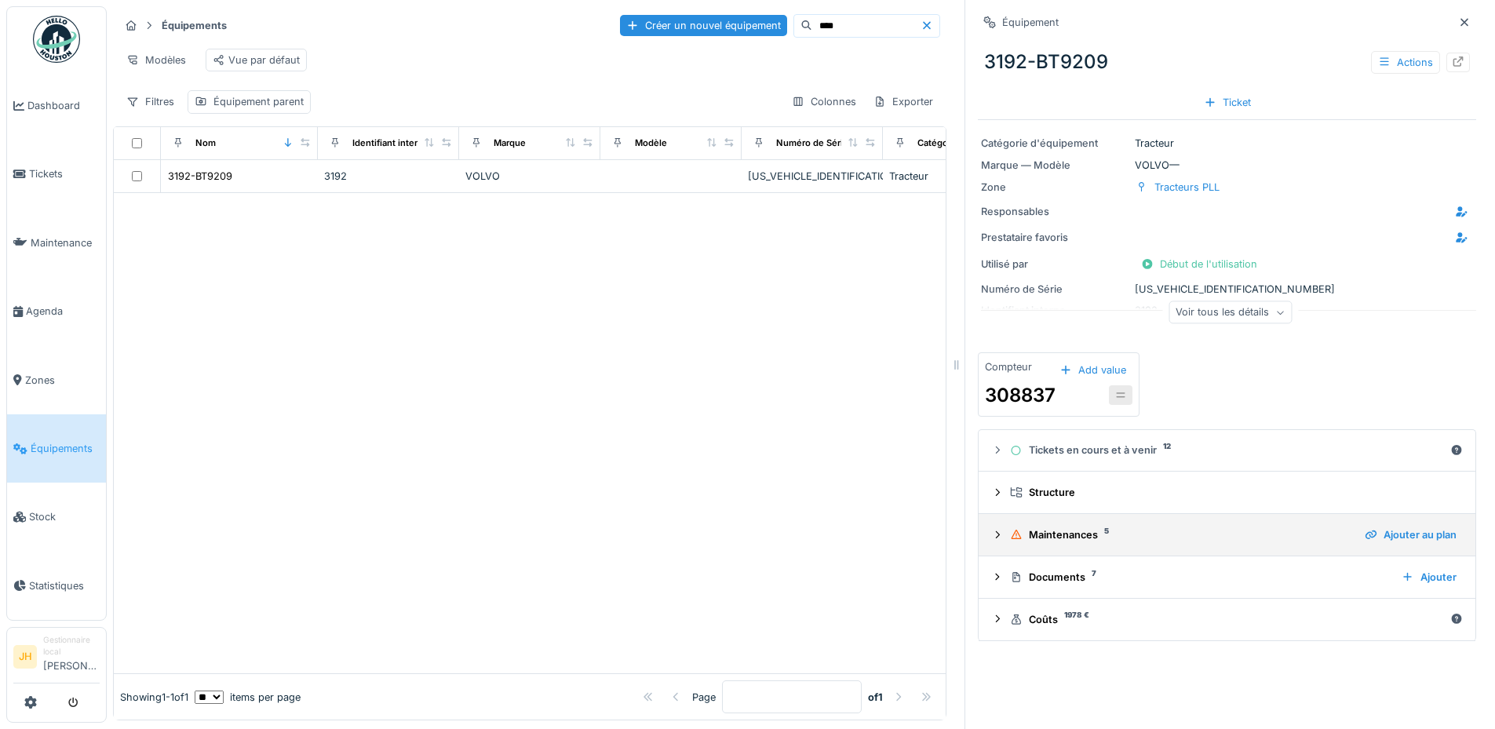
click at [1072, 540] on div "Maintenances 5" at bounding box center [1181, 534] width 342 height 15
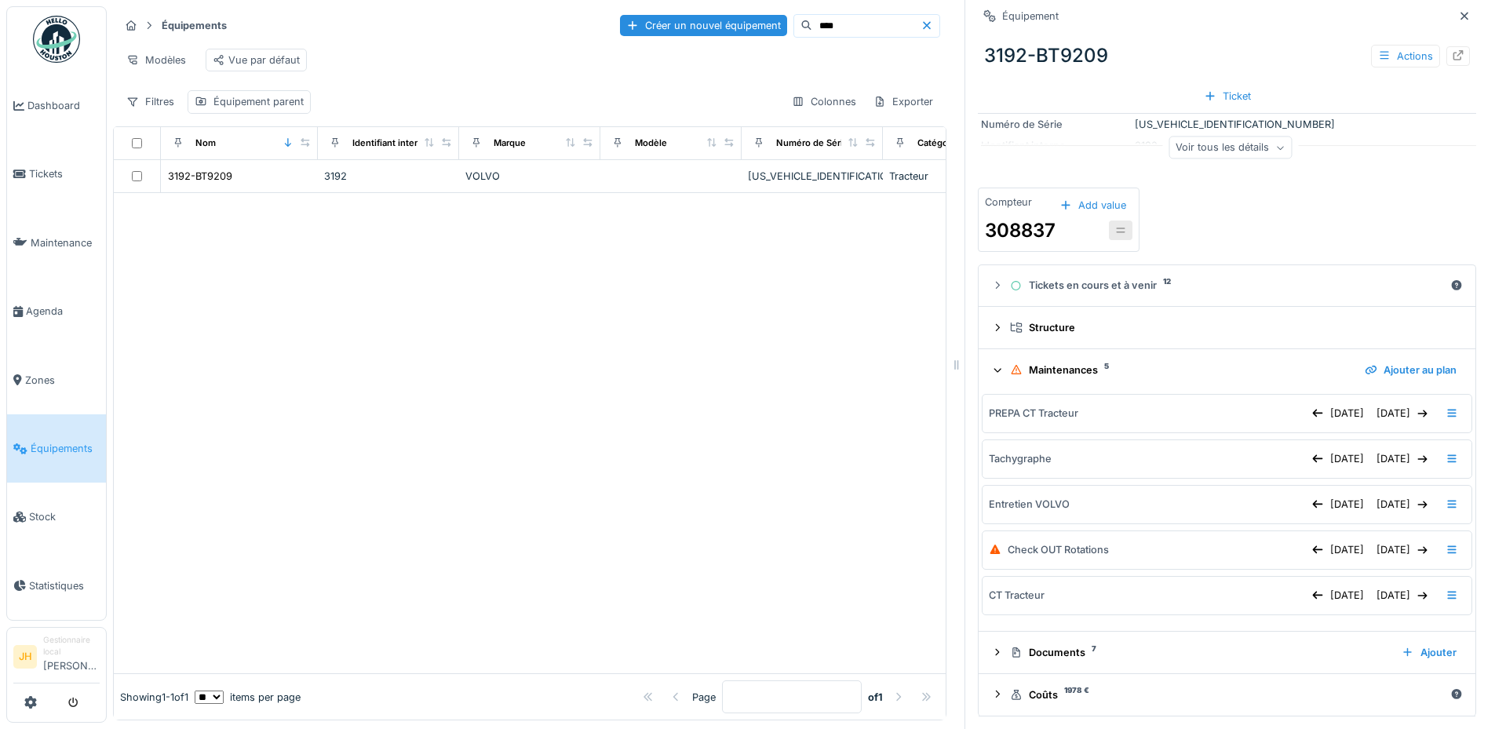
scroll to position [166, 0]
click at [1045, 548] on div "Check OUT Rotations" at bounding box center [1057, 549] width 101 height 15
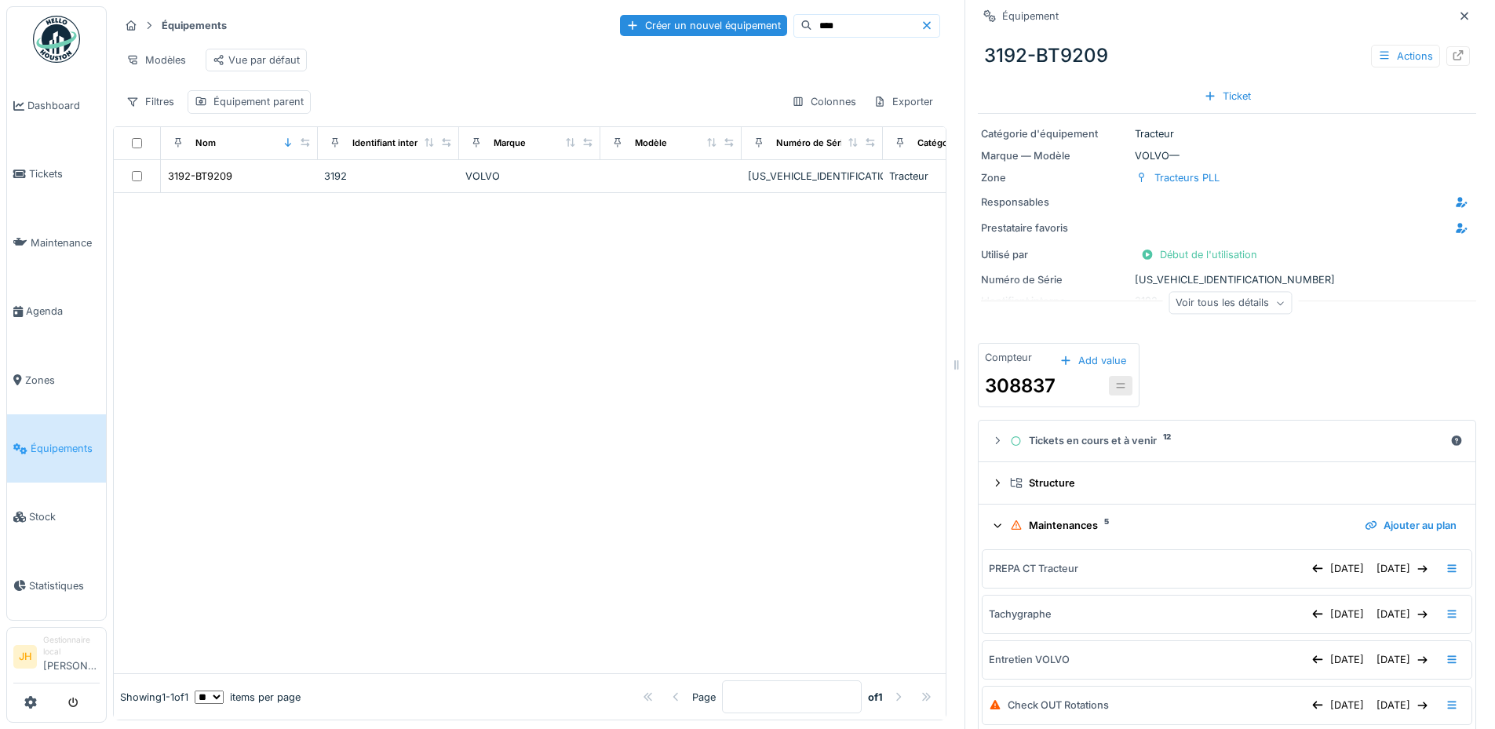
click at [1223, 297] on div "Voir tous les détails" at bounding box center [1229, 303] width 123 height 23
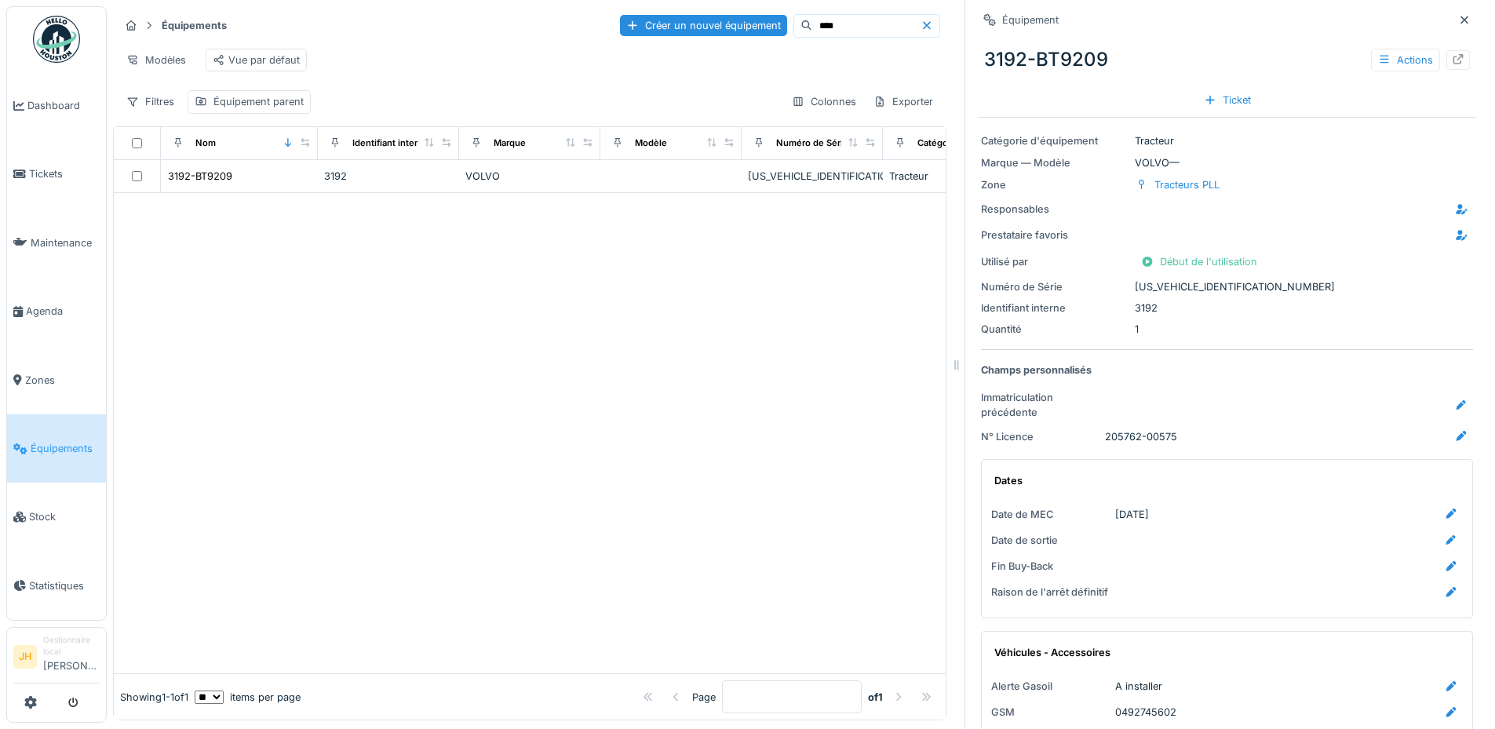
scroll to position [0, 0]
click at [1393, 60] on div "Actions" at bounding box center [1405, 62] width 69 height 23
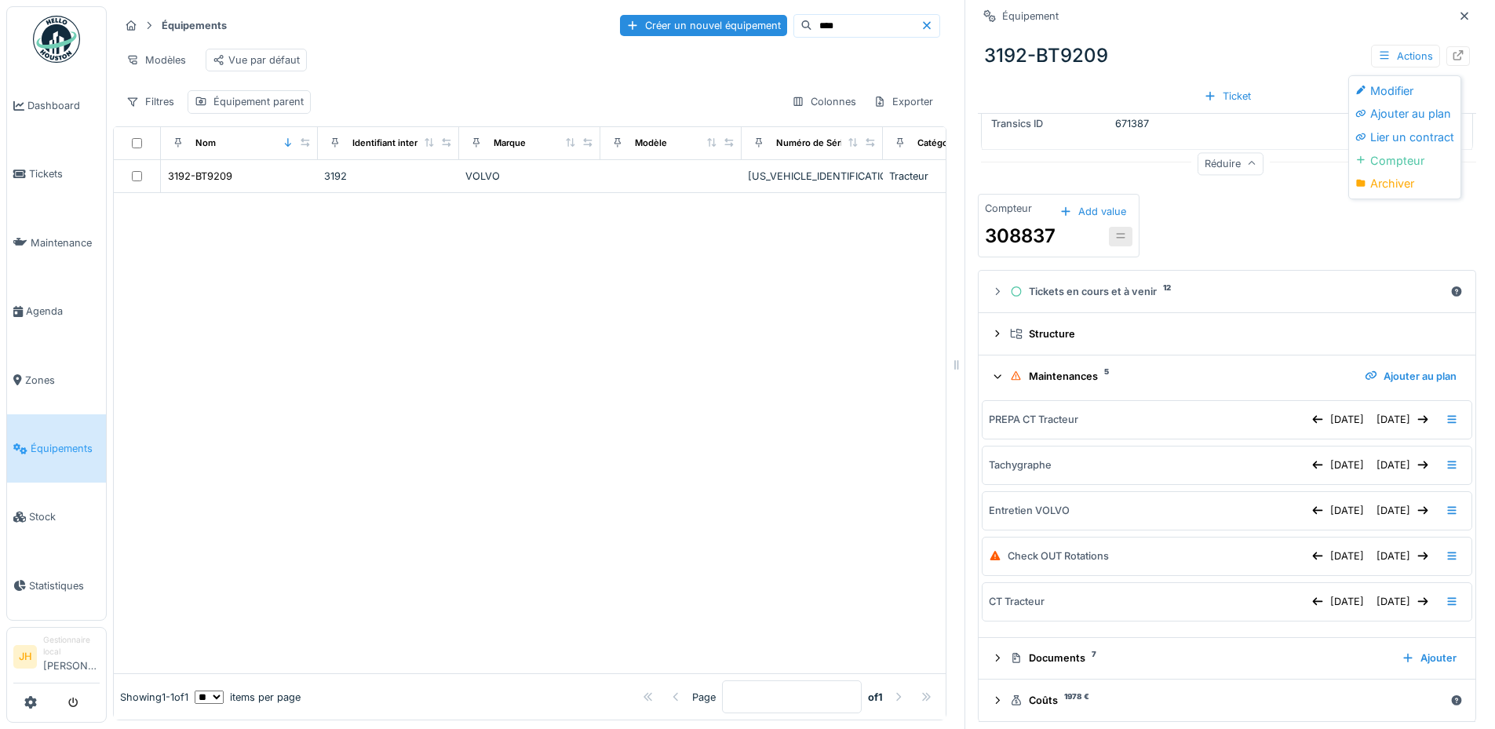
scroll to position [1202, 0]
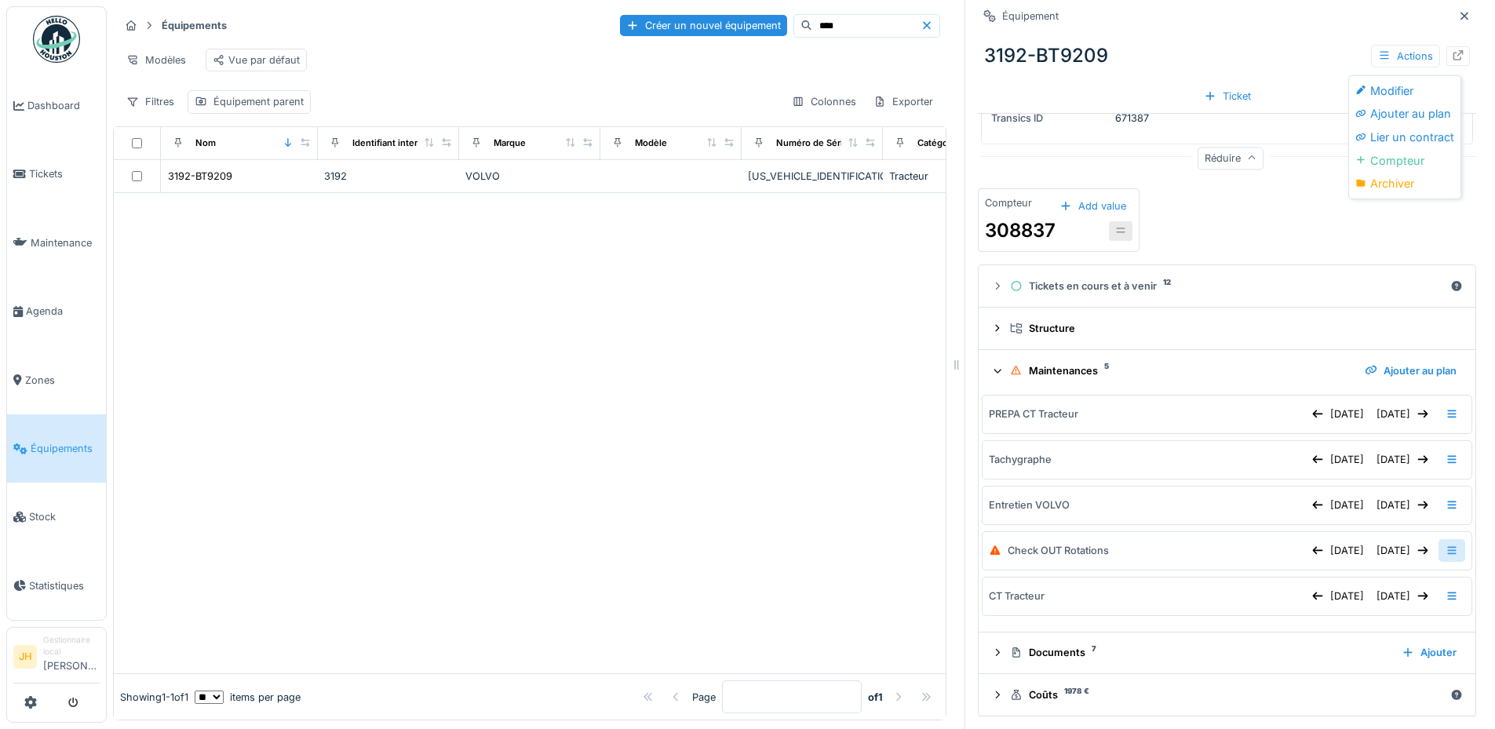
click at [1445, 545] on icon at bounding box center [1451, 550] width 13 height 10
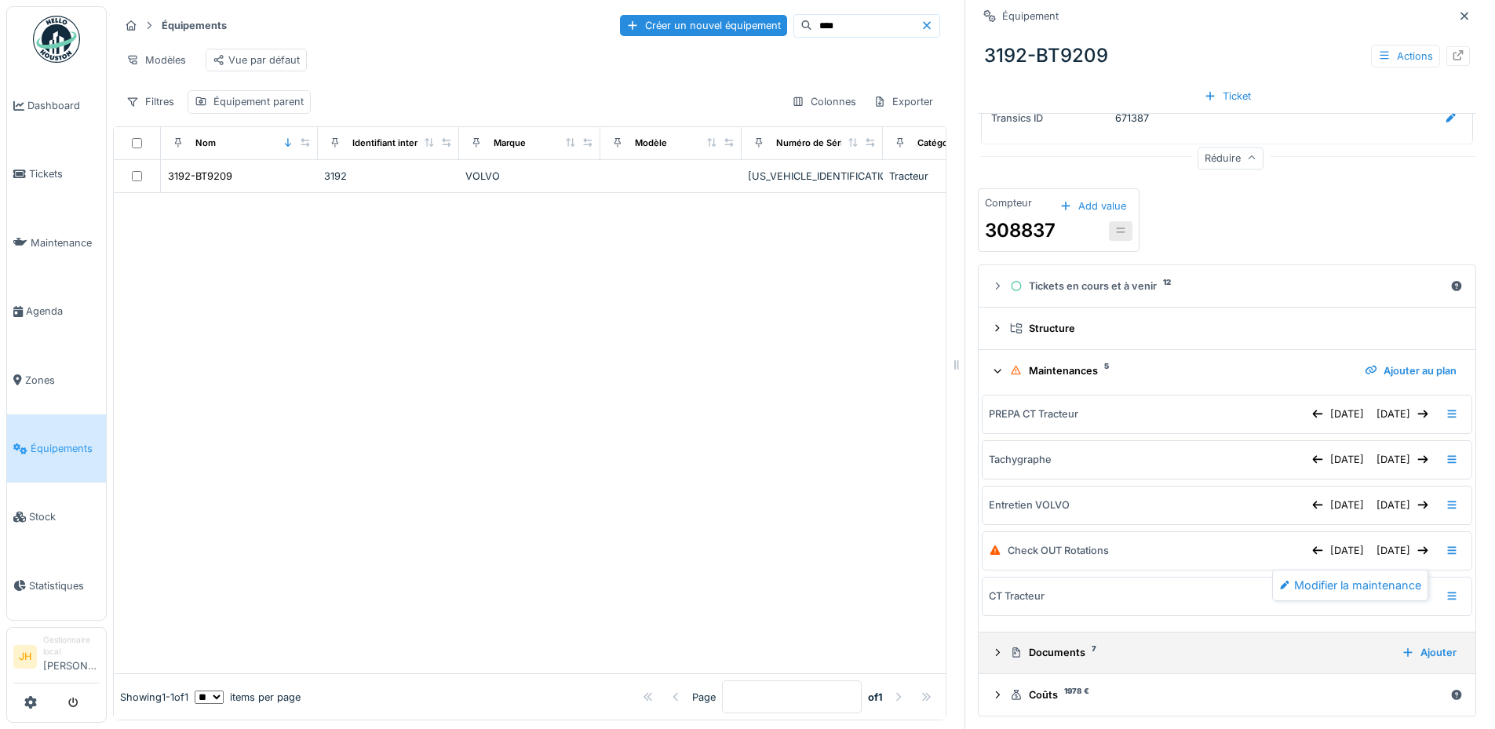
click at [1038, 645] on div "Documents 7" at bounding box center [1199, 652] width 379 height 15
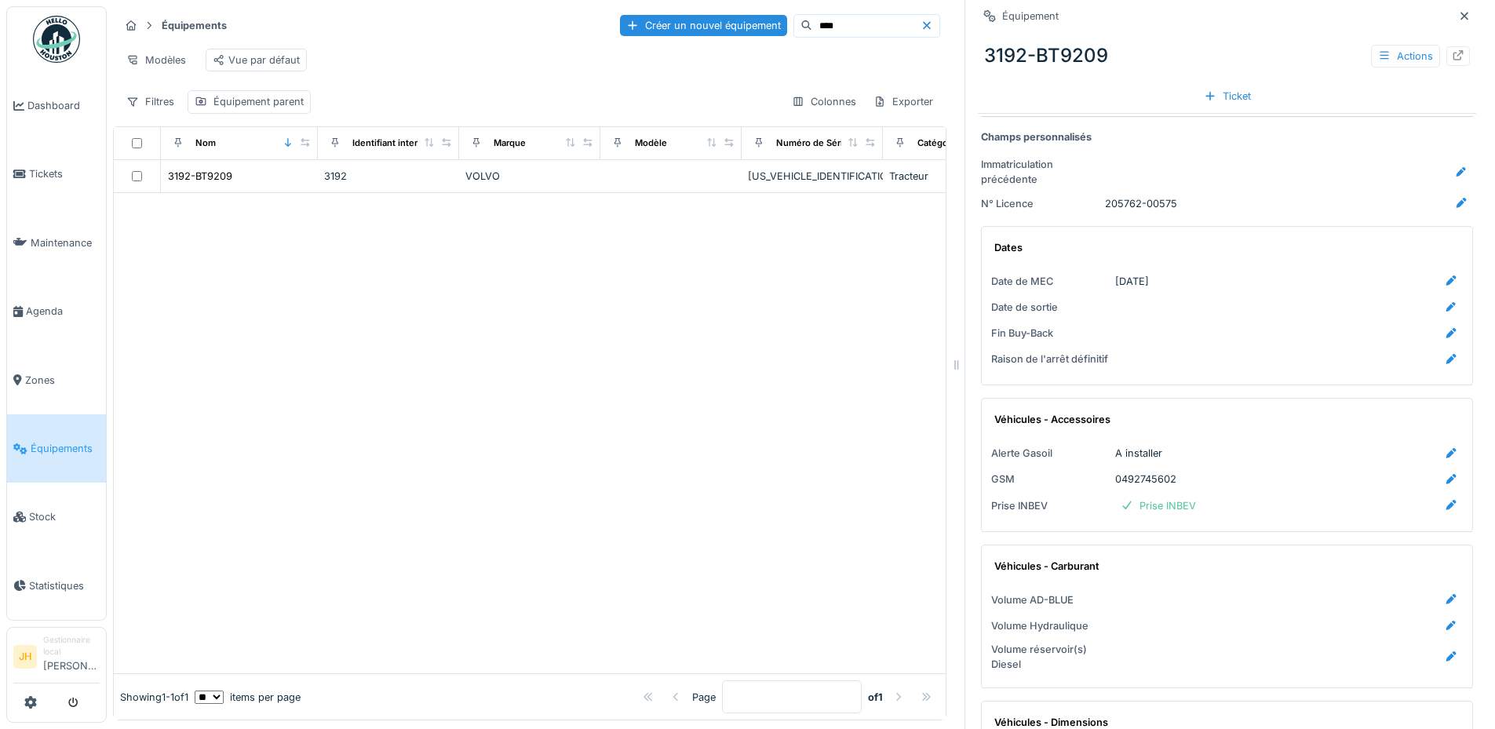
scroll to position [0, 0]
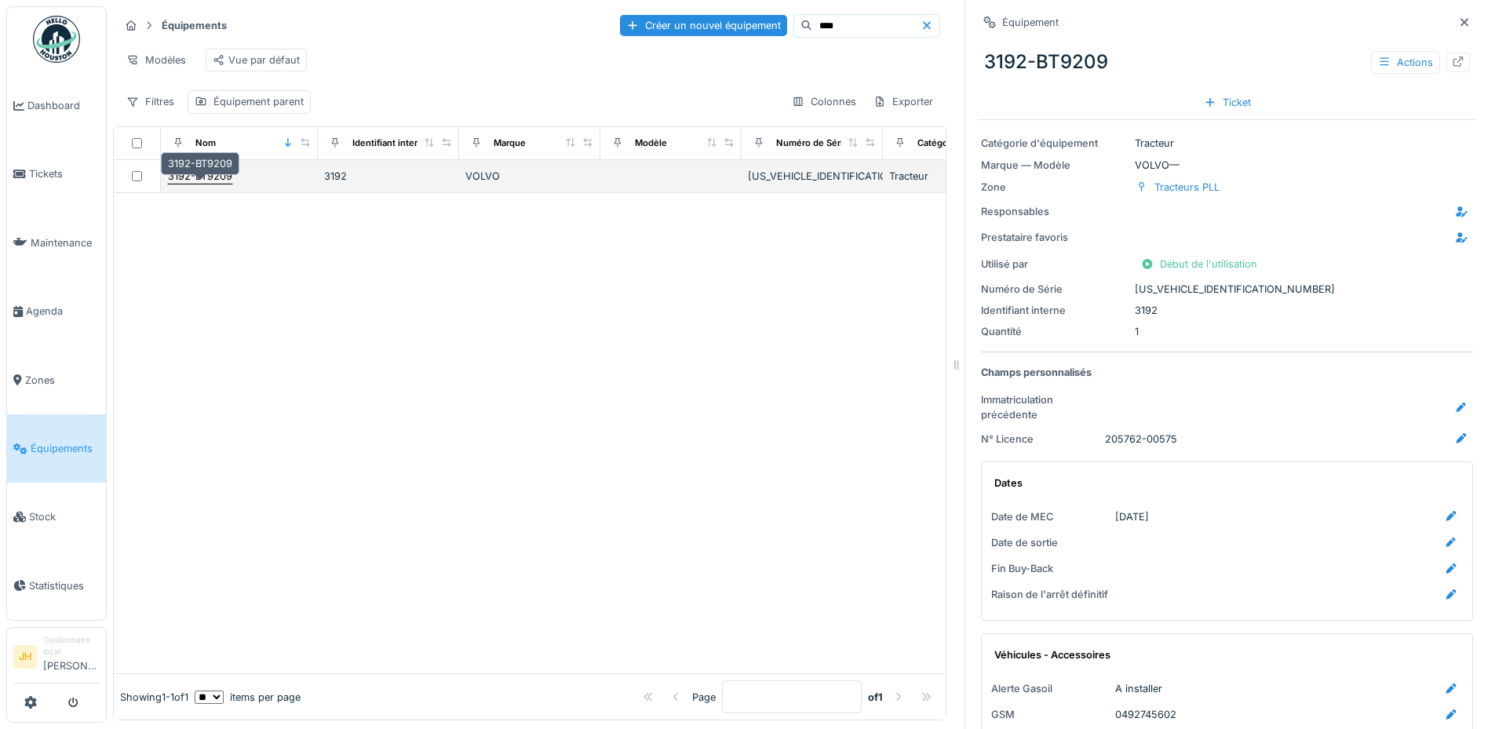
click at [215, 184] on div "3192-BT9209" at bounding box center [200, 176] width 64 height 15
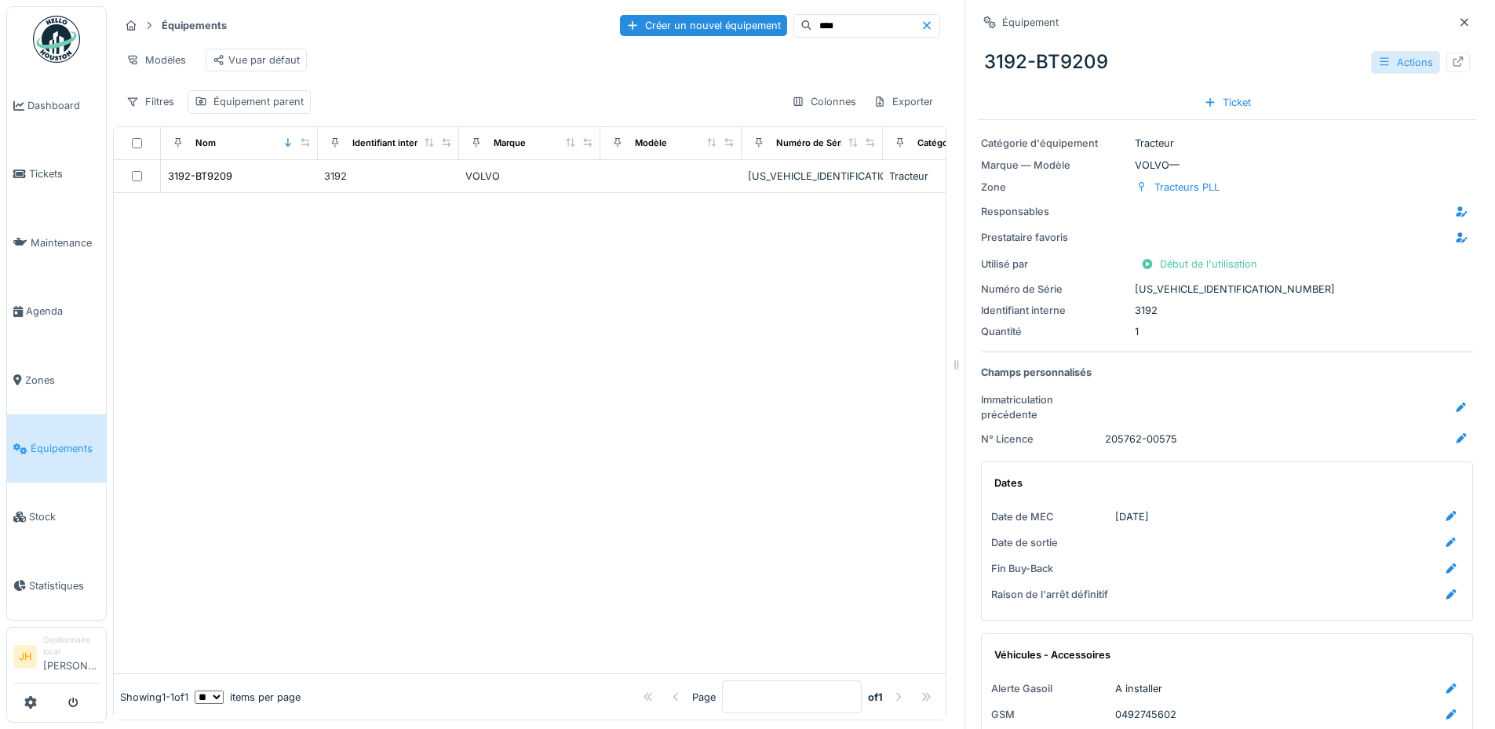
click at [1379, 59] on icon at bounding box center [1383, 62] width 9 height 8
click at [1446, 59] on div at bounding box center [1458, 63] width 24 height 20
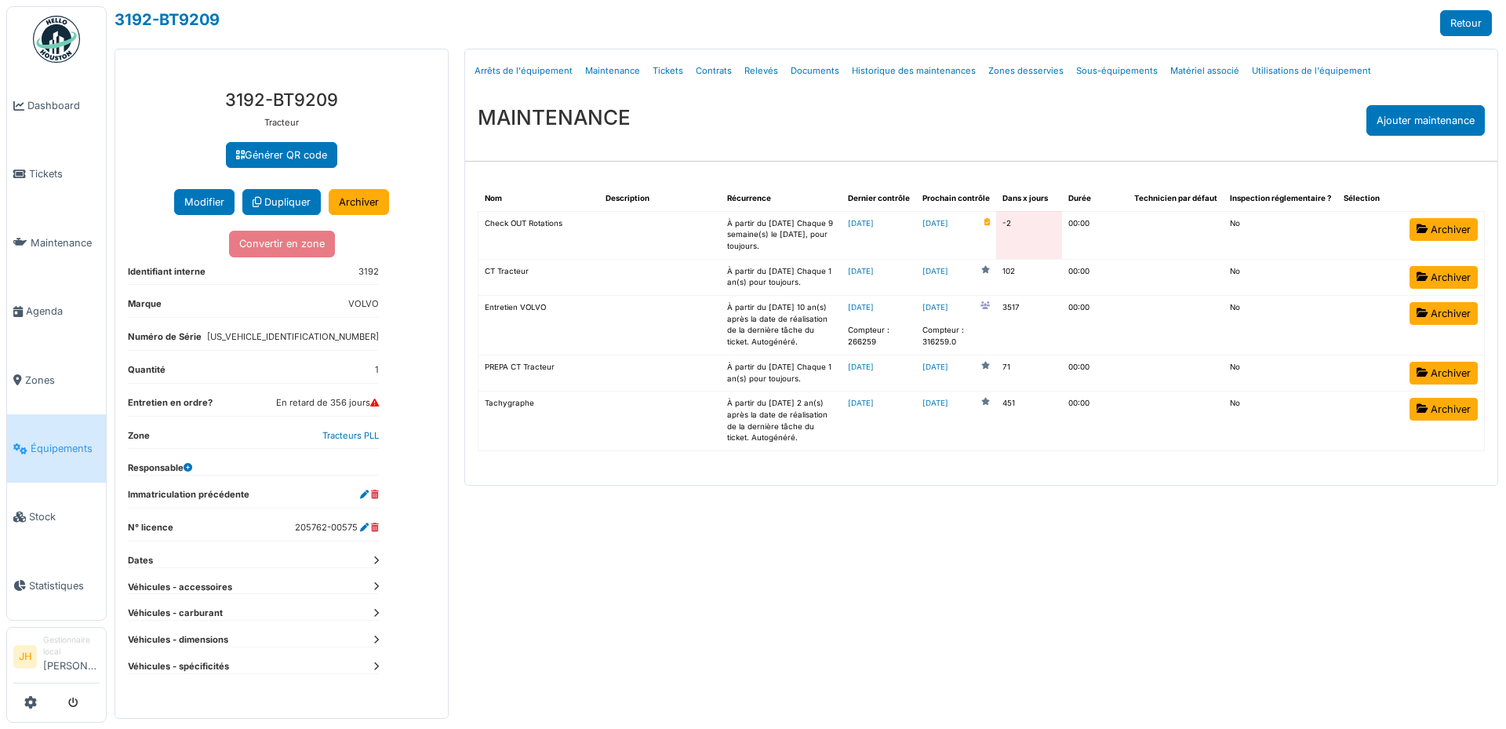
click at [547, 224] on td "Check OUT Rotations" at bounding box center [540, 235] width 122 height 48
click at [874, 222] on link "[DATE]" at bounding box center [861, 223] width 26 height 9
click at [1003, 579] on div "Menu Détails Arrêts de l'équipement Maintenance Tickets Contrats Relevés Docume…" at bounding box center [982, 384] width 1050 height 670
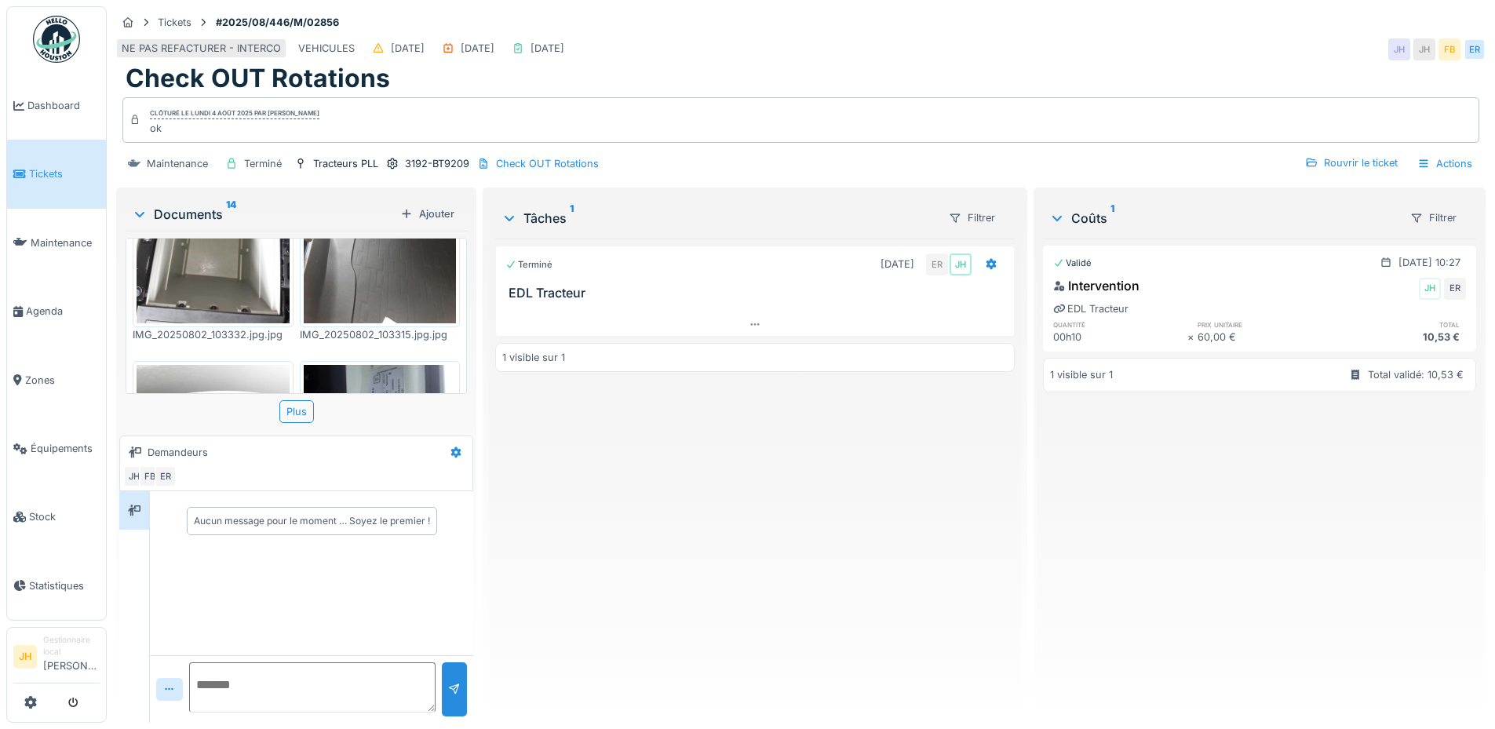
scroll to position [715, 0]
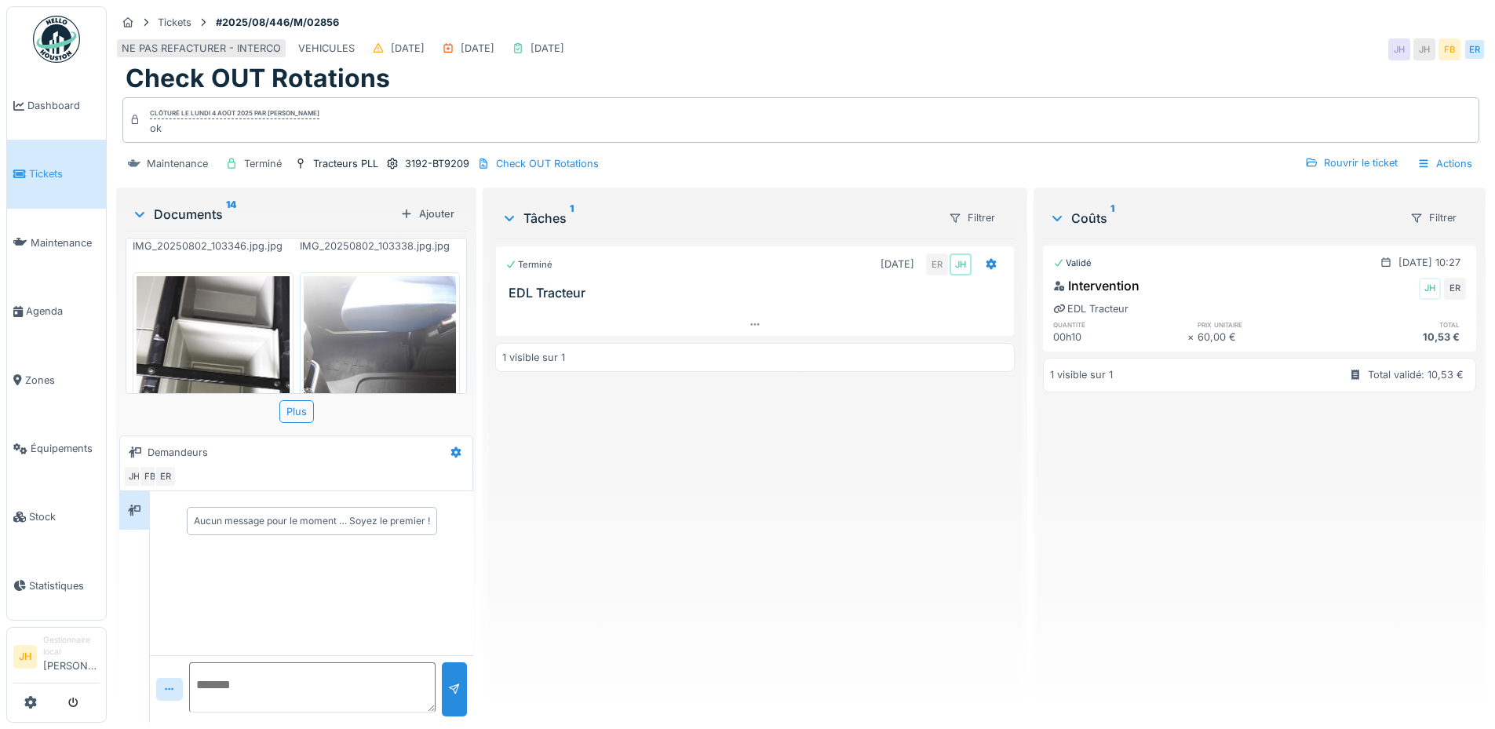
click at [366, 295] on img at bounding box center [380, 377] width 153 height 203
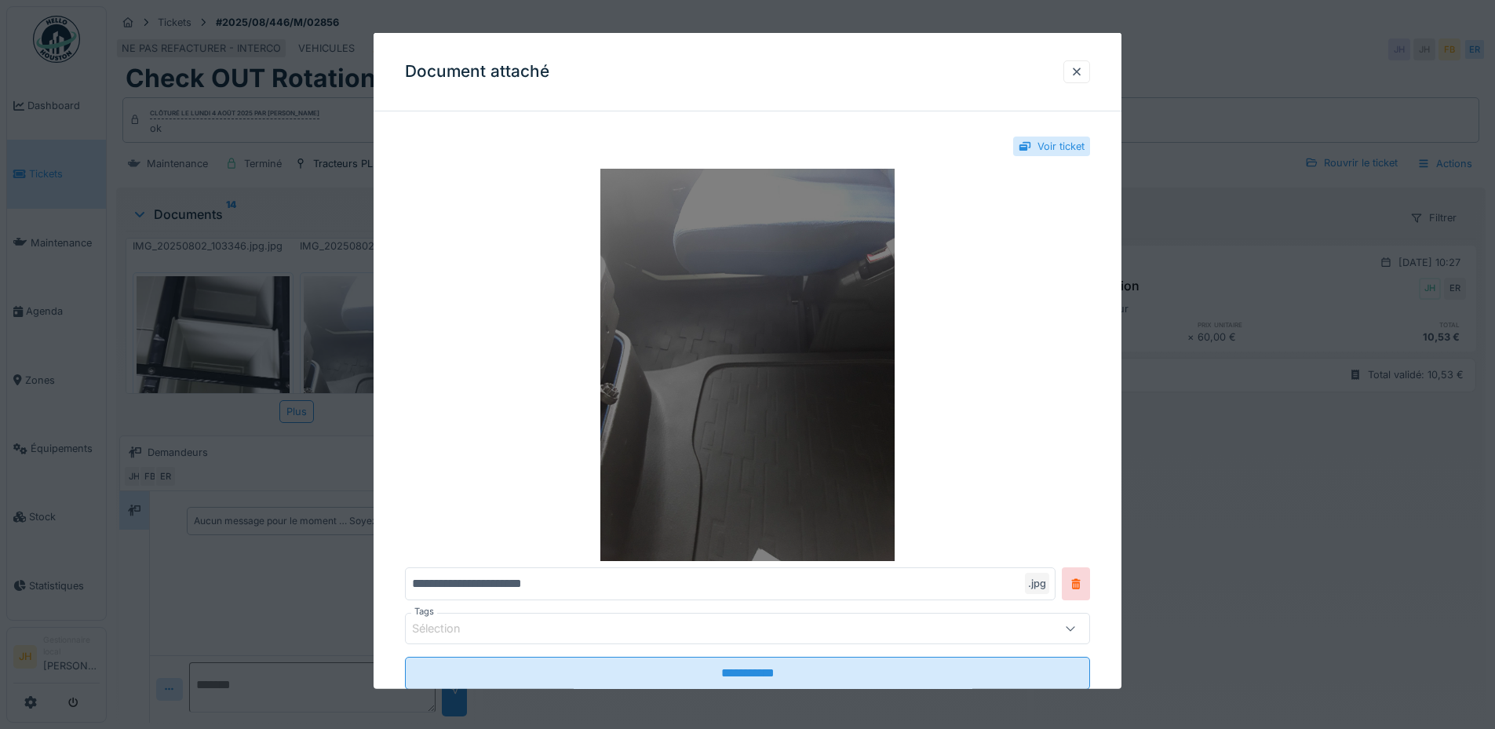
click at [736, 295] on img at bounding box center [747, 365] width 685 height 392
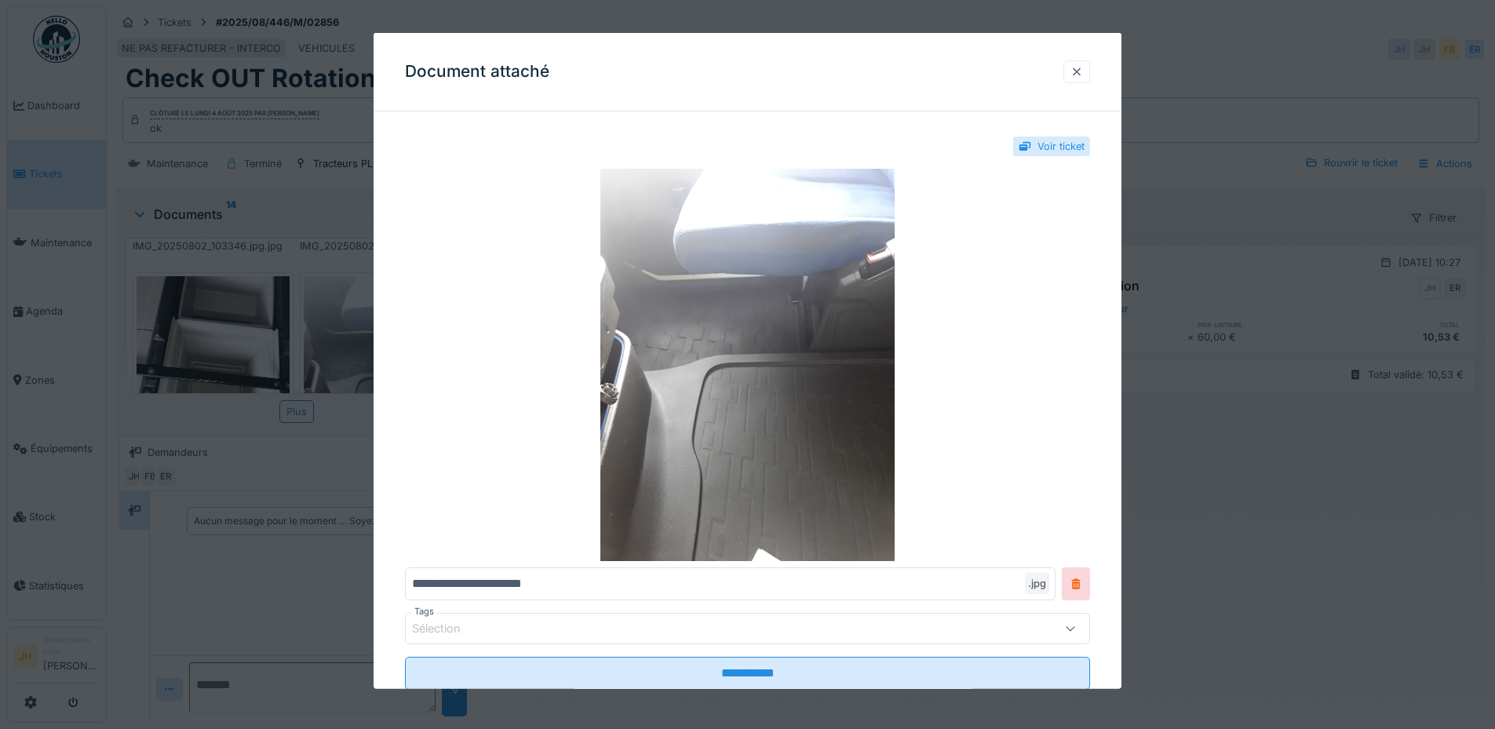
click at [1083, 71] on div at bounding box center [1076, 71] width 13 height 15
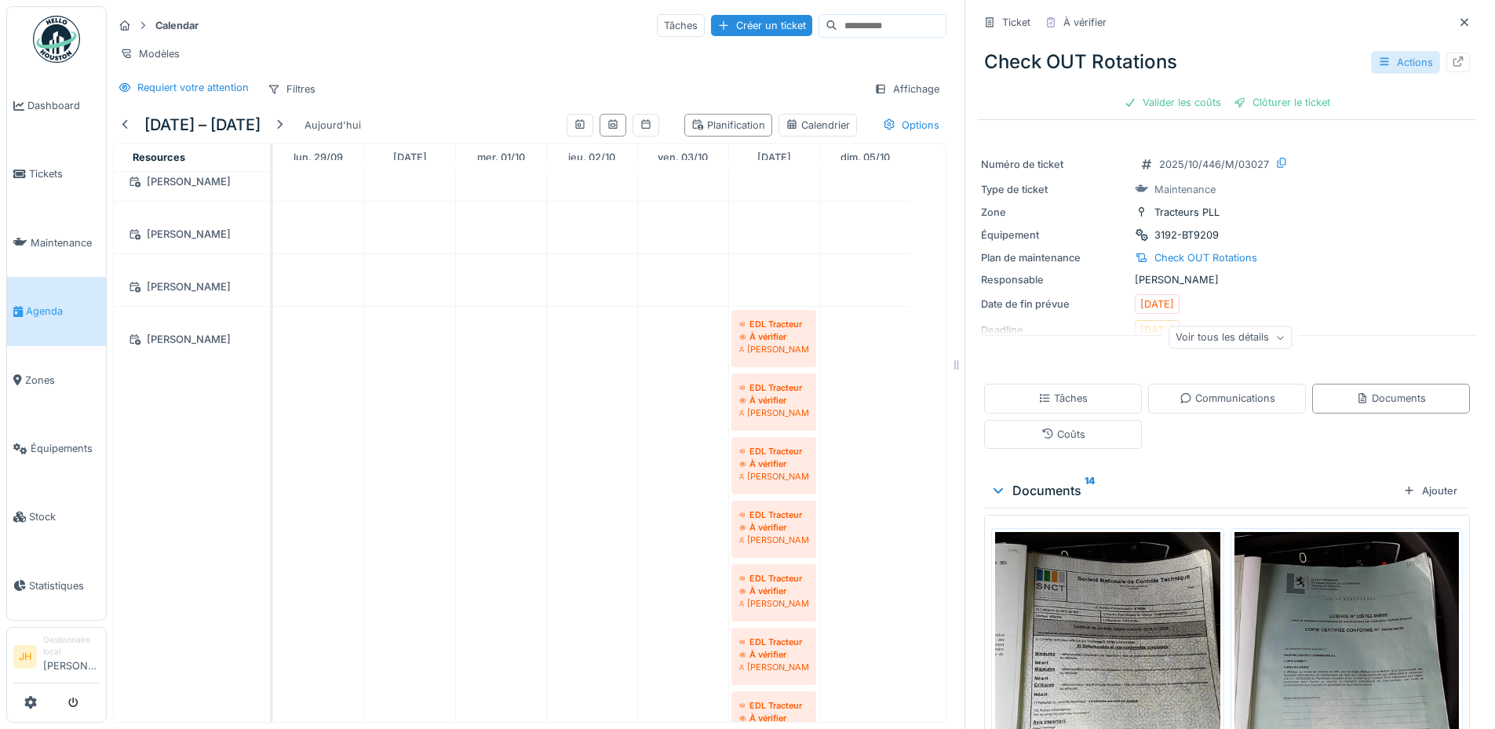
click at [1378, 56] on div at bounding box center [1384, 62] width 13 height 15
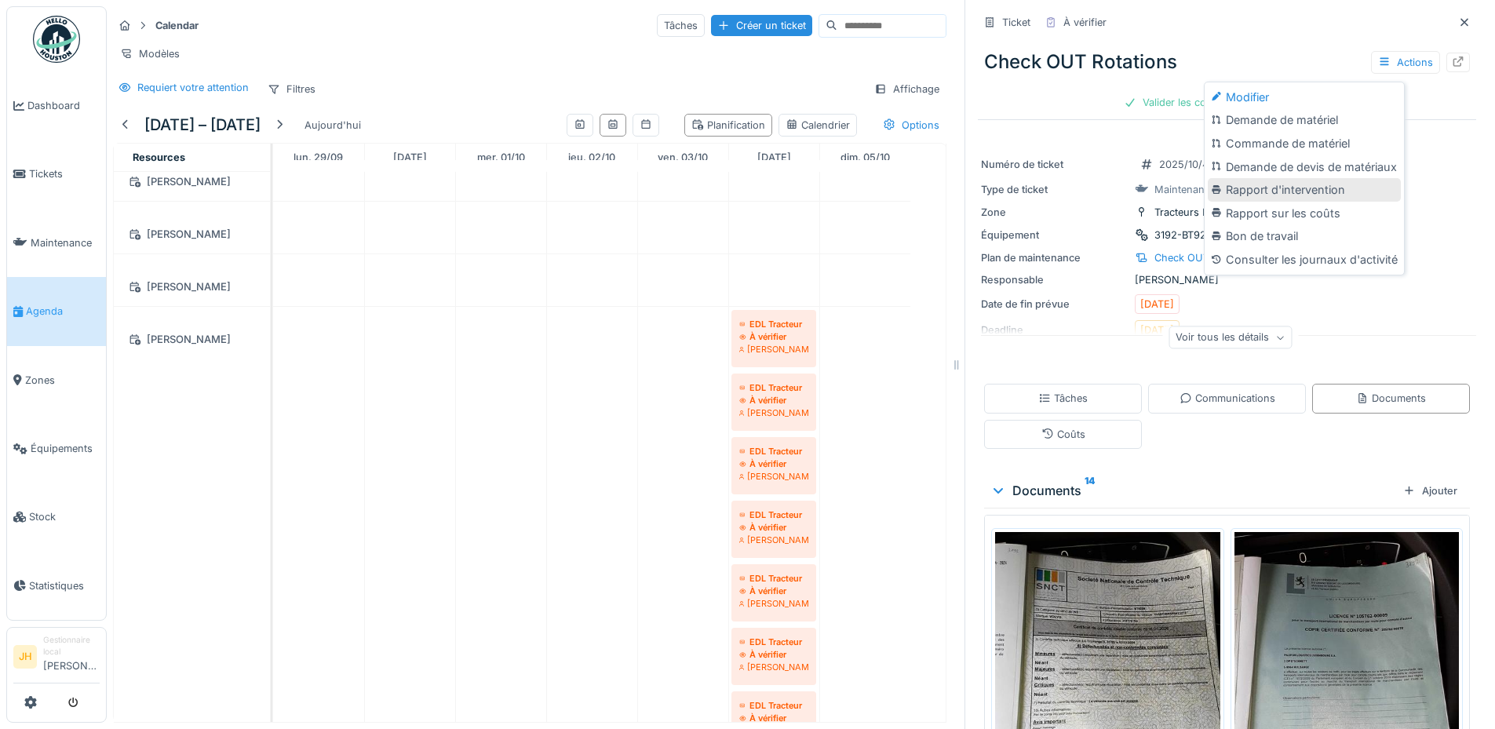
click at [1314, 178] on div "Rapport d'intervention" at bounding box center [1303, 190] width 193 height 24
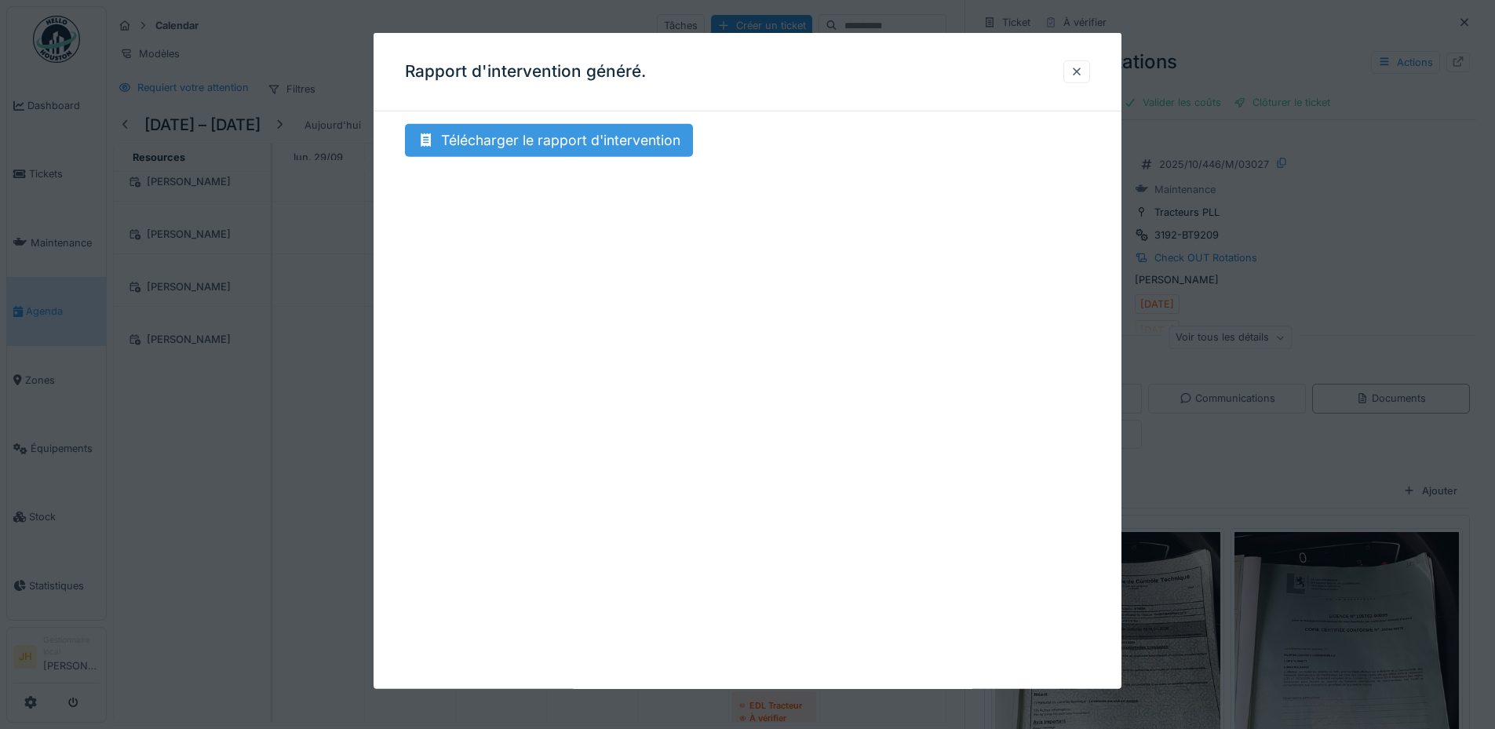
click at [639, 140] on div "Télécharger le rapport d'intervention" at bounding box center [549, 140] width 288 height 33
click at [1083, 71] on div at bounding box center [1076, 71] width 13 height 15
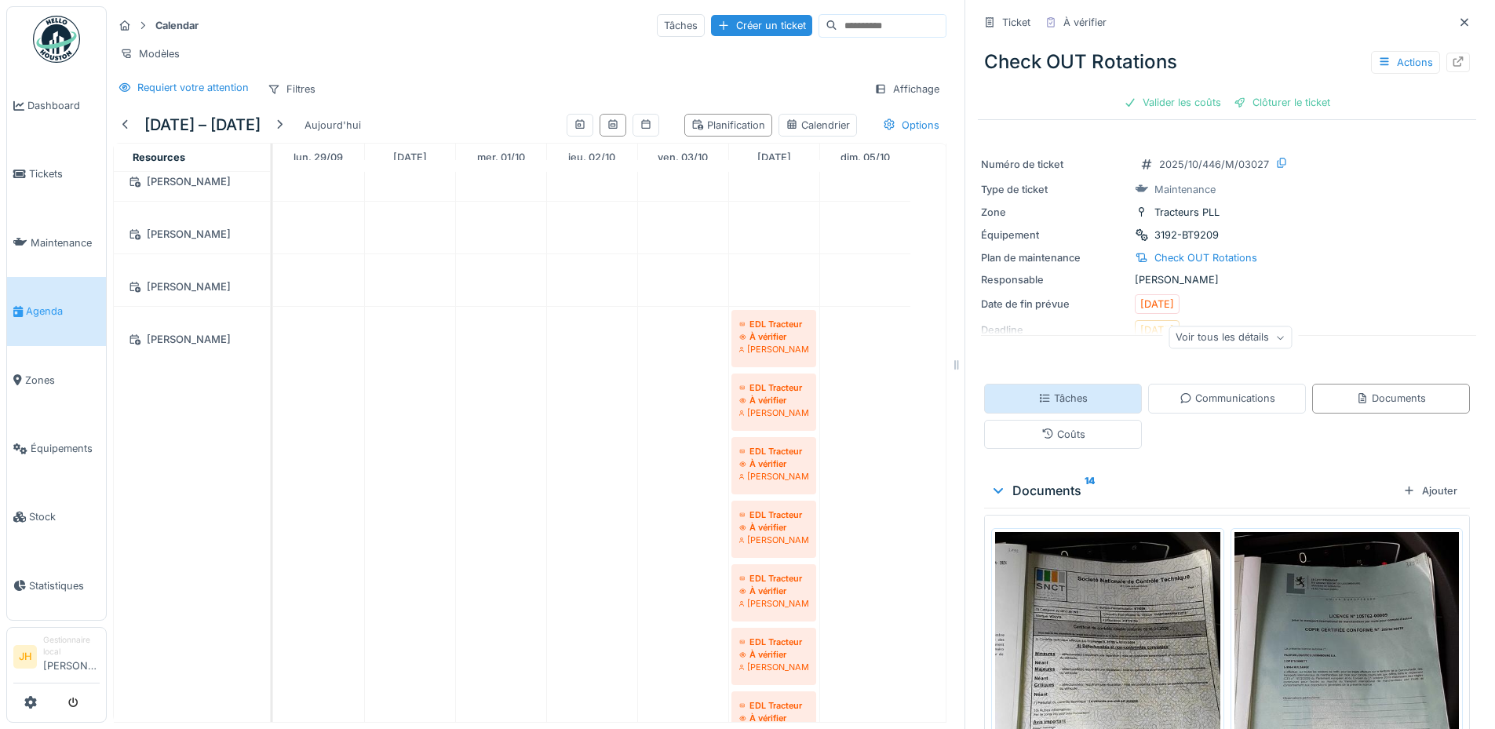
click at [1054, 405] on div "Tâches" at bounding box center [1062, 398] width 49 height 15
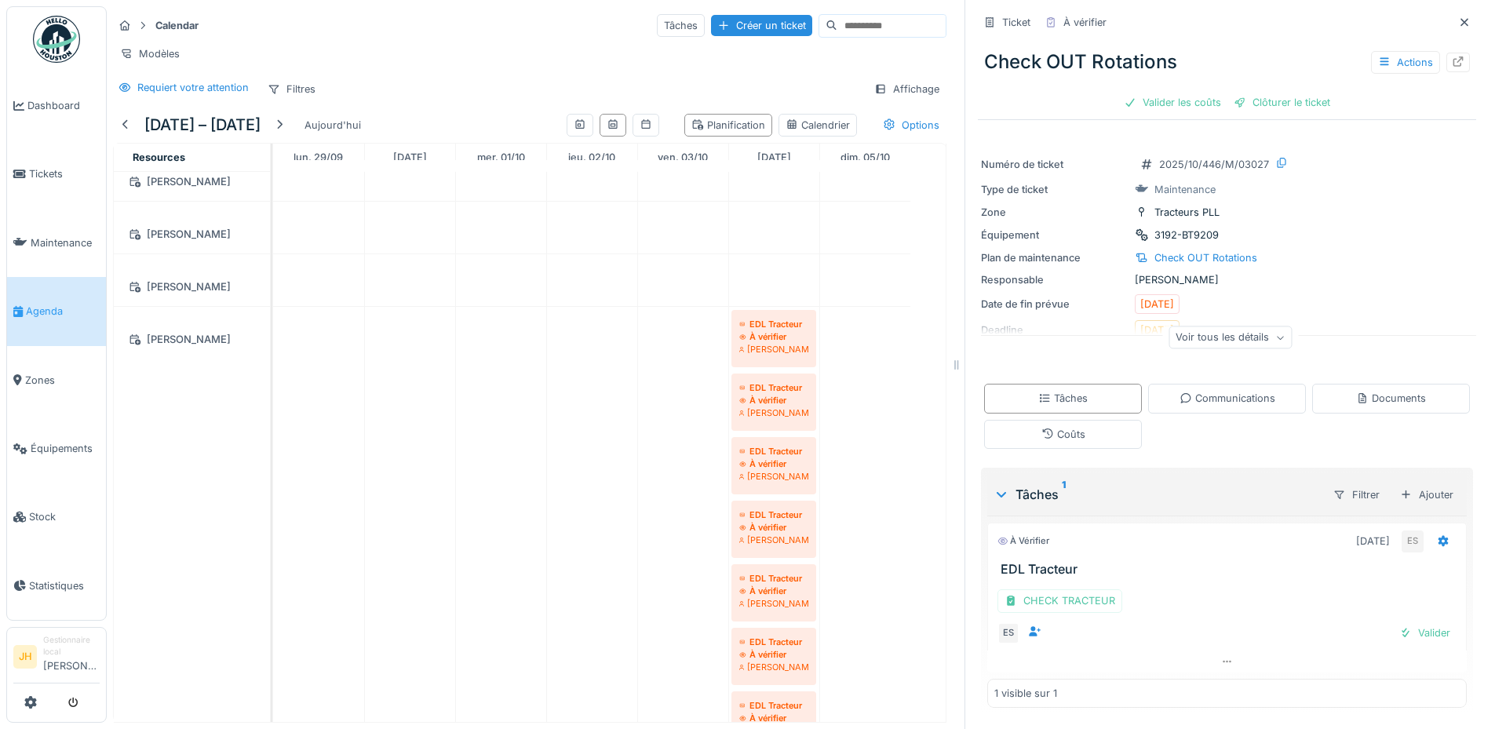
scroll to position [12, 0]
click at [1058, 590] on div "CHECK TRACTEUR" at bounding box center [1059, 600] width 125 height 23
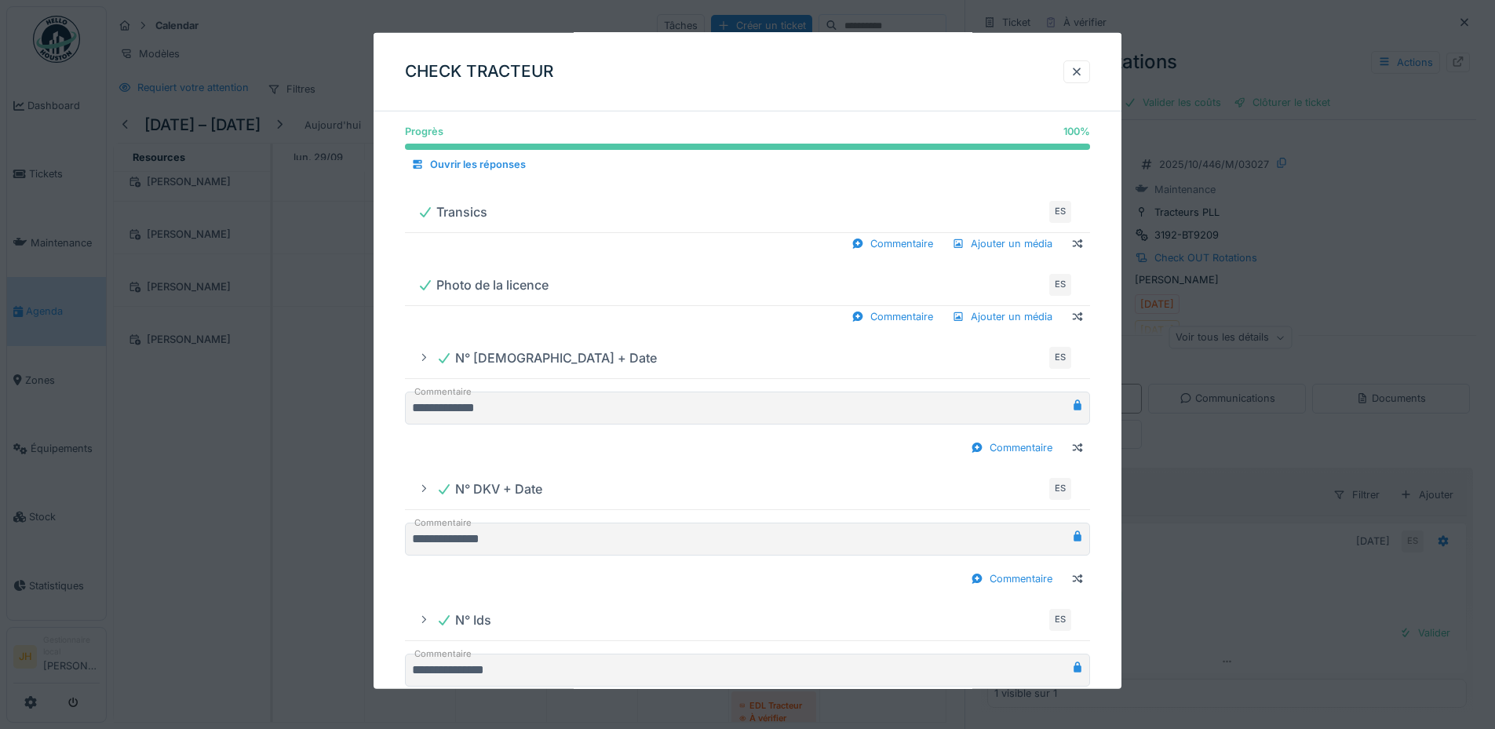
scroll to position [863, 0]
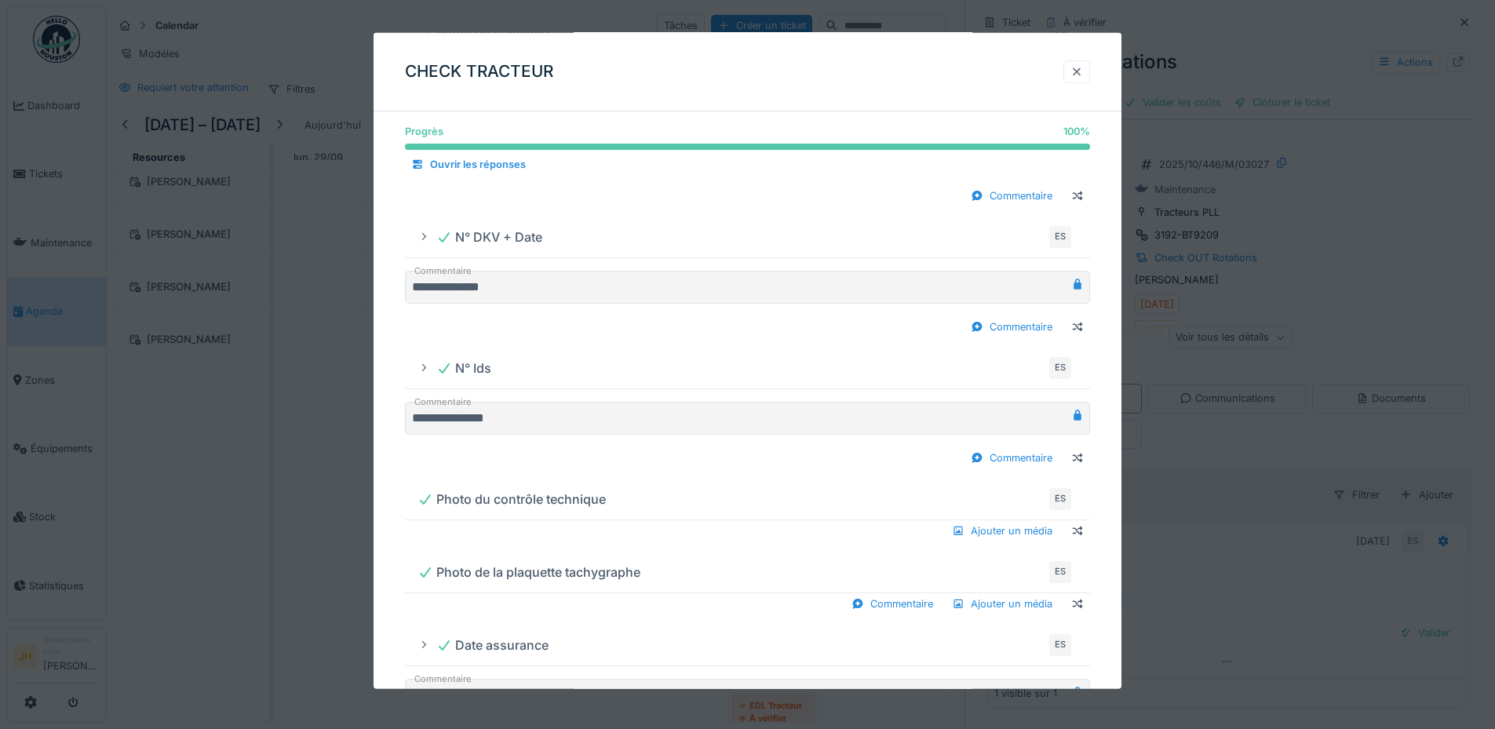
click at [1079, 71] on div at bounding box center [1076, 71] width 13 height 15
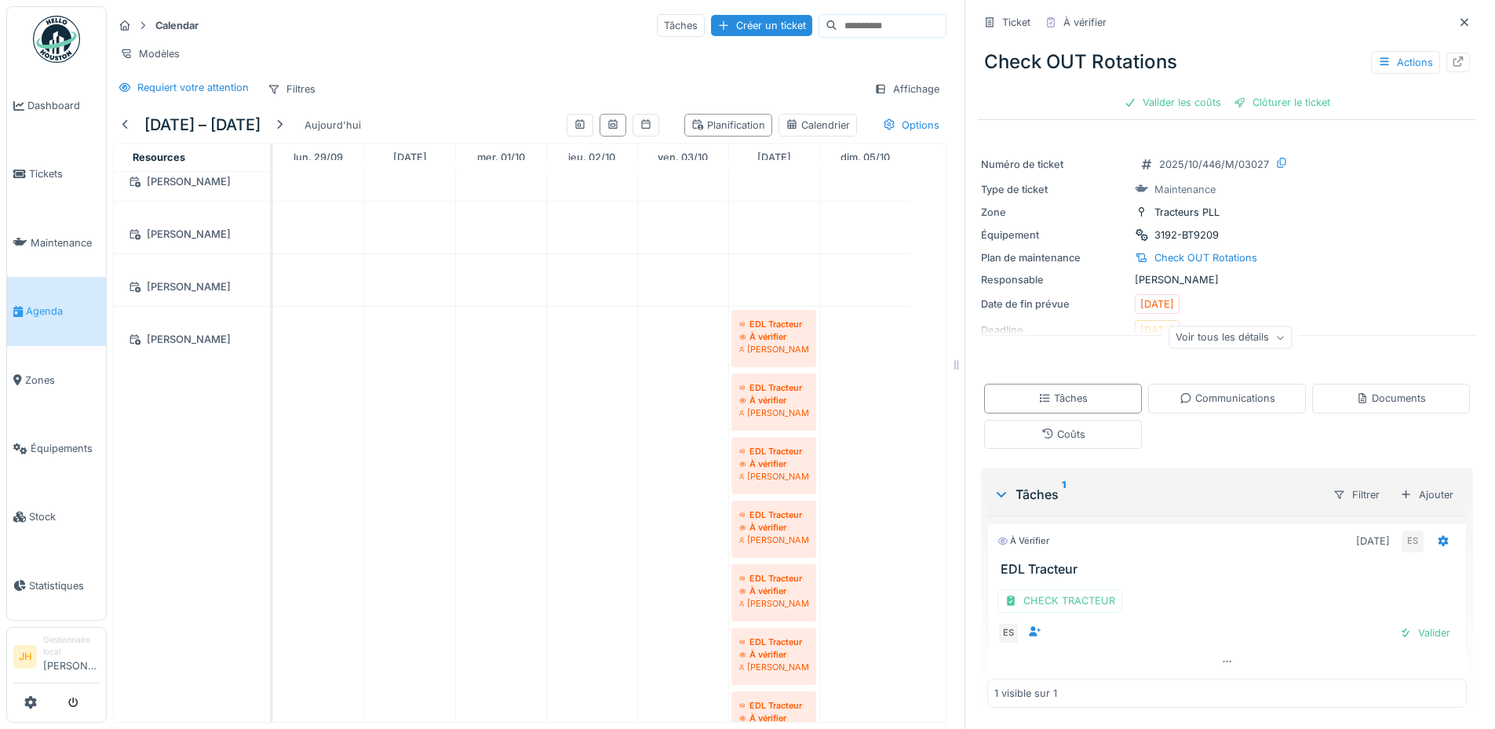
scroll to position [1, 0]
click at [1310, 622] on div "ES Valider" at bounding box center [1226, 633] width 459 height 22
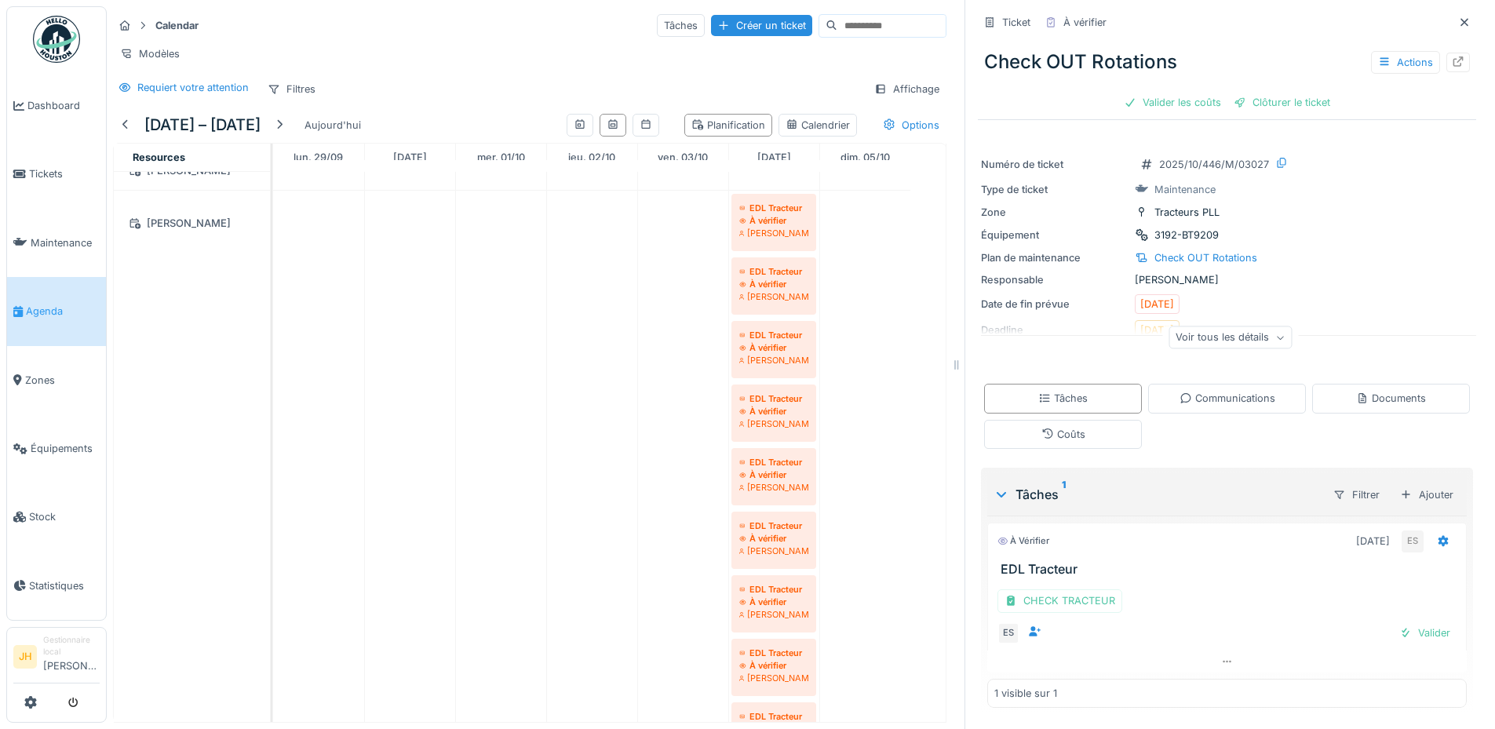
scroll to position [628, 0]
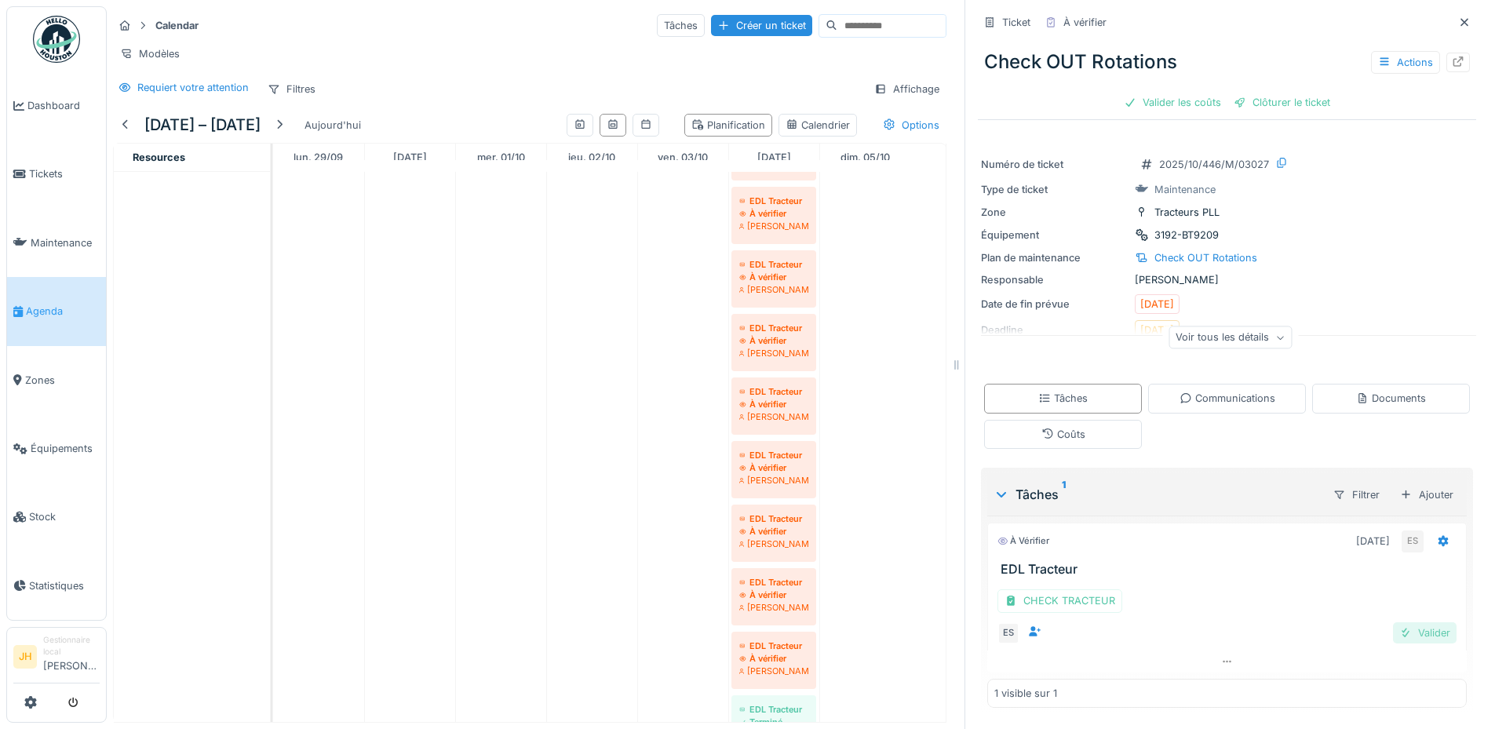
click at [1409, 623] on div "Valider" at bounding box center [1425, 632] width 64 height 21
click at [1150, 92] on div "Valider les coûts" at bounding box center [1172, 102] width 110 height 21
click at [1229, 92] on div "Clôturer le ticket" at bounding box center [1226, 102] width 109 height 21
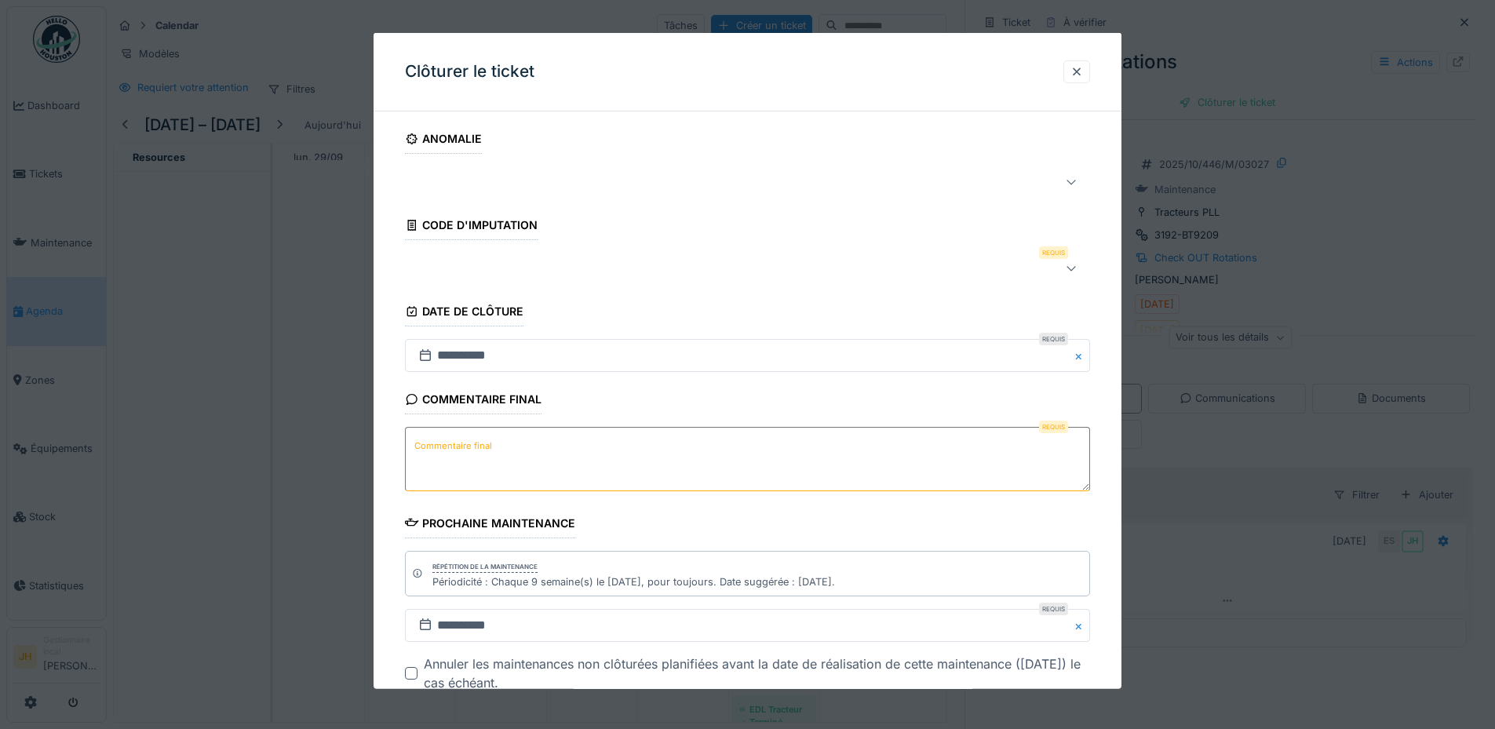
click at [499, 268] on div at bounding box center [707, 268] width 592 height 19
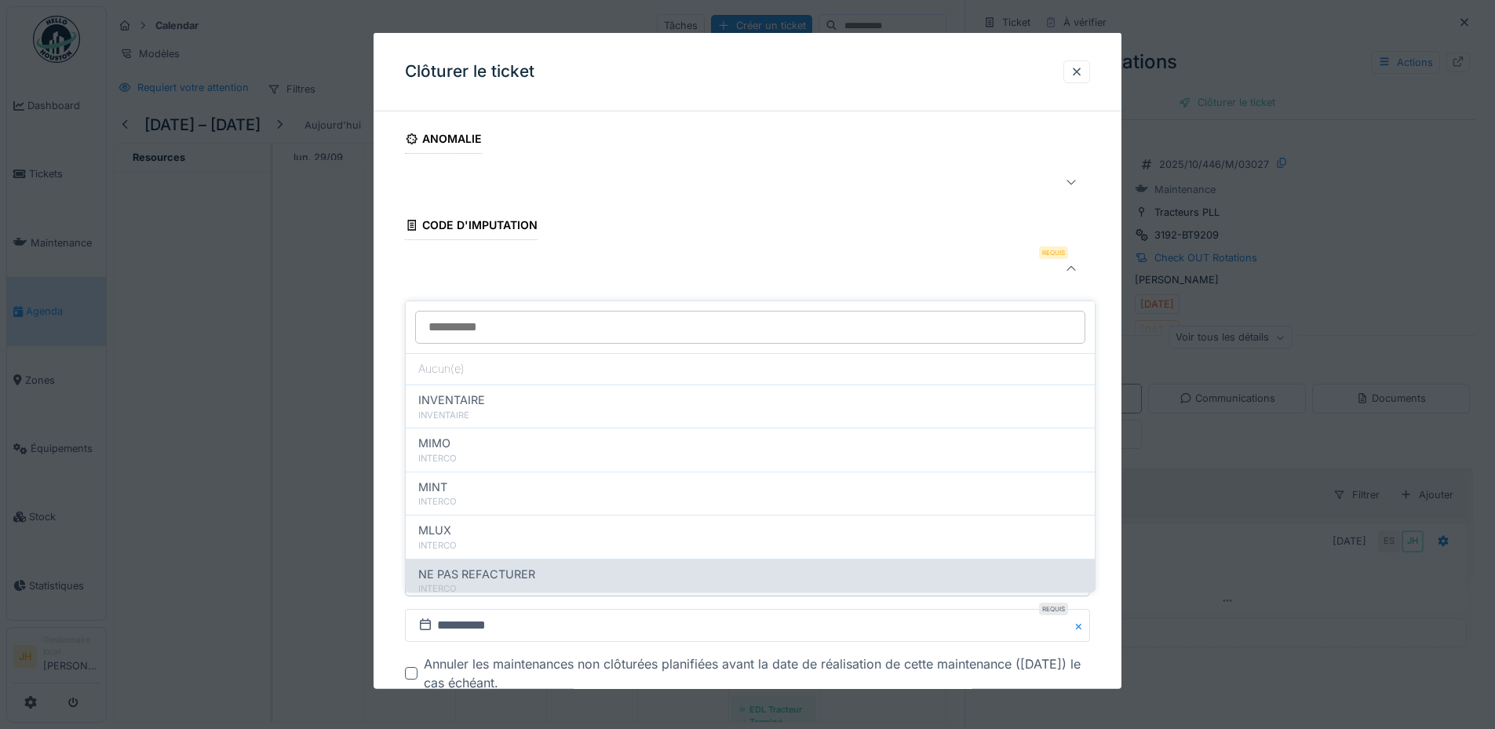
click at [464, 566] on span "NE PAS REFACTURER" at bounding box center [476, 574] width 117 height 17
type input "****"
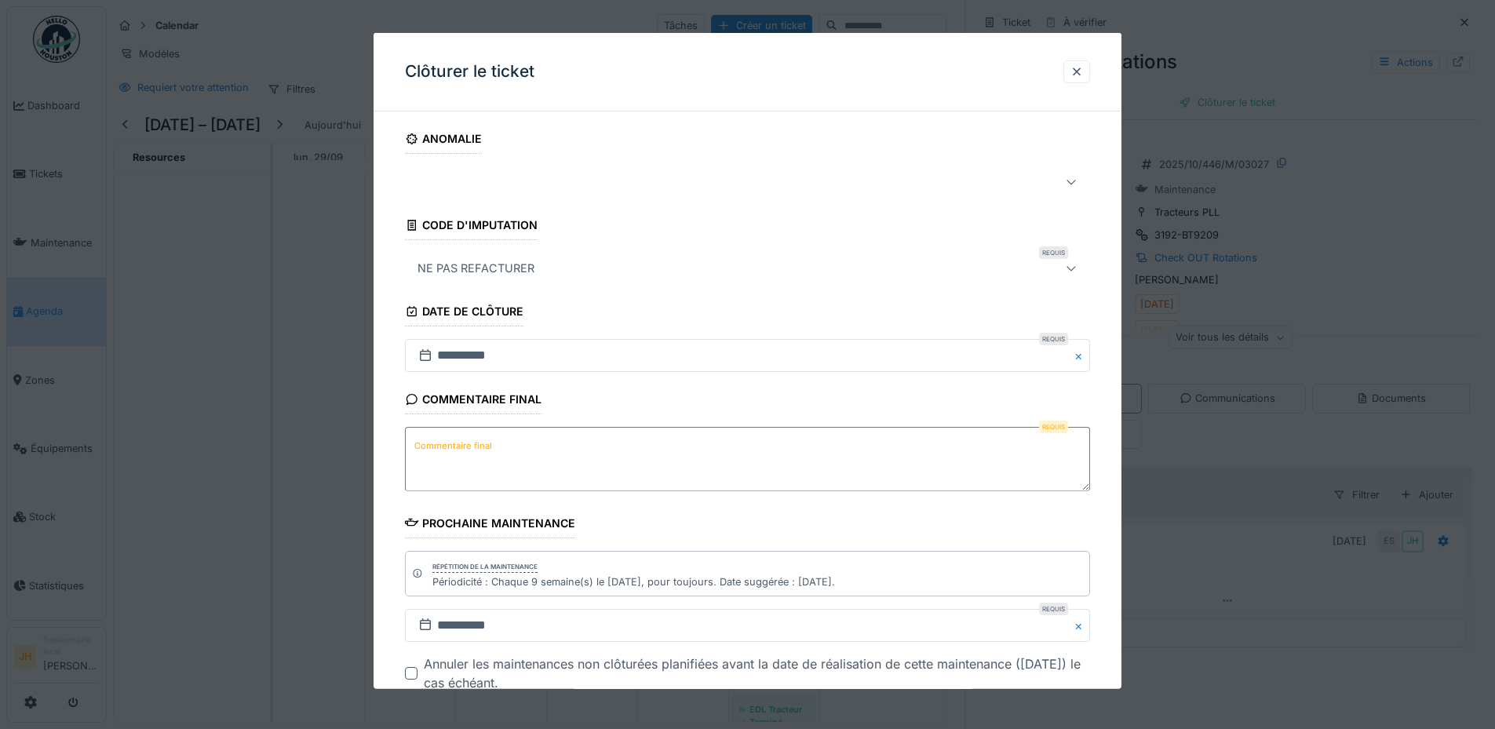
click at [485, 441] on label "Commentaire final" at bounding box center [453, 445] width 84 height 20
click at [485, 441] on textarea "Commentaire final" at bounding box center [747, 459] width 685 height 64
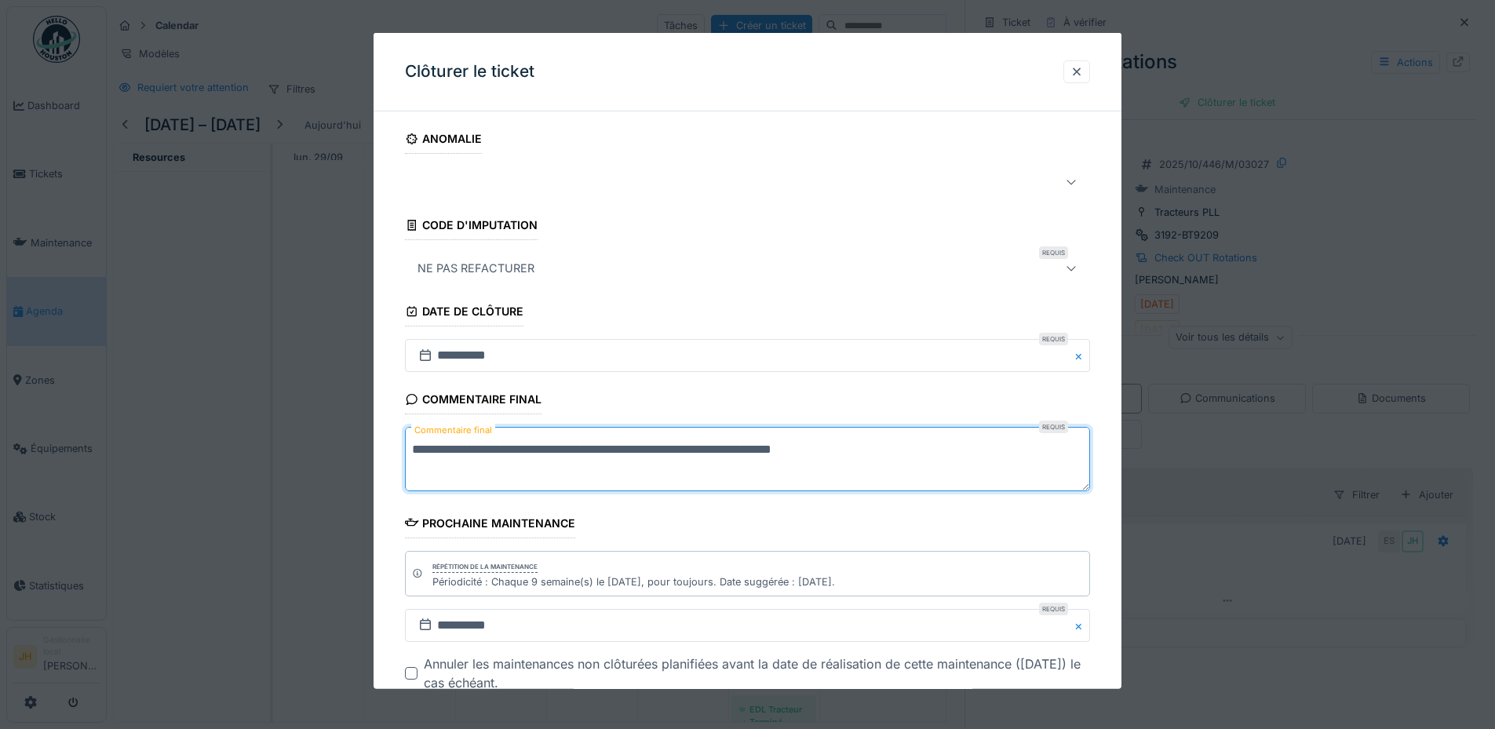
scroll to position [99, 0]
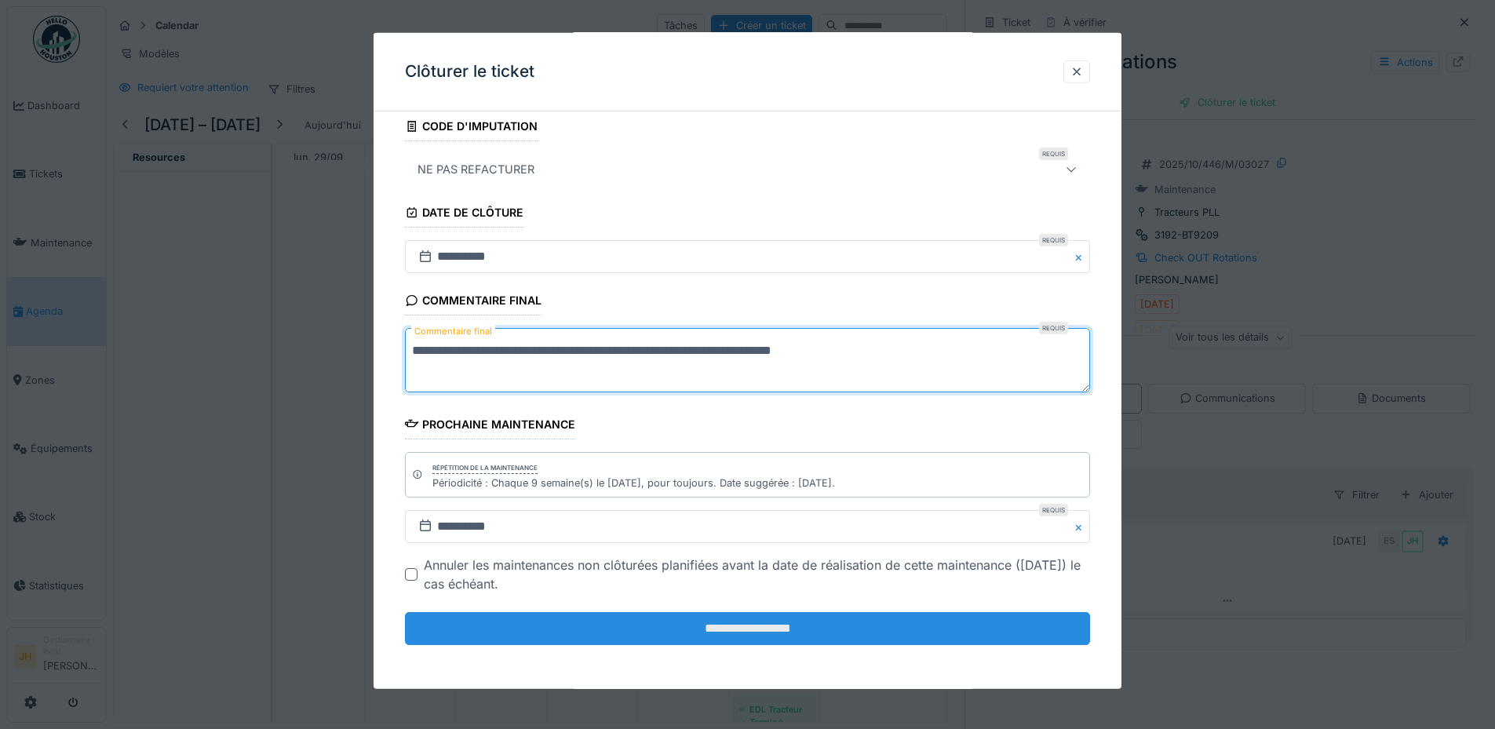
type textarea "**********"
click at [798, 631] on input "**********" at bounding box center [747, 628] width 685 height 33
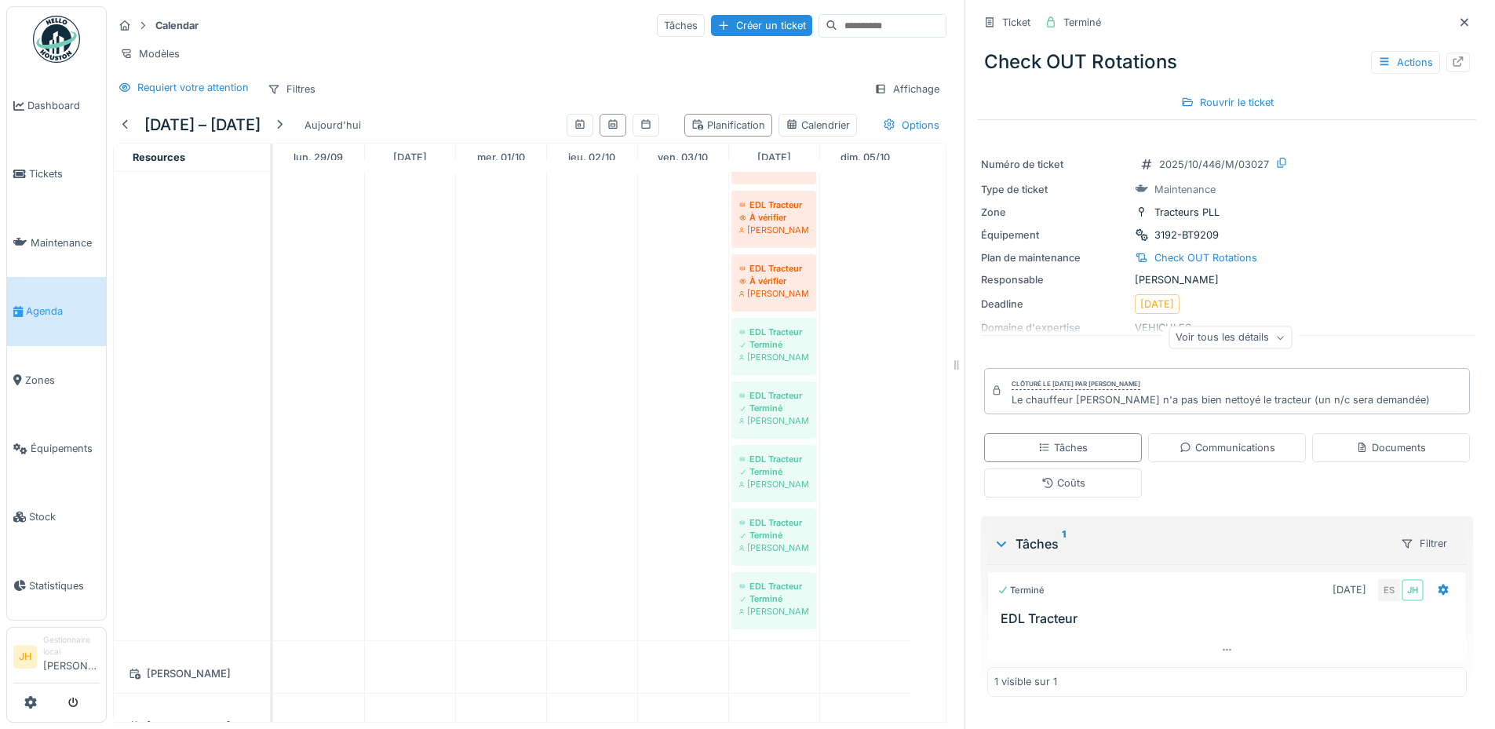
scroll to position [0, 0]
click at [39, 314] on link "Agenda" at bounding box center [56, 311] width 99 height 68
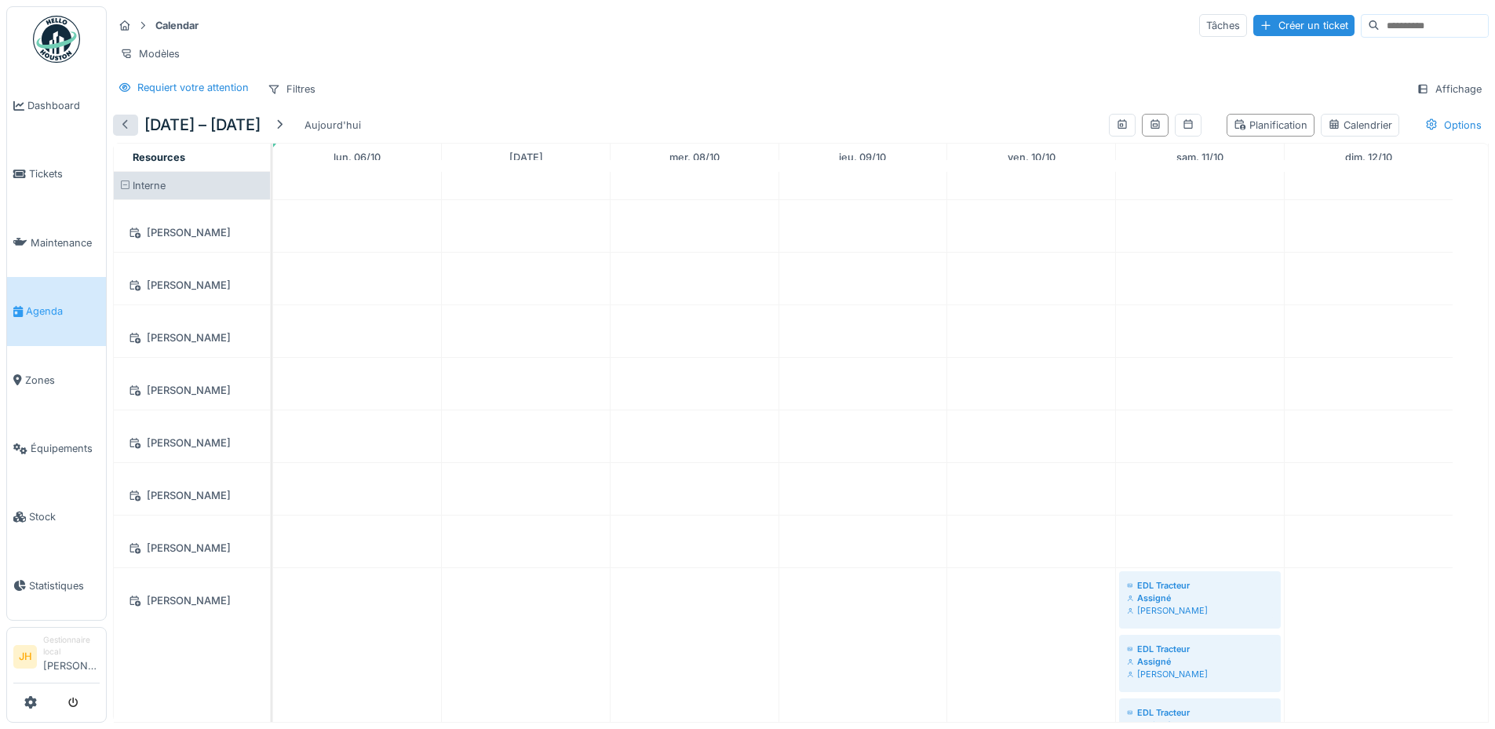
click at [126, 133] on div at bounding box center [125, 125] width 13 height 15
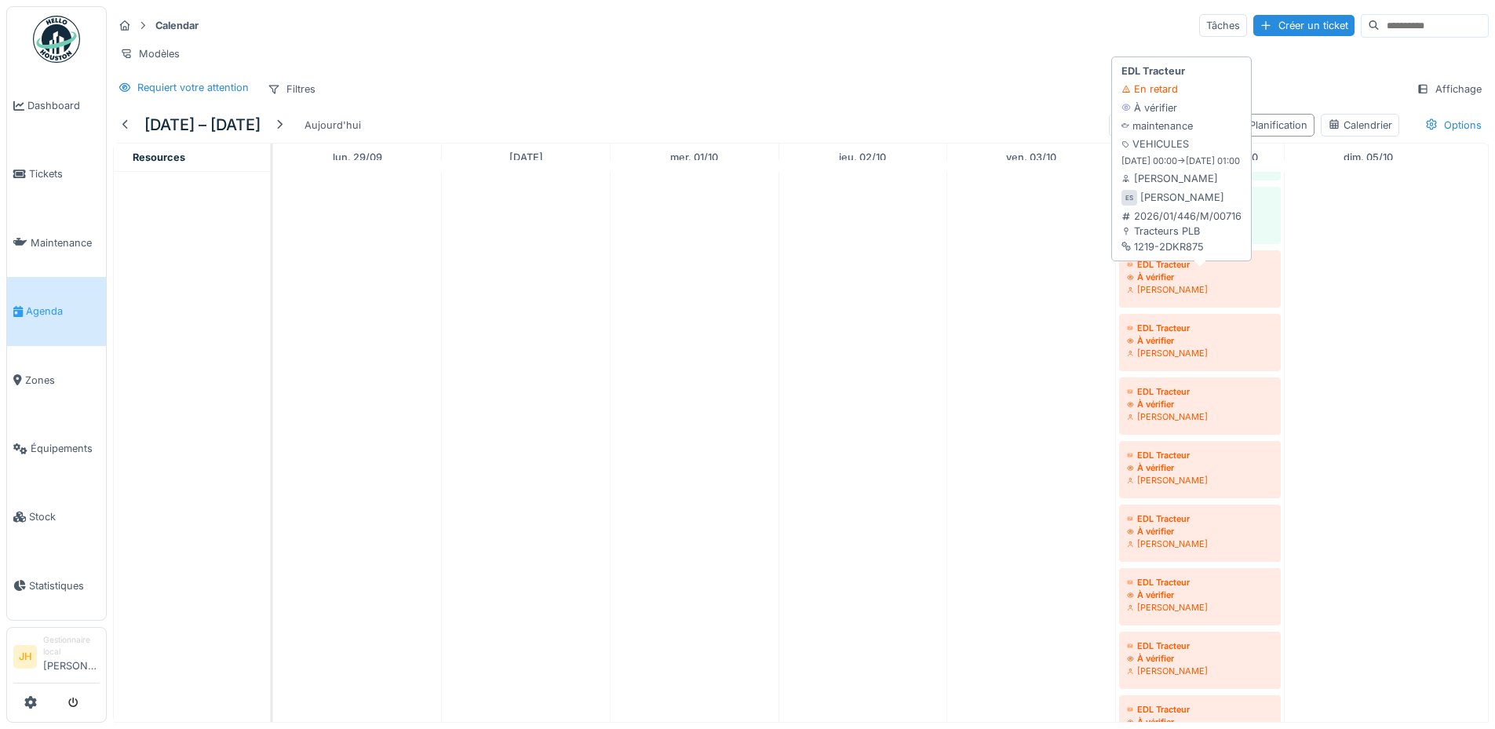
click at [1185, 283] on div "À vérifier" at bounding box center [1200, 277] width 146 height 13
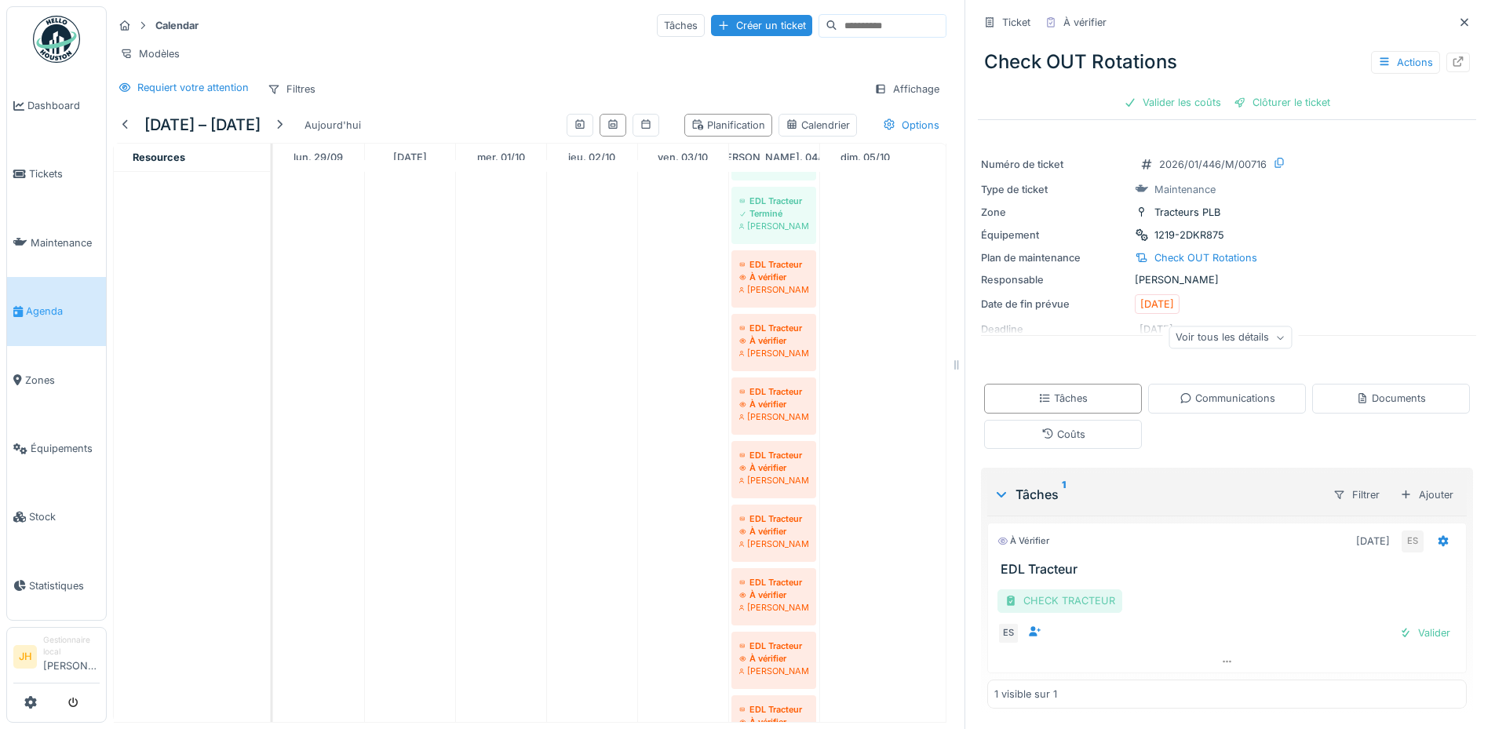
click at [1065, 601] on div "CHECK TRACTEUR" at bounding box center [1059, 600] width 125 height 23
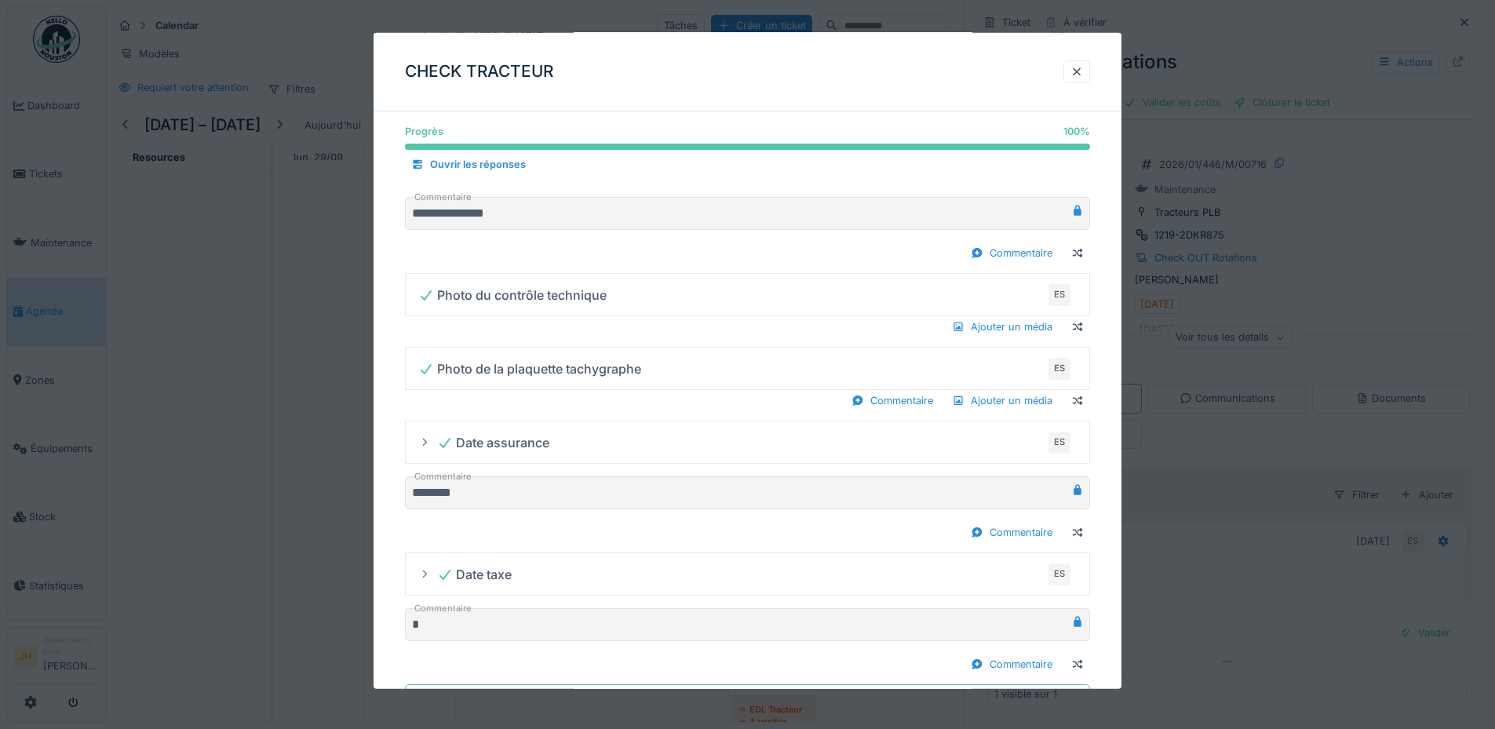
scroll to position [1134, 0]
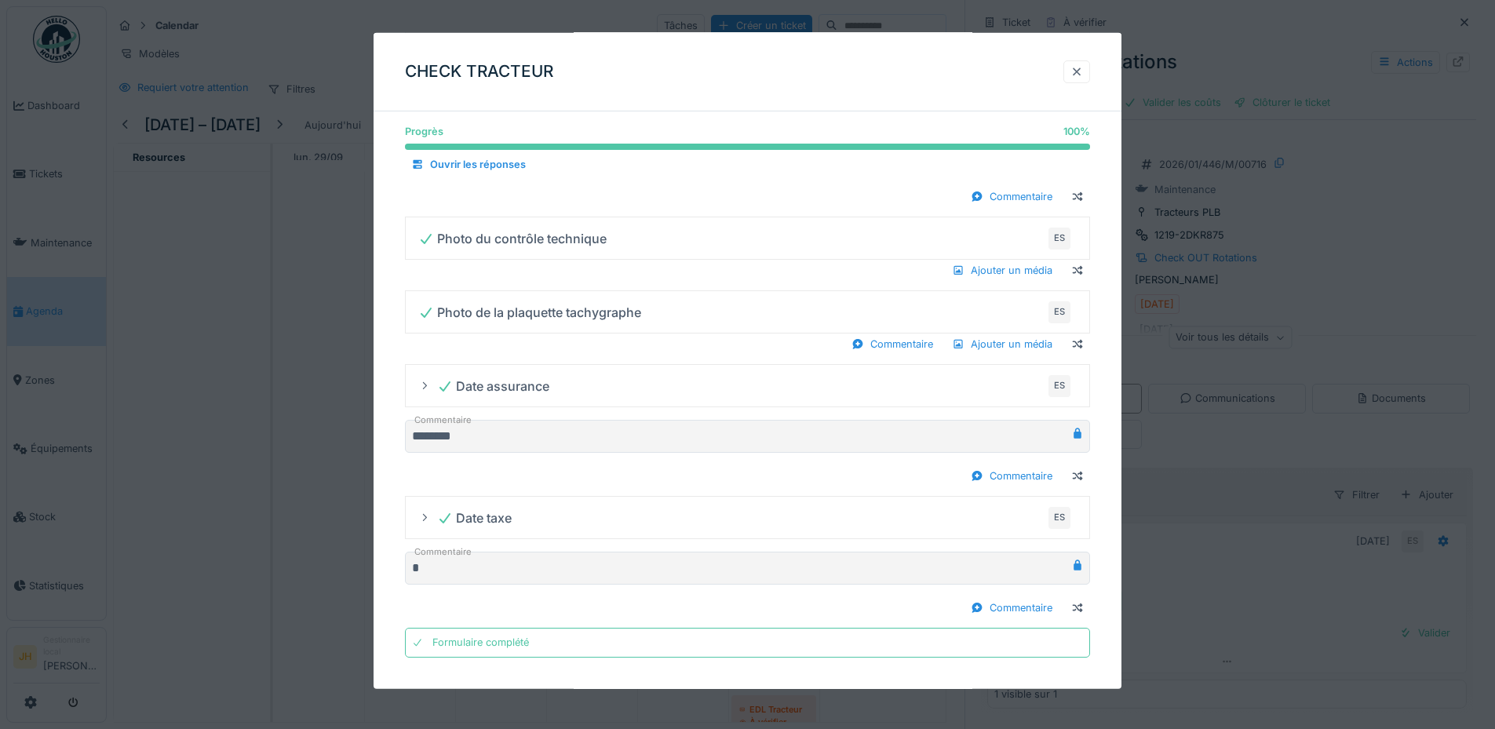
click at [1083, 71] on div at bounding box center [1076, 71] width 13 height 15
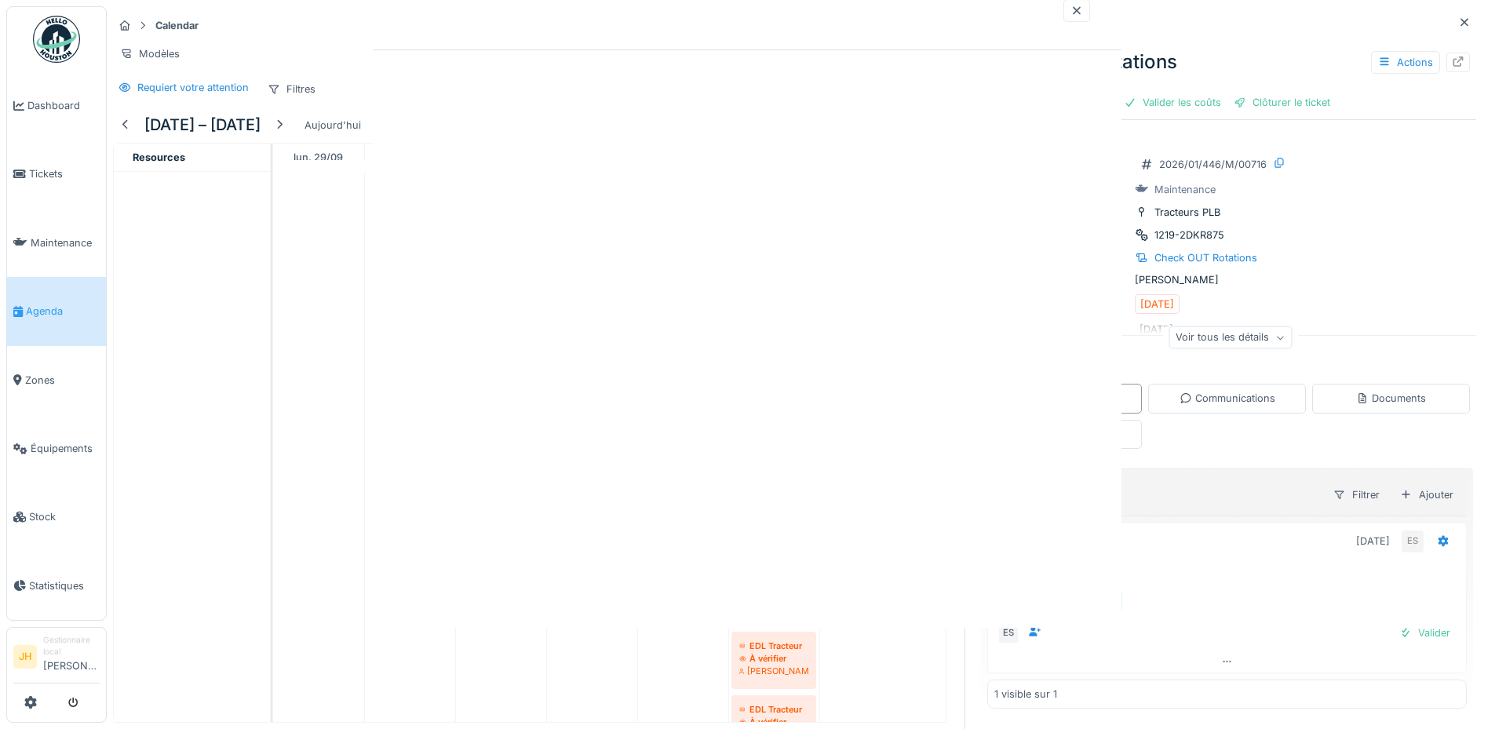
scroll to position [0, 0]
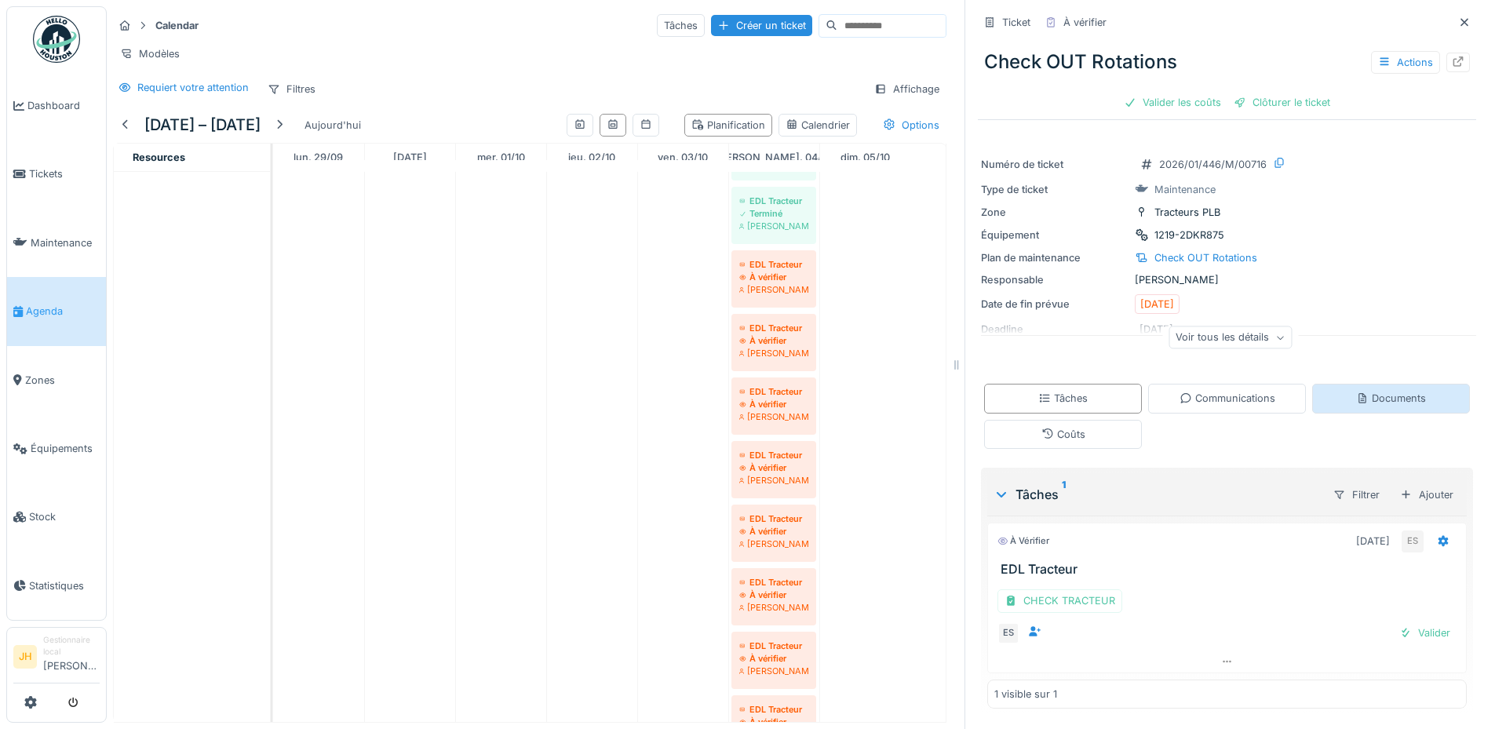
click at [1395, 398] on div "Documents" at bounding box center [1391, 398] width 70 height 15
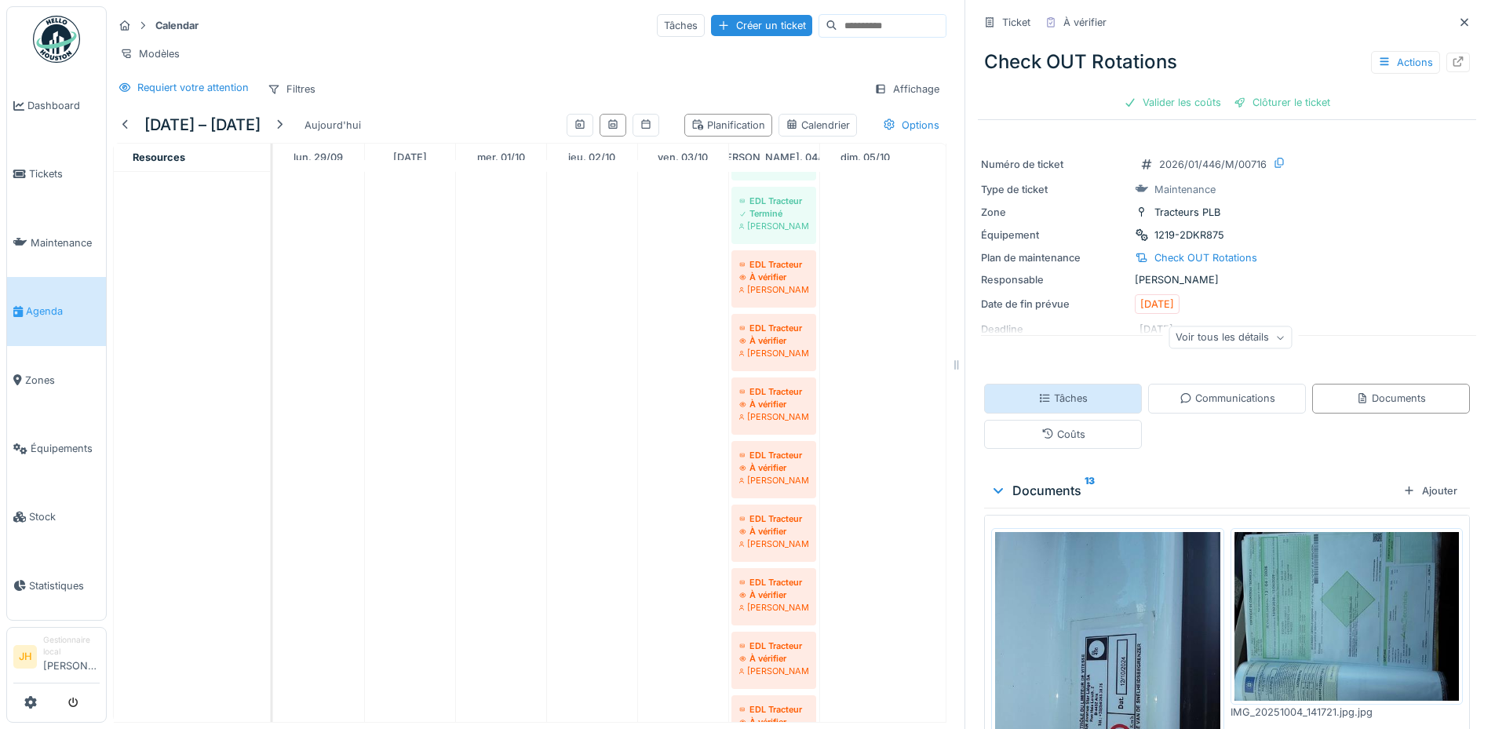
click at [1048, 384] on div "Tâches" at bounding box center [1063, 398] width 158 height 29
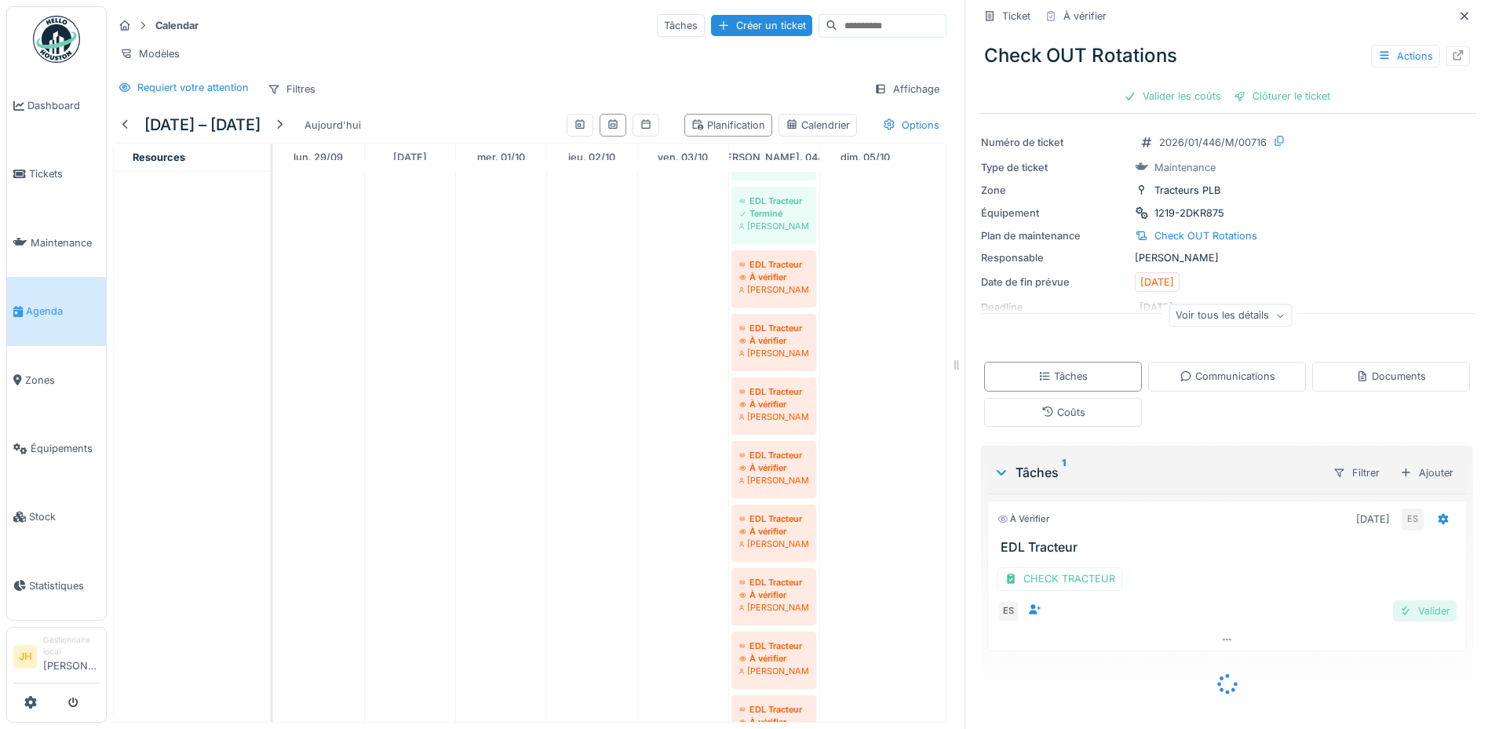
click at [1407, 609] on div "Valider" at bounding box center [1425, 610] width 64 height 21
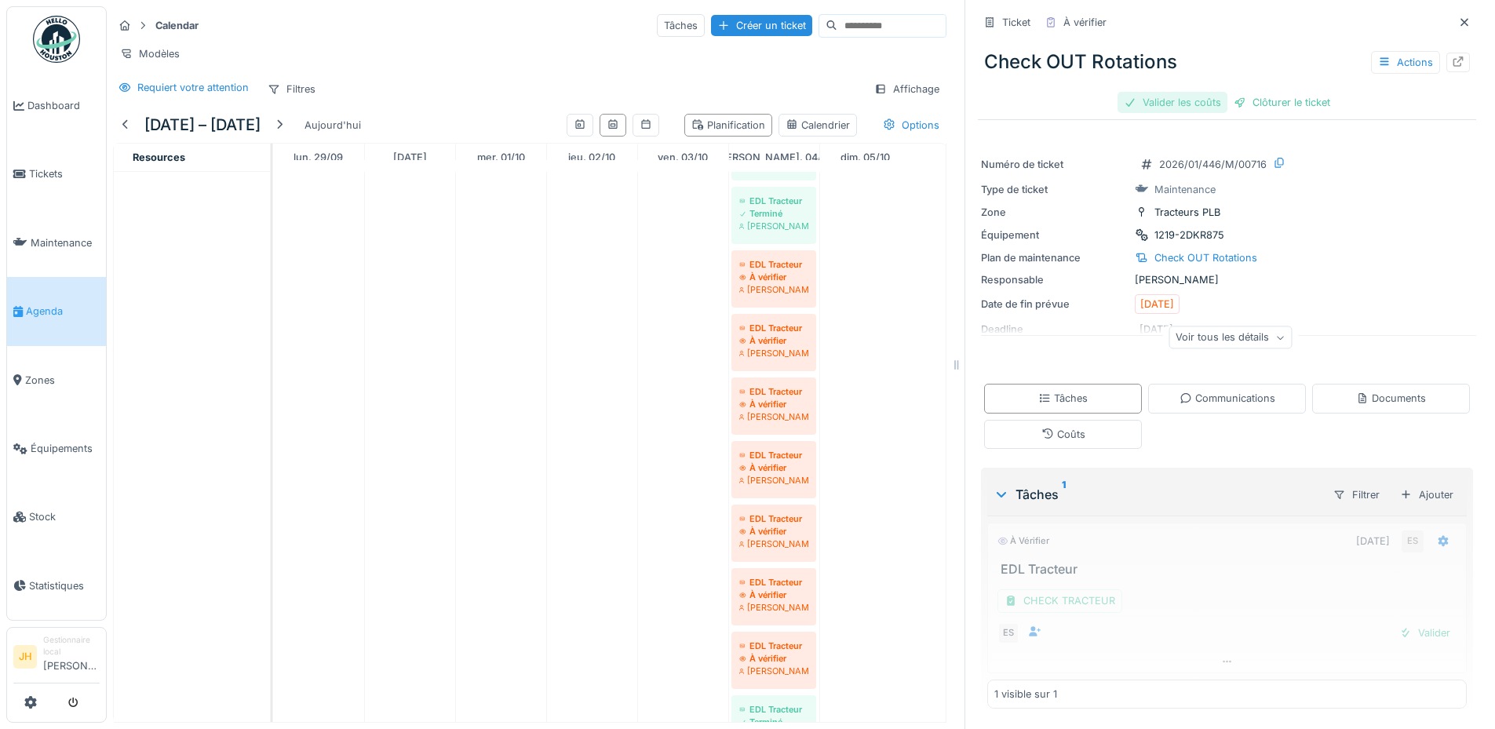
click at [1162, 96] on div "Valider les coûts" at bounding box center [1172, 102] width 110 height 21
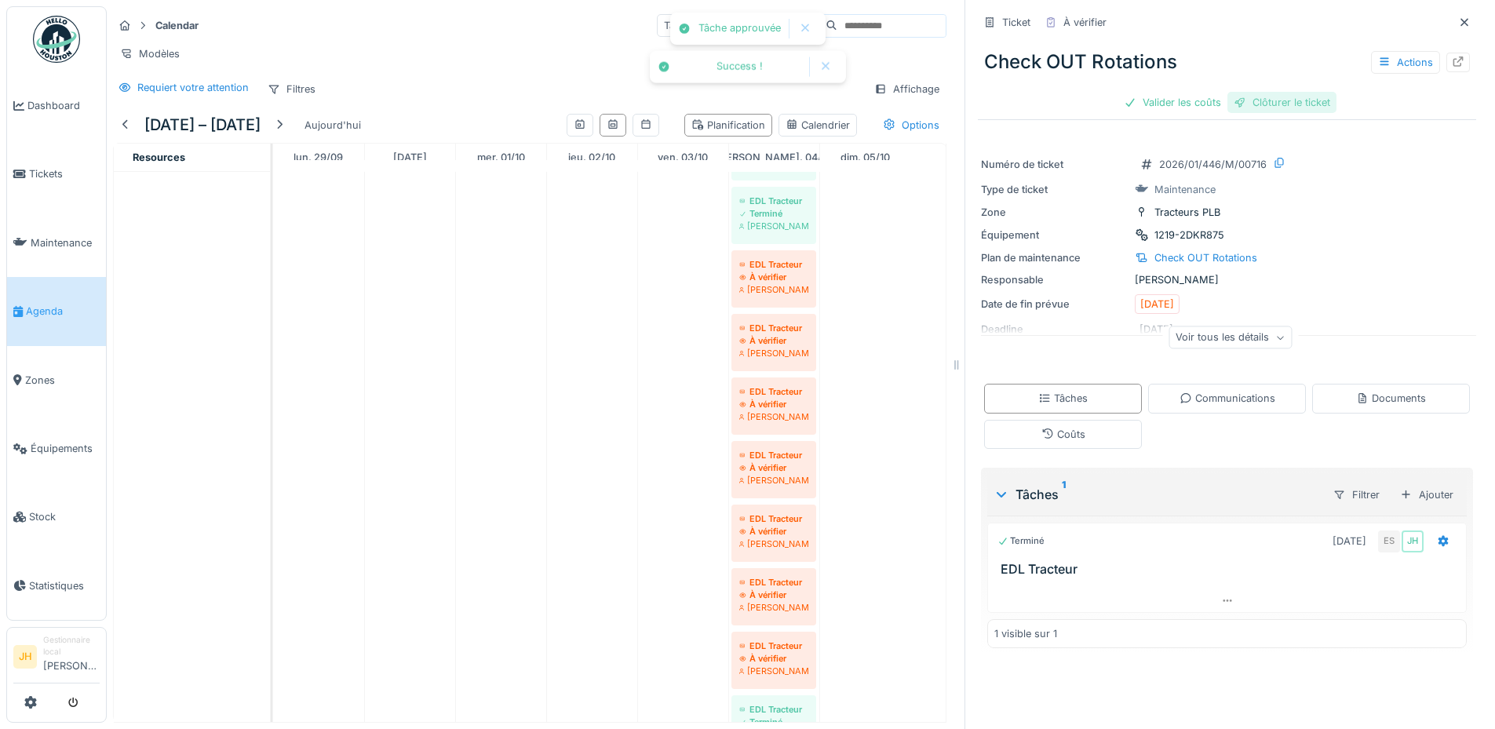
click at [1266, 102] on div "Clôturer le ticket" at bounding box center [1281, 102] width 109 height 21
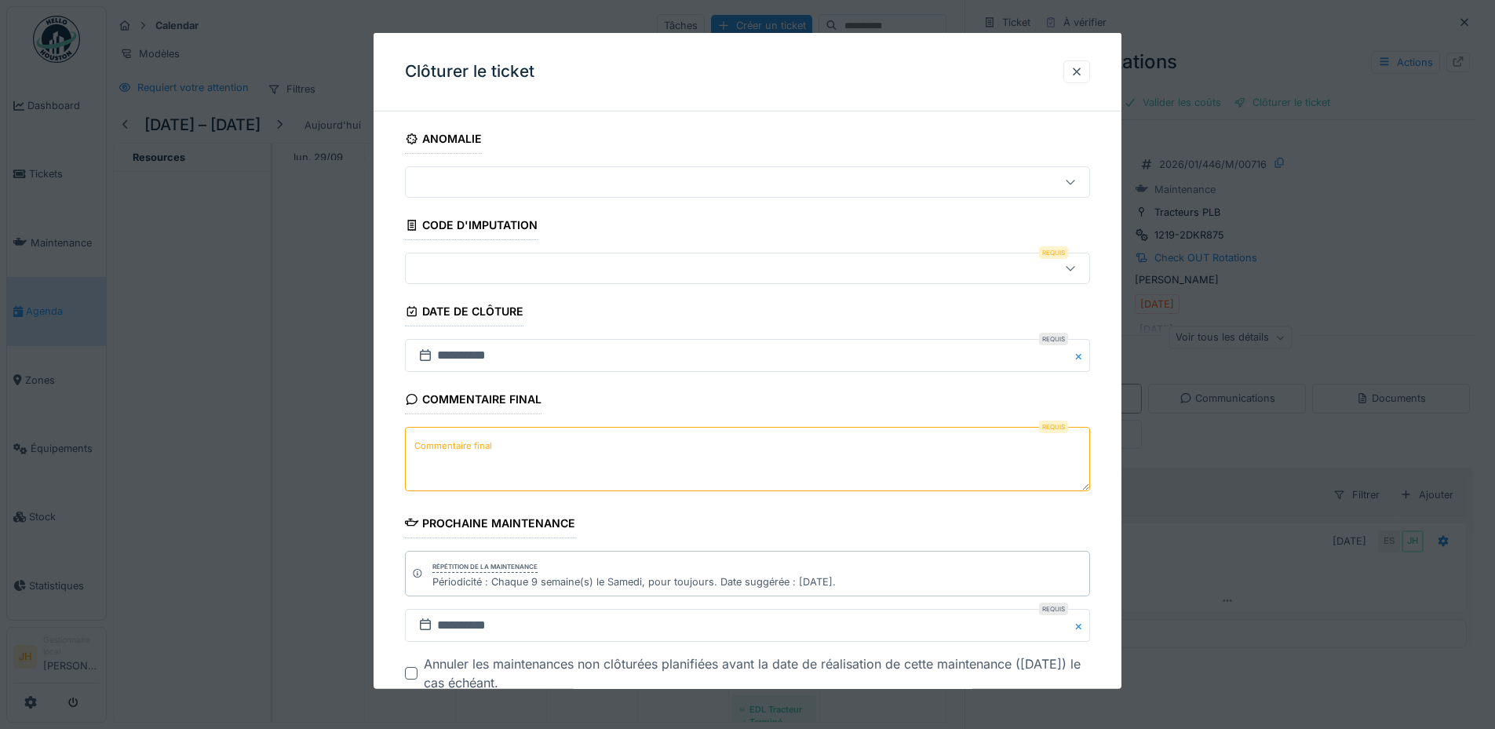
click at [472, 282] on div at bounding box center [747, 268] width 685 height 31
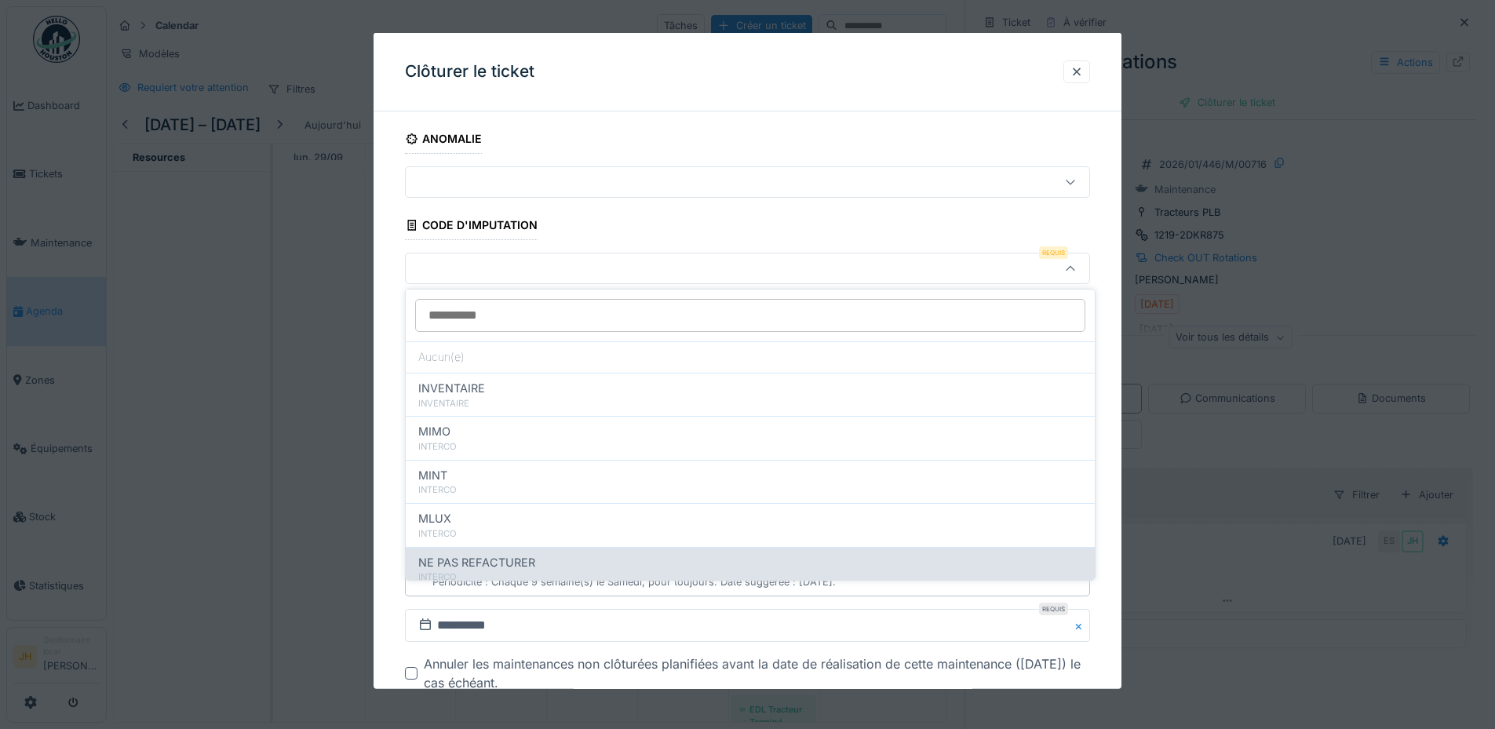
click at [475, 557] on span "NE PAS REFACTURER" at bounding box center [476, 562] width 117 height 17
type input "****"
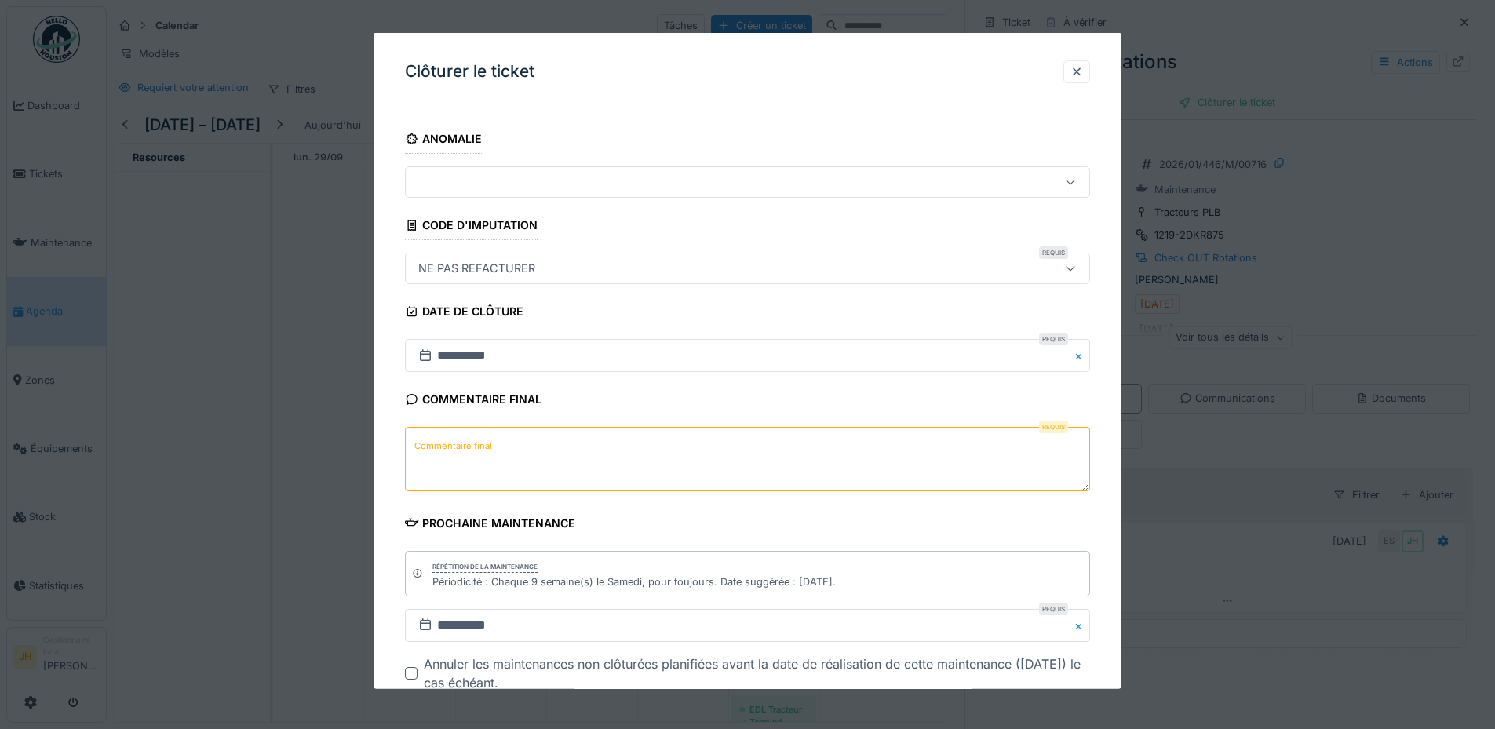
click at [507, 465] on textarea "Commentaire final" at bounding box center [747, 459] width 685 height 64
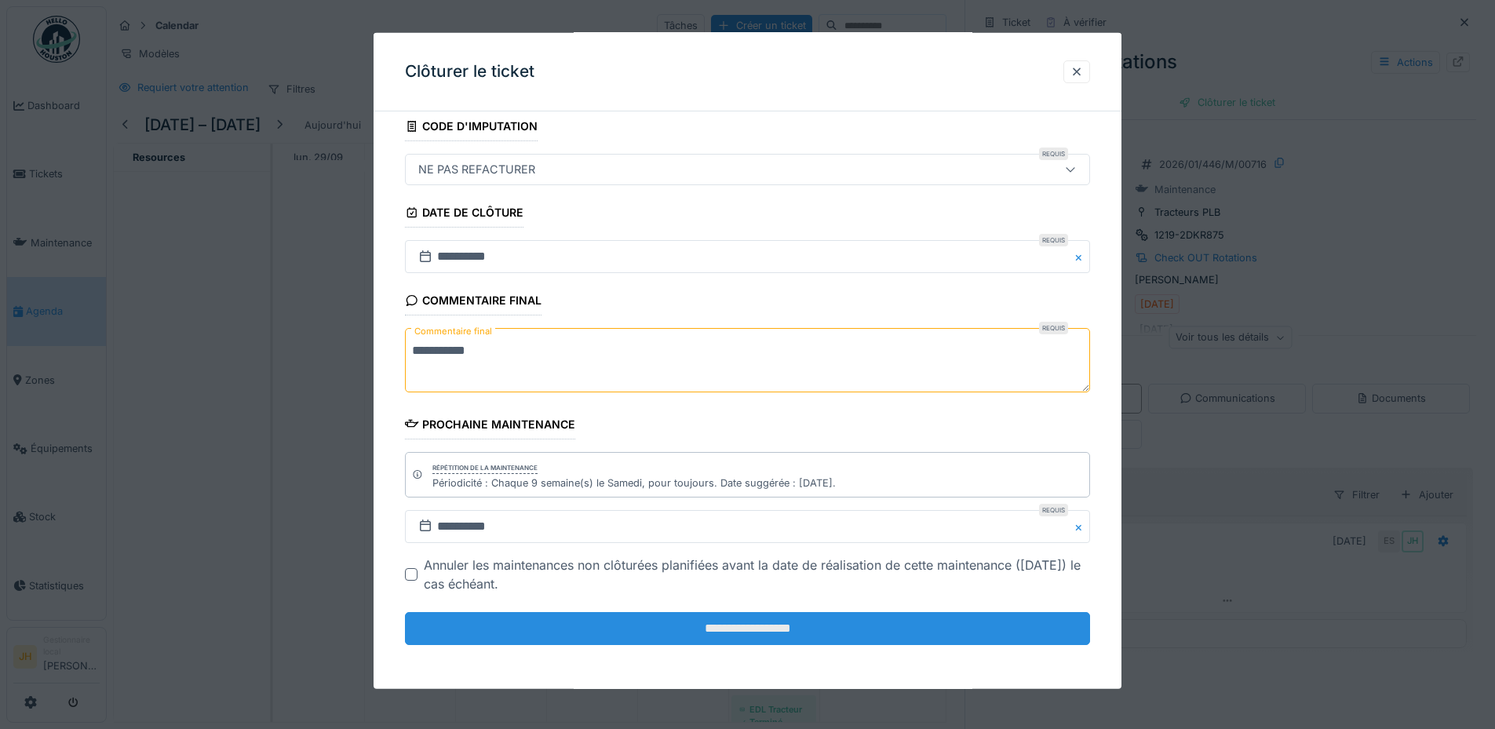
type textarea "**********"
click at [693, 630] on input "**********" at bounding box center [747, 628] width 685 height 33
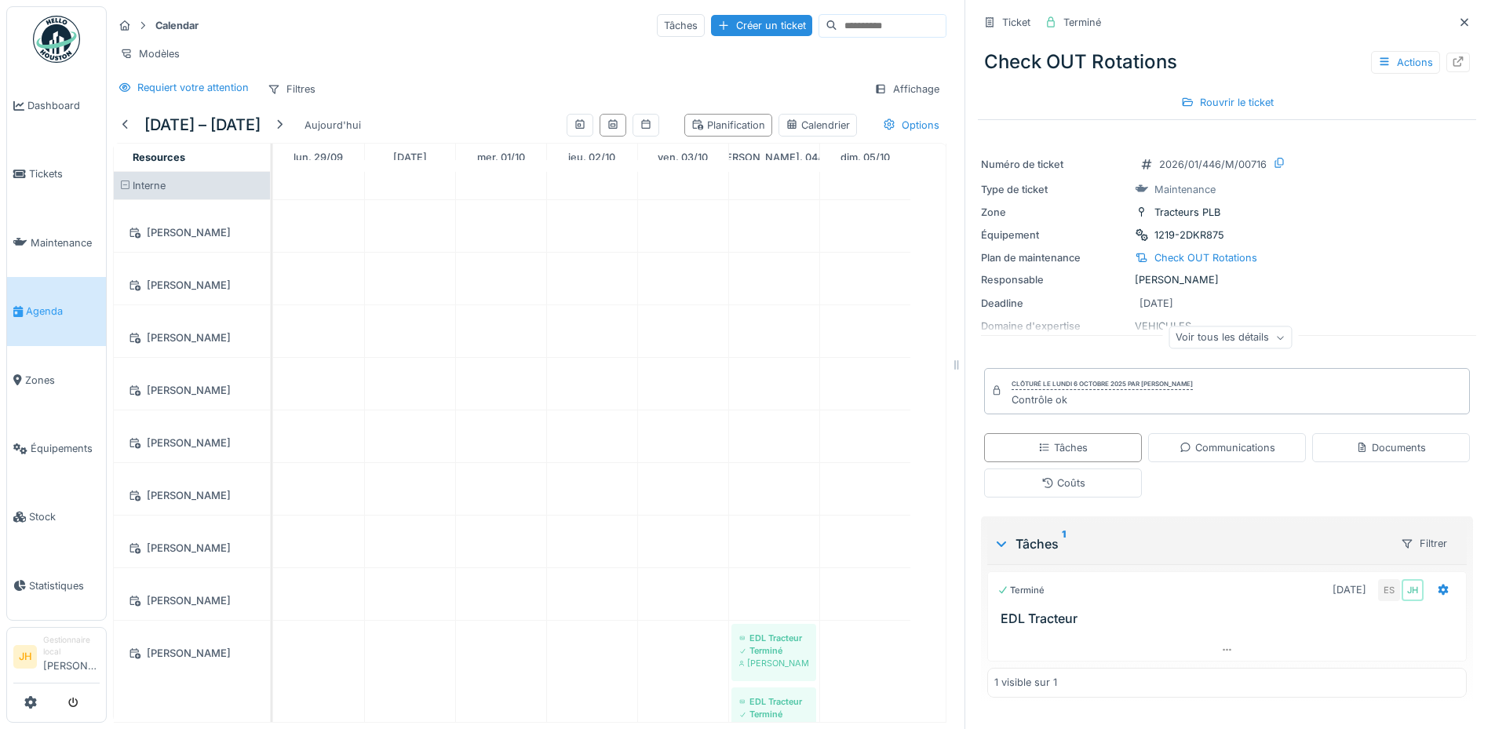
scroll to position [322, 0]
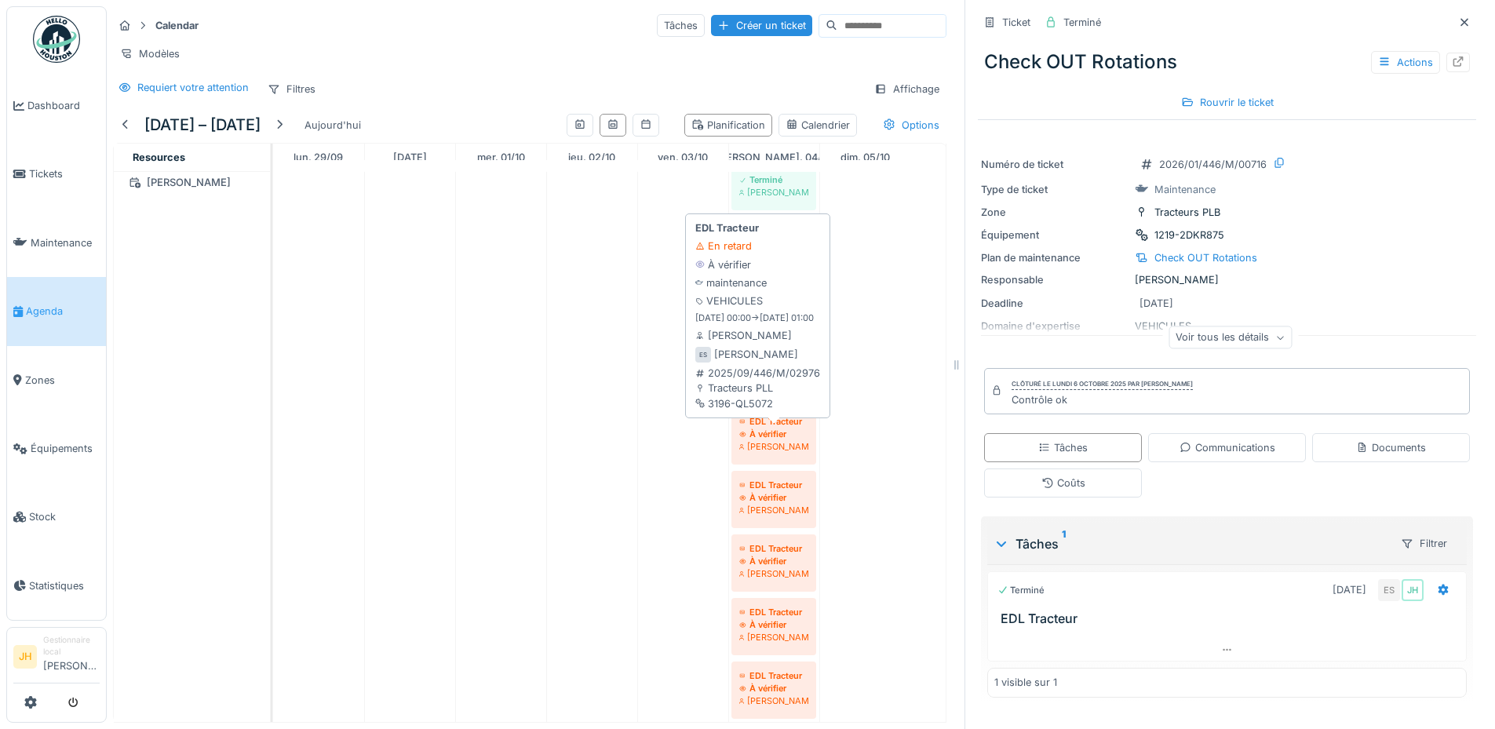
click at [774, 440] on div "À vérifier" at bounding box center [773, 434] width 69 height 13
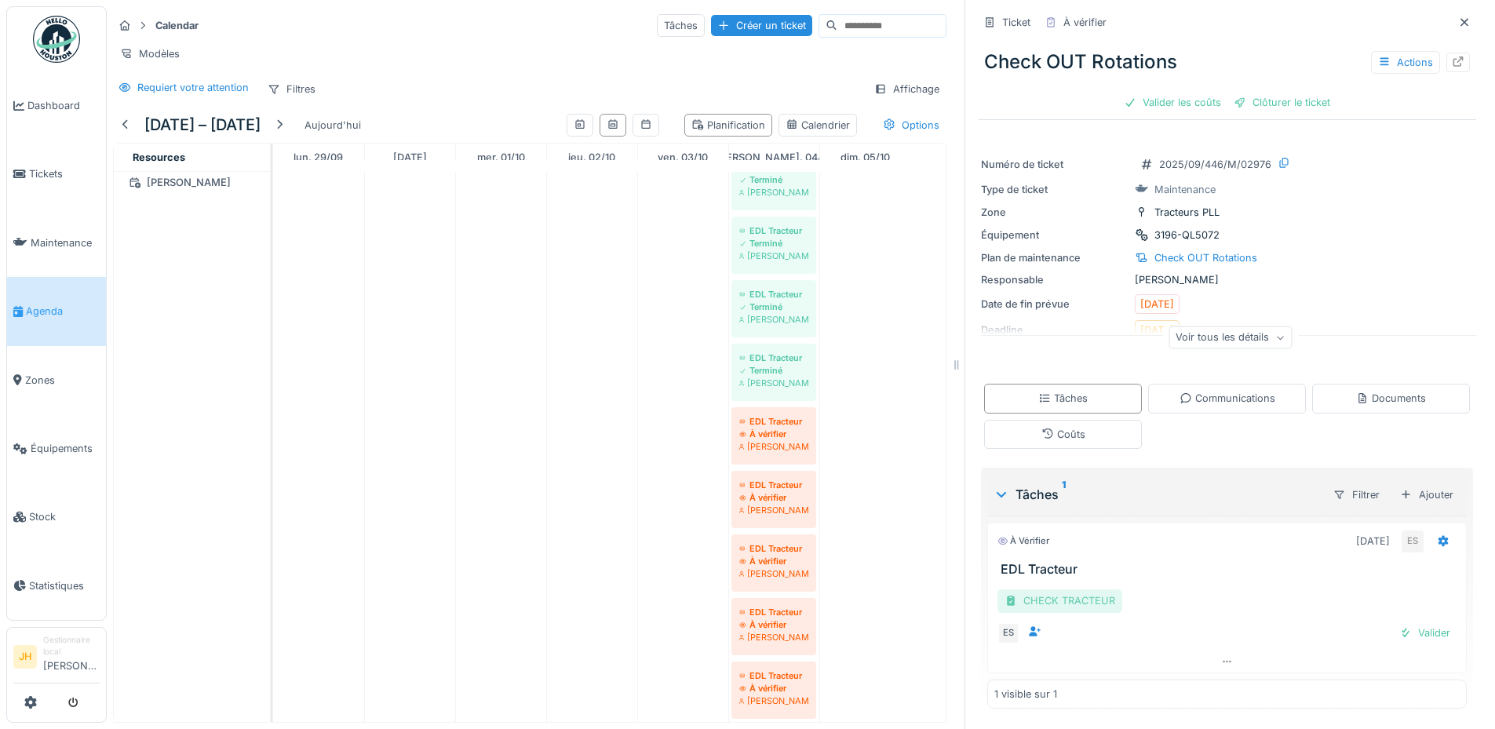
click at [1043, 596] on div "CHECK TRACTEUR" at bounding box center [1059, 600] width 125 height 23
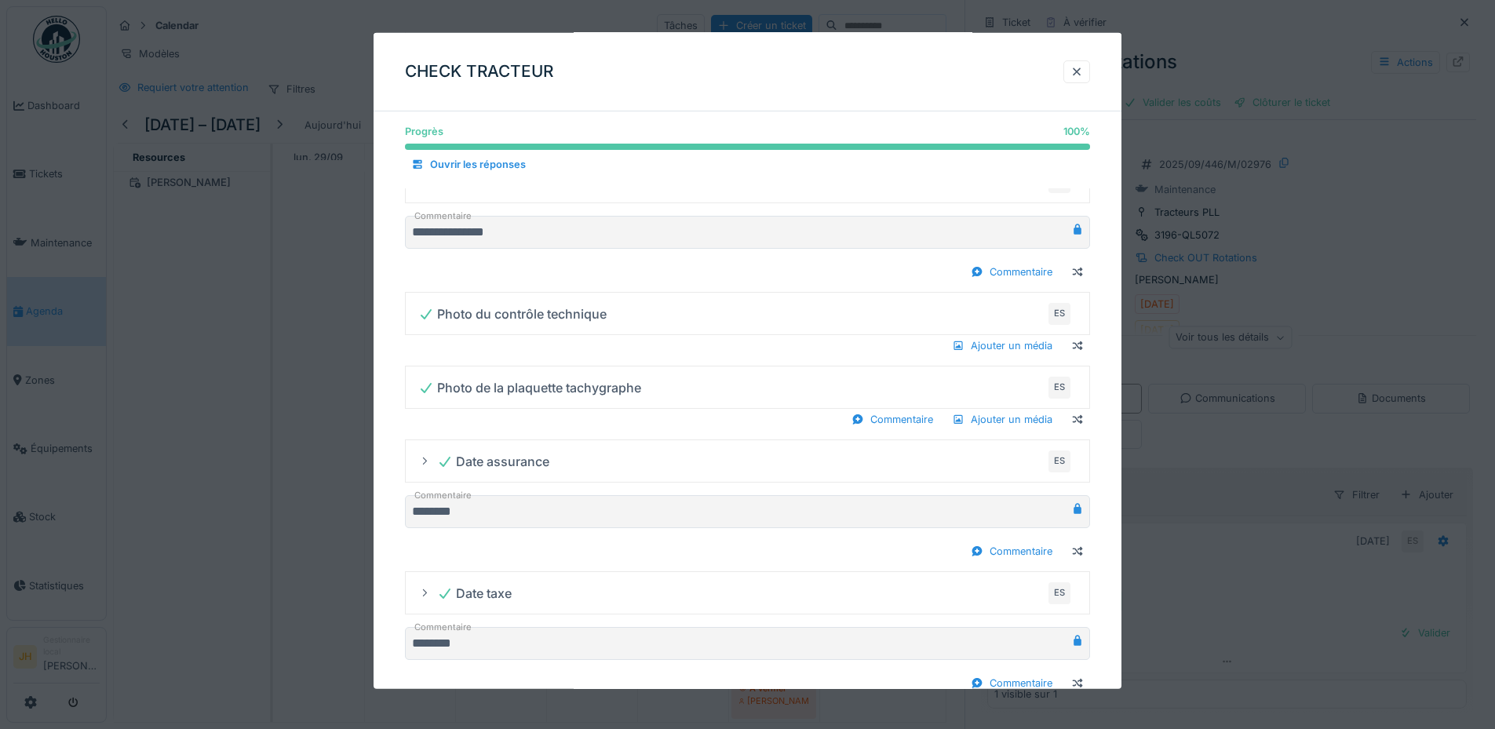
scroll to position [1134, 0]
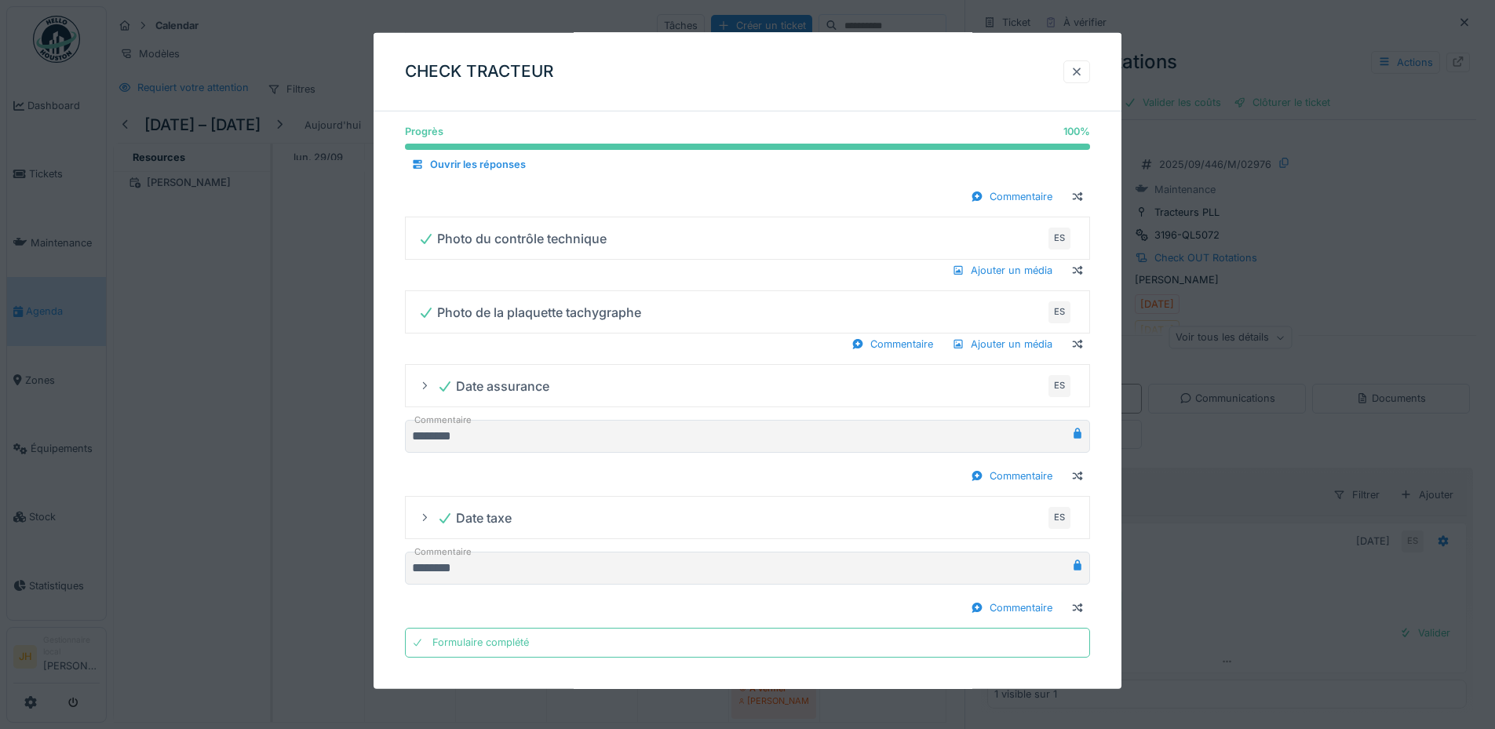
click at [1081, 67] on div at bounding box center [1076, 71] width 13 height 15
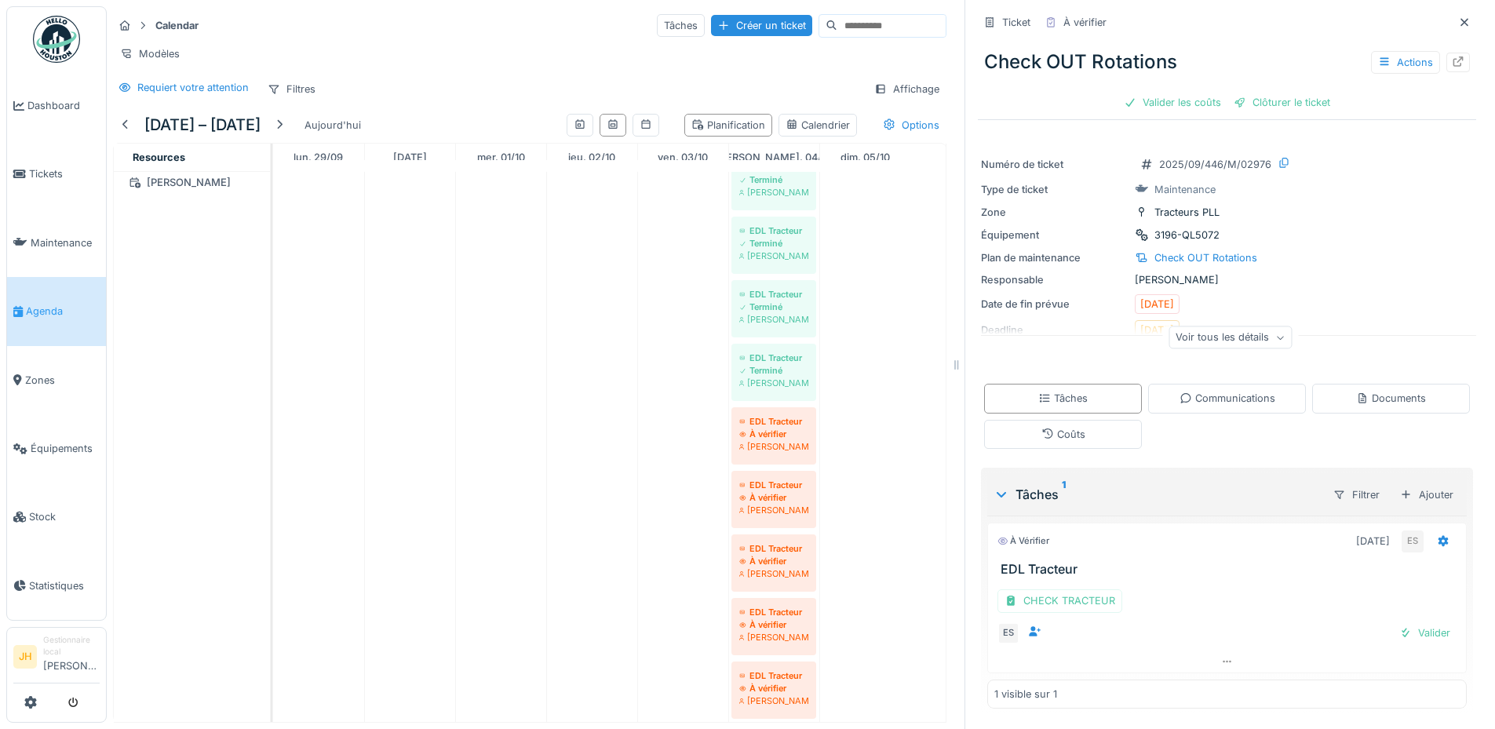
scroll to position [1, 0]
click at [1399, 388] on div "Documents" at bounding box center [1391, 398] width 158 height 29
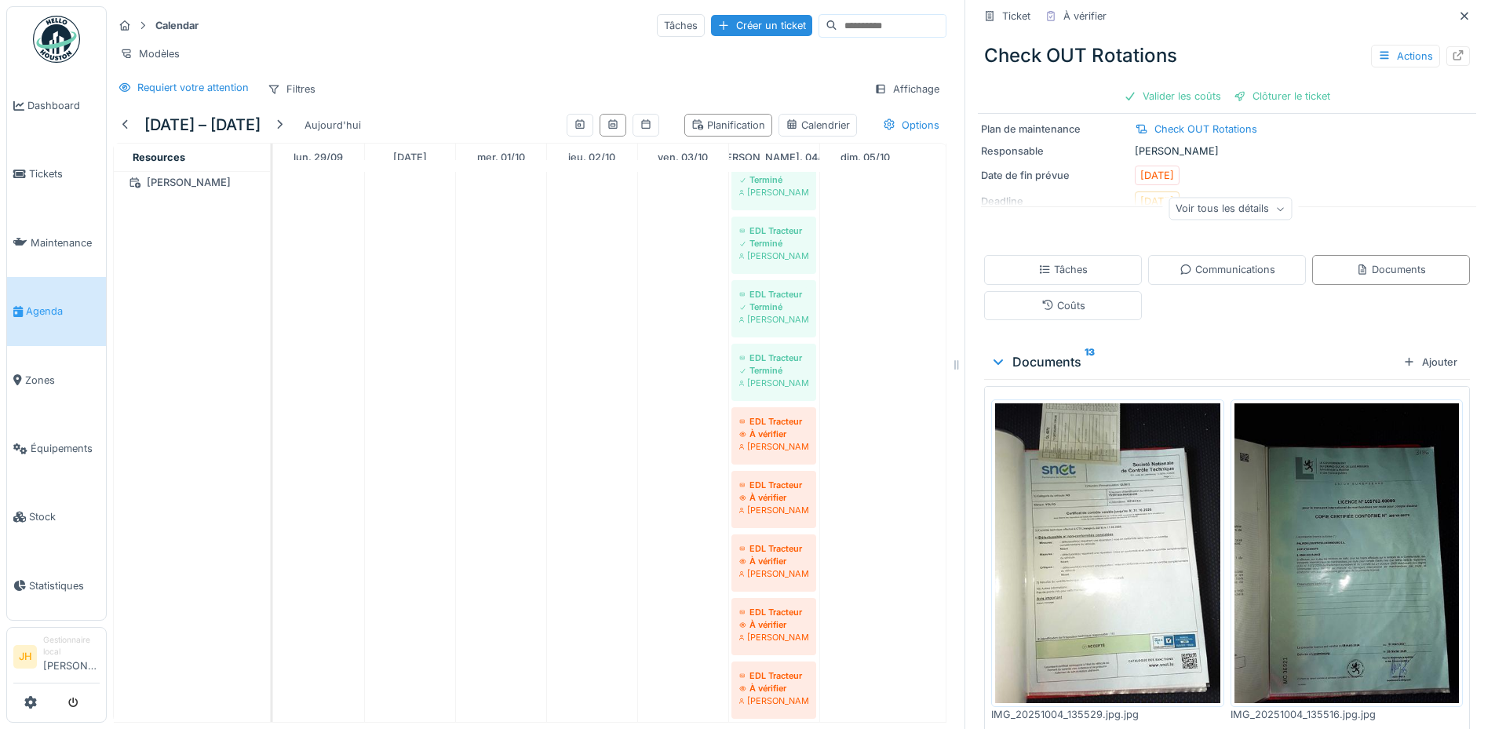
scroll to position [0, 0]
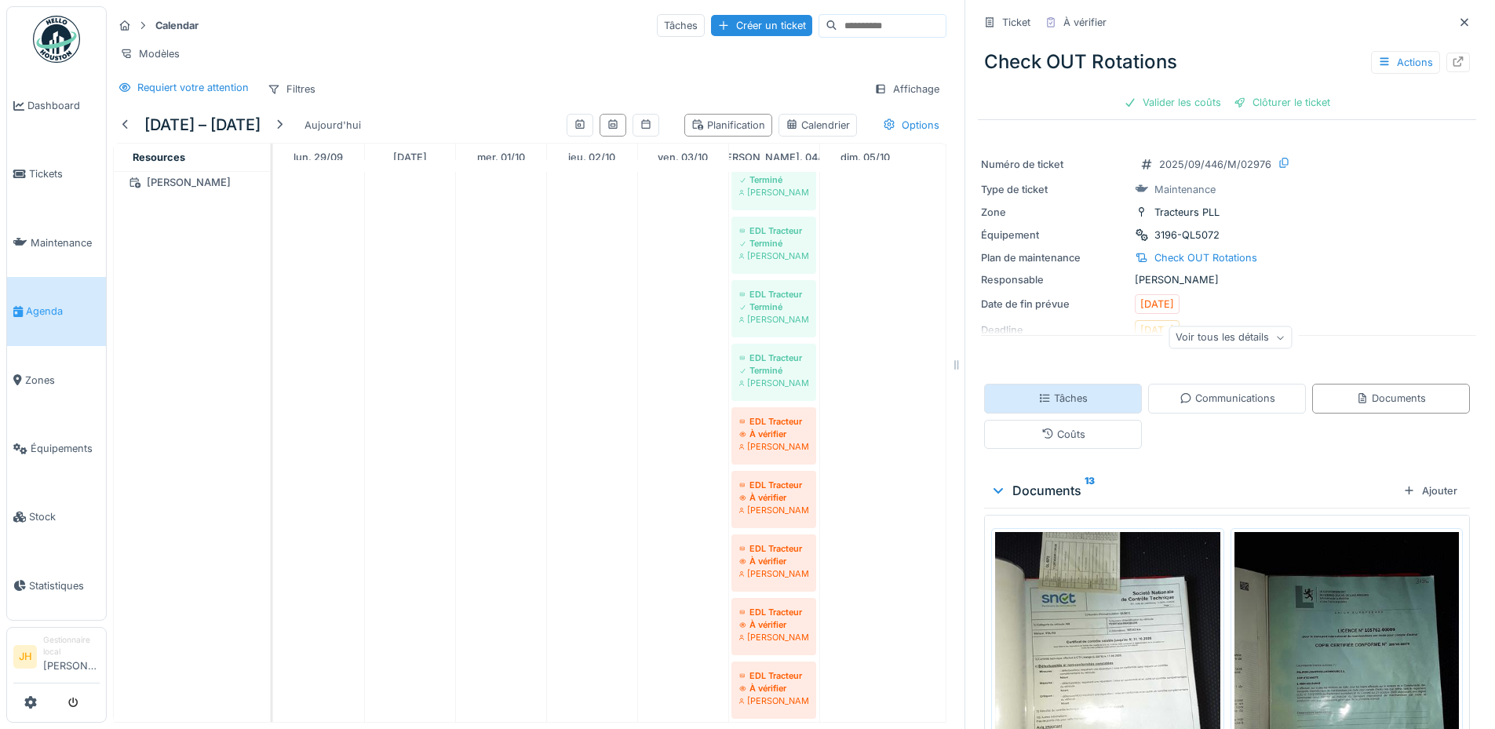
click at [1075, 391] on div "Tâches" at bounding box center [1063, 398] width 158 height 29
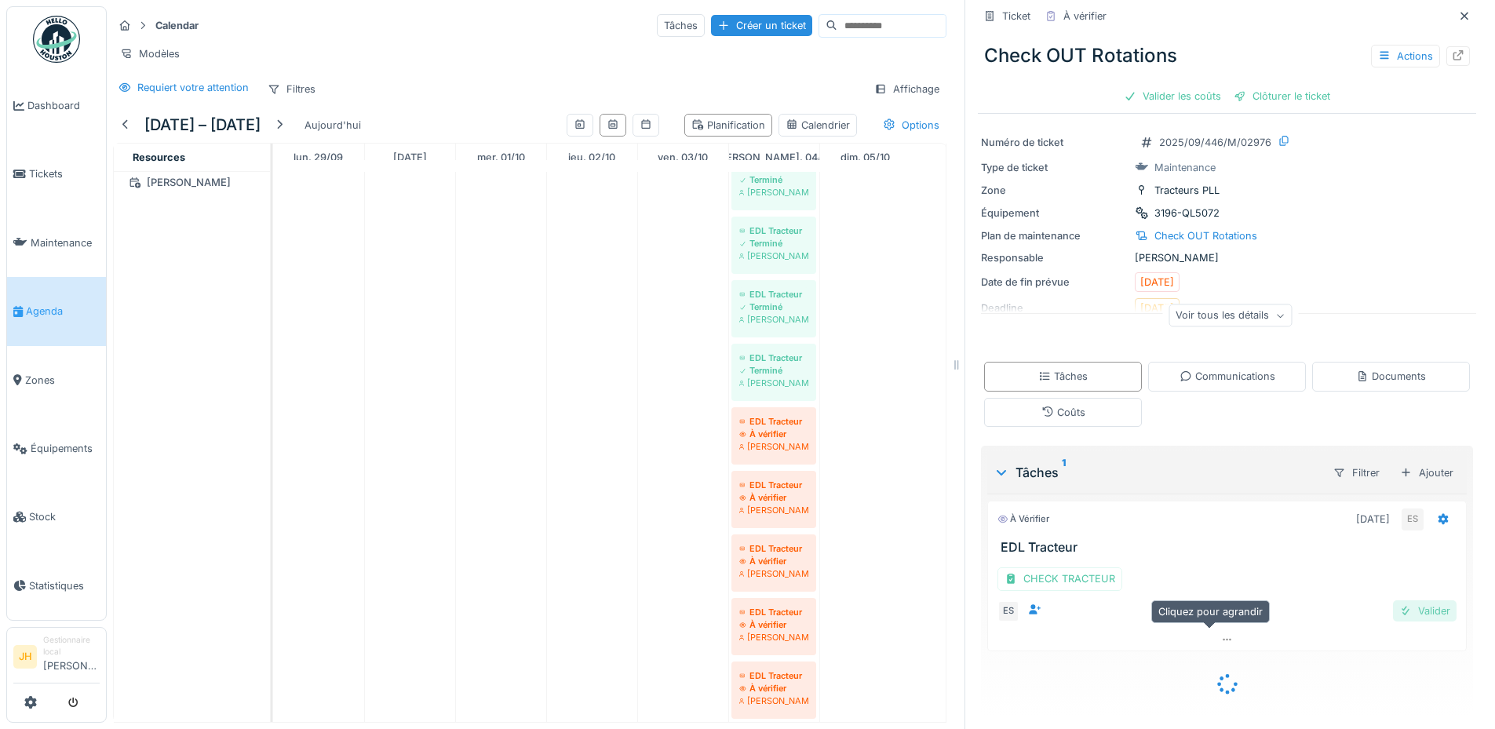
scroll to position [1, 0]
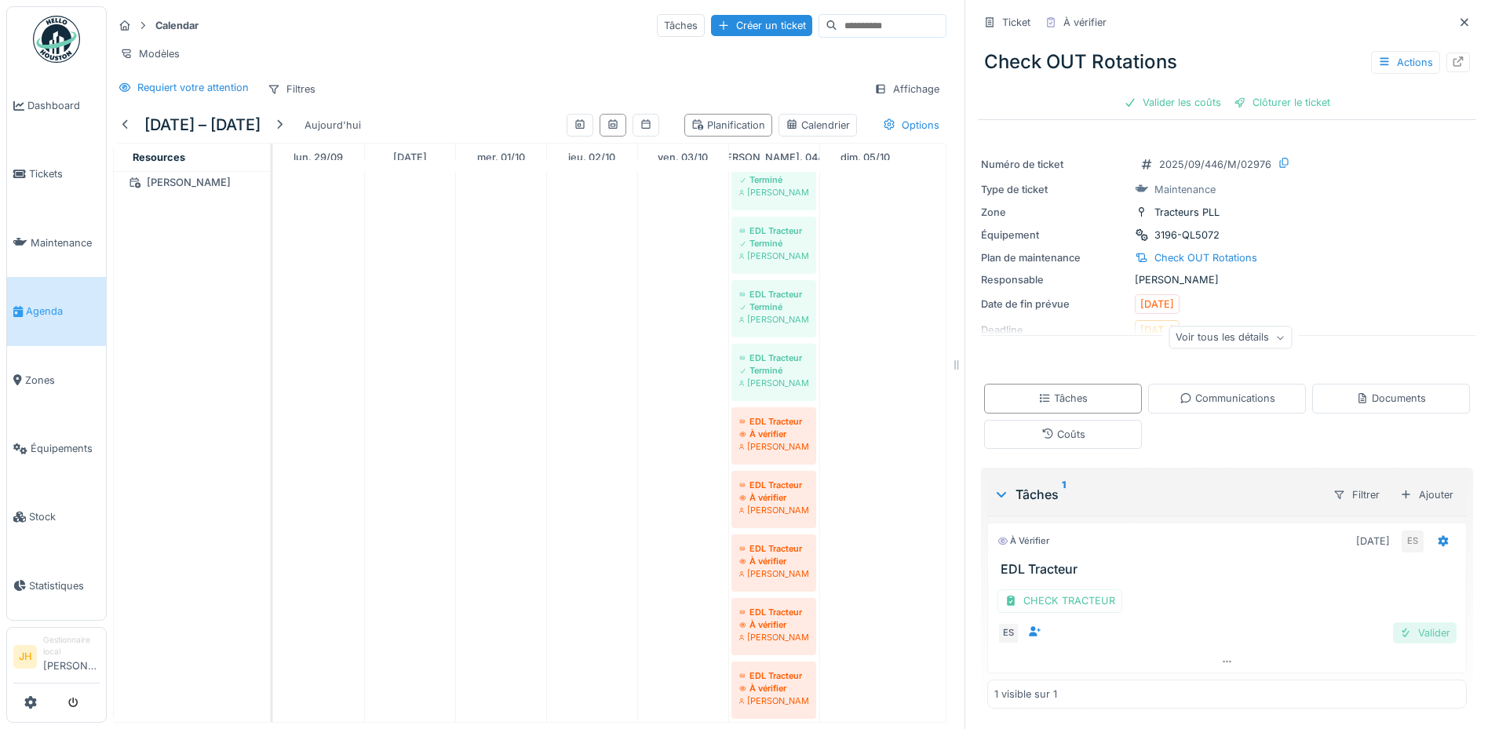
click at [1413, 632] on div "Valider" at bounding box center [1425, 632] width 64 height 21
click at [1152, 102] on div "Valider les coûts" at bounding box center [1172, 102] width 110 height 21
click at [1217, 99] on div "Clôturer le ticket" at bounding box center [1226, 102] width 109 height 21
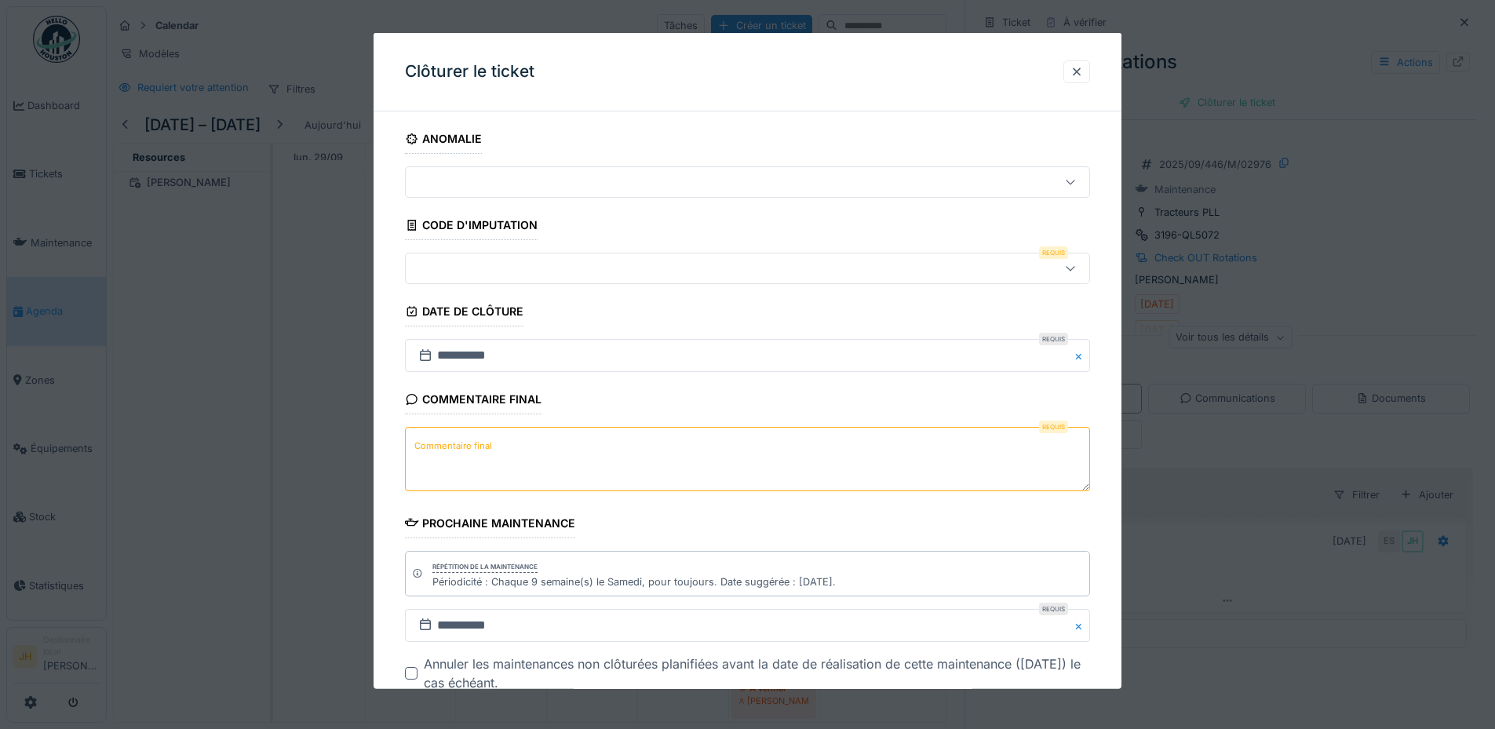
click at [497, 260] on div at bounding box center [707, 268] width 591 height 17
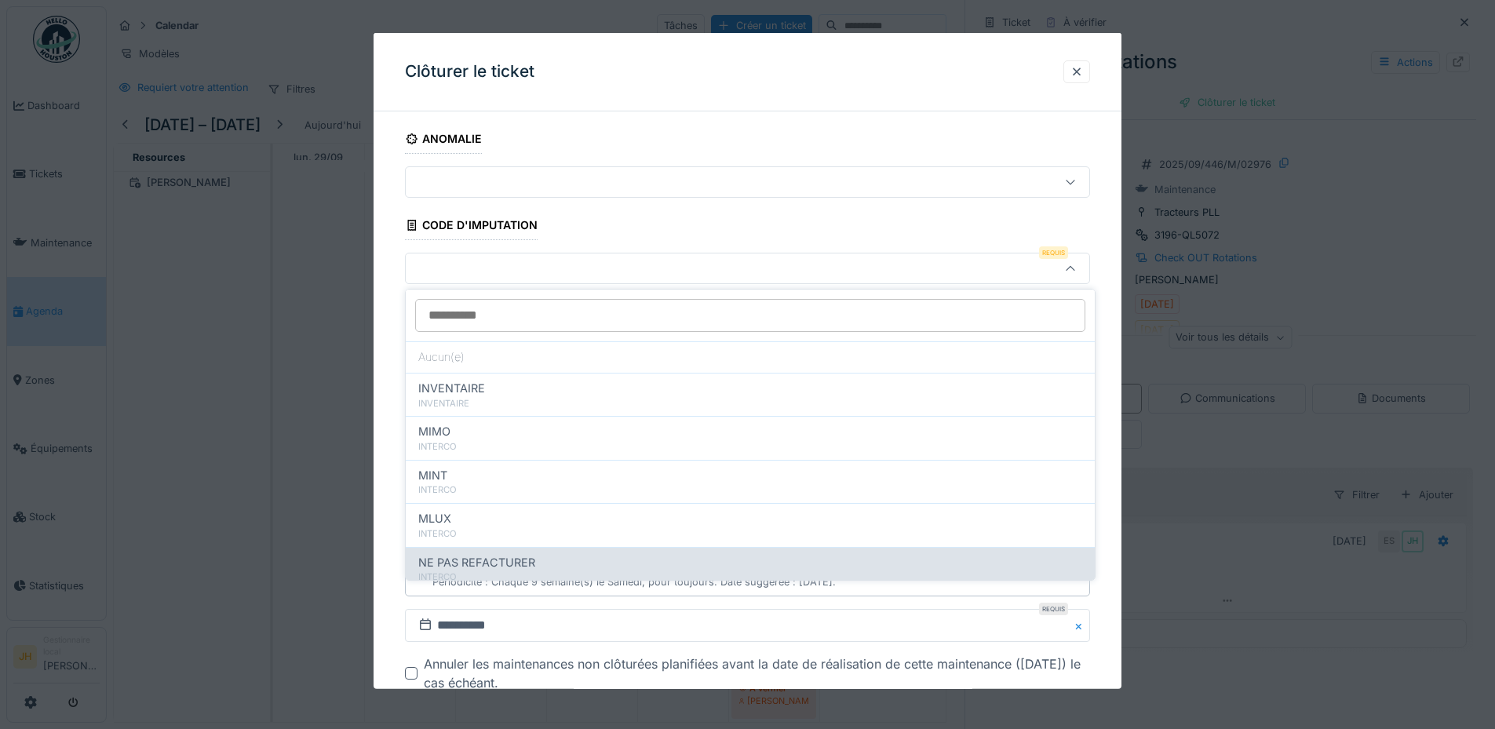
click at [537, 561] on div "NE PAS REFACTURER" at bounding box center [750, 562] width 664 height 17
type input "****"
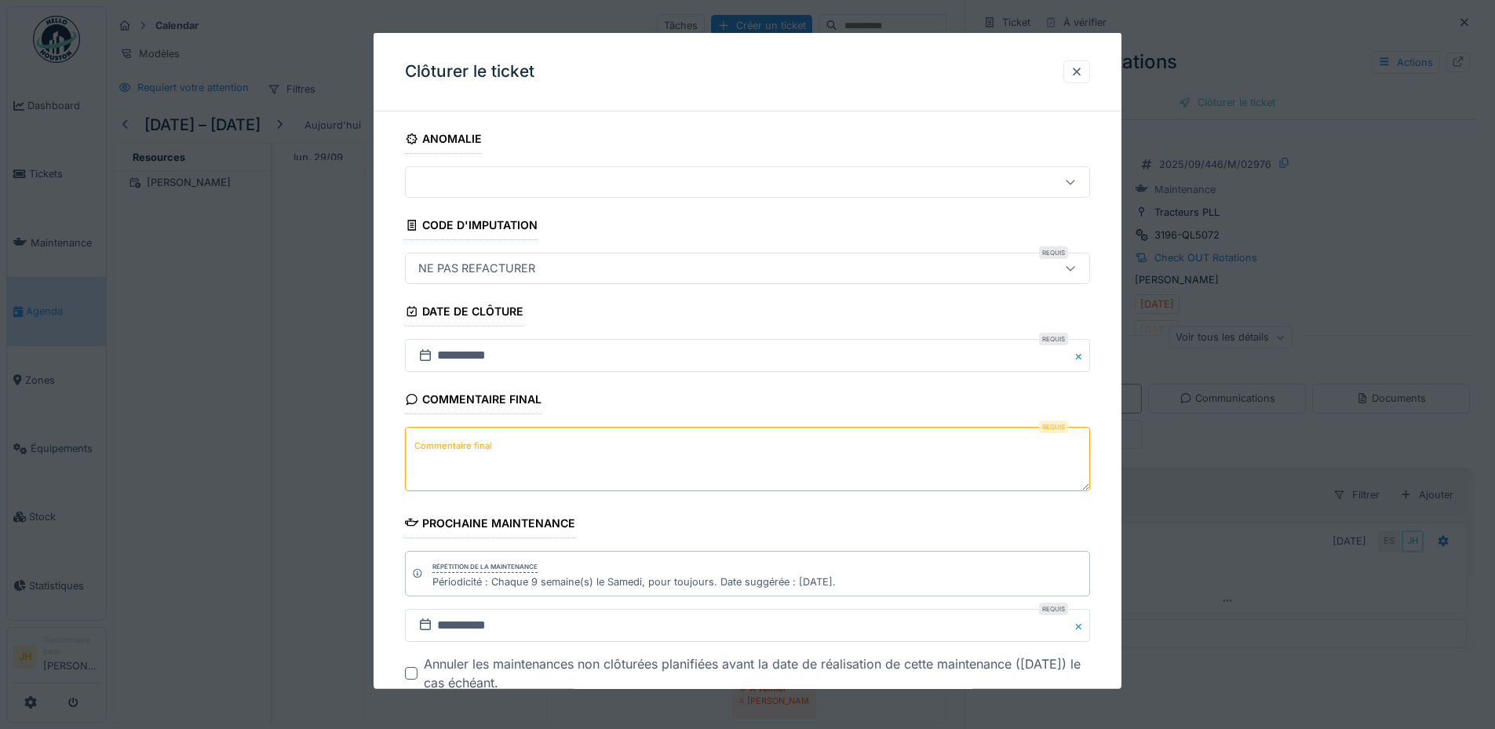
click at [489, 443] on label "Commentaire final" at bounding box center [453, 445] width 84 height 20
click at [489, 443] on textarea "Commentaire final" at bounding box center [747, 459] width 685 height 64
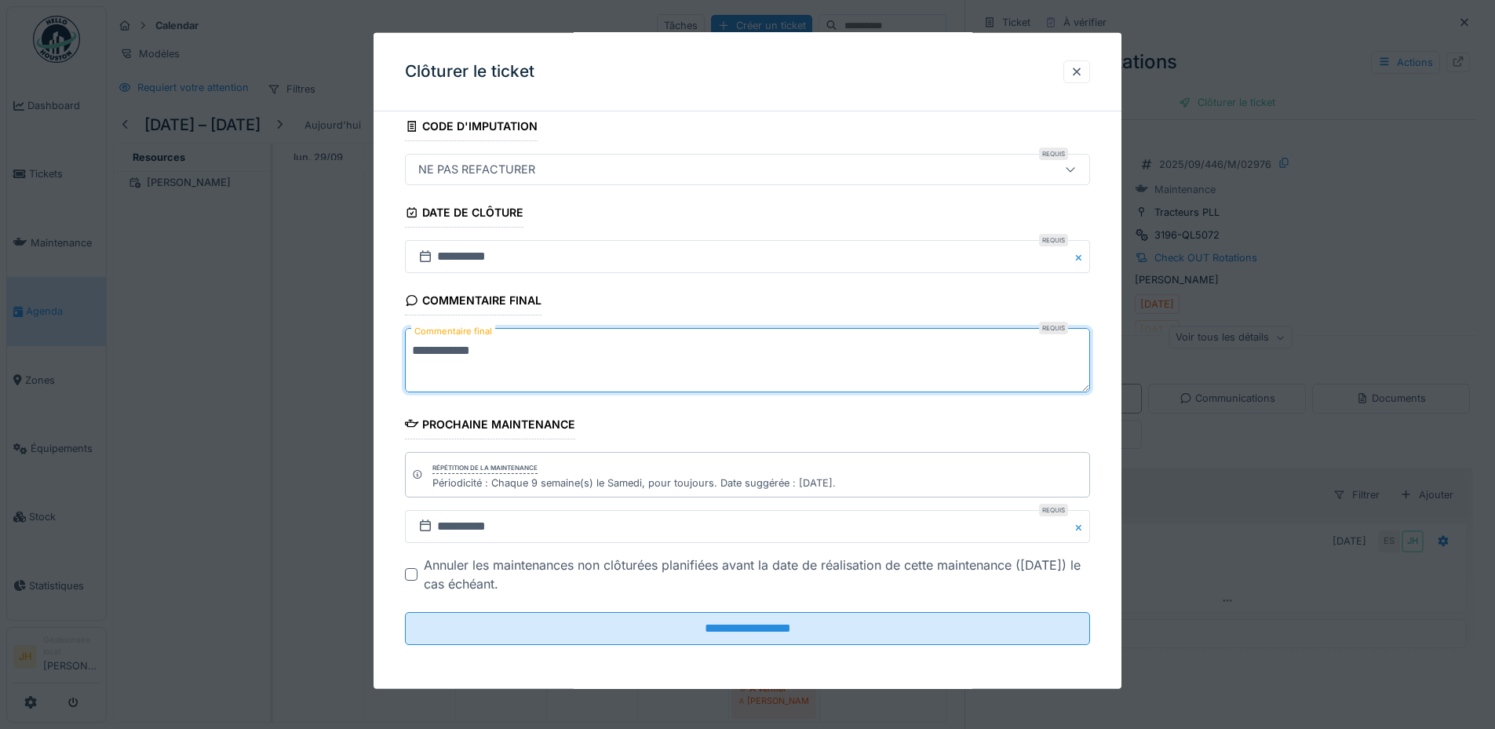
scroll to position [12, 0]
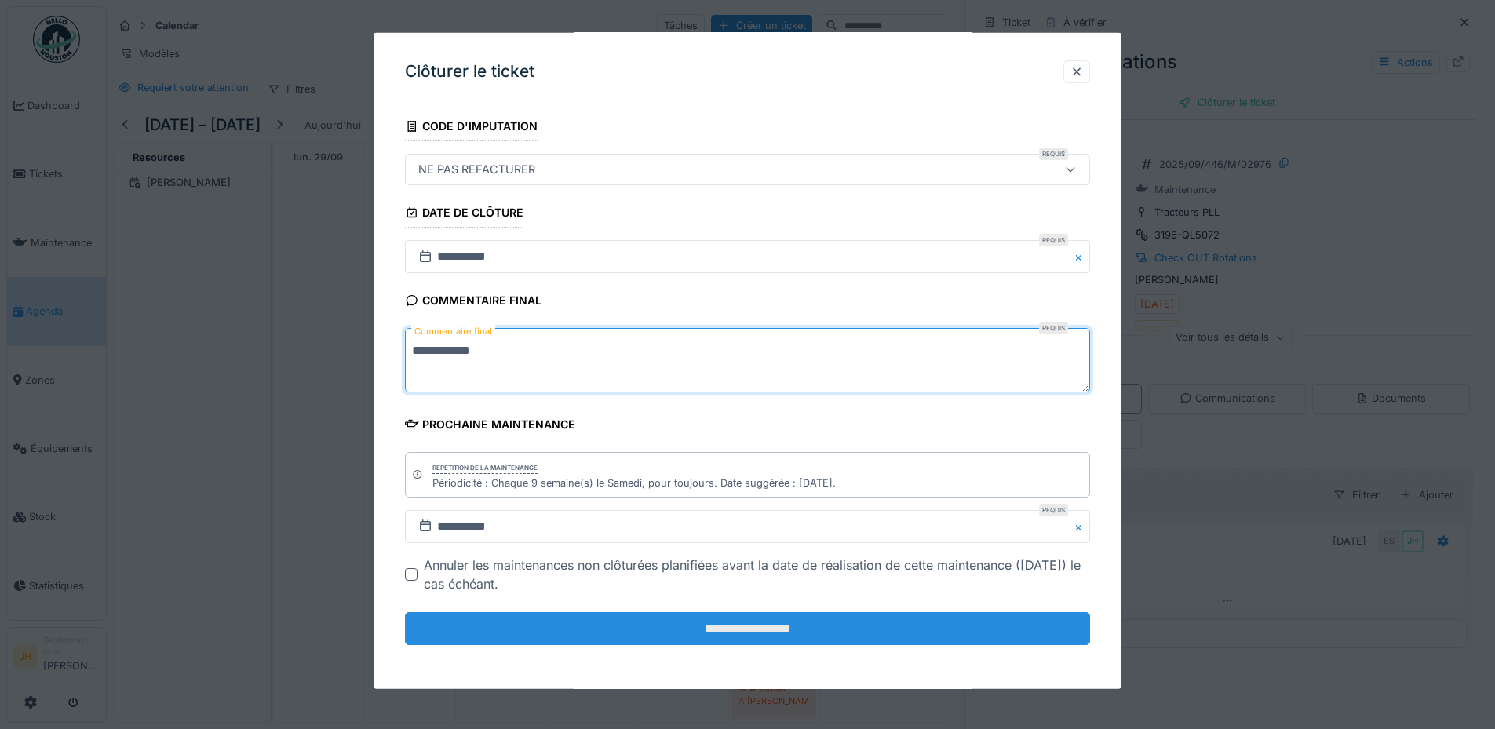
type textarea "**********"
click at [752, 629] on input "**********" at bounding box center [747, 628] width 685 height 33
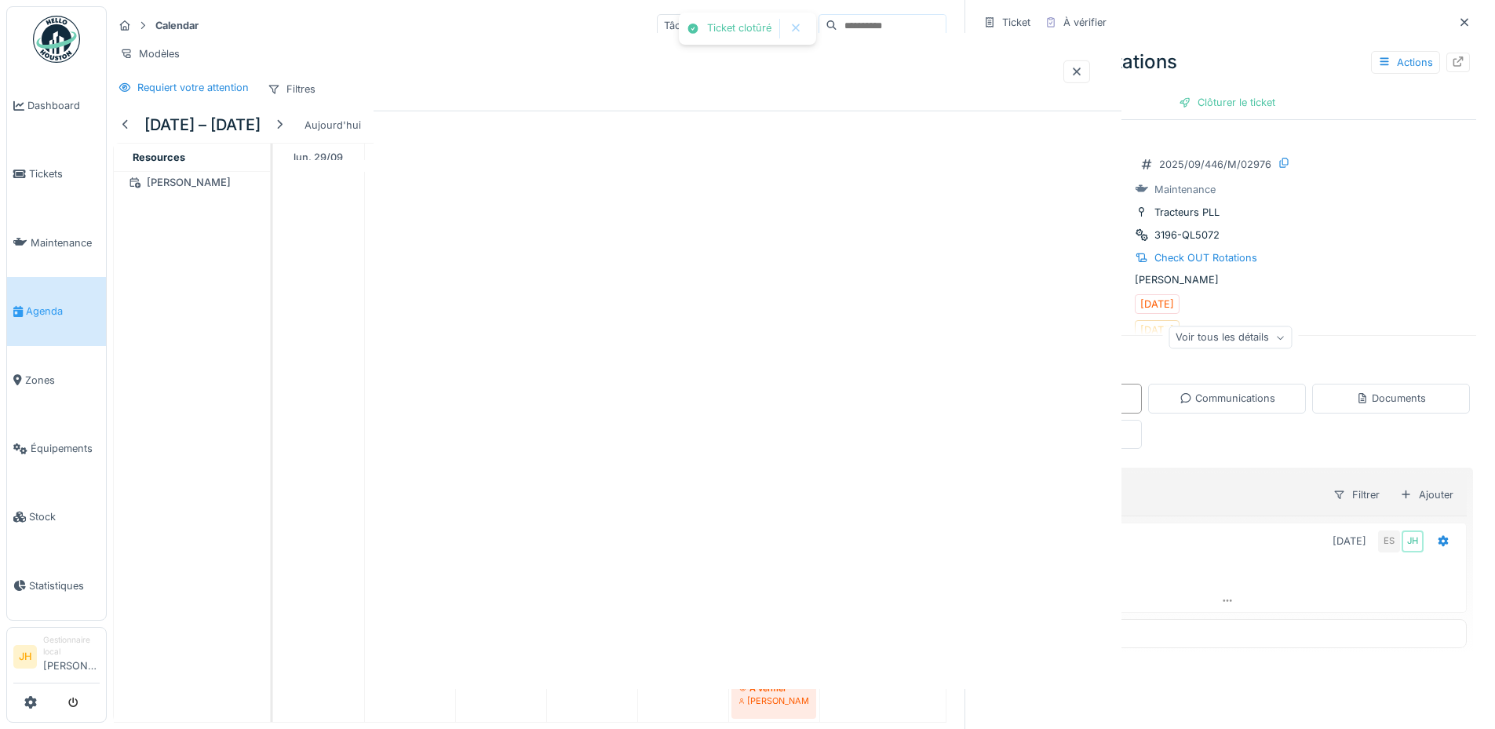
scroll to position [0, 0]
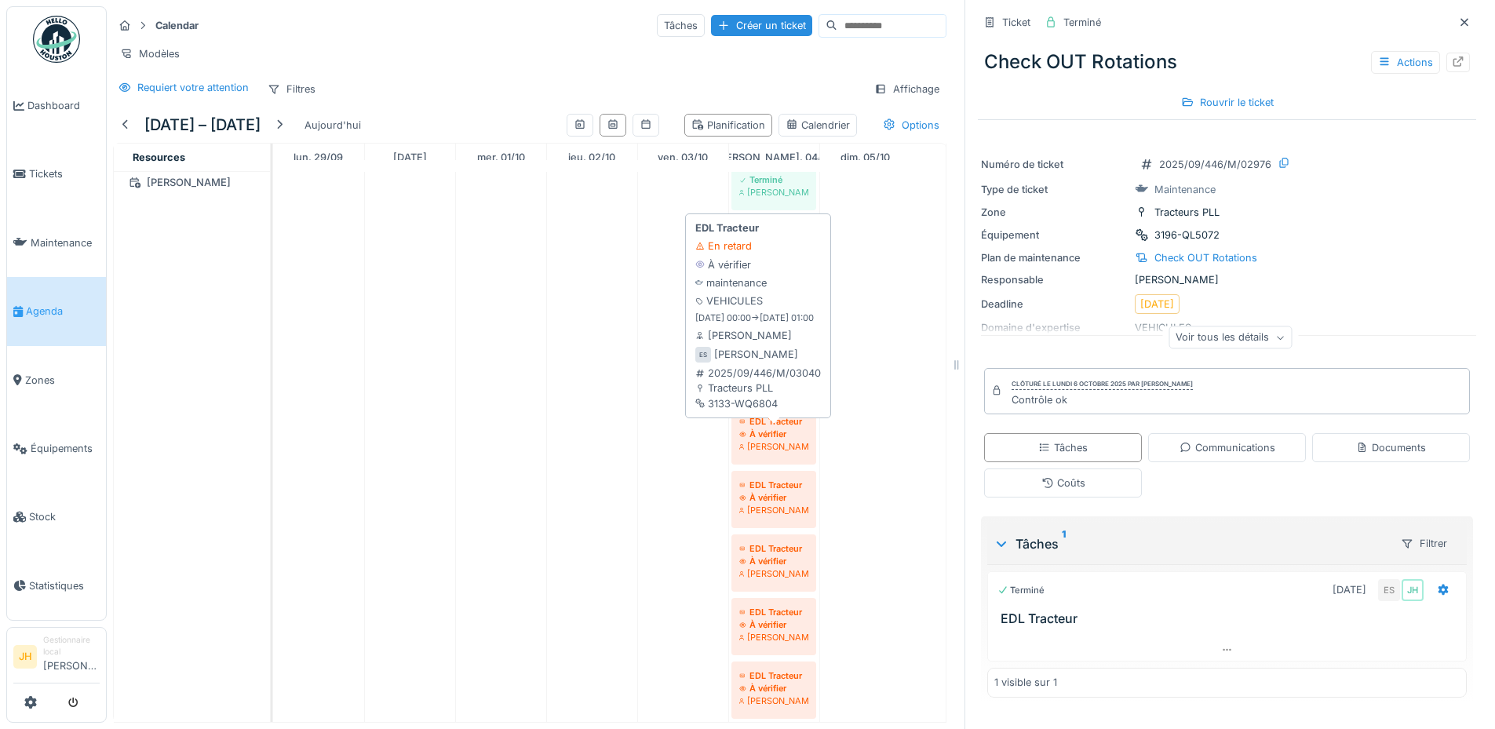
click at [775, 435] on div "À vérifier" at bounding box center [773, 434] width 69 height 13
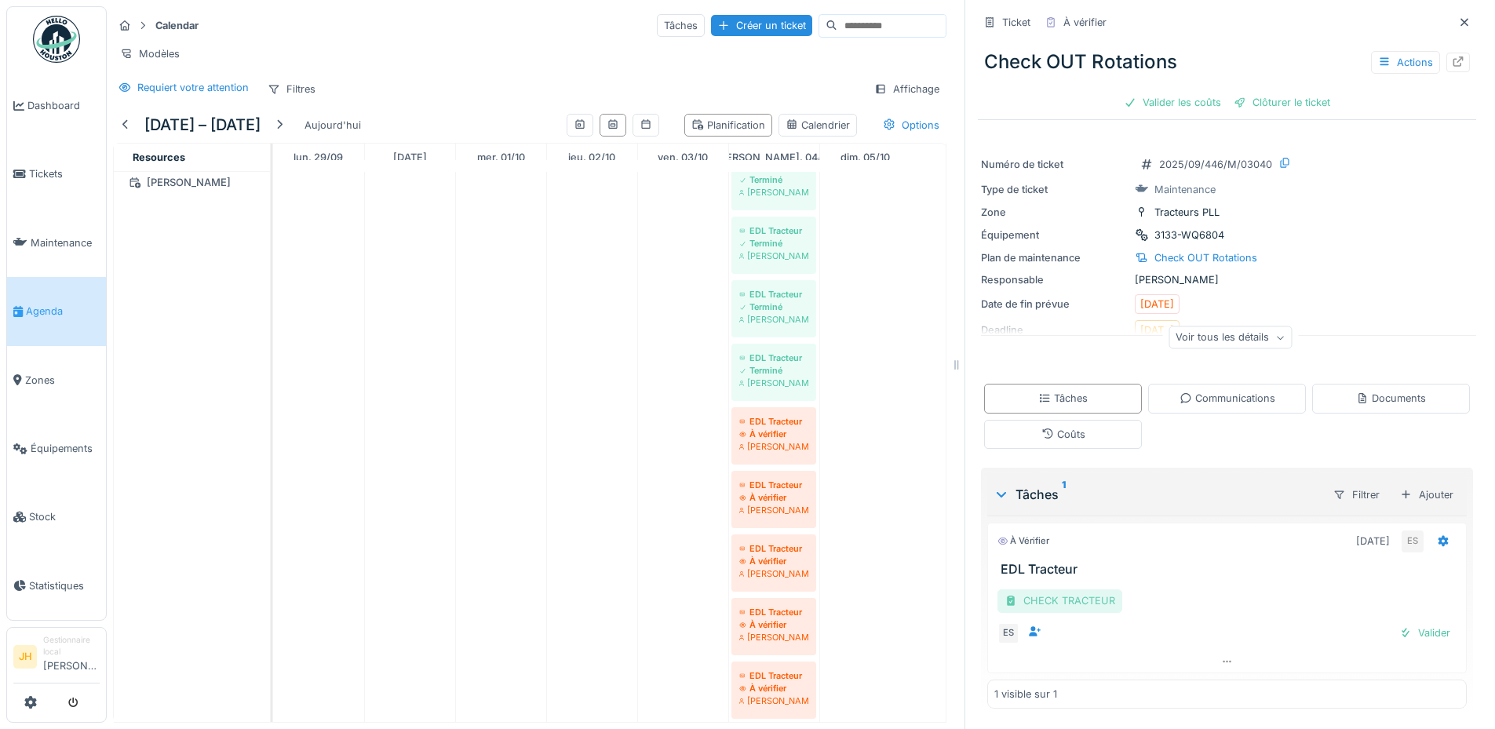
click at [1073, 592] on div "CHECK TRACTEUR" at bounding box center [1059, 600] width 125 height 23
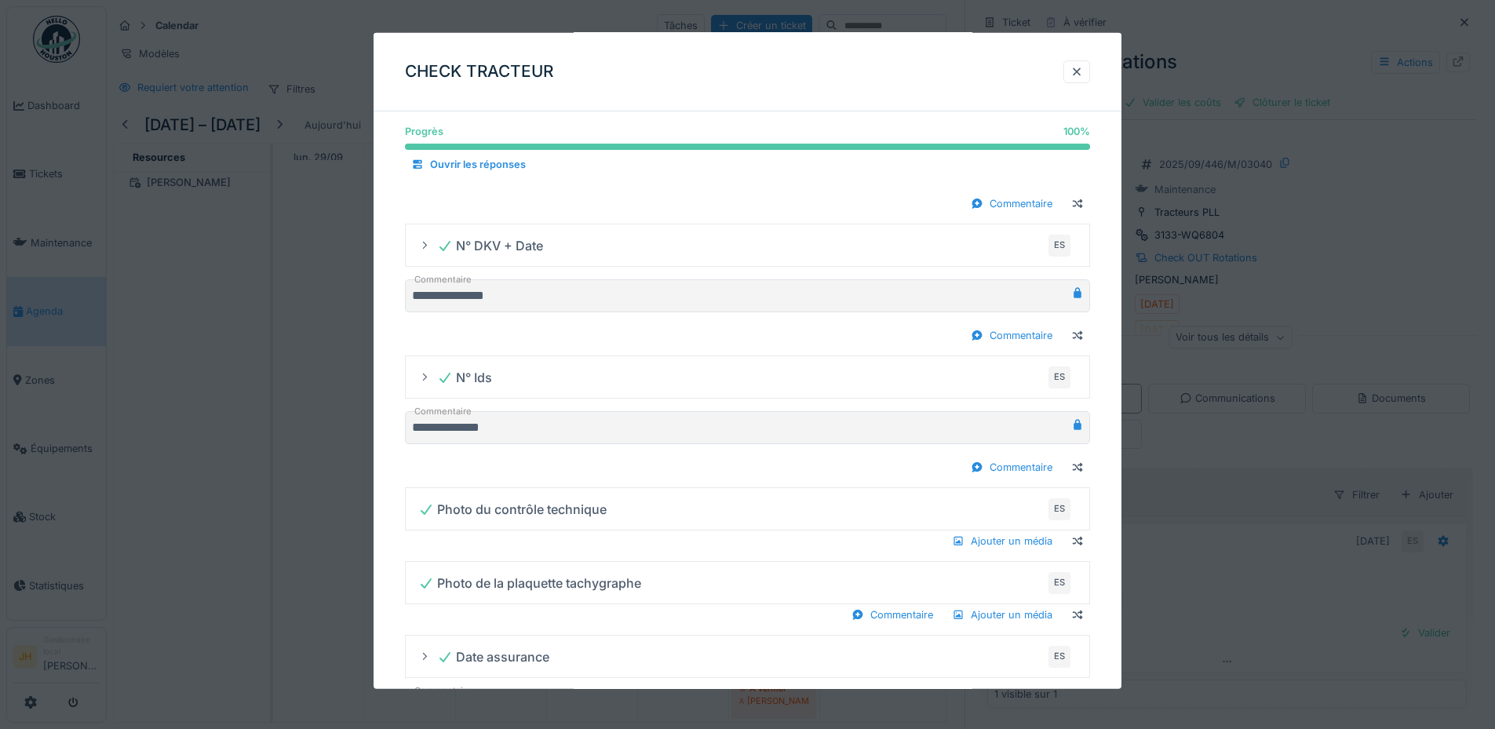
scroll to position [1134, 0]
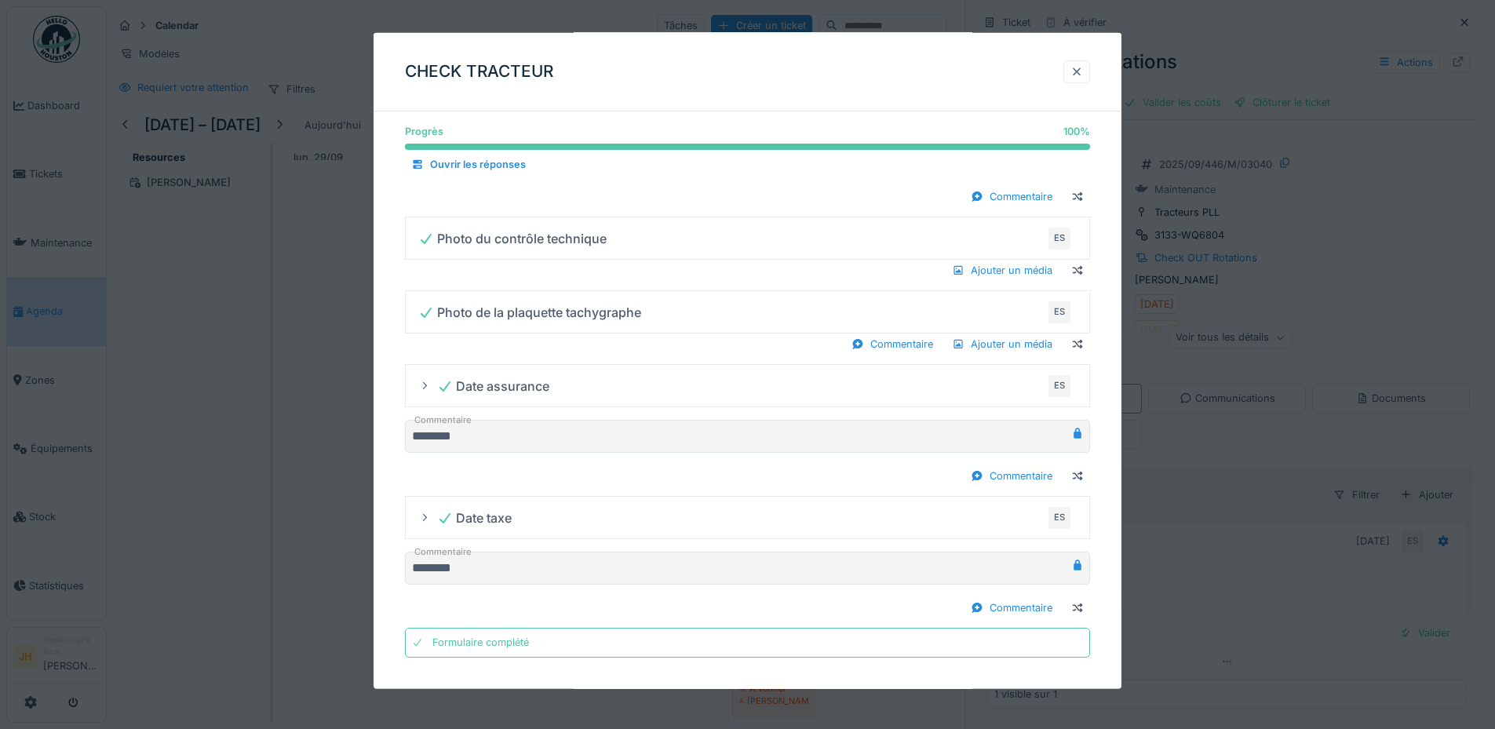
click at [1083, 71] on div at bounding box center [1076, 71] width 13 height 15
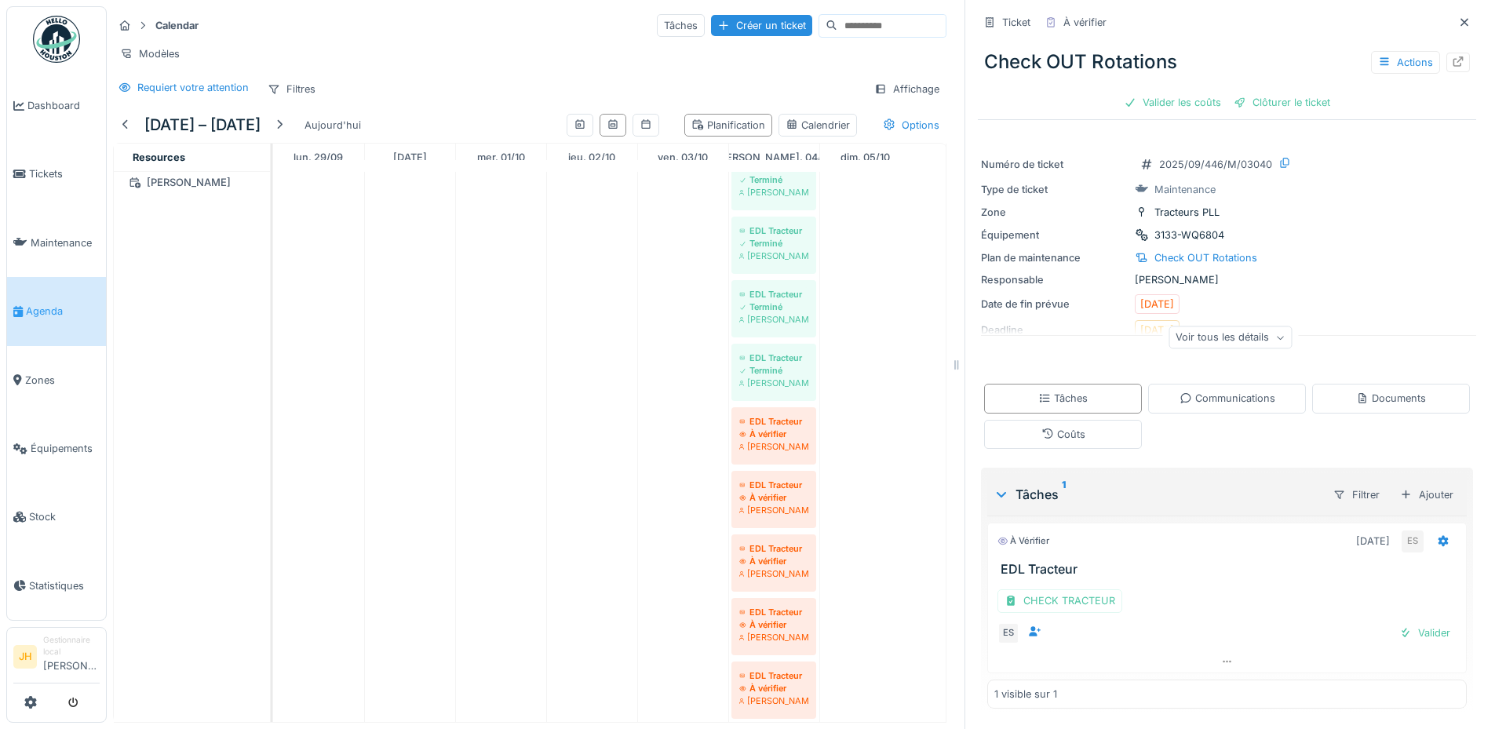
scroll to position [1, 0]
click at [1367, 391] on div "Documents" at bounding box center [1391, 398] width 70 height 15
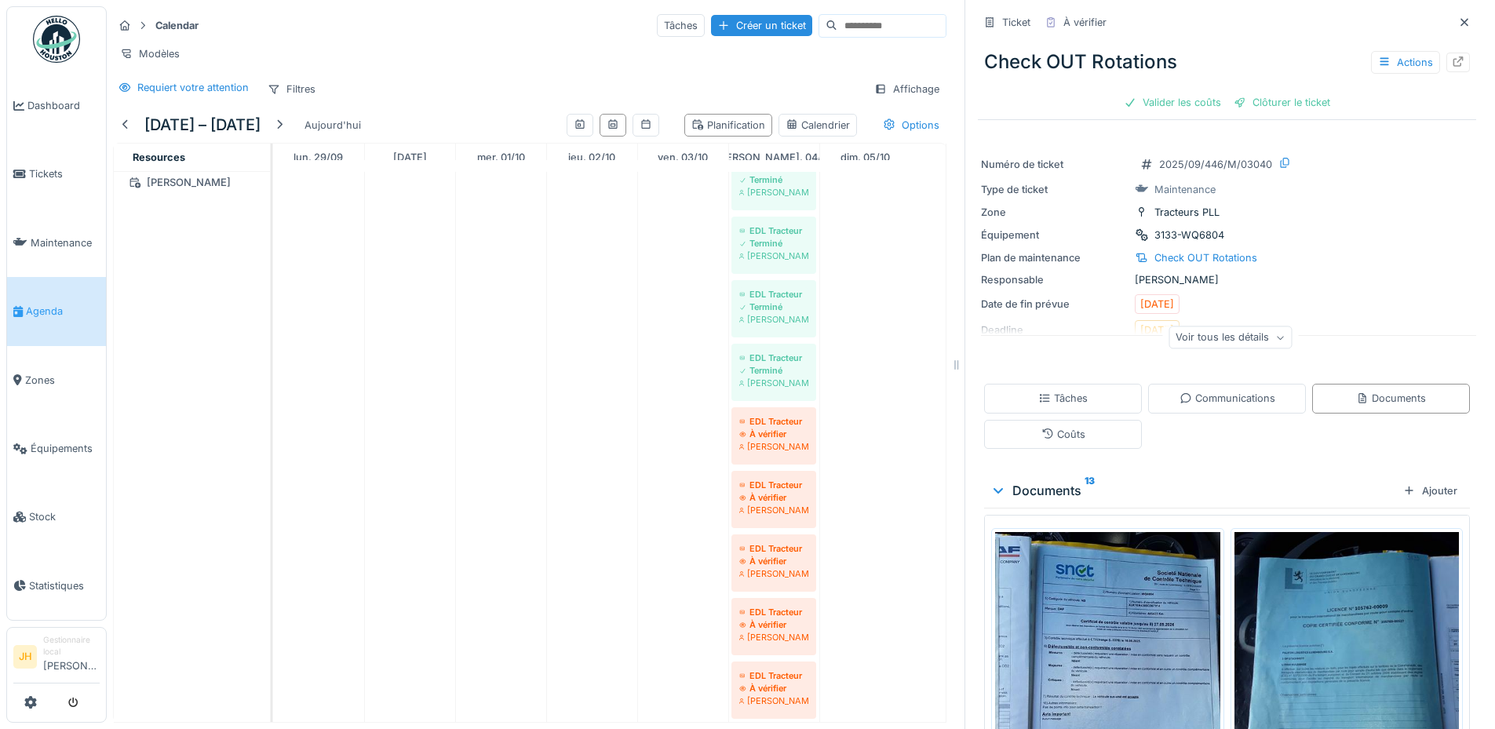
scroll to position [0, 0]
click at [1054, 395] on div "Tâches" at bounding box center [1062, 398] width 49 height 15
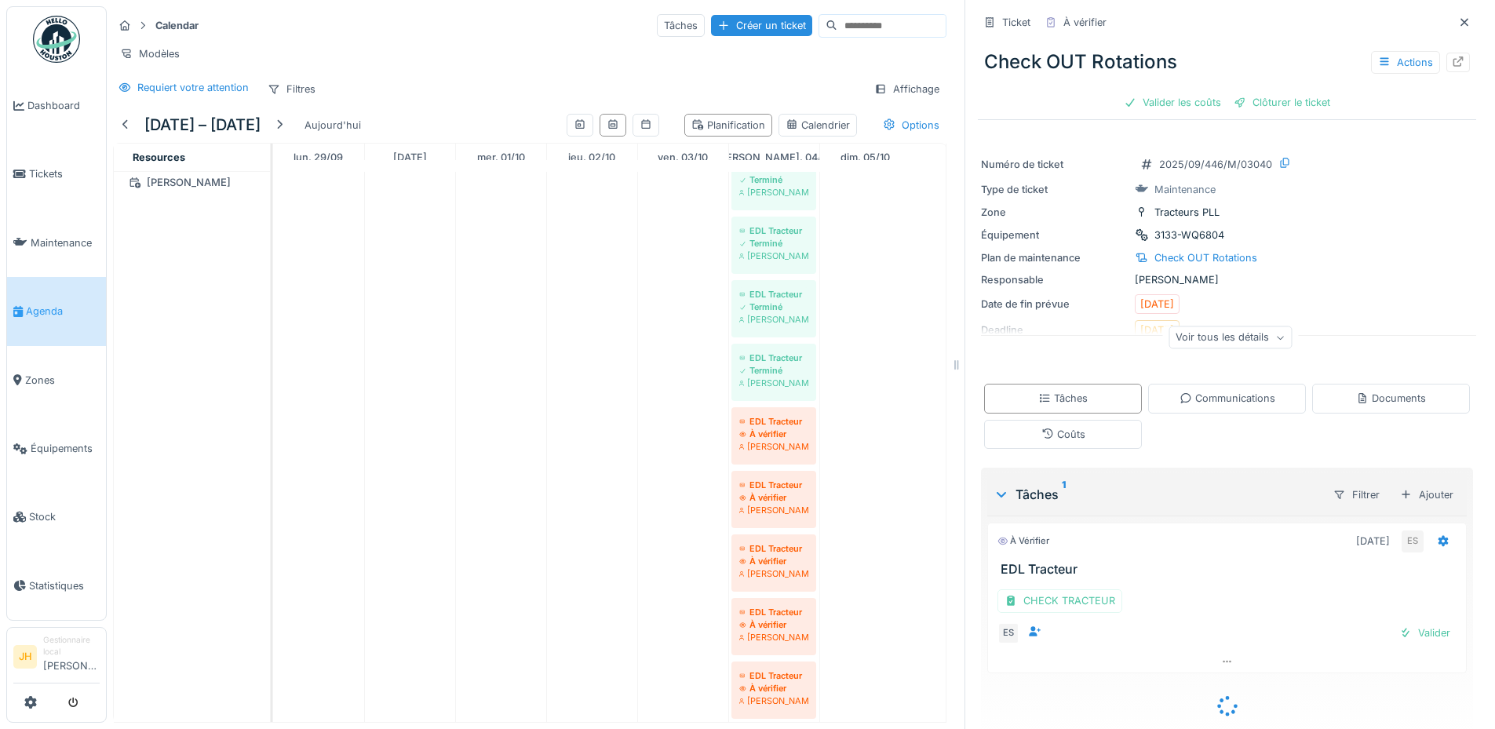
scroll to position [24, 0]
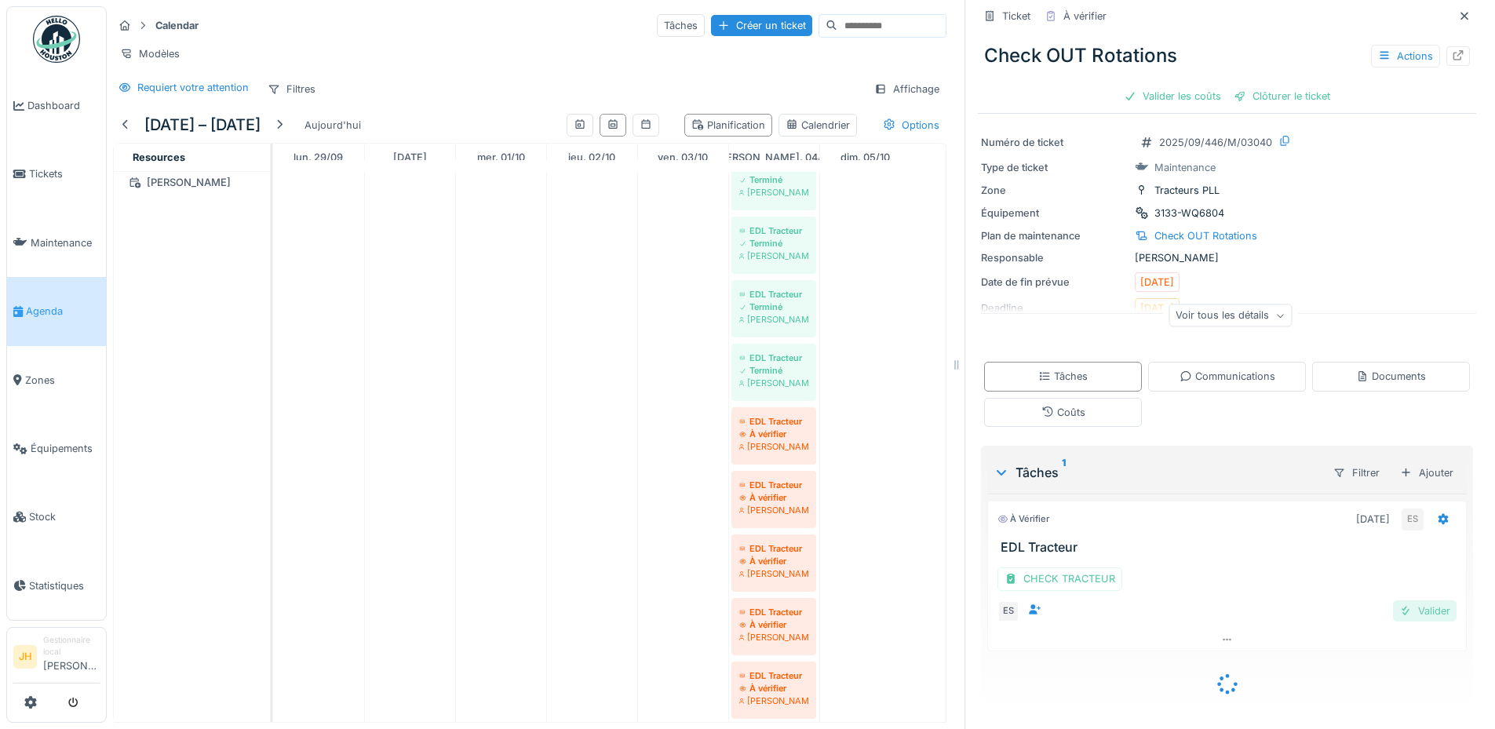
click at [1421, 614] on div "CHECK TRACTEUR ES Valider" at bounding box center [1226, 591] width 479 height 73
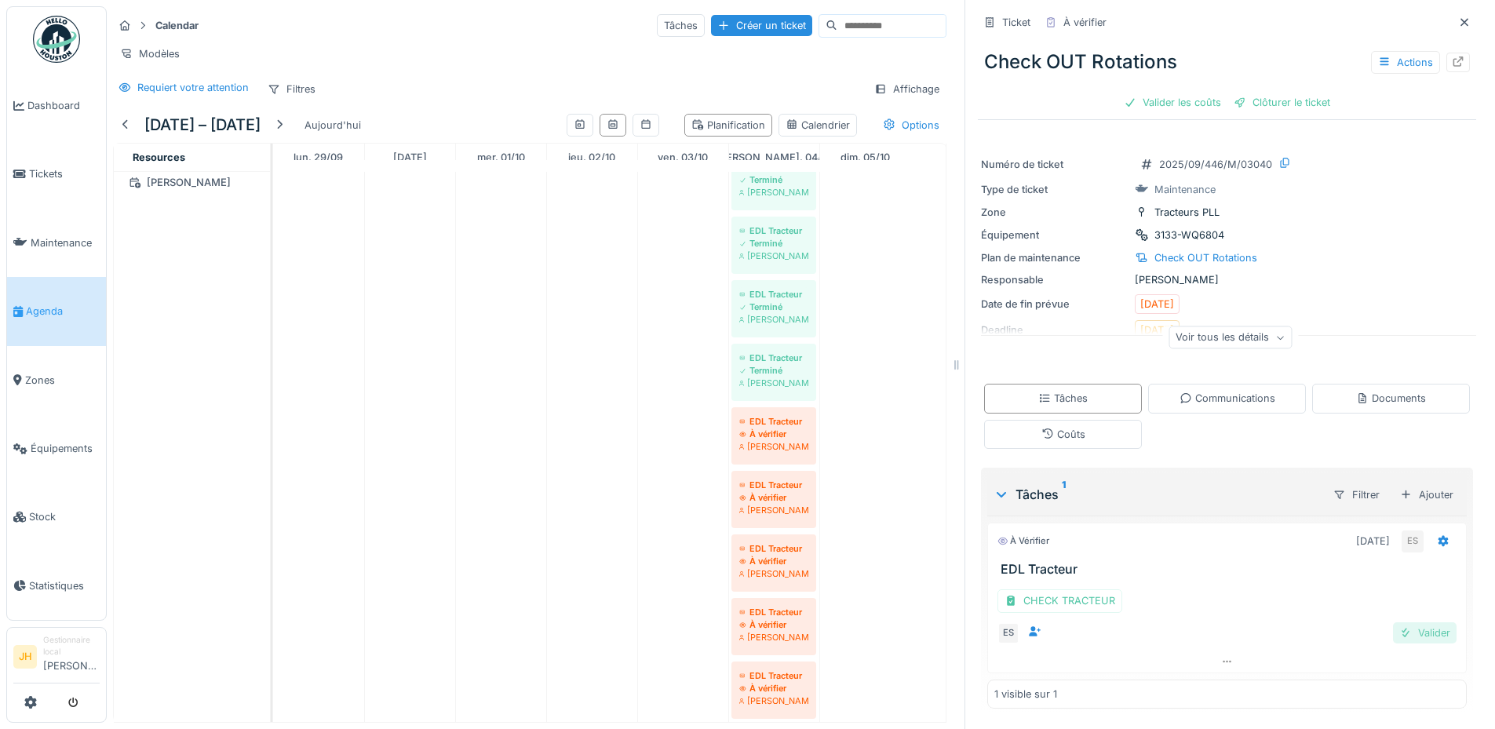
click at [1409, 631] on div "Valider" at bounding box center [1425, 632] width 64 height 21
click at [1164, 96] on div "Valider les coûts" at bounding box center [1172, 102] width 110 height 21
click at [1269, 104] on div "Check OUT Rotations Actions Valider [PERSON_NAME] Clôturer le ticket" at bounding box center [1227, 75] width 498 height 81
click at [1229, 104] on div "Clôturer le ticket" at bounding box center [1226, 102] width 109 height 21
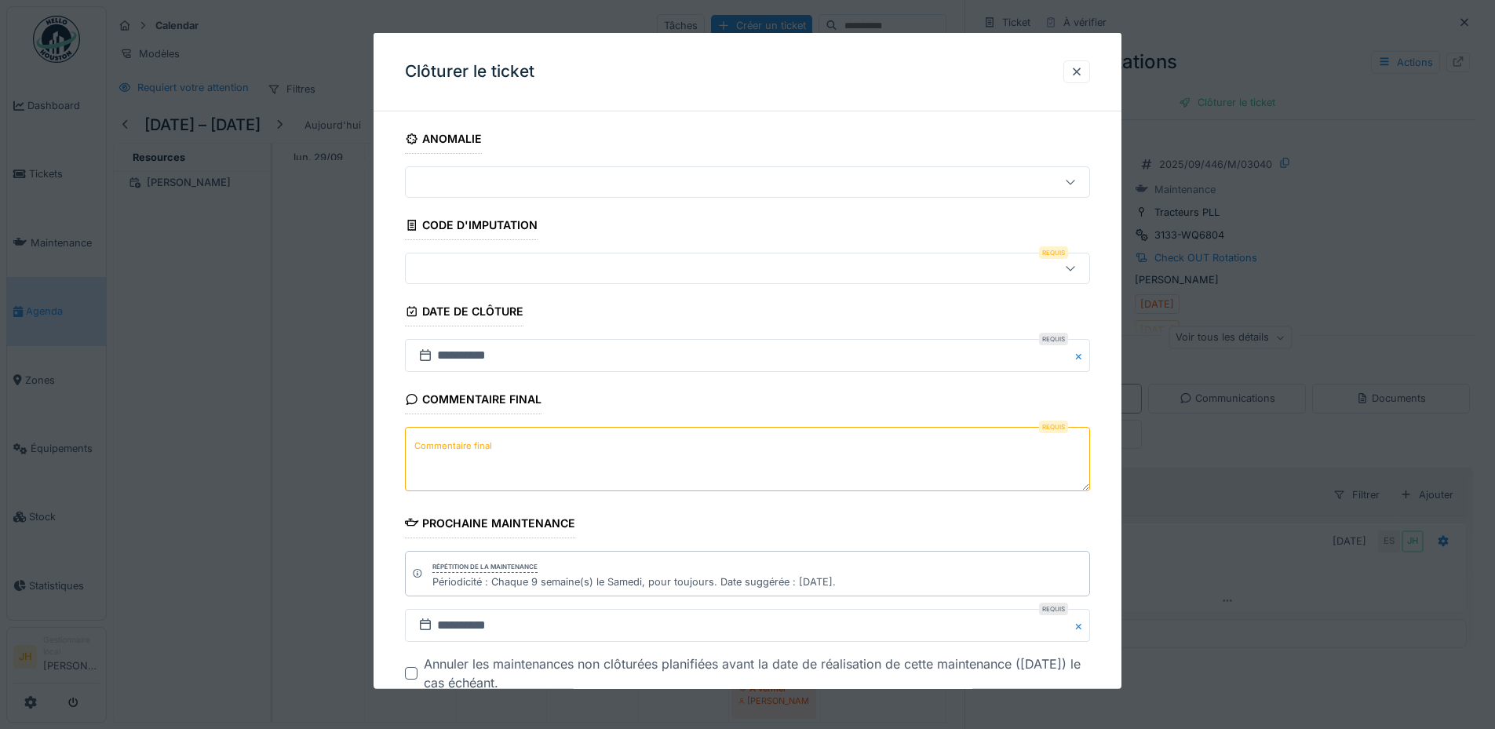
click at [516, 267] on div at bounding box center [707, 268] width 591 height 17
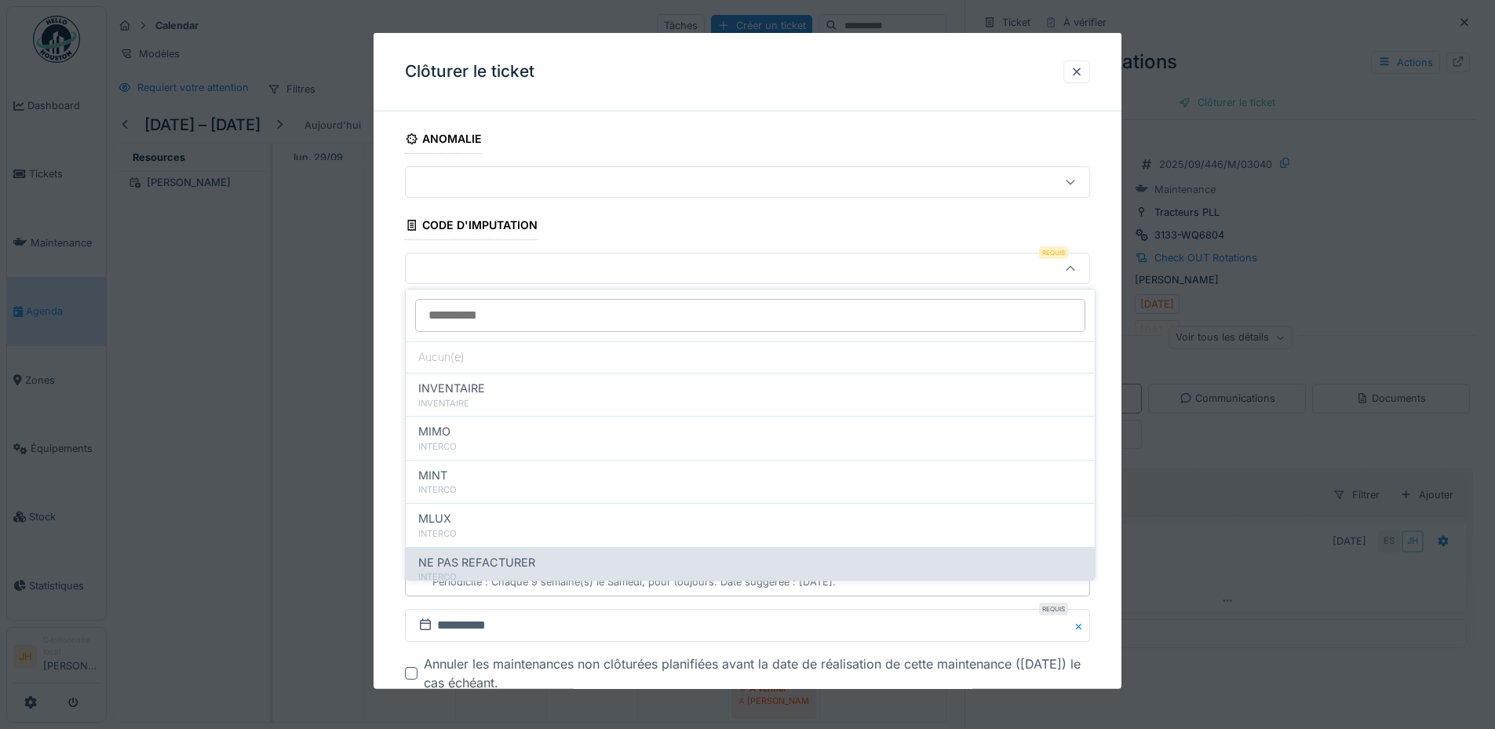
click at [508, 570] on span "NE PAS REFACTURER" at bounding box center [476, 562] width 117 height 17
type input "****"
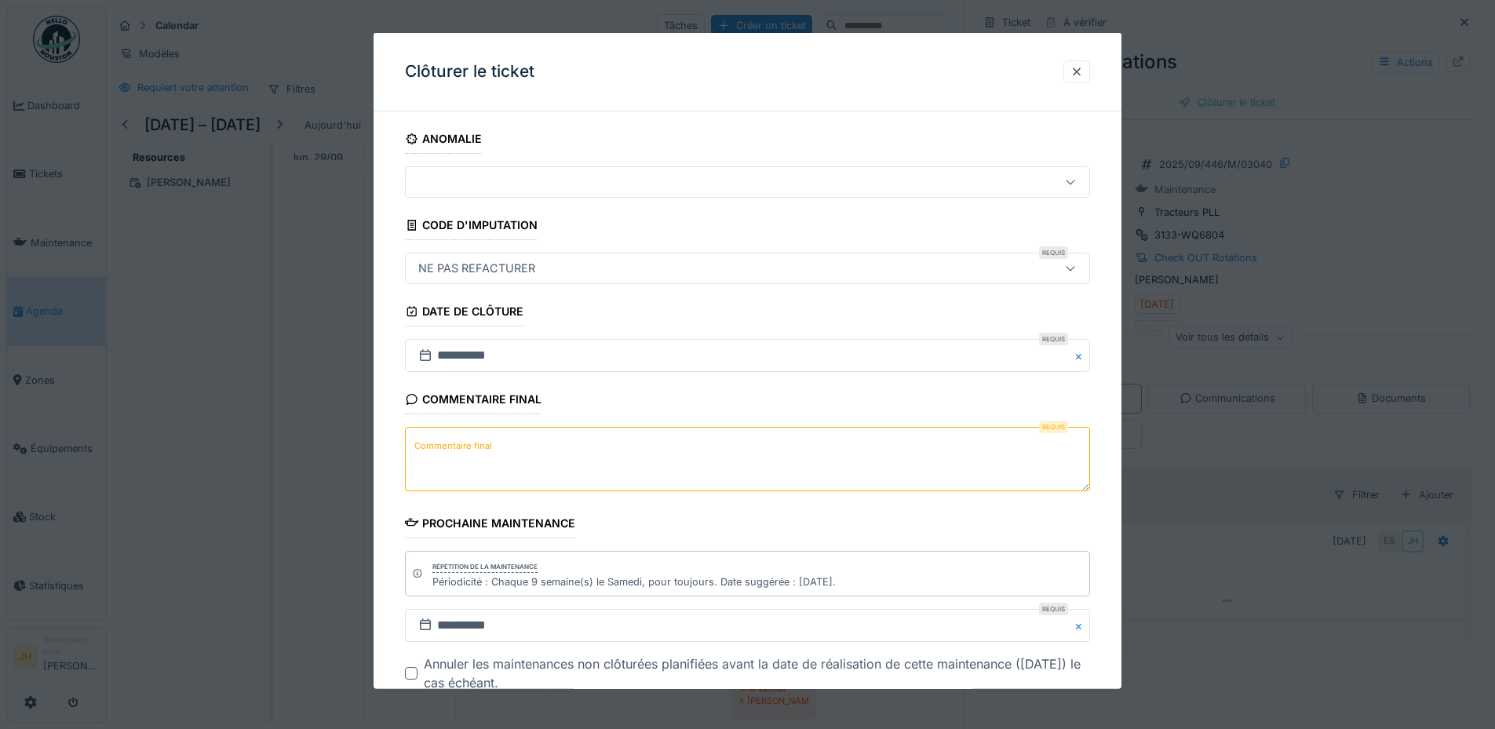
click at [494, 441] on textarea "Commentaire final" at bounding box center [747, 459] width 685 height 64
type textarea "*"
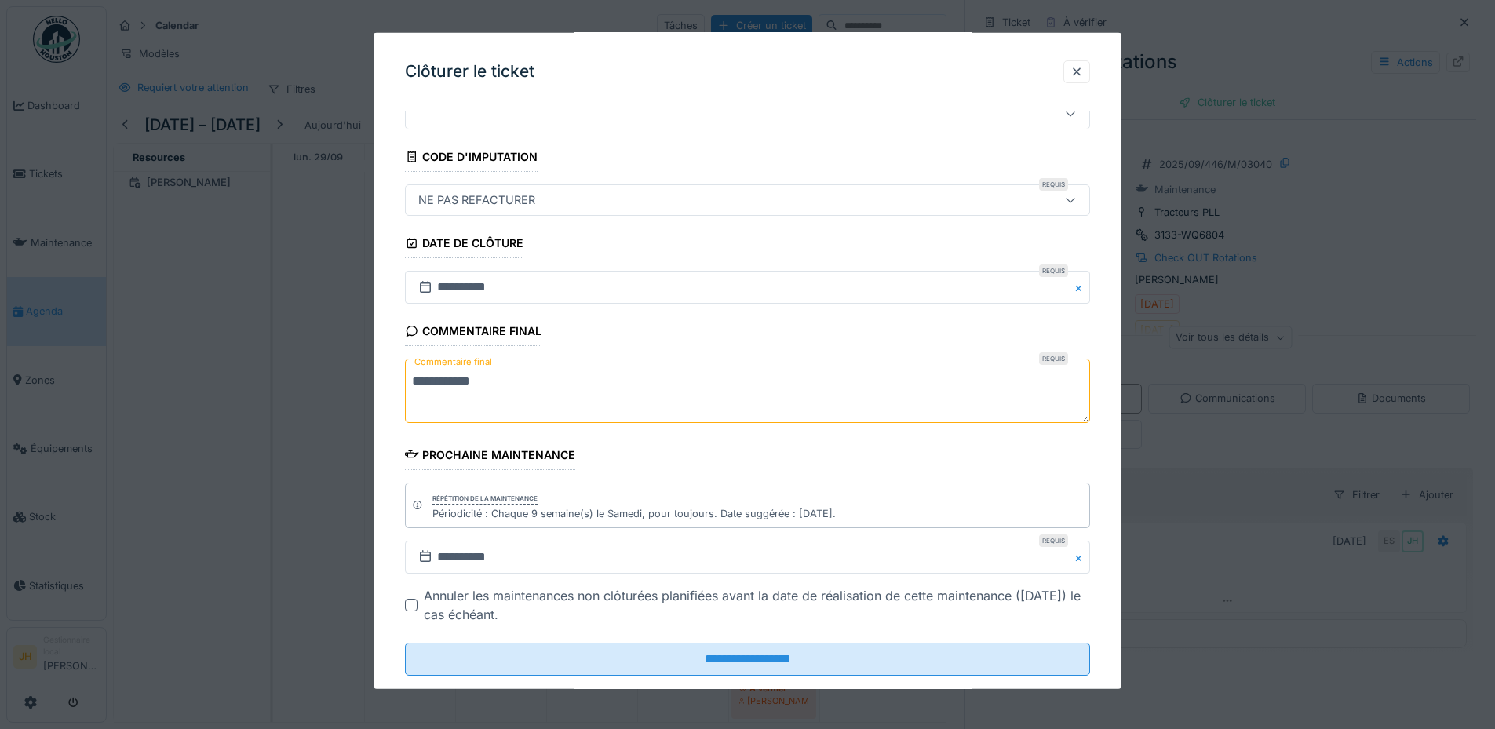
scroll to position [99, 0]
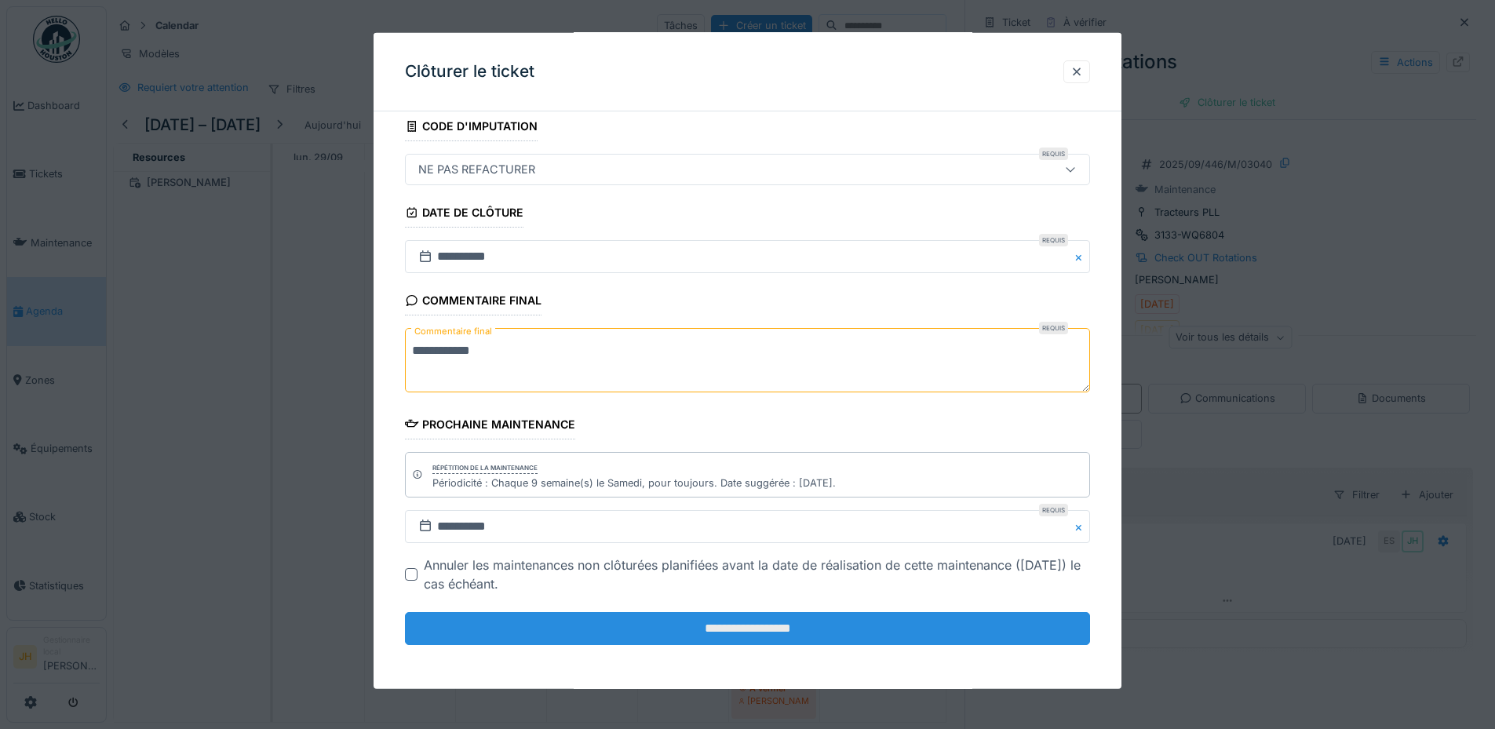
type textarea "**********"
click at [782, 635] on input "**********" at bounding box center [747, 628] width 685 height 33
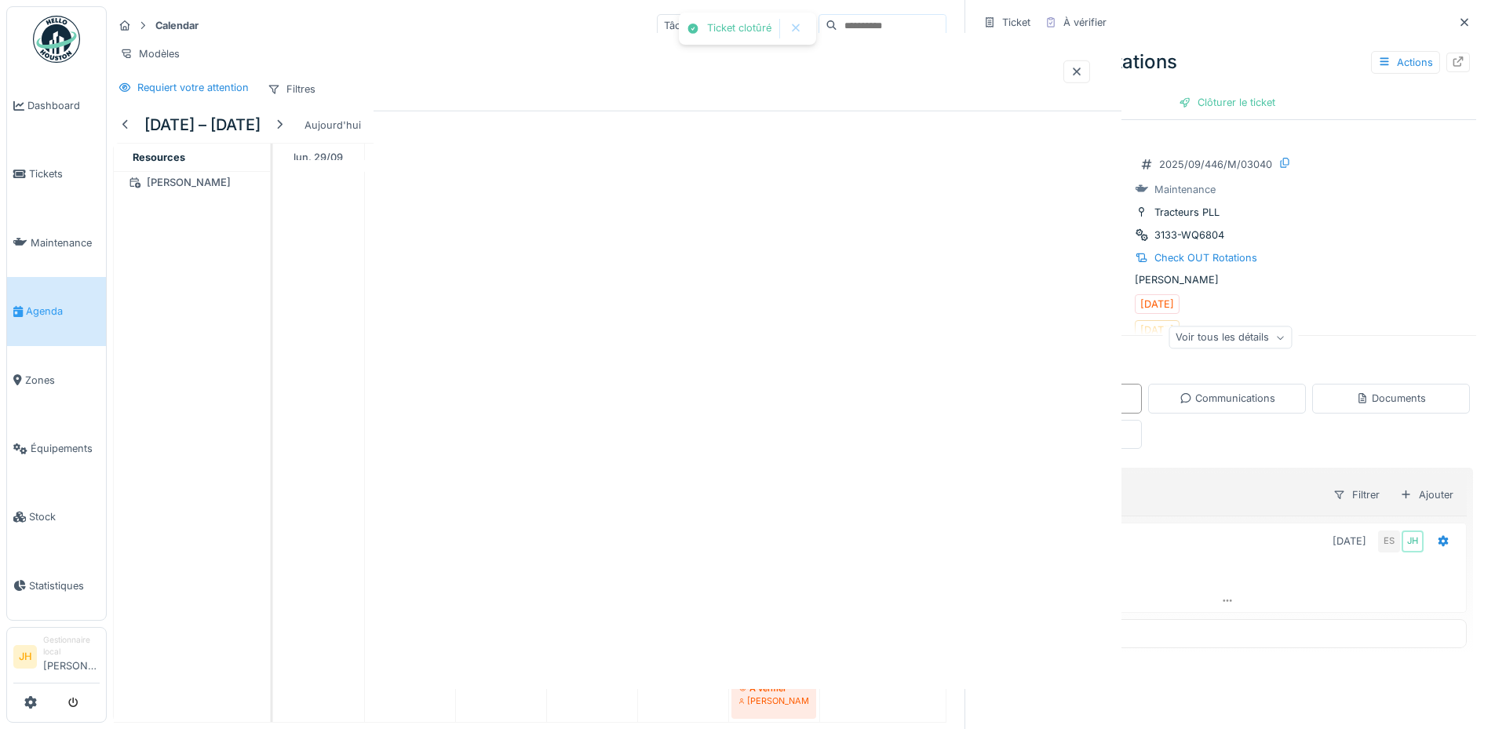
scroll to position [0, 0]
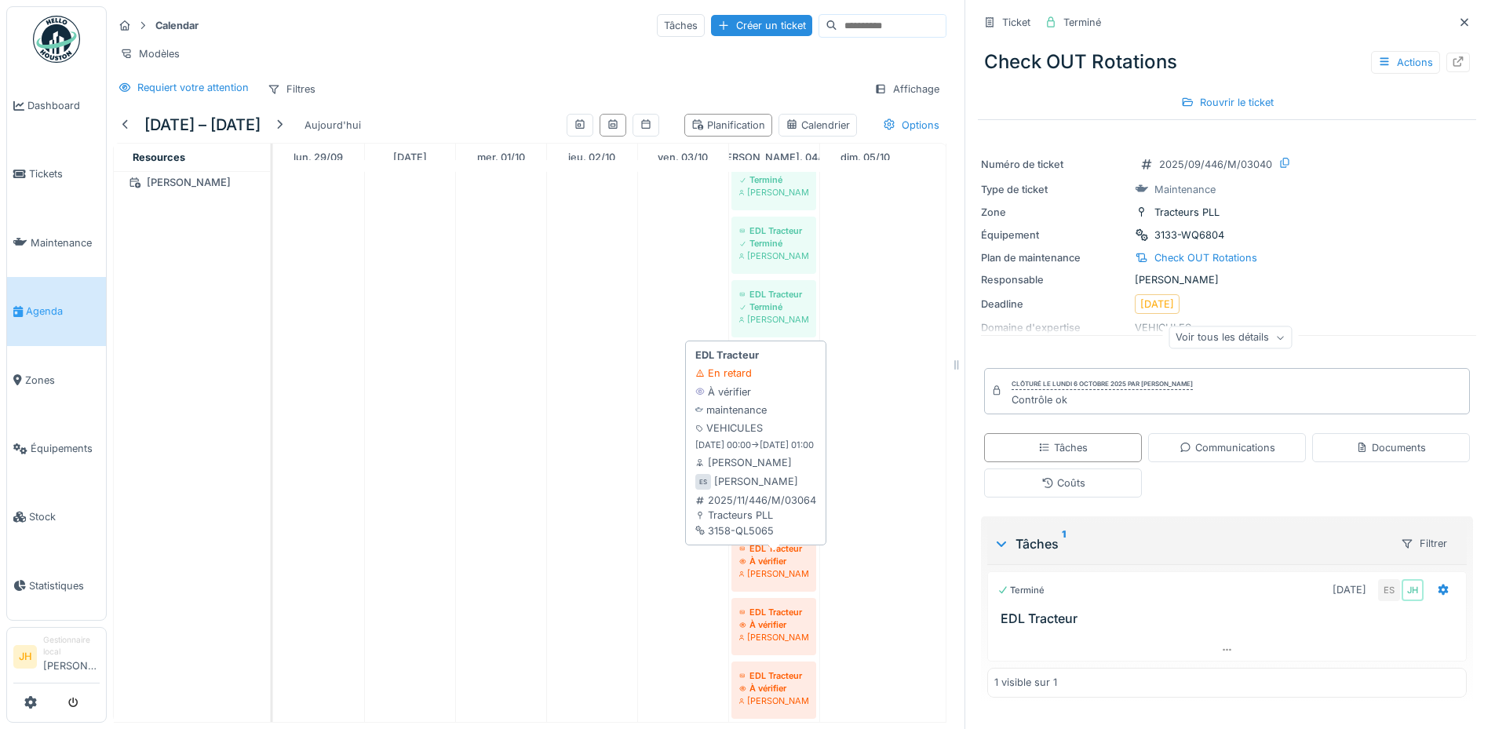
click at [781, 567] on div "À vérifier" at bounding box center [773, 561] width 69 height 13
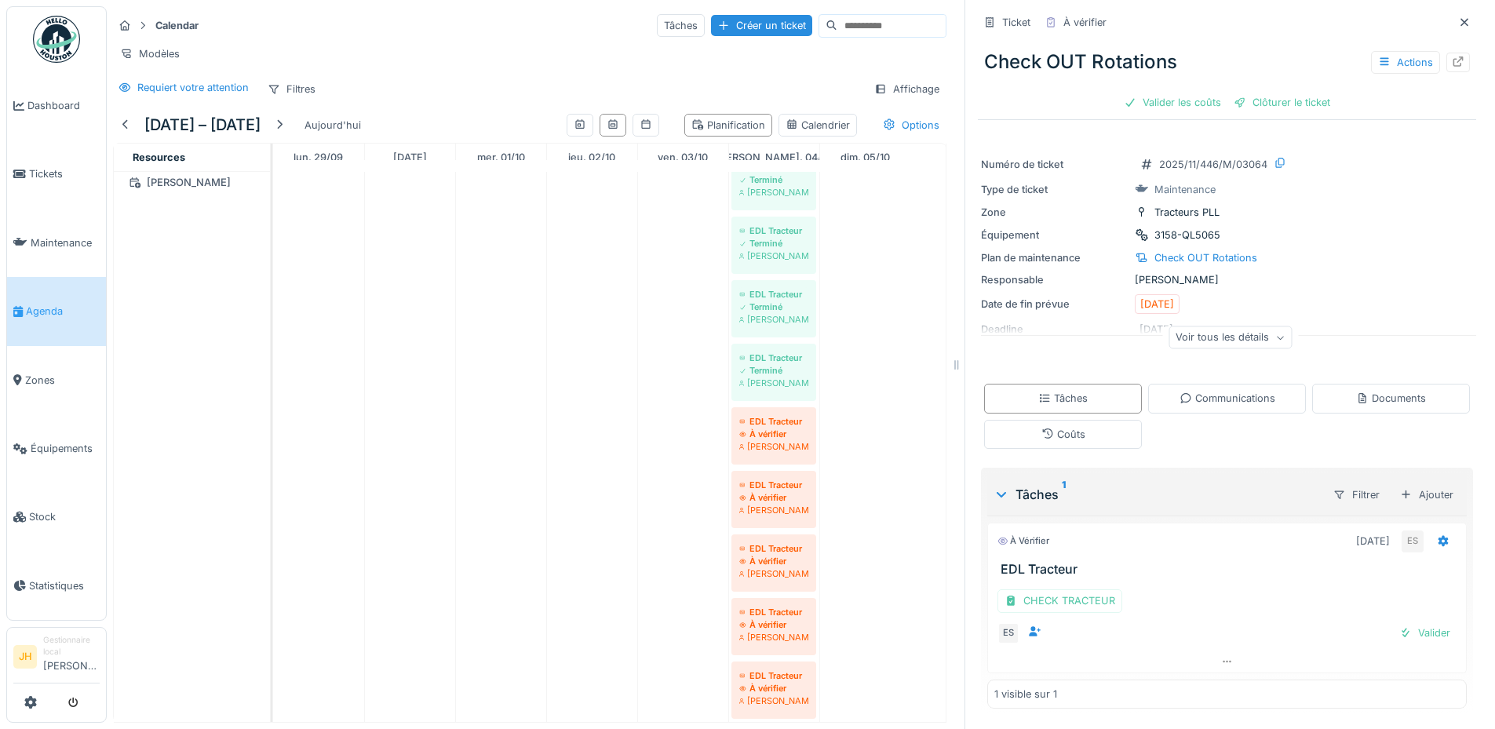
scroll to position [12, 0]
click at [1044, 590] on div "CHECK TRACTEUR" at bounding box center [1059, 600] width 125 height 23
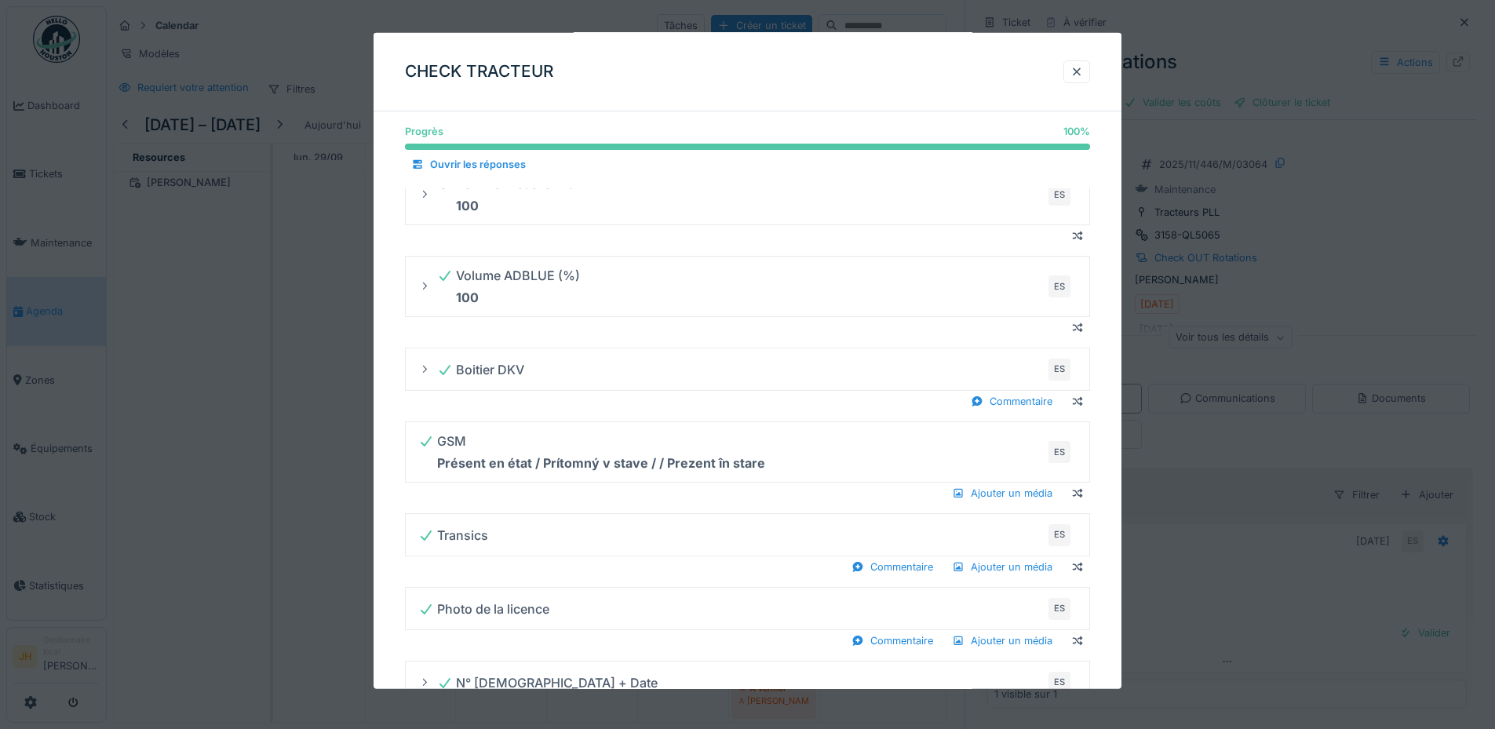
scroll to position [392, 0]
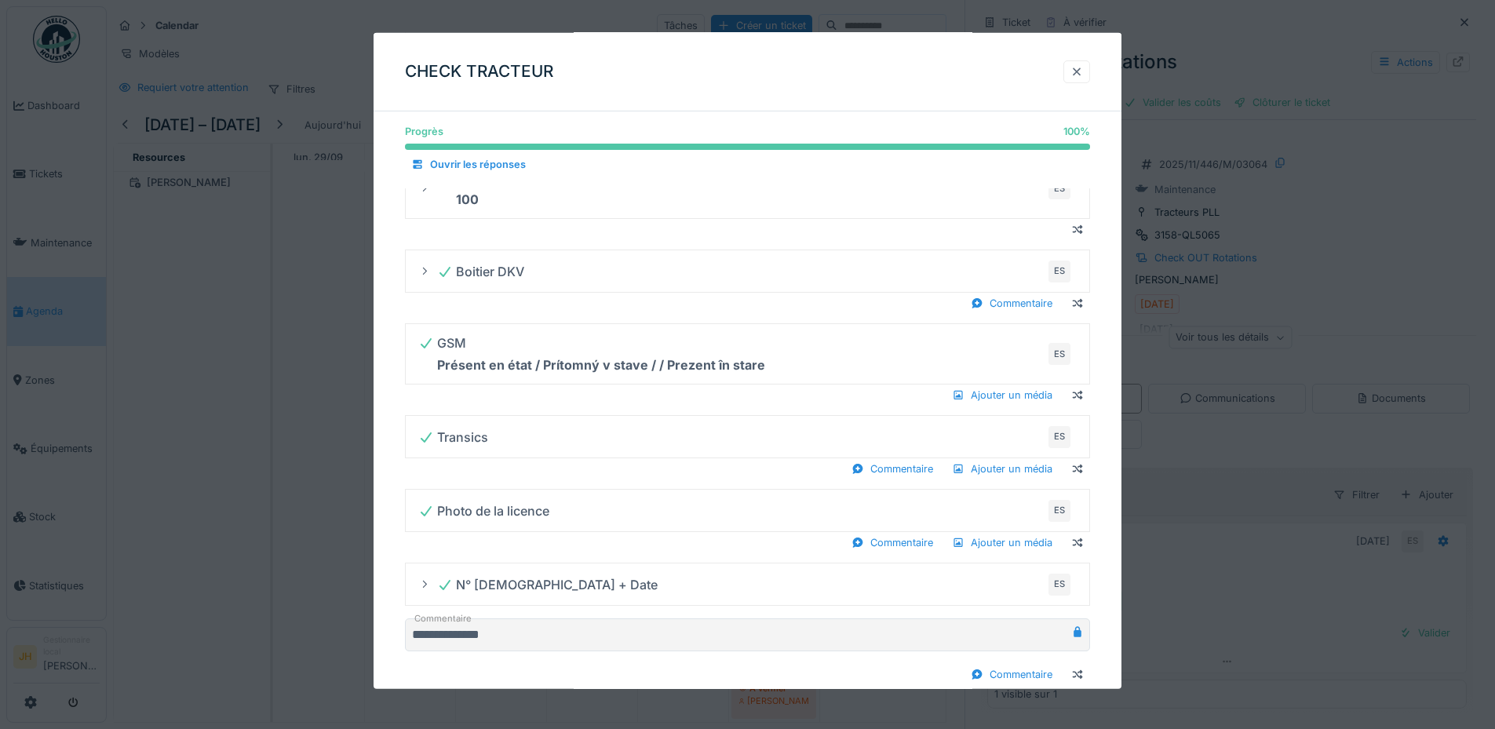
click at [1083, 73] on div at bounding box center [1076, 71] width 13 height 15
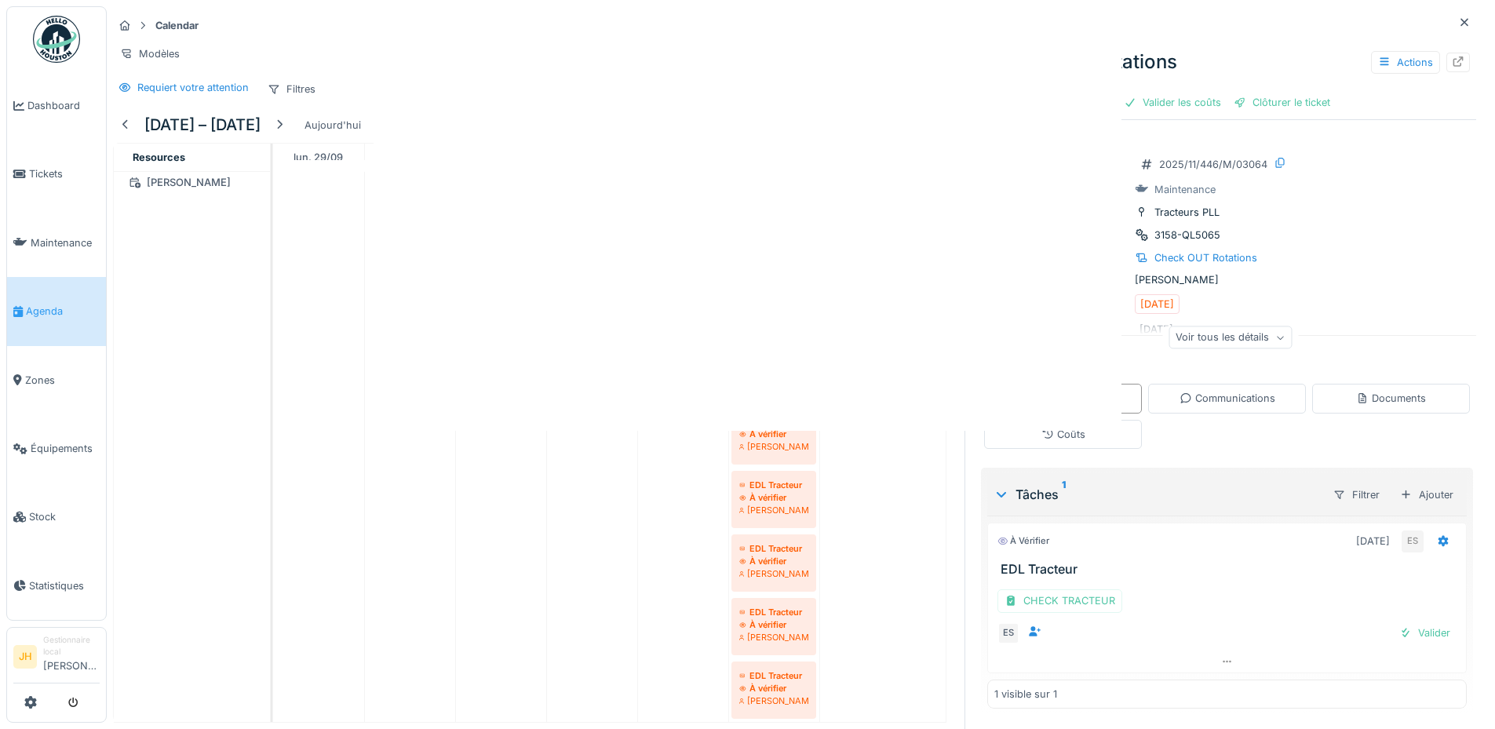
scroll to position [0, 0]
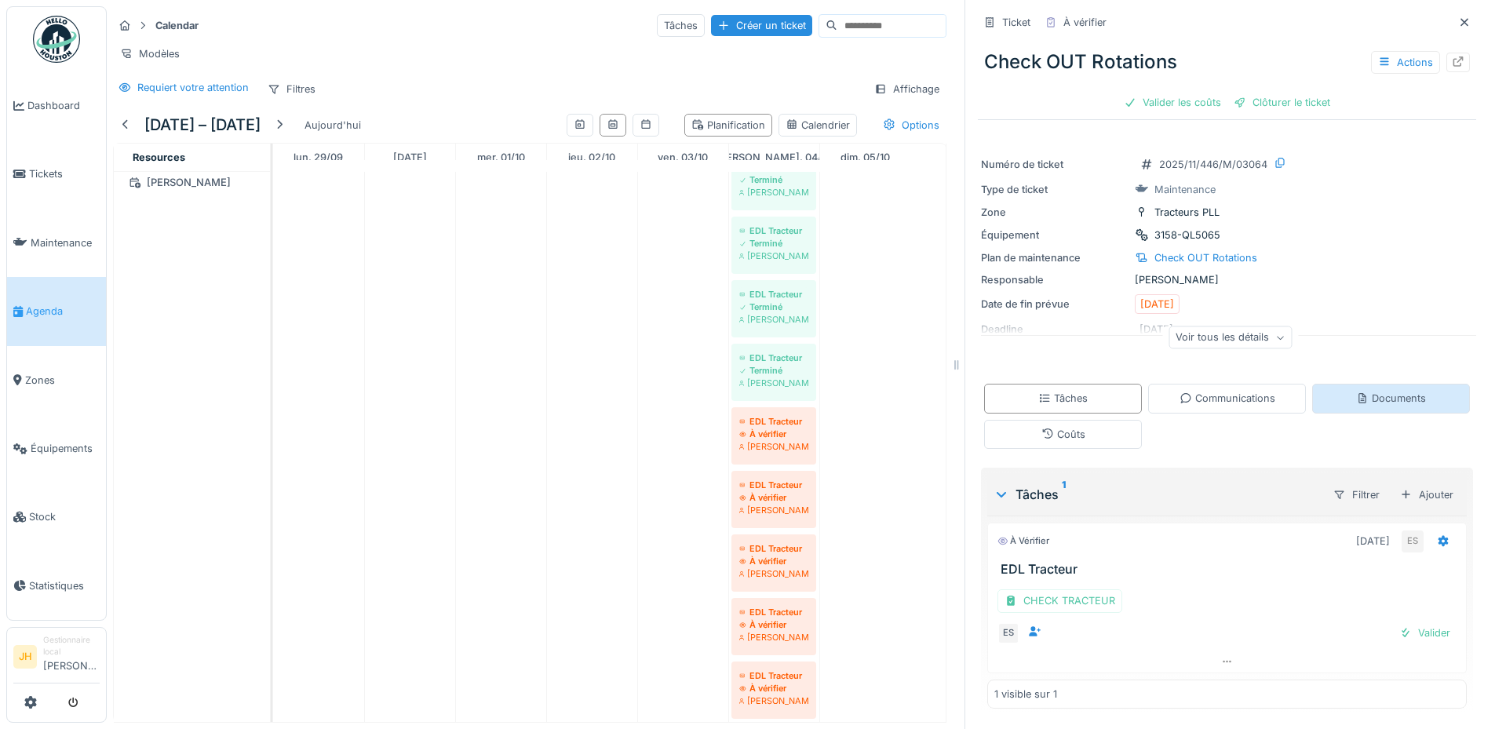
click at [1392, 391] on div "Documents" at bounding box center [1391, 398] width 70 height 15
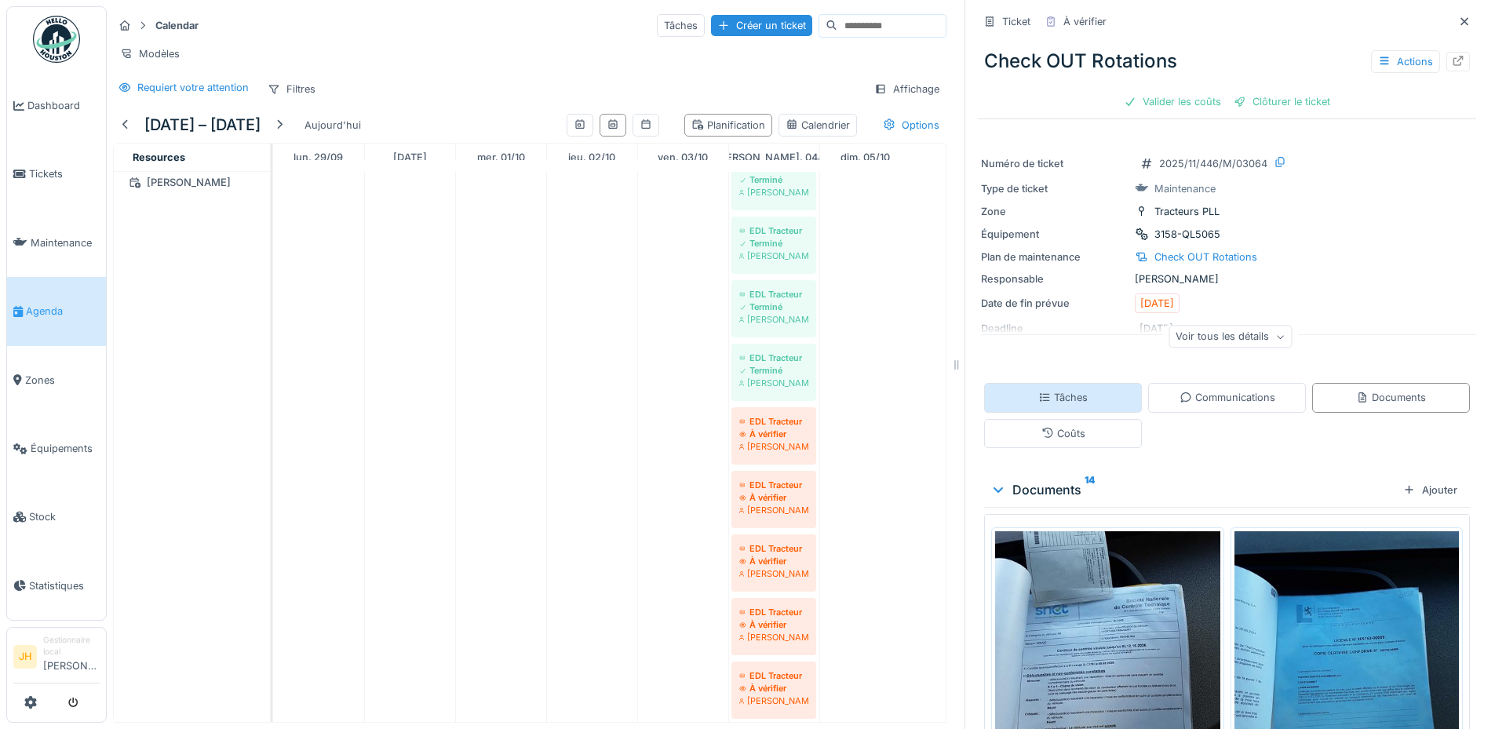
click at [1043, 390] on div "Tâches" at bounding box center [1062, 397] width 49 height 15
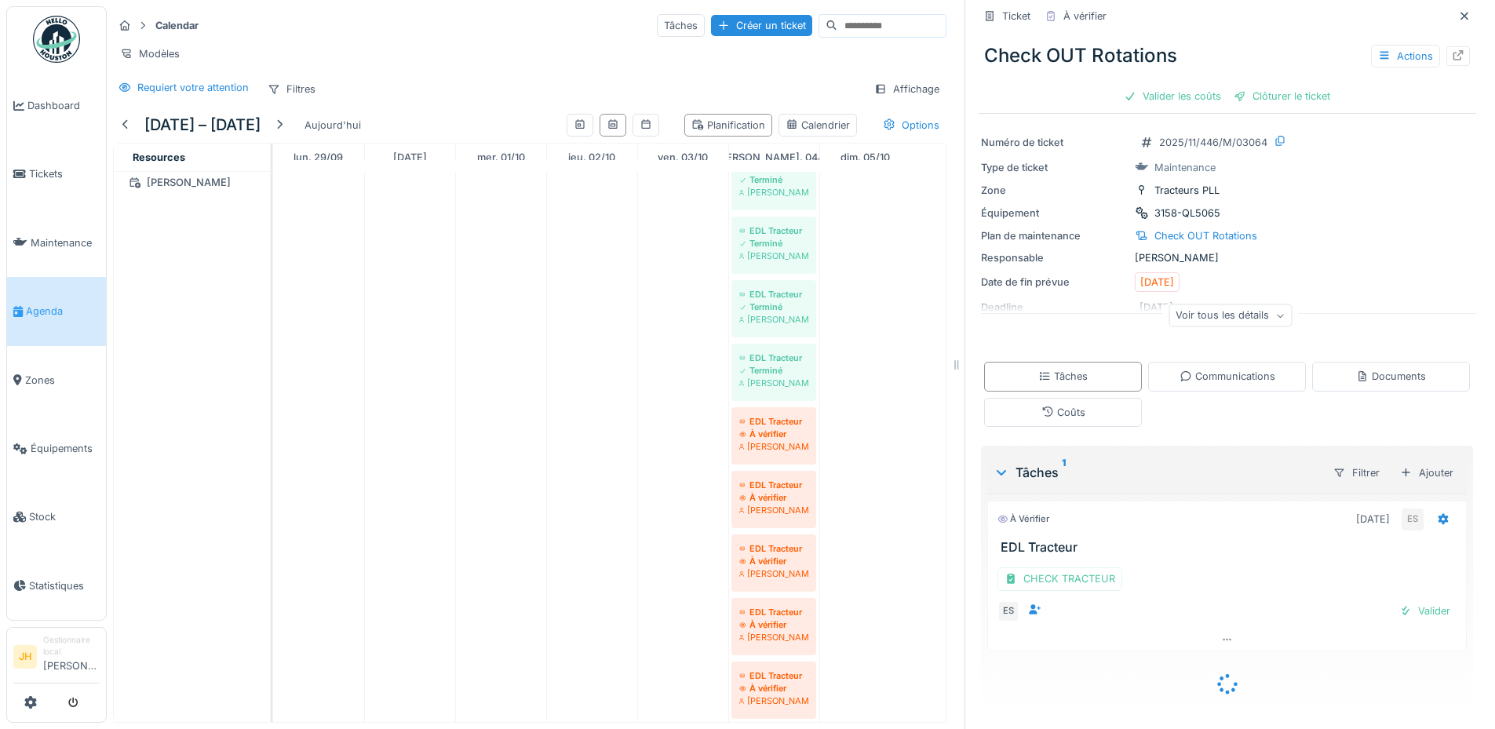
scroll to position [1, 0]
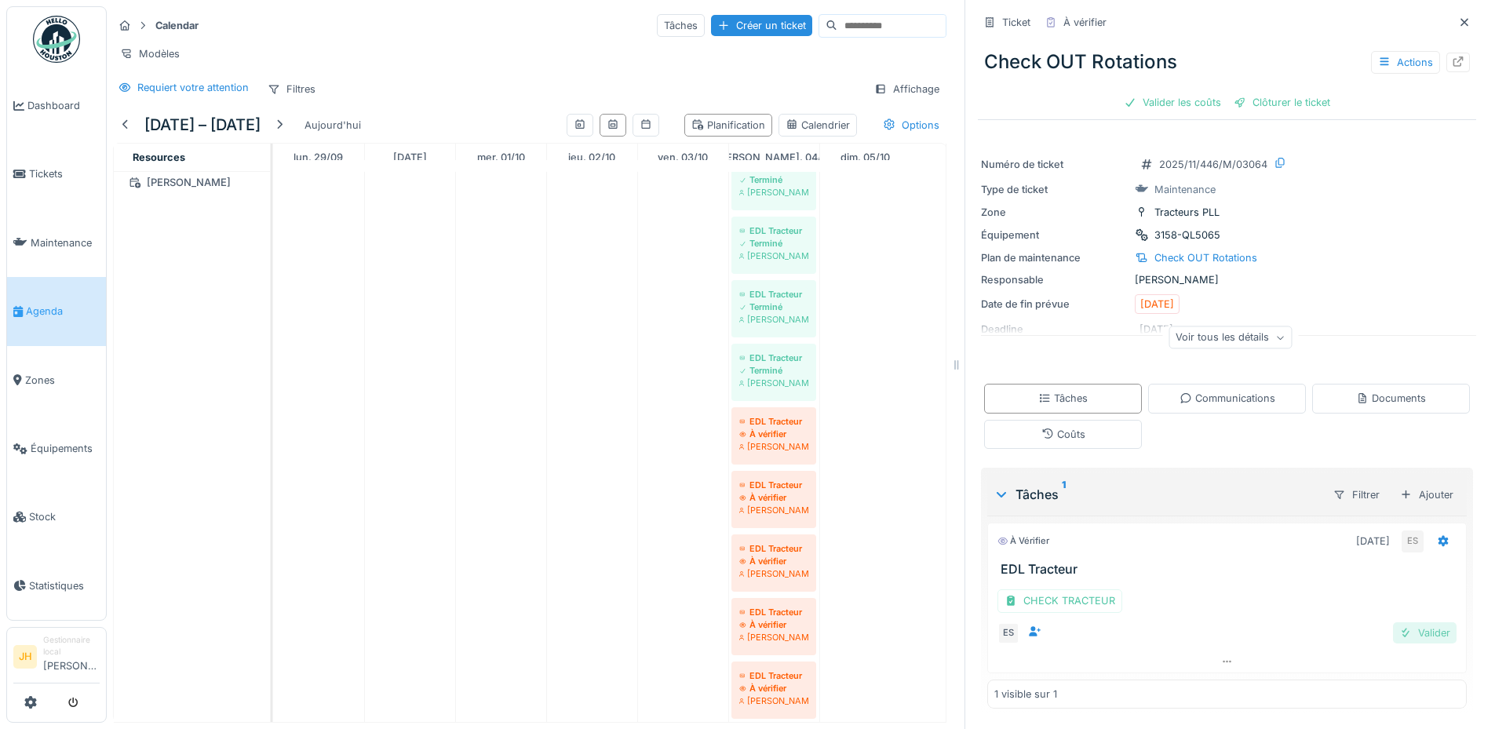
click at [1406, 634] on div "Valider" at bounding box center [1425, 632] width 64 height 21
click at [1160, 99] on div "Valider les coûts" at bounding box center [1172, 102] width 110 height 21
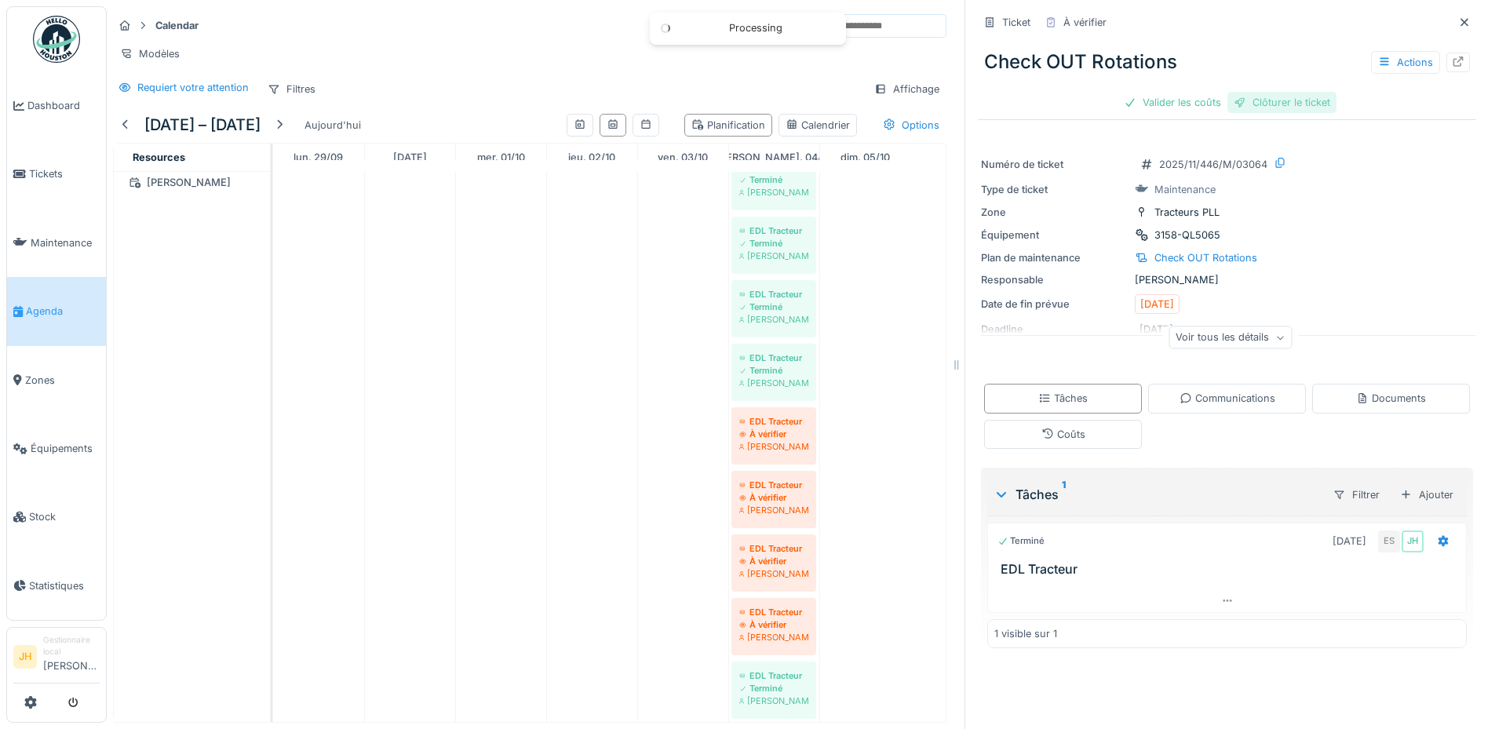
click at [1254, 111] on div "Clôturer le ticket" at bounding box center [1281, 102] width 109 height 21
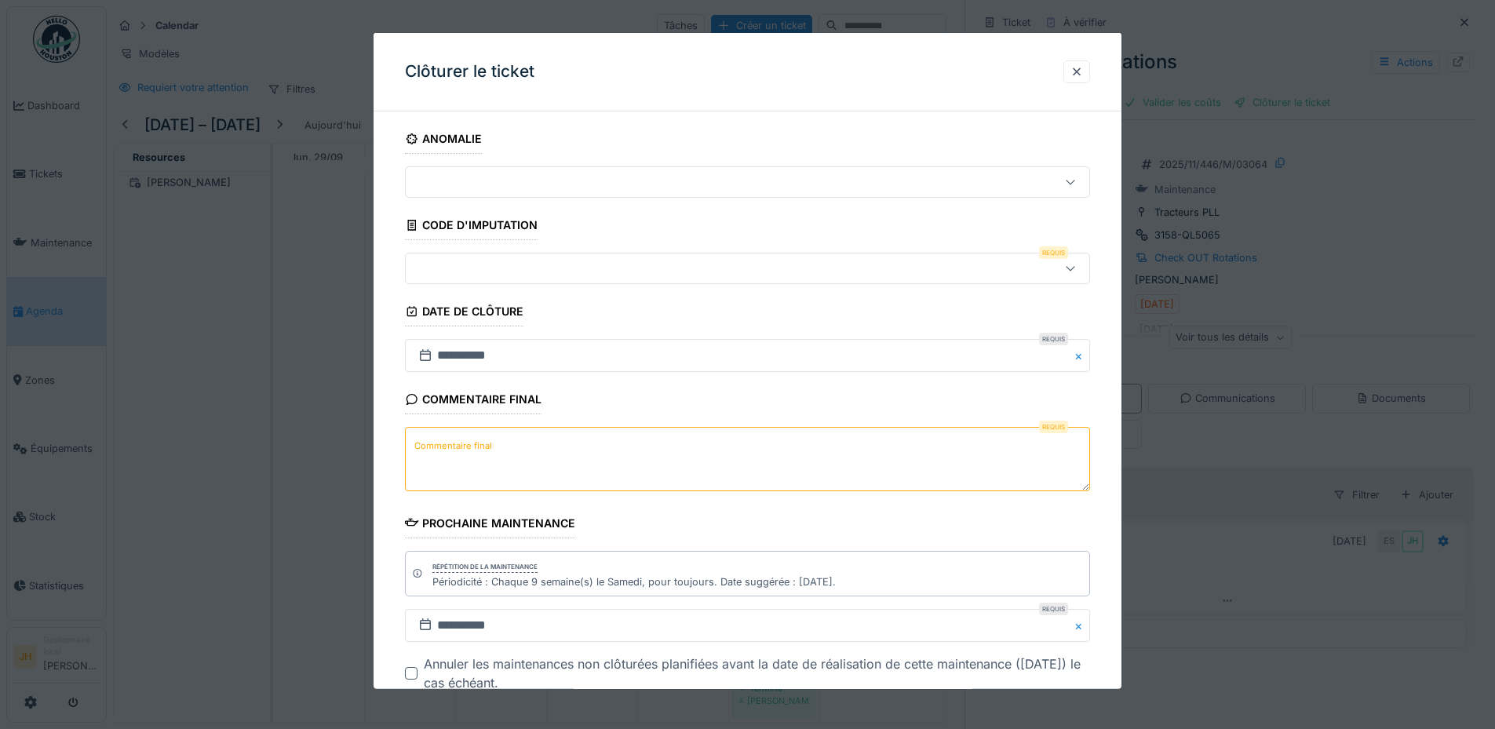
click at [586, 268] on div at bounding box center [707, 268] width 591 height 17
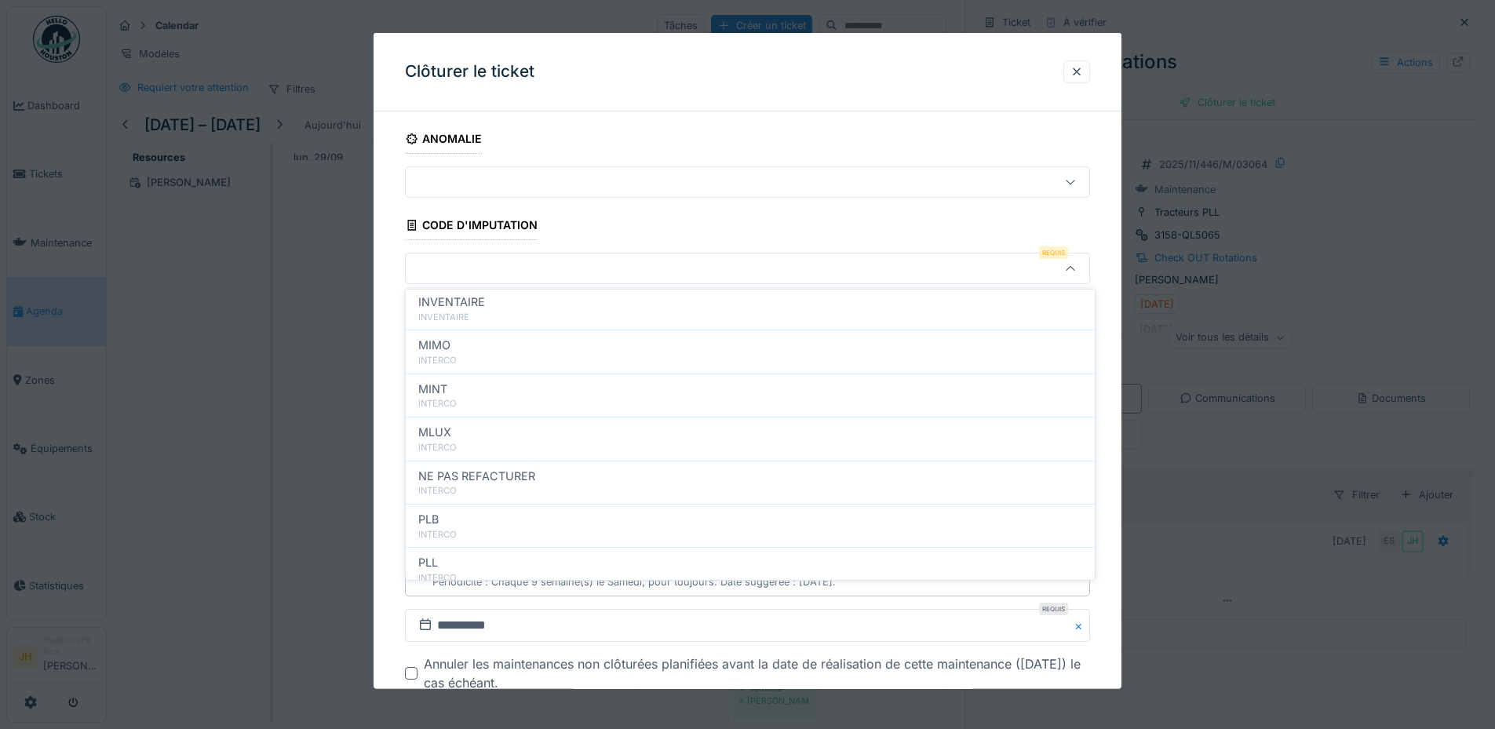
scroll to position [169, 0]
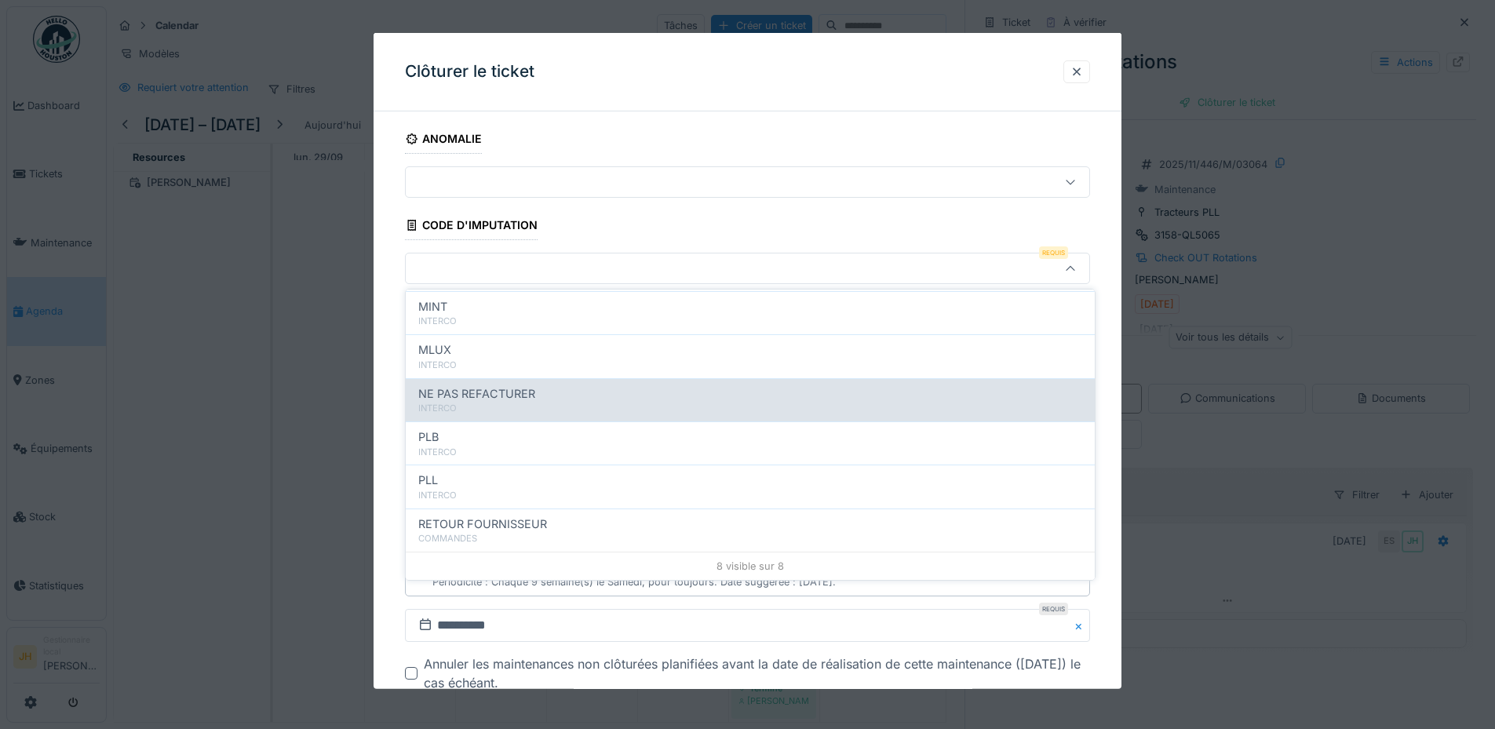
click at [539, 404] on div "INTERCO" at bounding box center [750, 408] width 664 height 13
type input "****"
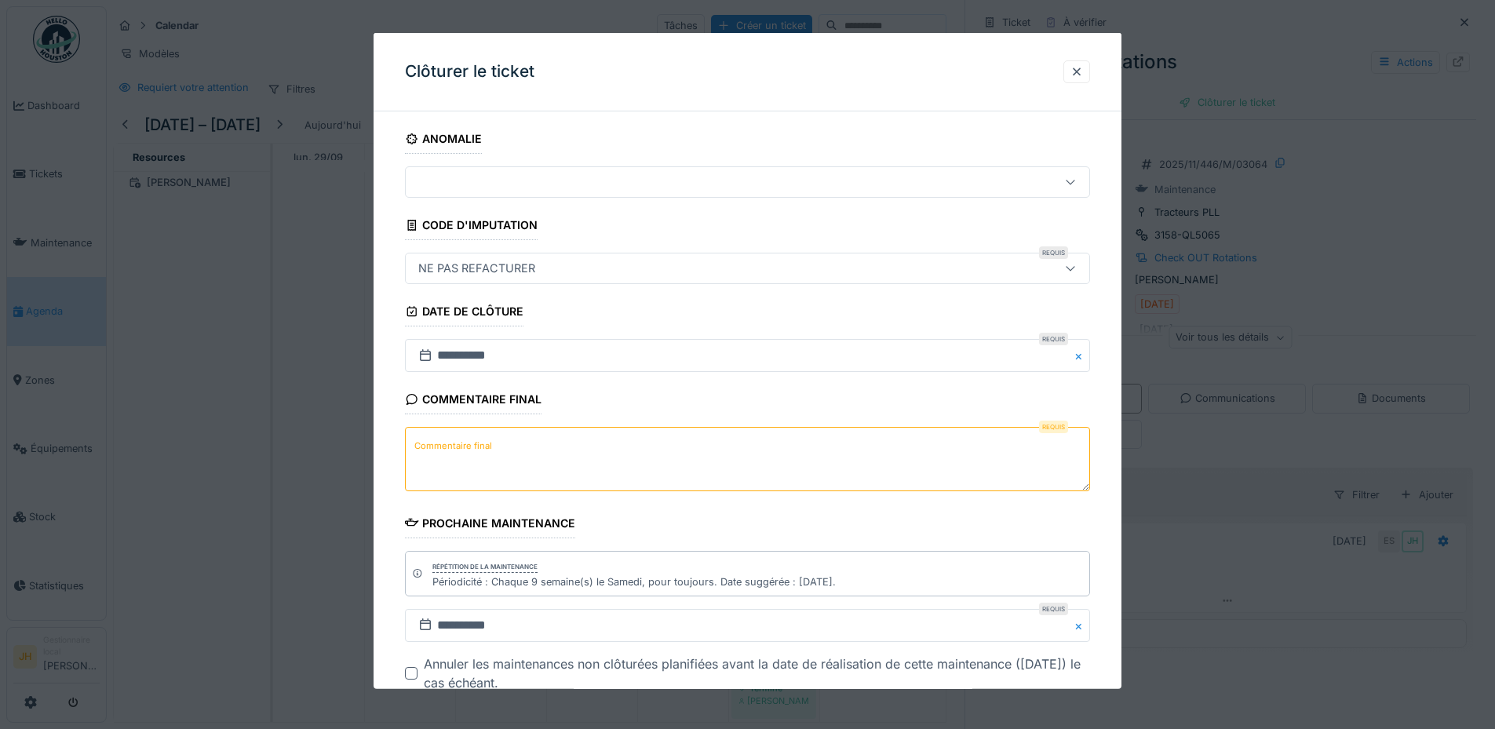
click at [518, 456] on textarea "Commentaire final" at bounding box center [747, 459] width 685 height 64
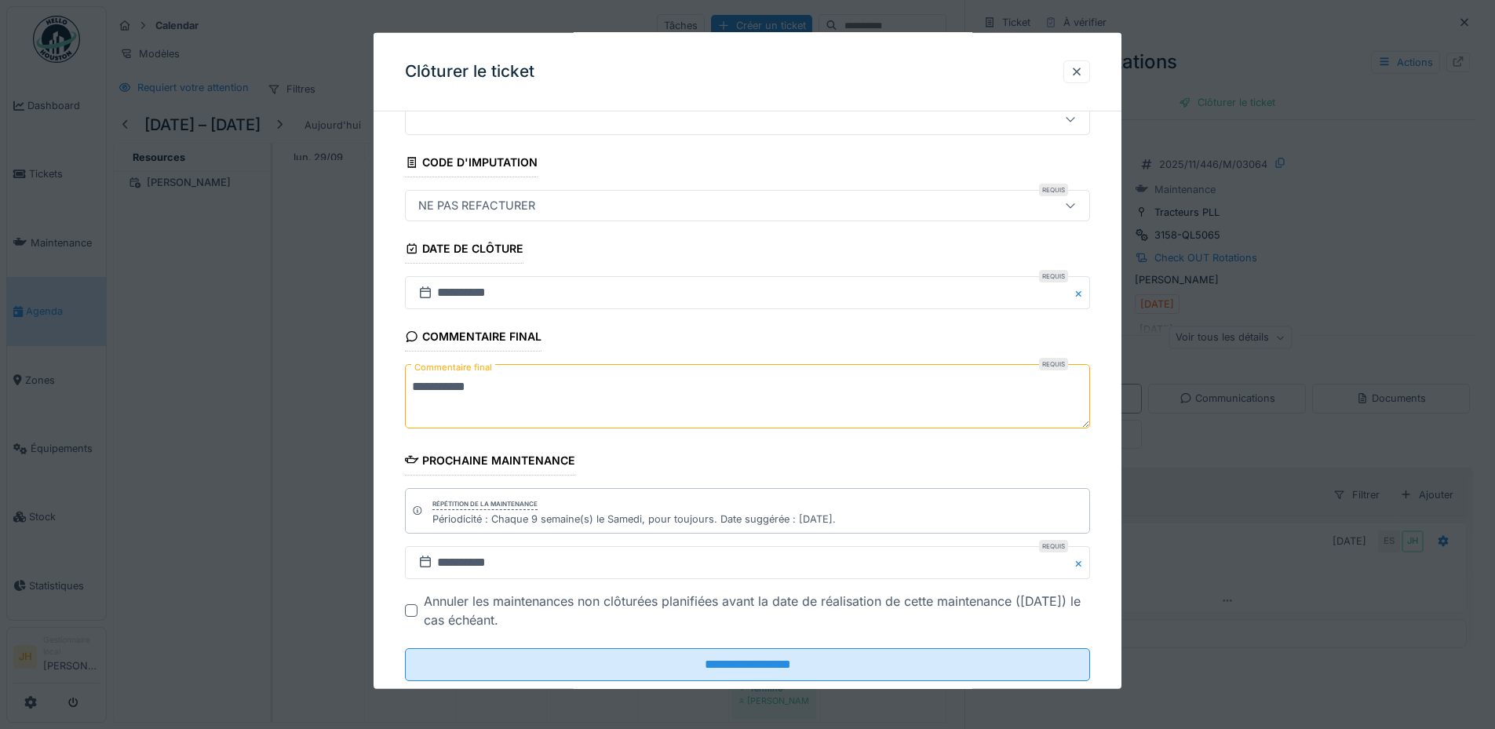
scroll to position [99, 0]
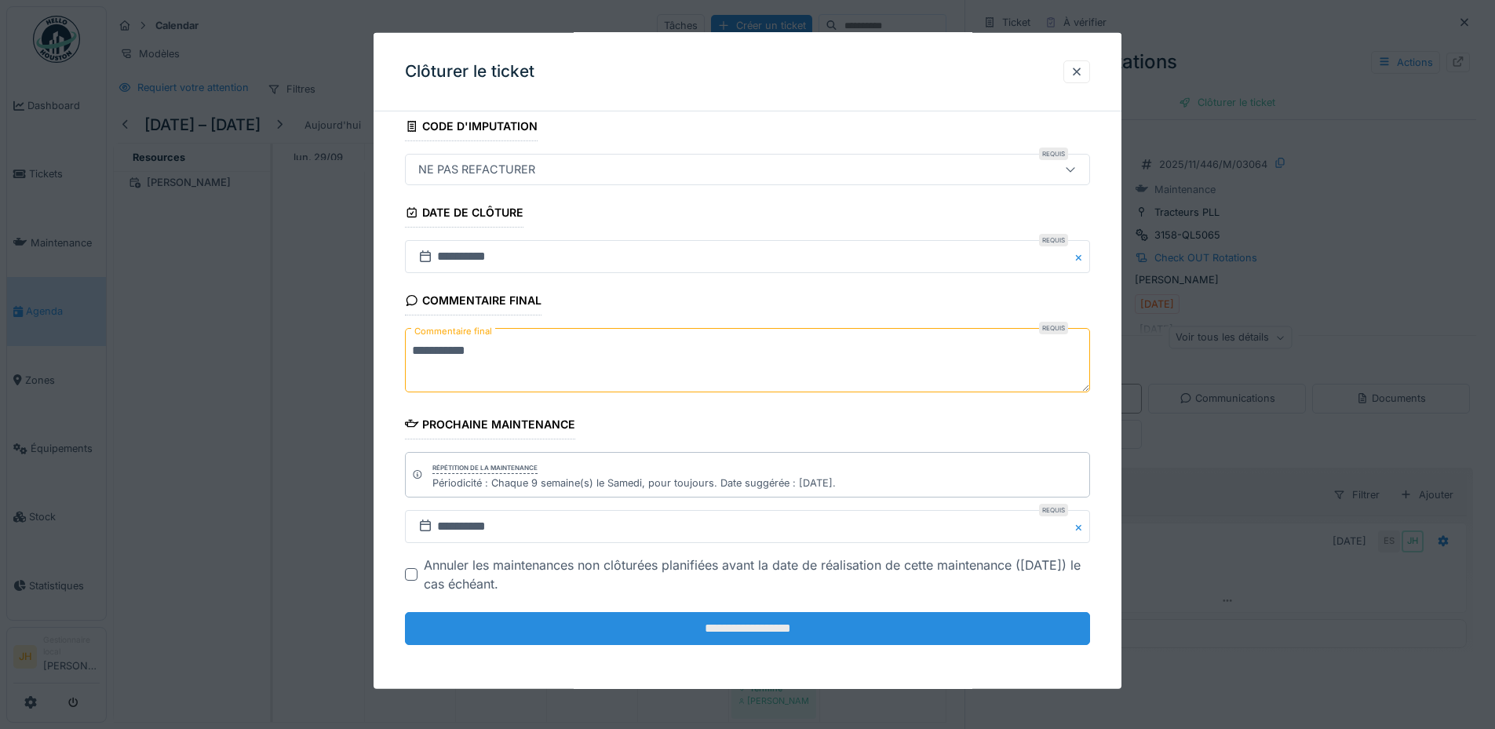
type textarea "**********"
click at [708, 631] on input "**********" at bounding box center [747, 628] width 685 height 33
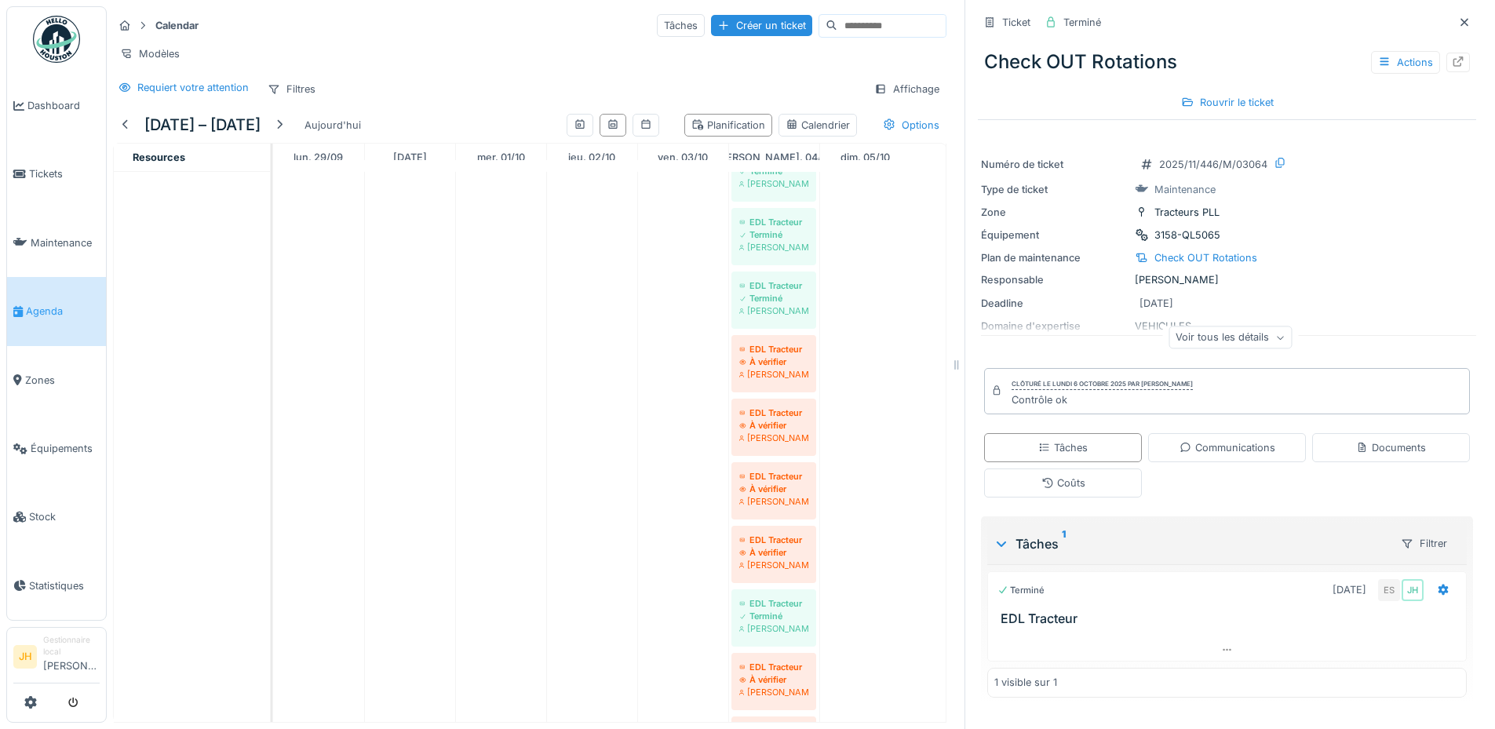
scroll to position [549, 0]
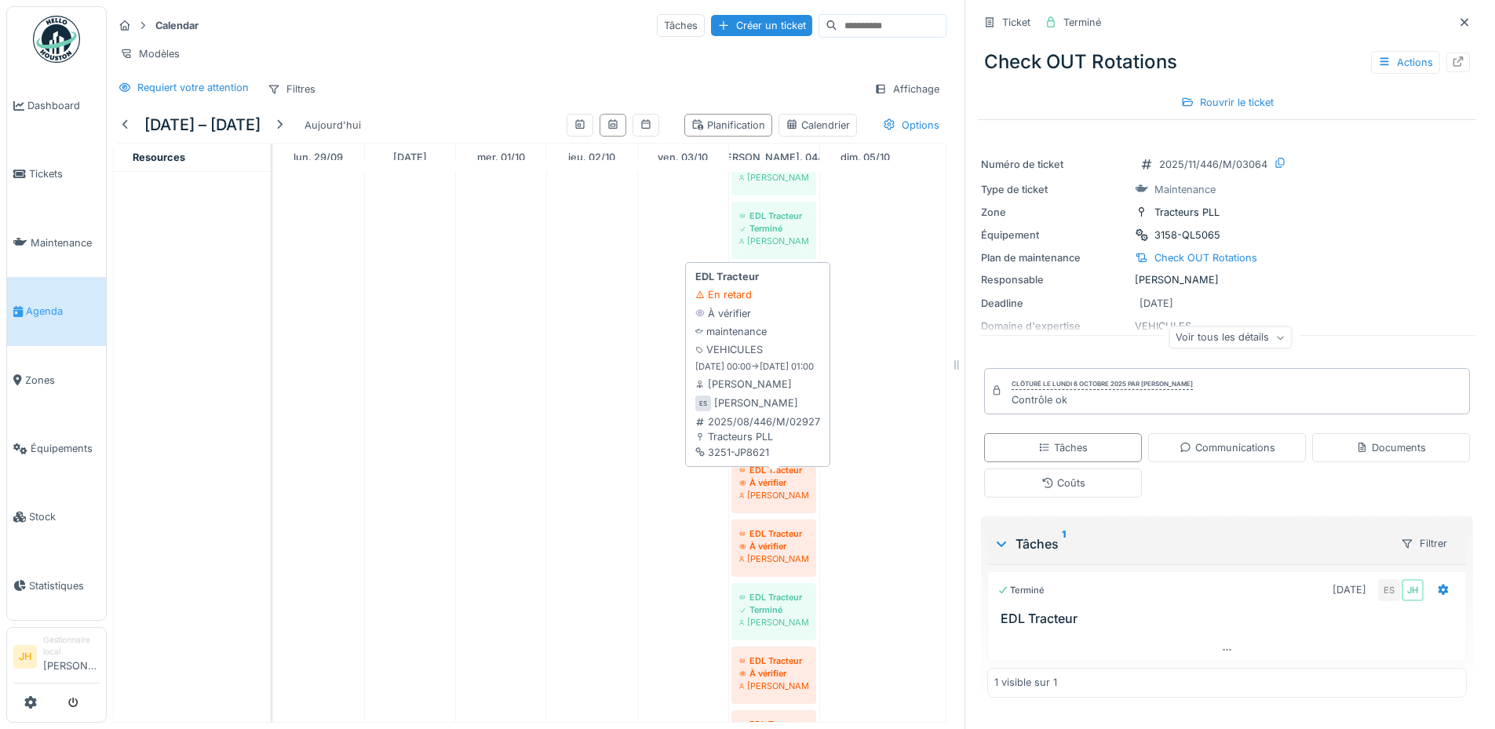
click at [777, 489] on div "À vérifier" at bounding box center [773, 482] width 69 height 13
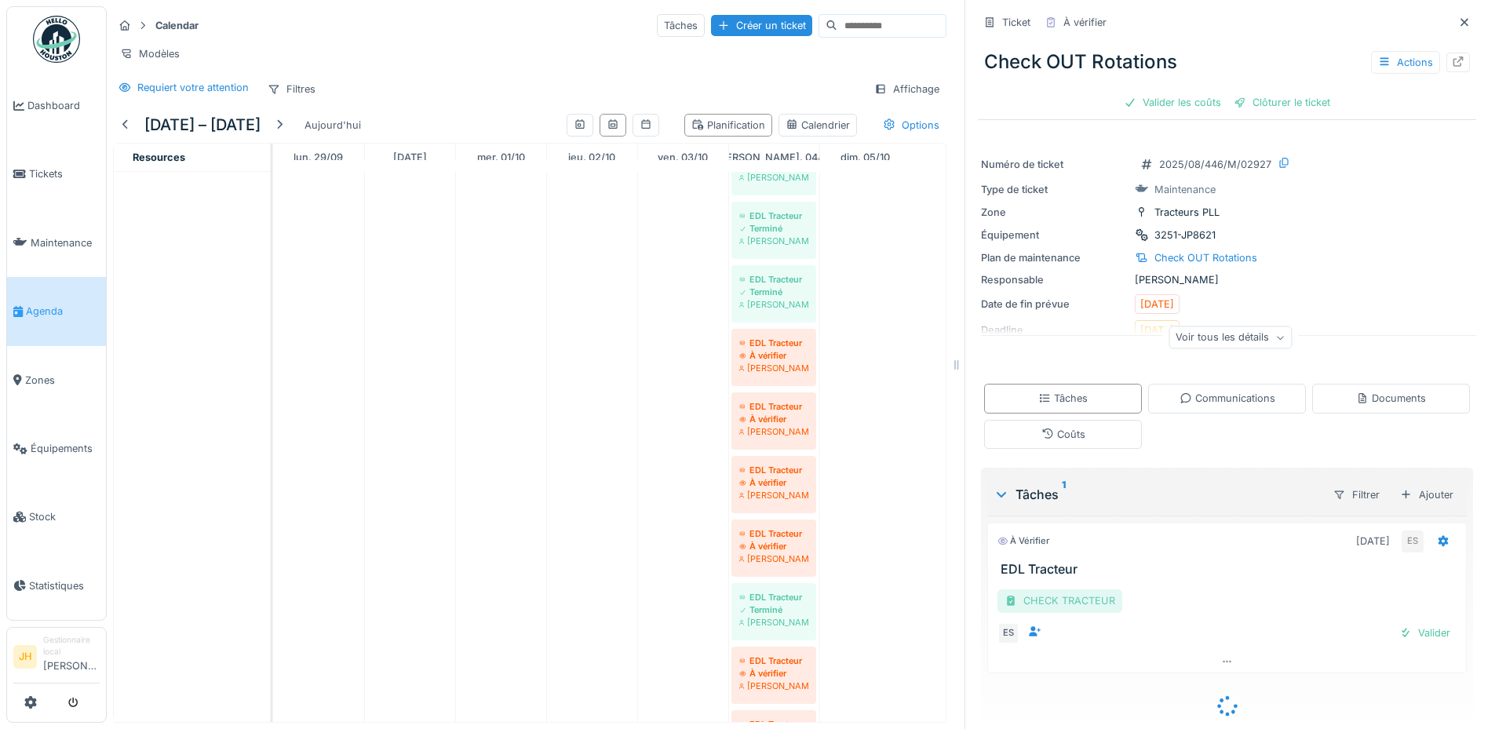
click at [1078, 605] on div "CHECK TRACTEUR" at bounding box center [1059, 600] width 125 height 23
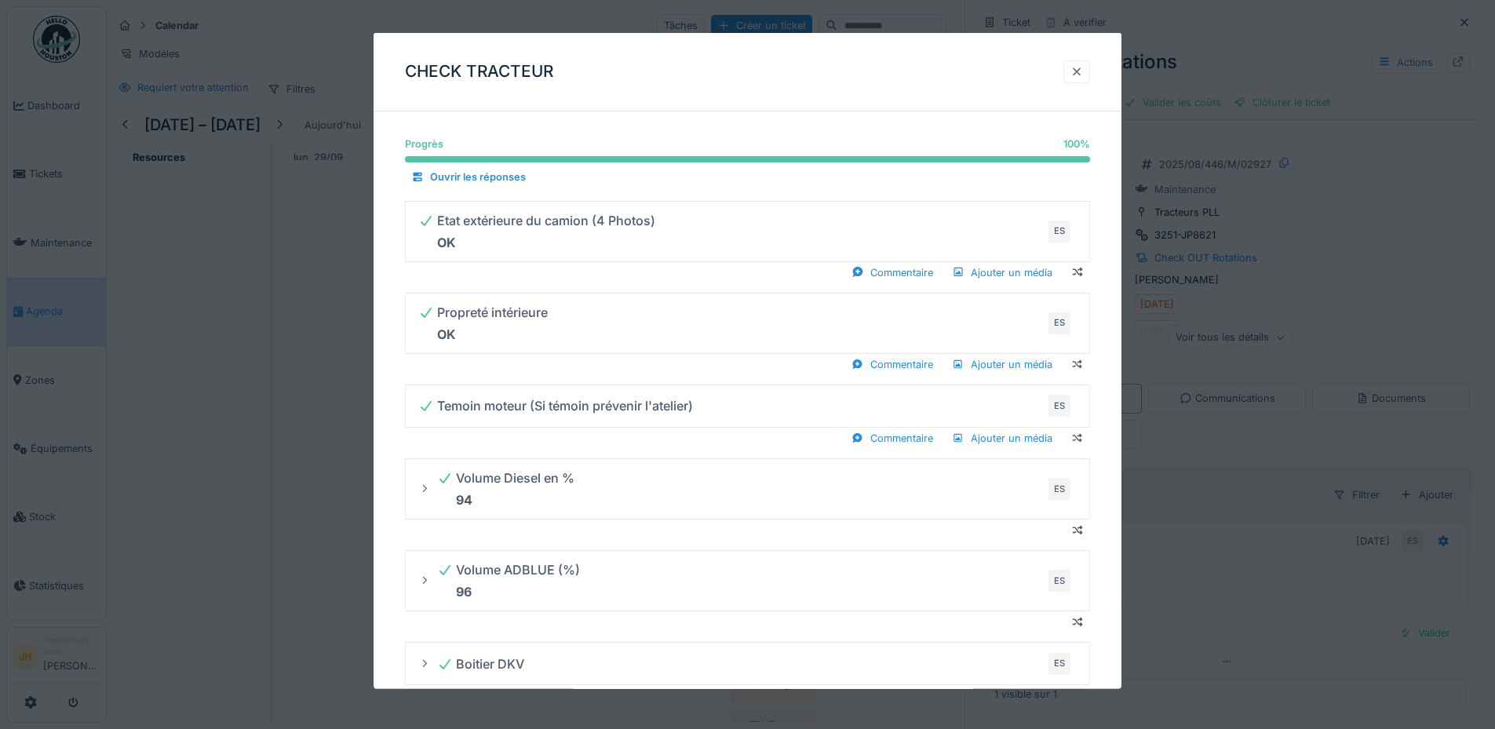
click at [1083, 72] on div at bounding box center [1076, 71] width 13 height 15
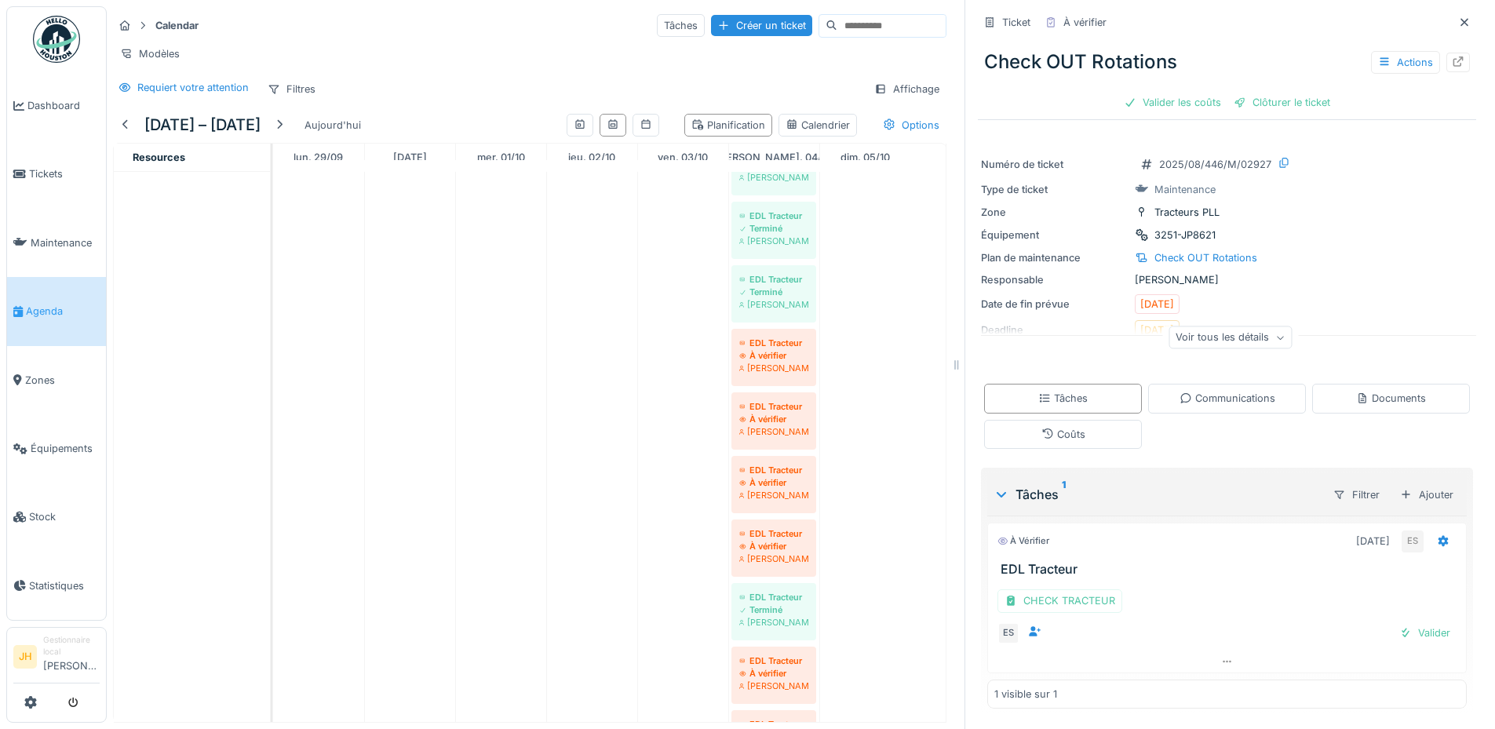
click at [1373, 391] on div "Documents" at bounding box center [1391, 398] width 70 height 15
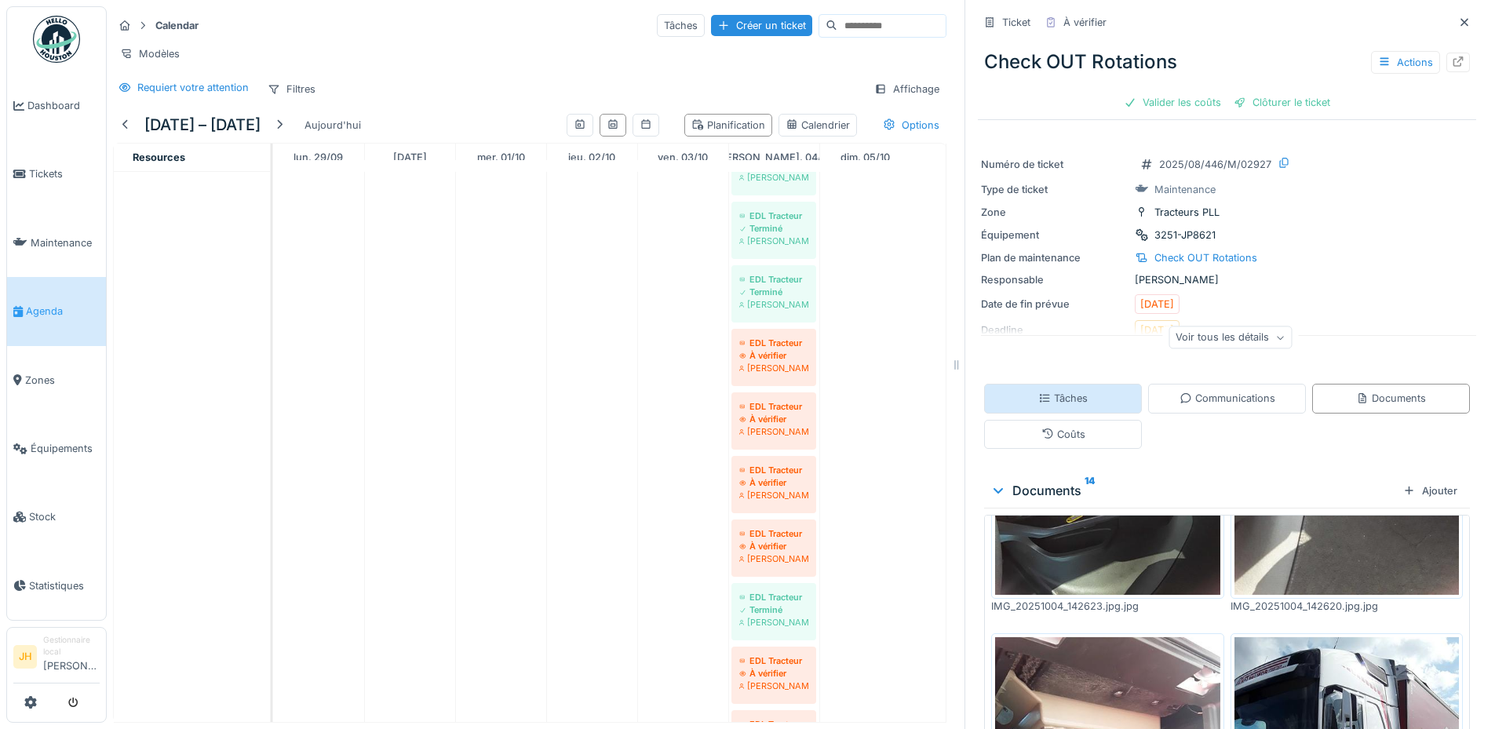
click at [1064, 391] on div "Tâches" at bounding box center [1062, 398] width 49 height 15
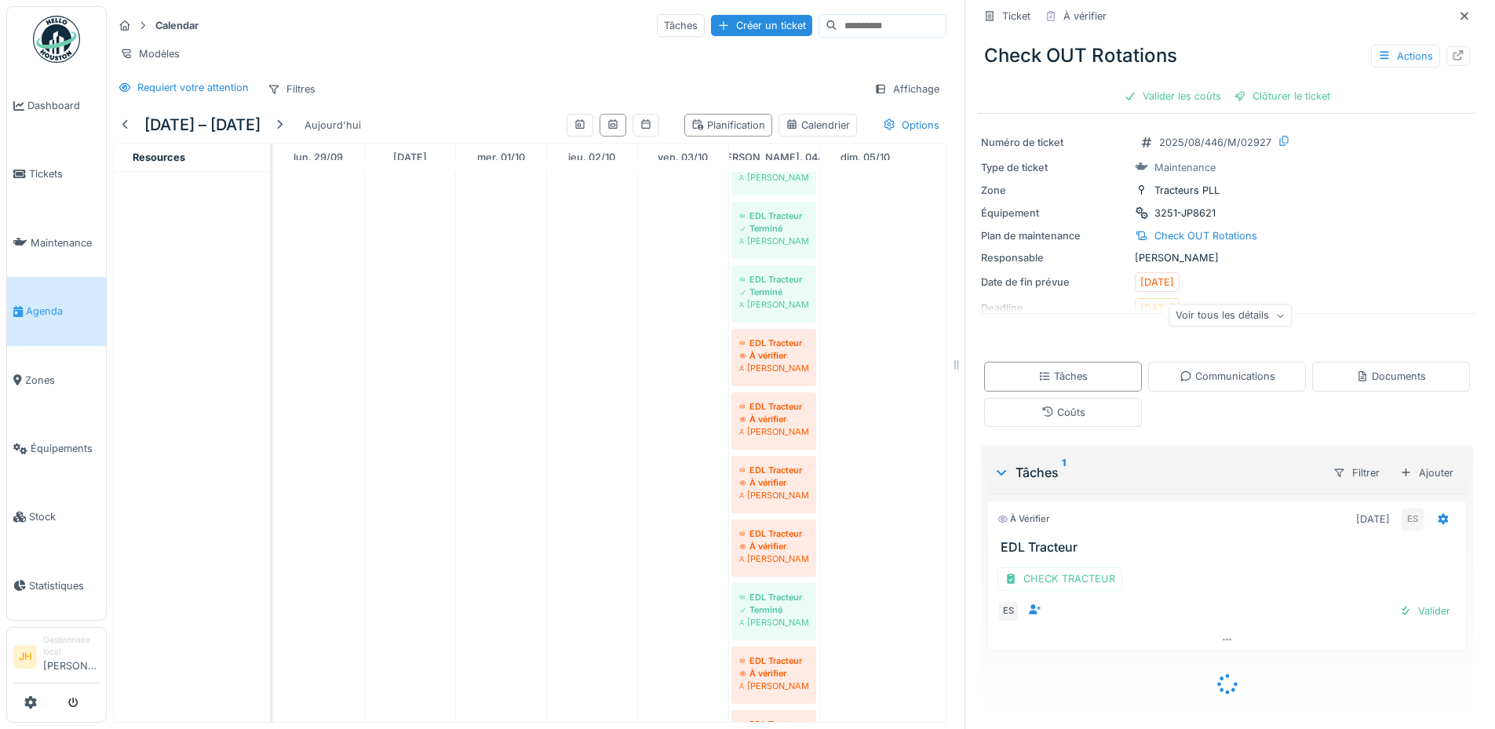
scroll to position [1, 0]
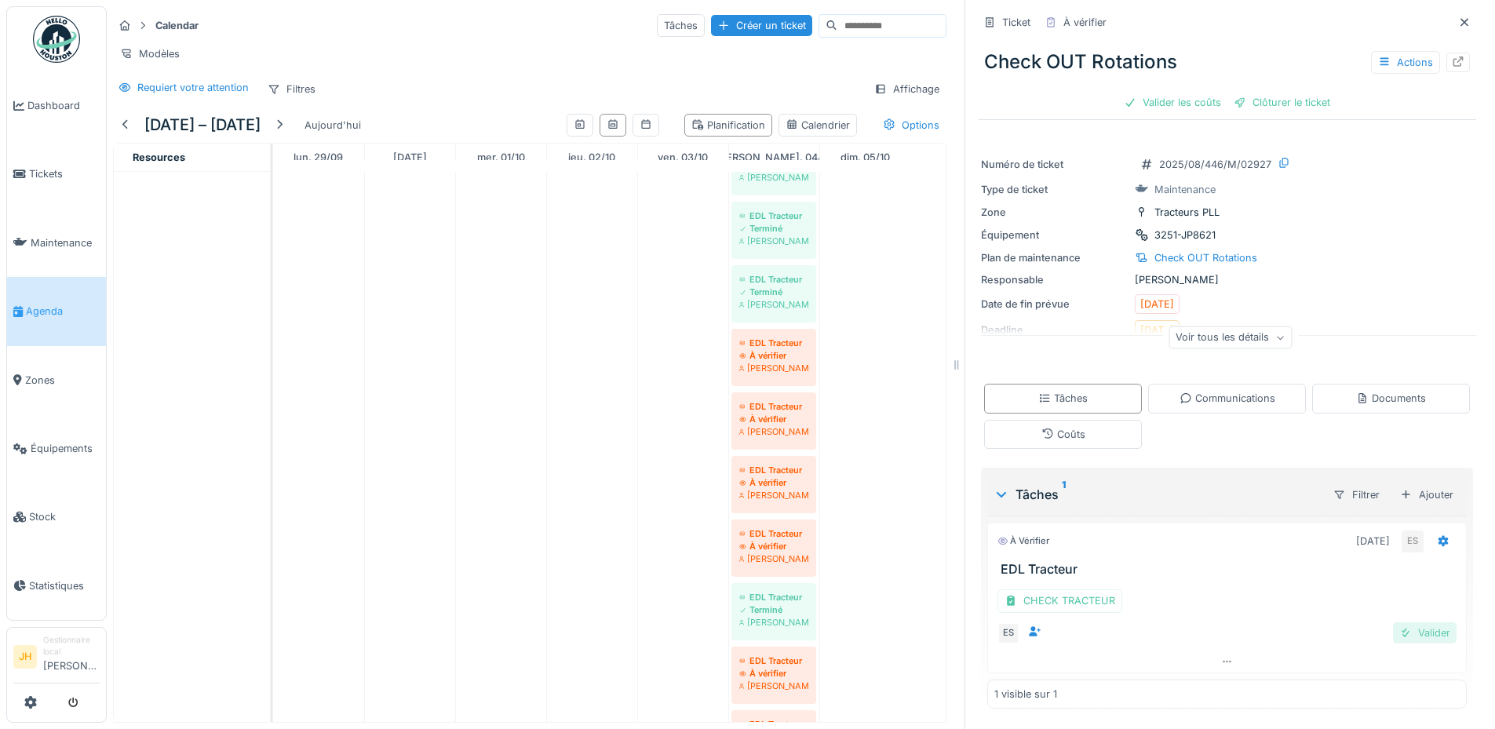
click at [1412, 637] on div "Valider" at bounding box center [1425, 632] width 64 height 21
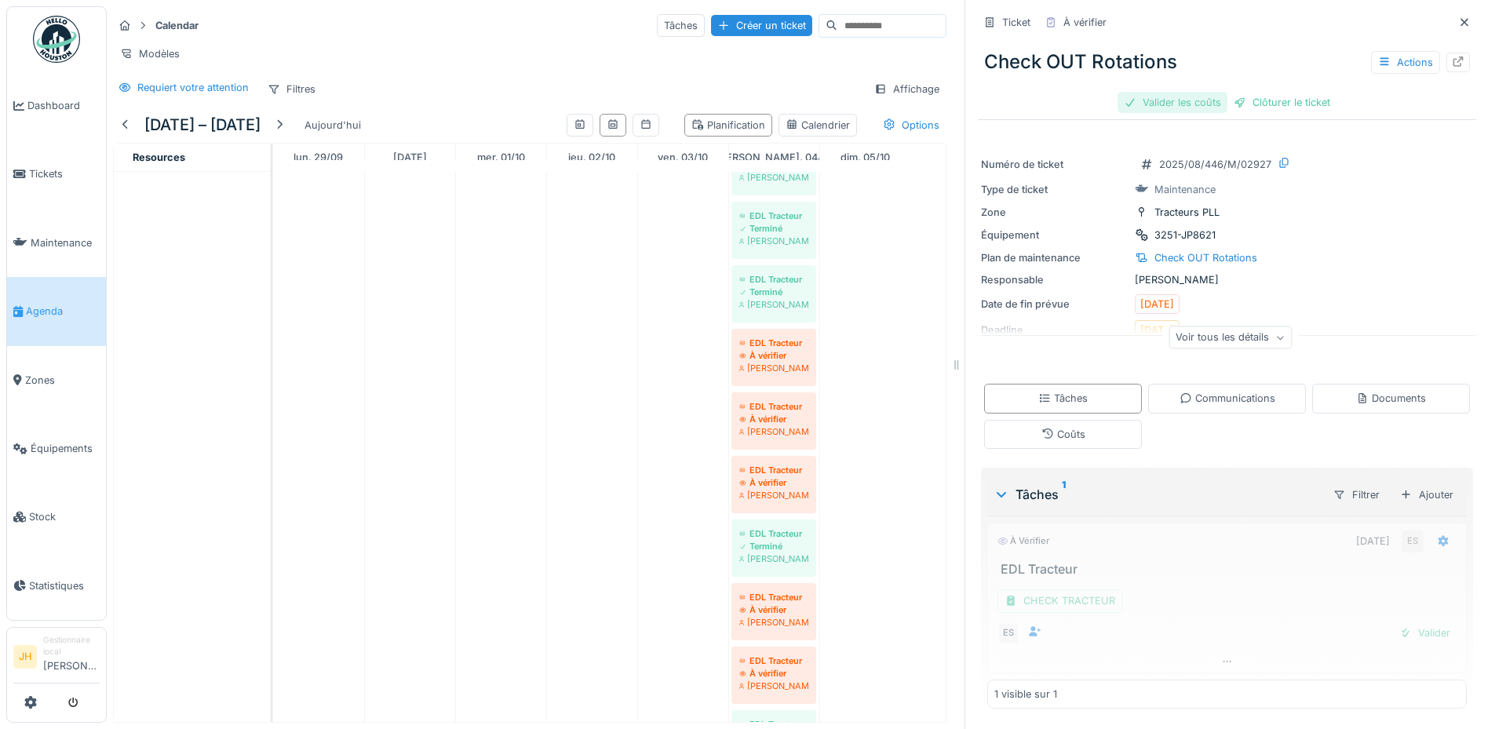
click at [1158, 106] on div "Valider les coûts" at bounding box center [1172, 102] width 110 height 21
click at [1263, 100] on div "Clôturer le ticket" at bounding box center [1281, 102] width 109 height 21
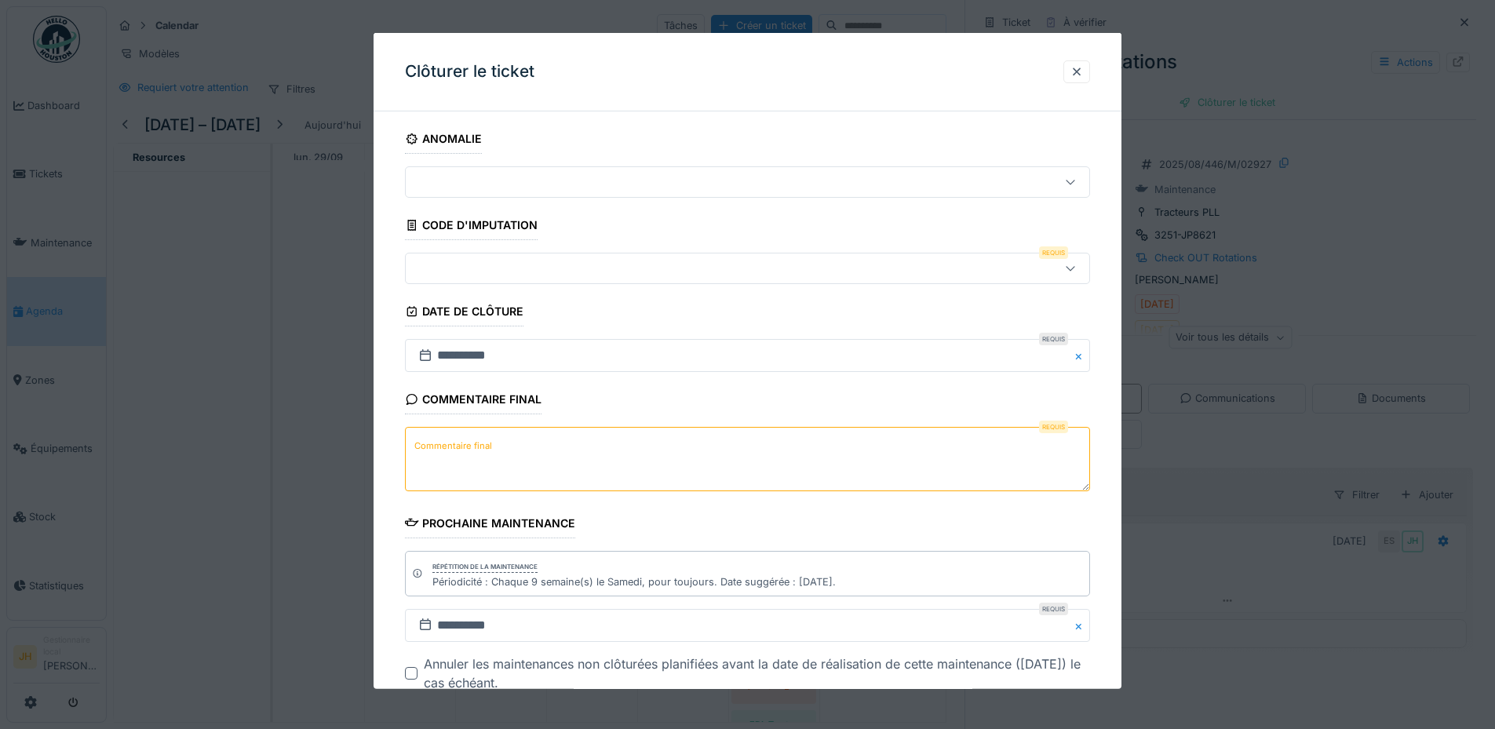
click at [529, 271] on div at bounding box center [707, 268] width 591 height 17
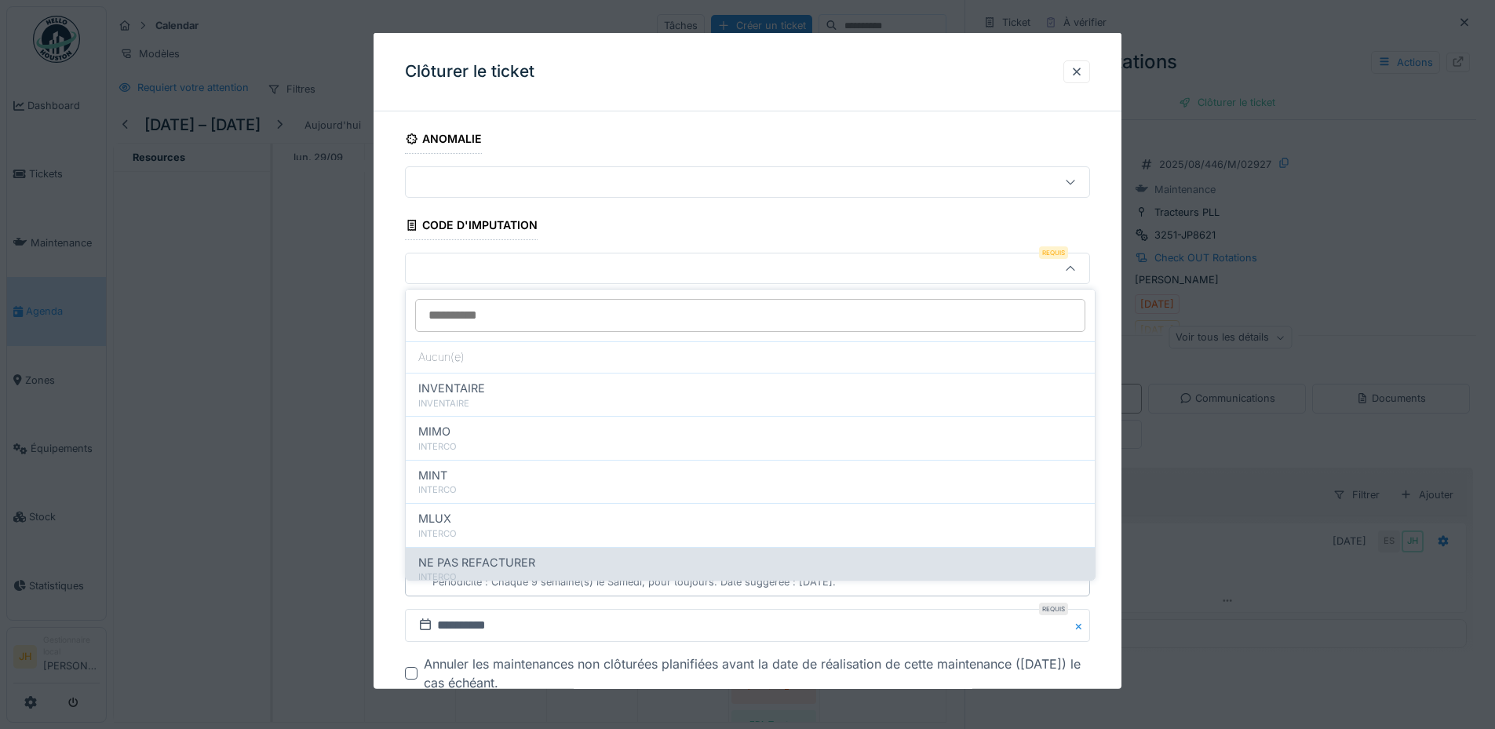
click at [519, 559] on span "NE PAS REFACTURER" at bounding box center [476, 562] width 117 height 17
type input "****"
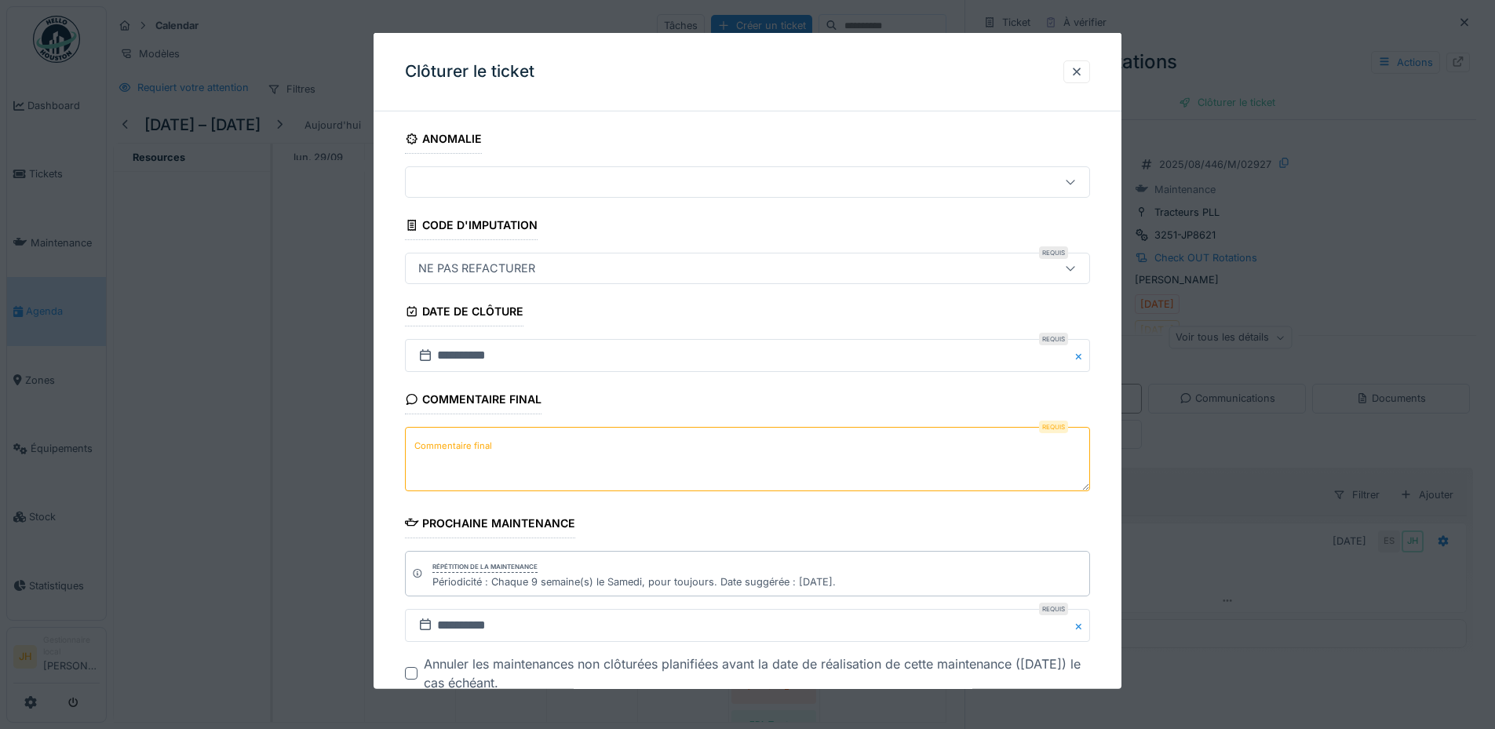
click at [515, 451] on textarea "Commentaire final" at bounding box center [747, 459] width 685 height 64
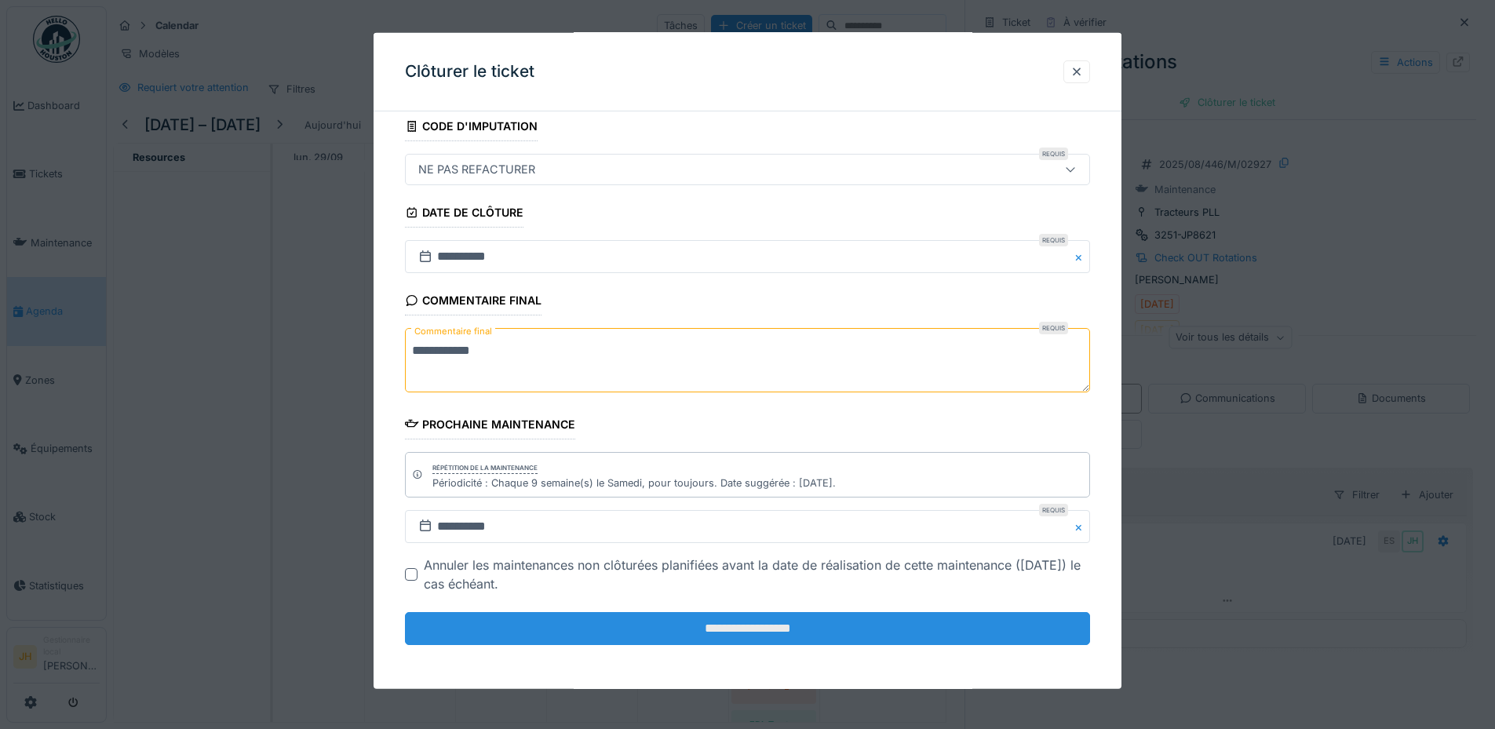
scroll to position [12, 0]
type textarea "**********"
click at [602, 629] on input "**********" at bounding box center [747, 628] width 685 height 33
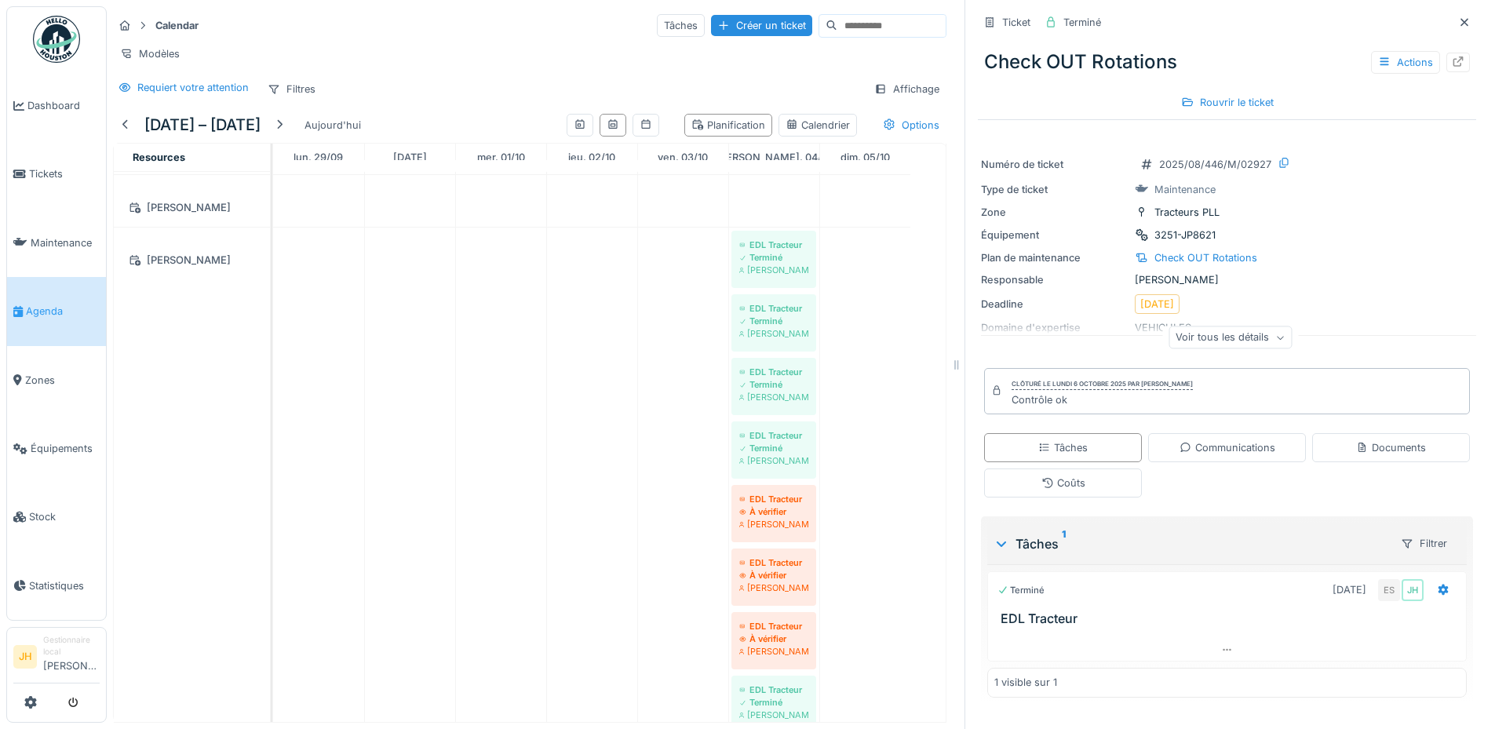
scroll to position [392, 0]
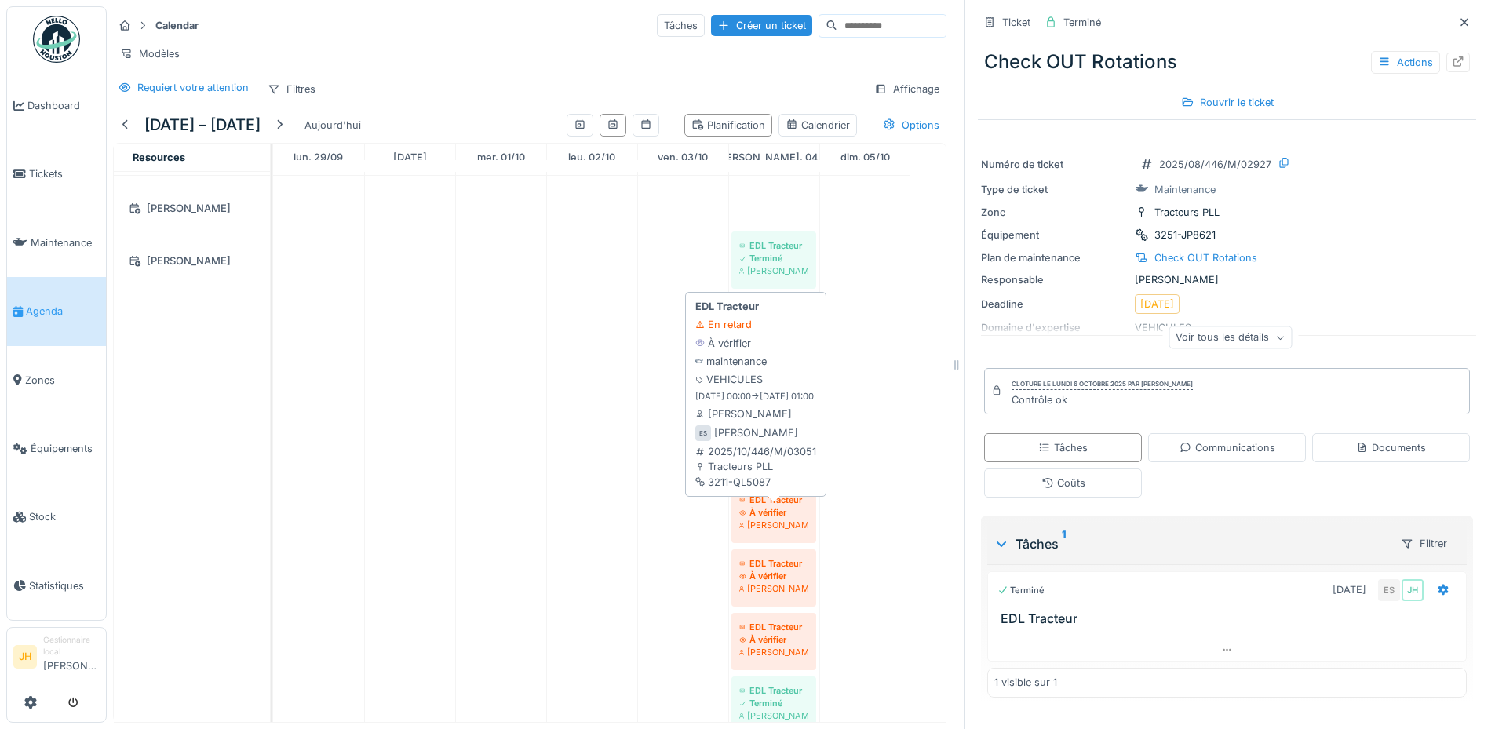
click at [788, 501] on div "EDL Tracteur" at bounding box center [773, 499] width 69 height 13
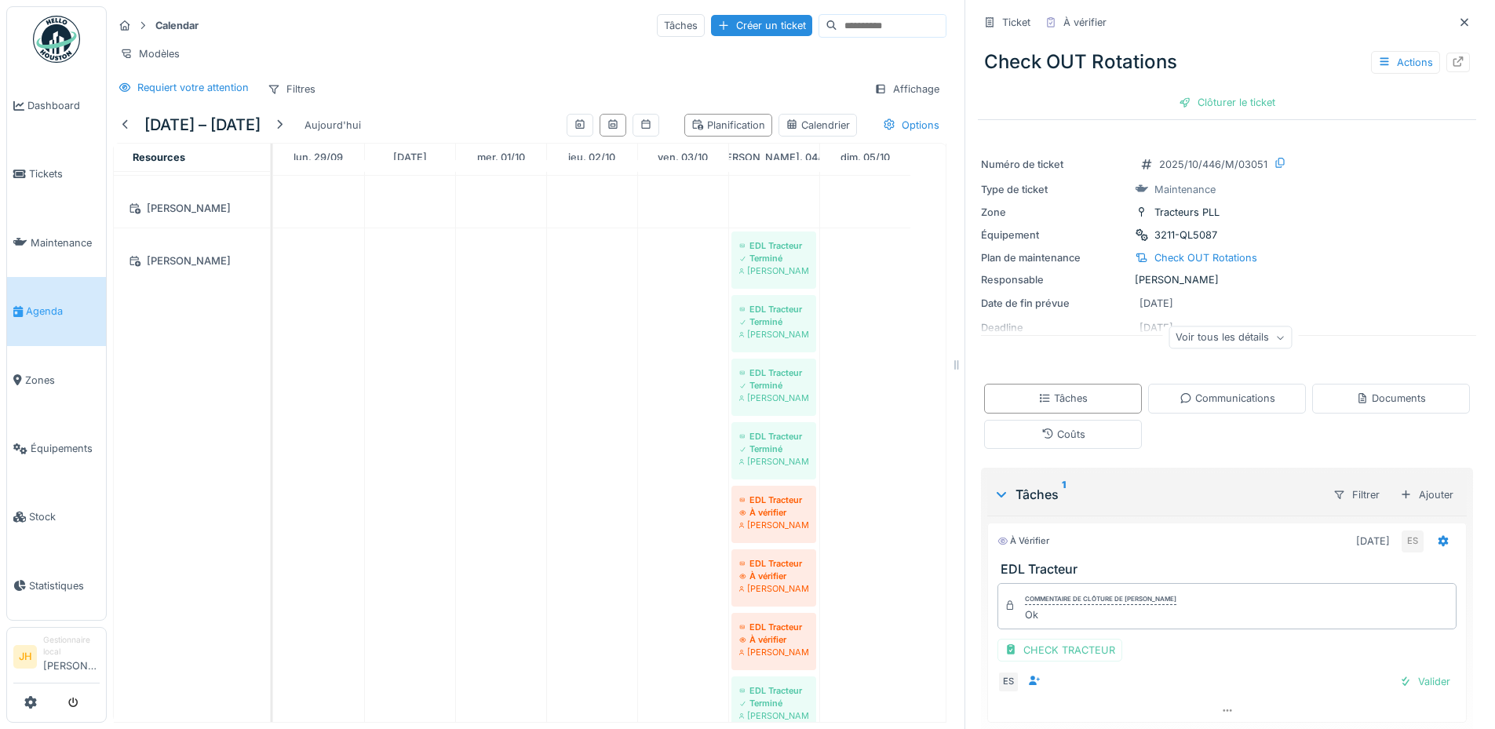
scroll to position [49, 0]
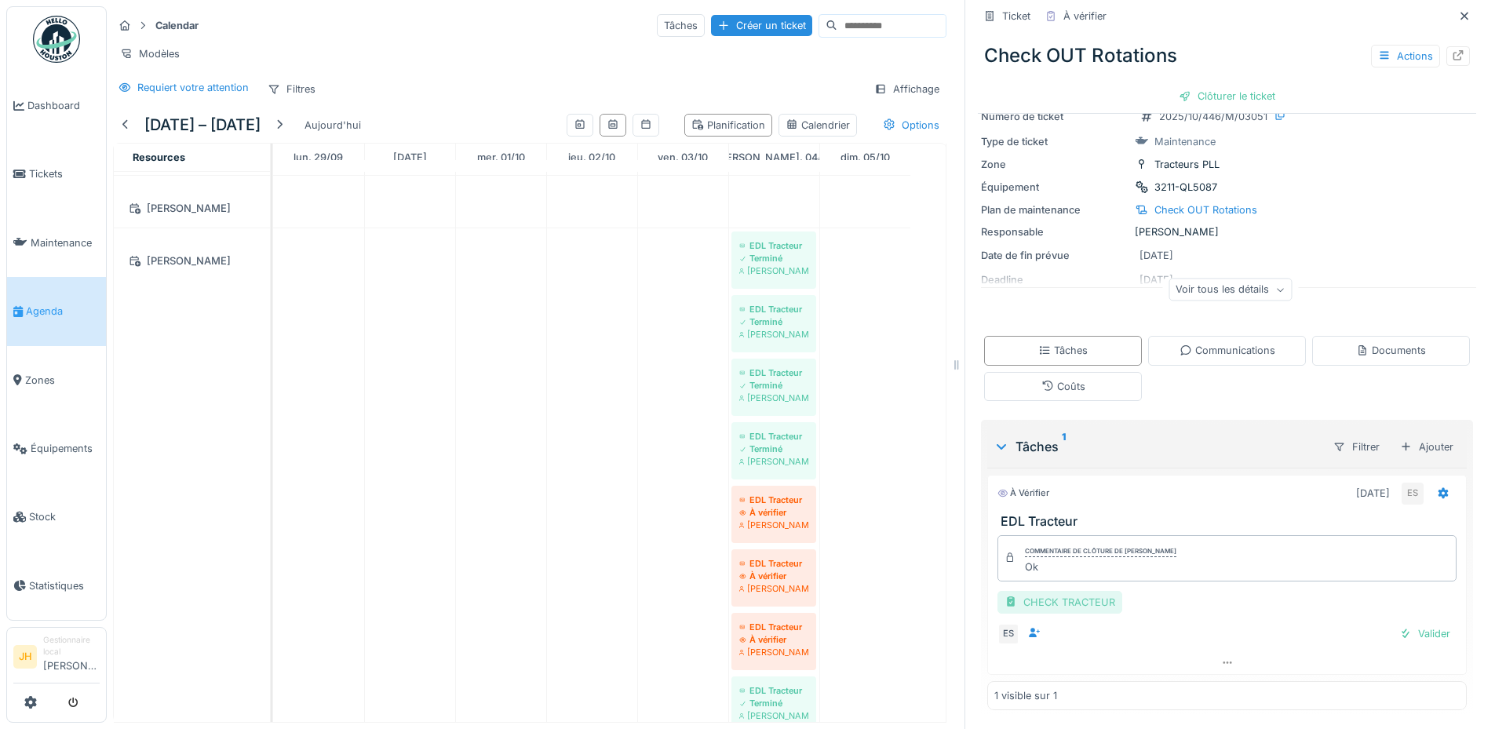
click at [1050, 591] on div "CHECK TRACTEUR" at bounding box center [1059, 602] width 125 height 23
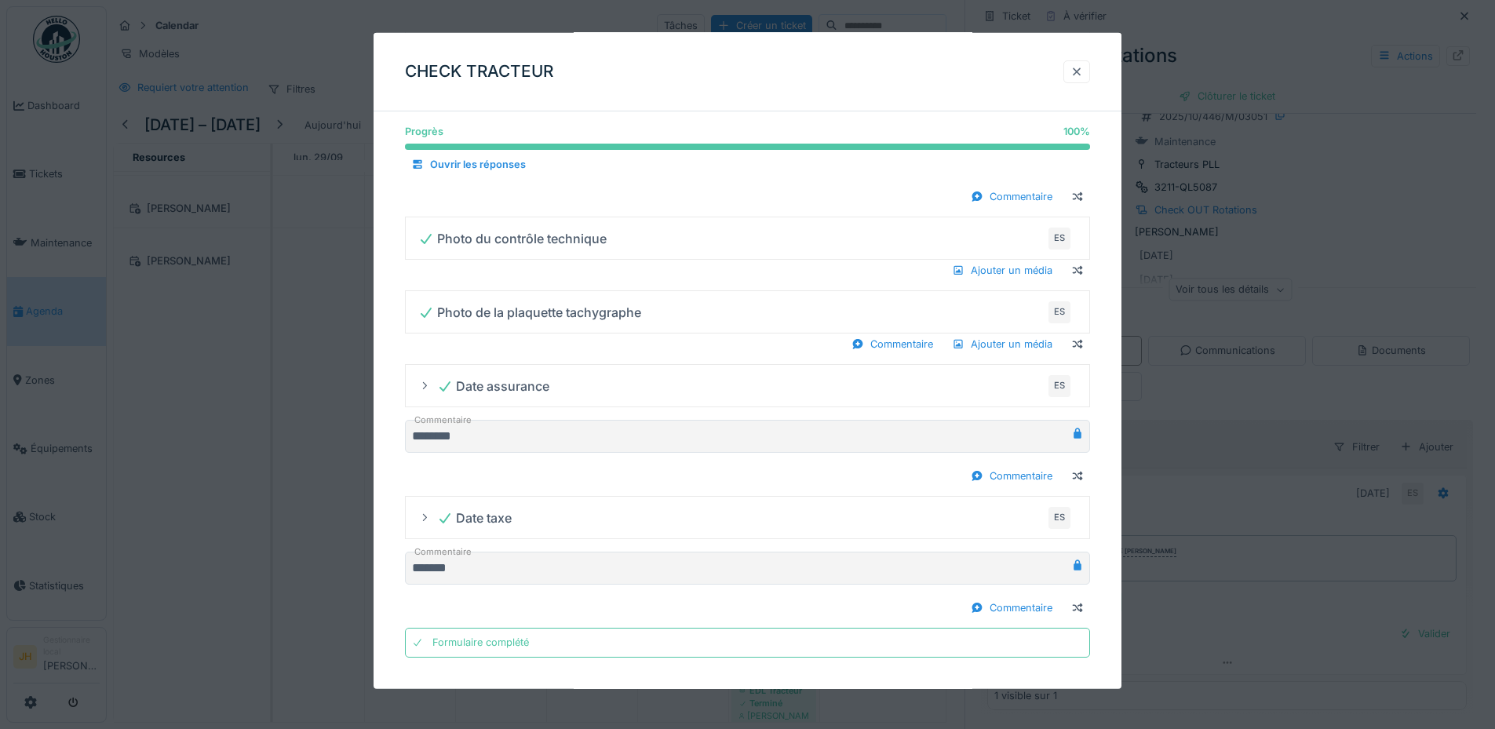
click at [1083, 70] on div at bounding box center [1076, 71] width 13 height 15
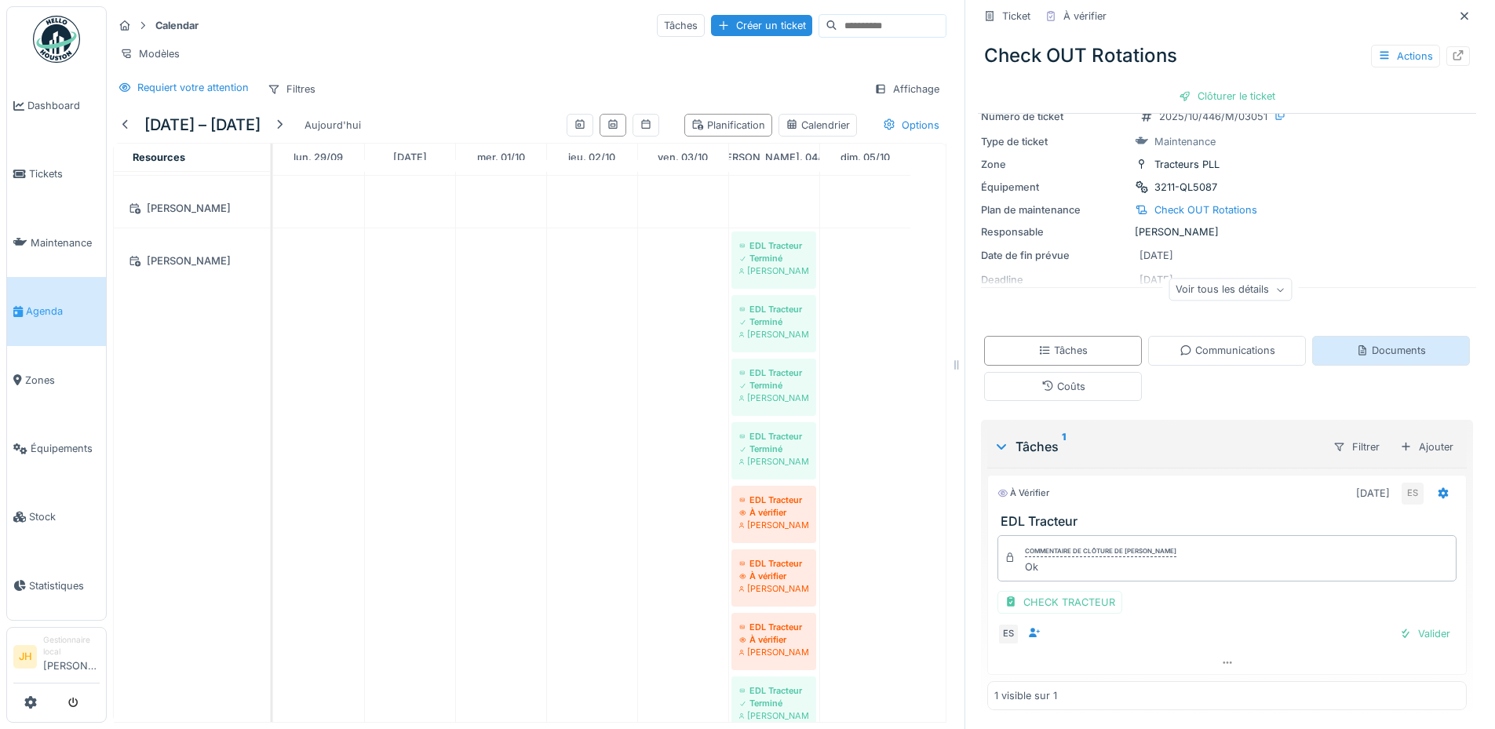
click at [1396, 336] on div "Documents" at bounding box center [1391, 350] width 158 height 29
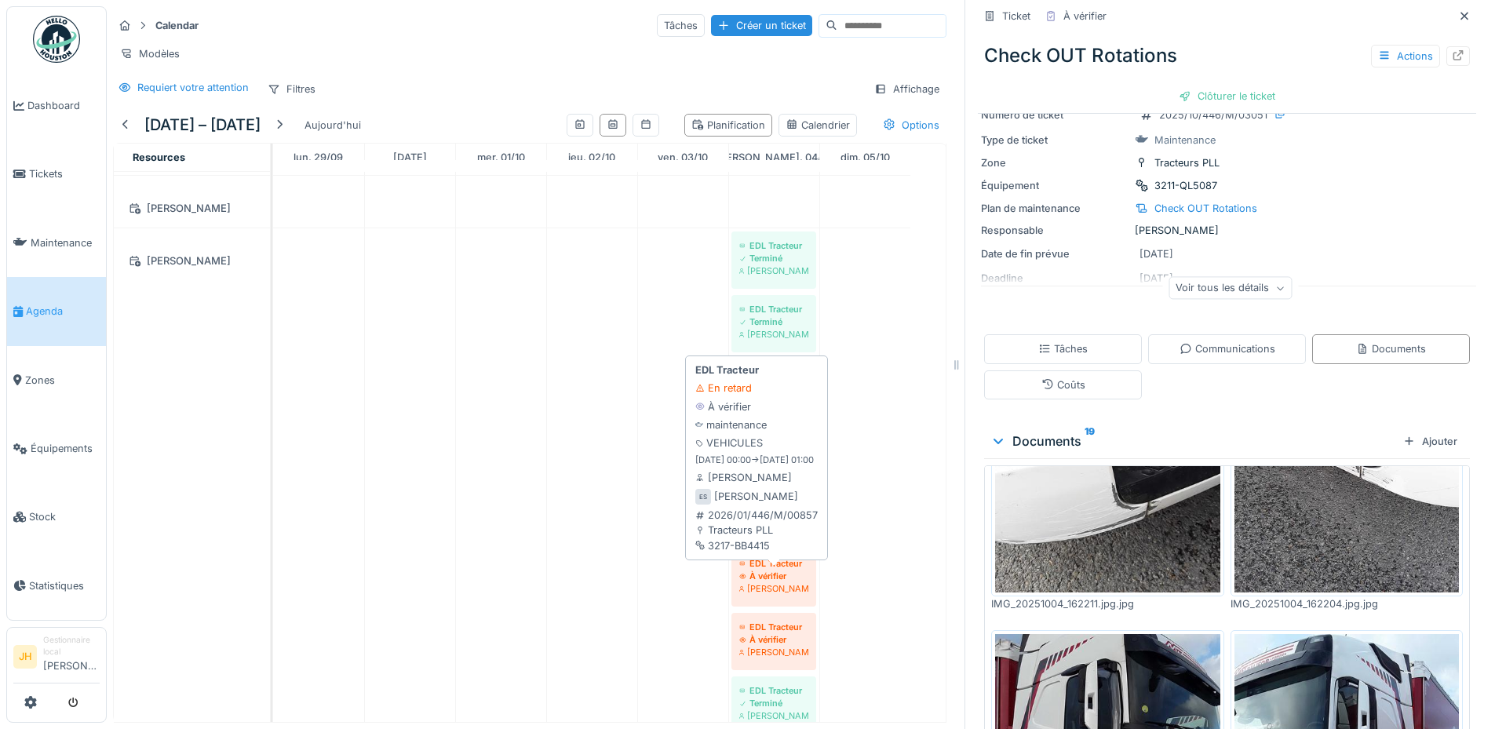
click at [778, 573] on div "À vérifier" at bounding box center [773, 576] width 69 height 13
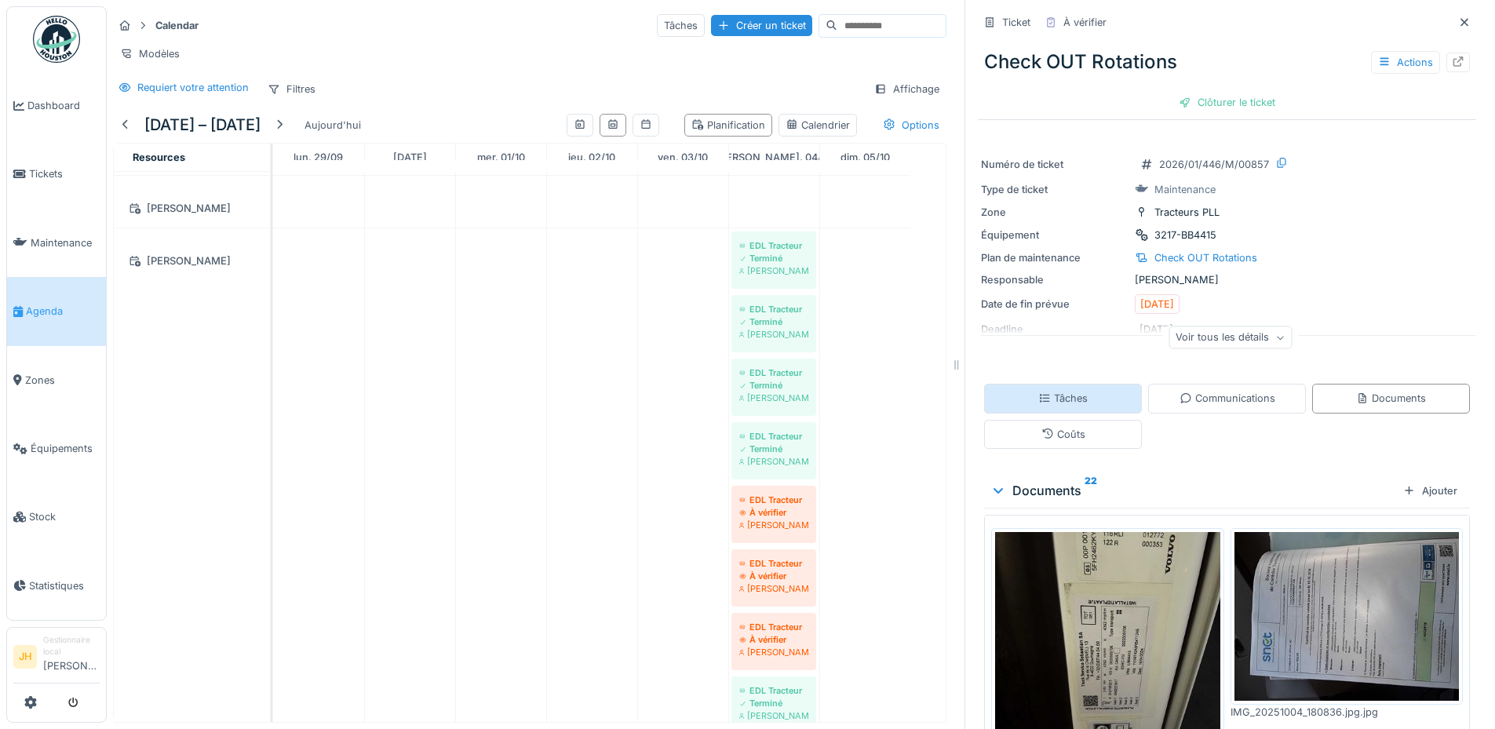
click at [1053, 391] on div "Tâches" at bounding box center [1062, 398] width 49 height 15
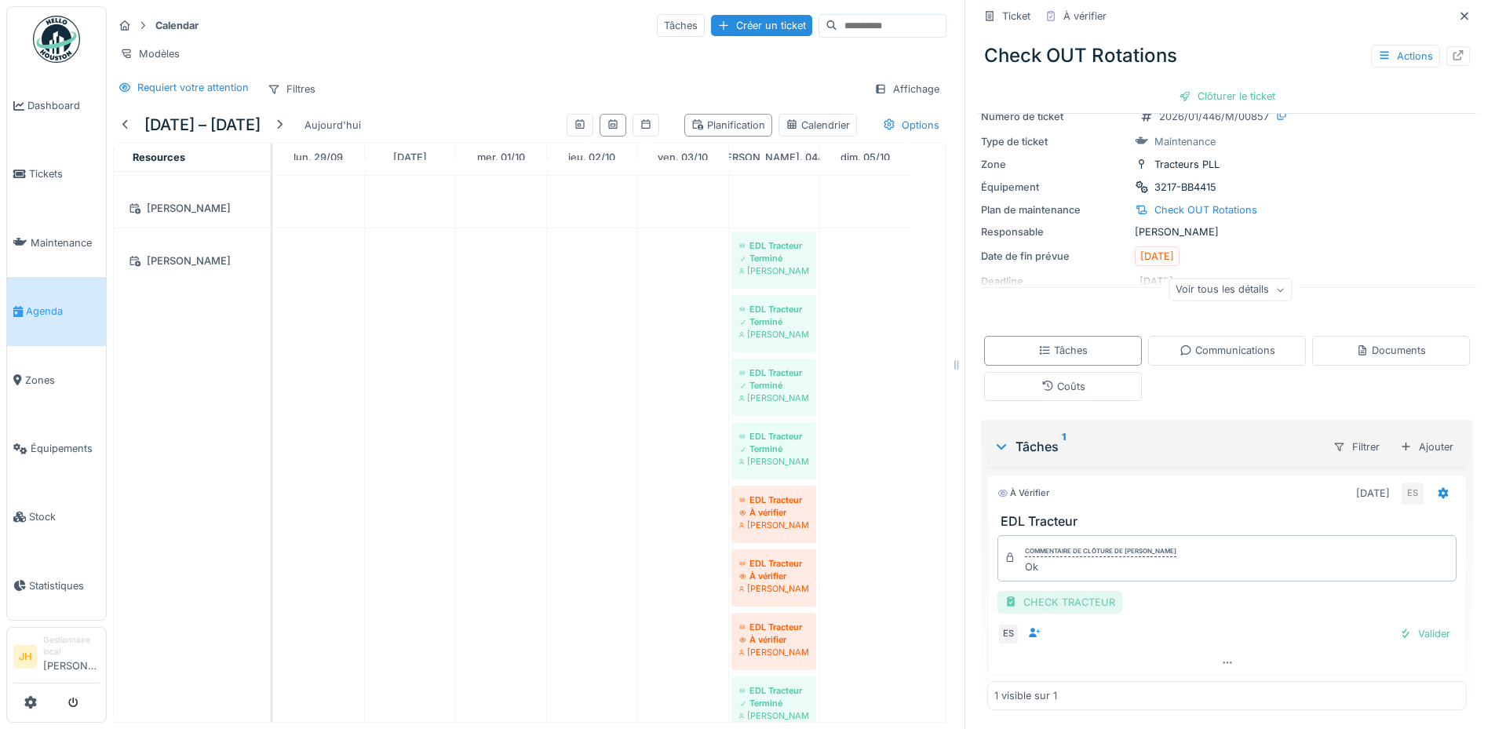
click at [1058, 605] on div "CHECK TRACTEUR" at bounding box center [1059, 602] width 125 height 23
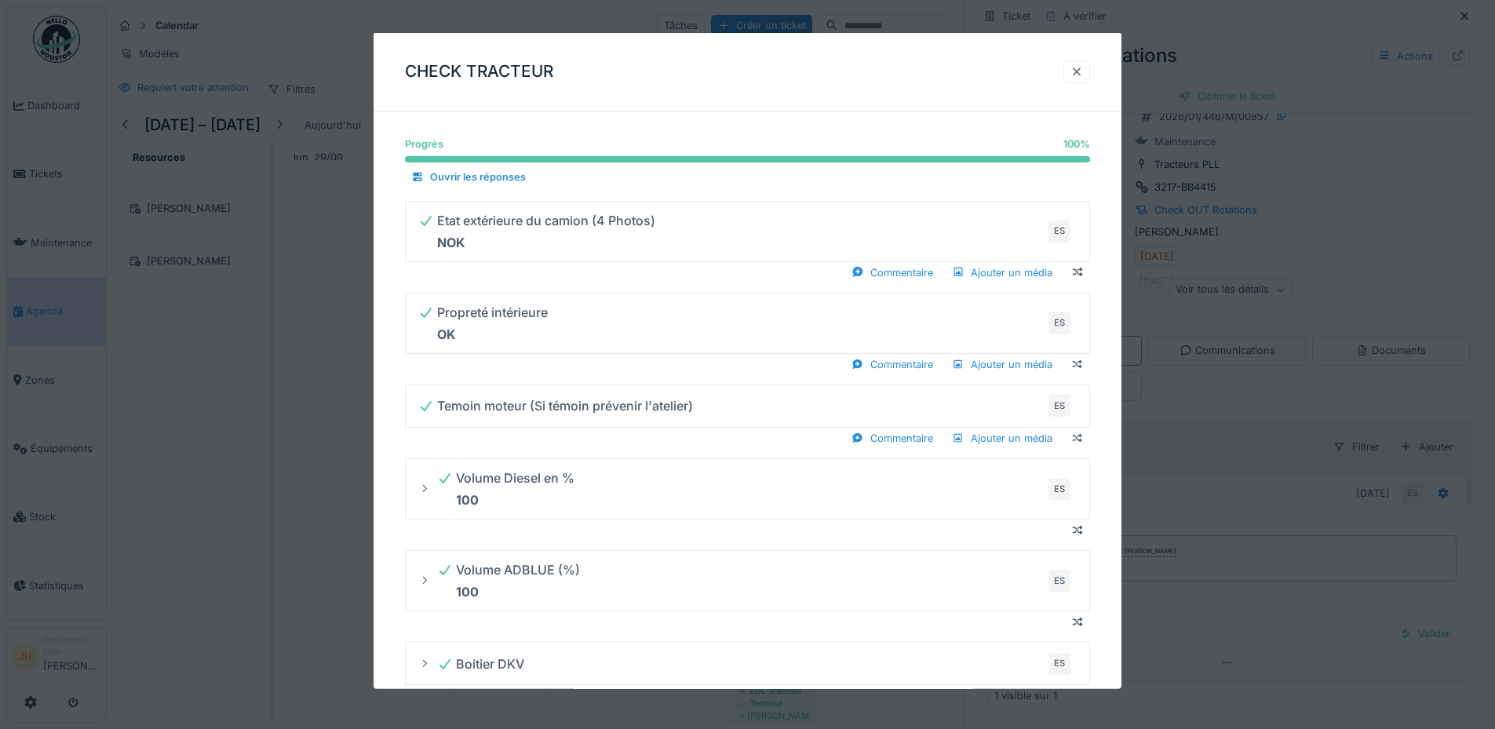
click at [1083, 71] on div at bounding box center [1076, 71] width 13 height 15
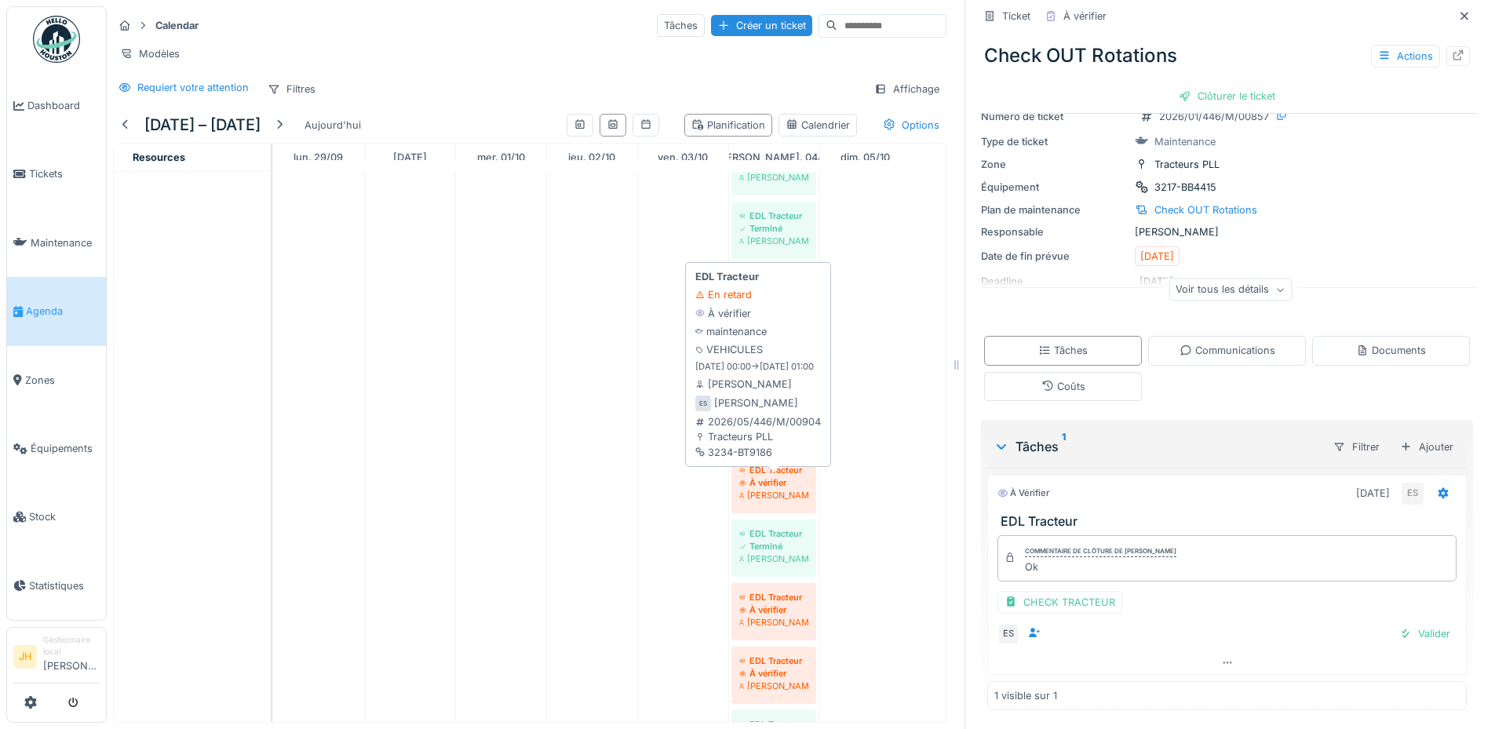
click at [788, 501] on div "[PERSON_NAME]" at bounding box center [773, 495] width 69 height 13
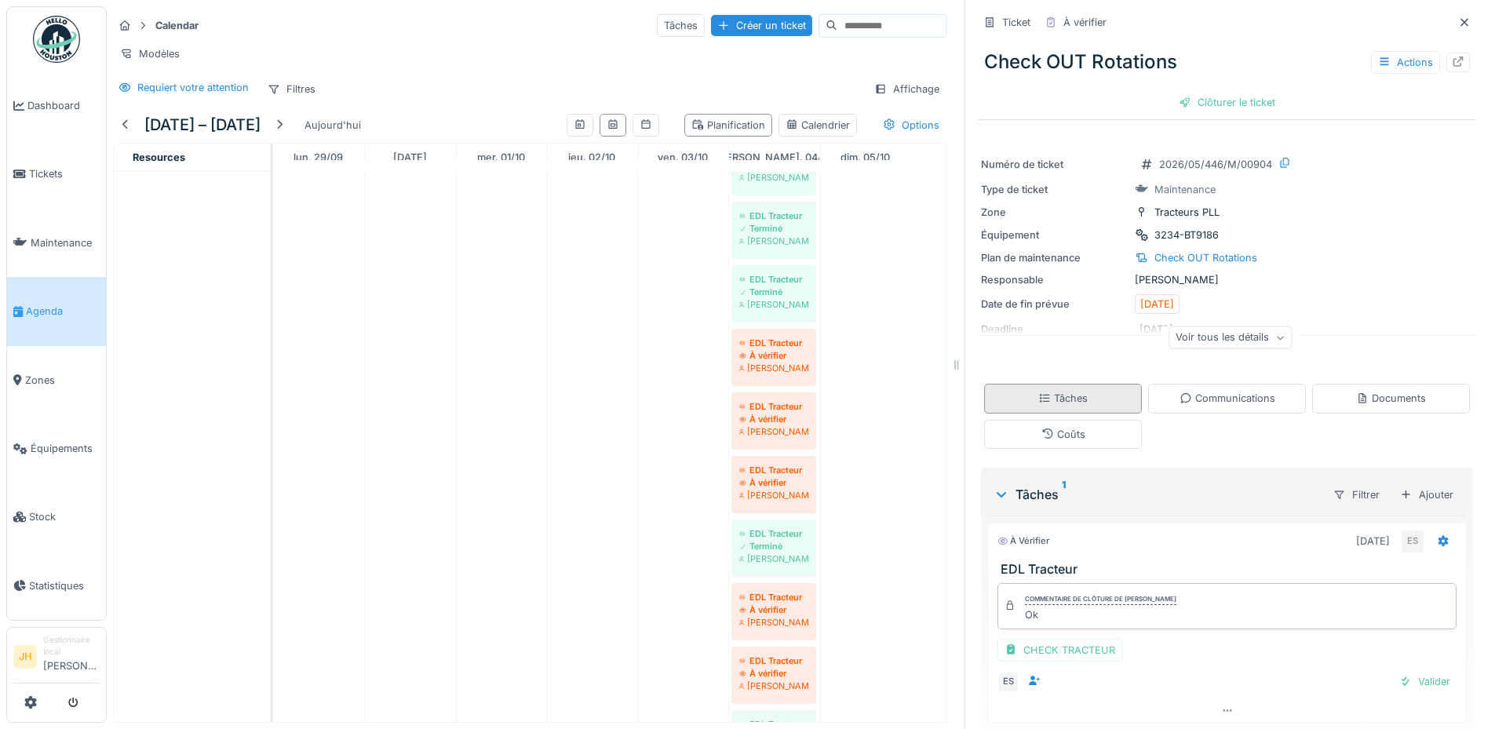
click at [1050, 398] on div "Tâches" at bounding box center [1062, 398] width 49 height 15
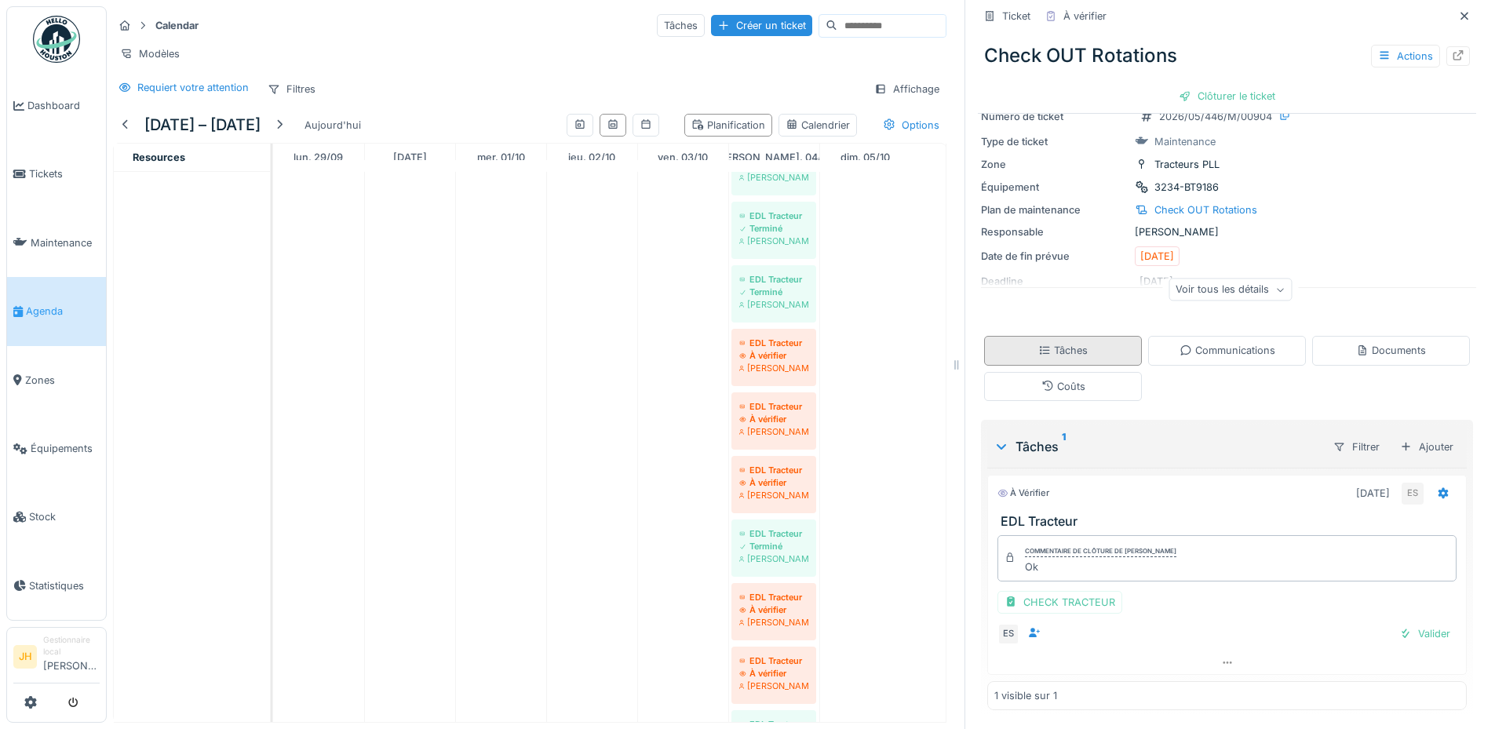
click at [1062, 343] on div "Tâches" at bounding box center [1062, 350] width 49 height 15
click at [1052, 598] on div "CHECK TRACTEUR" at bounding box center [1059, 602] width 125 height 23
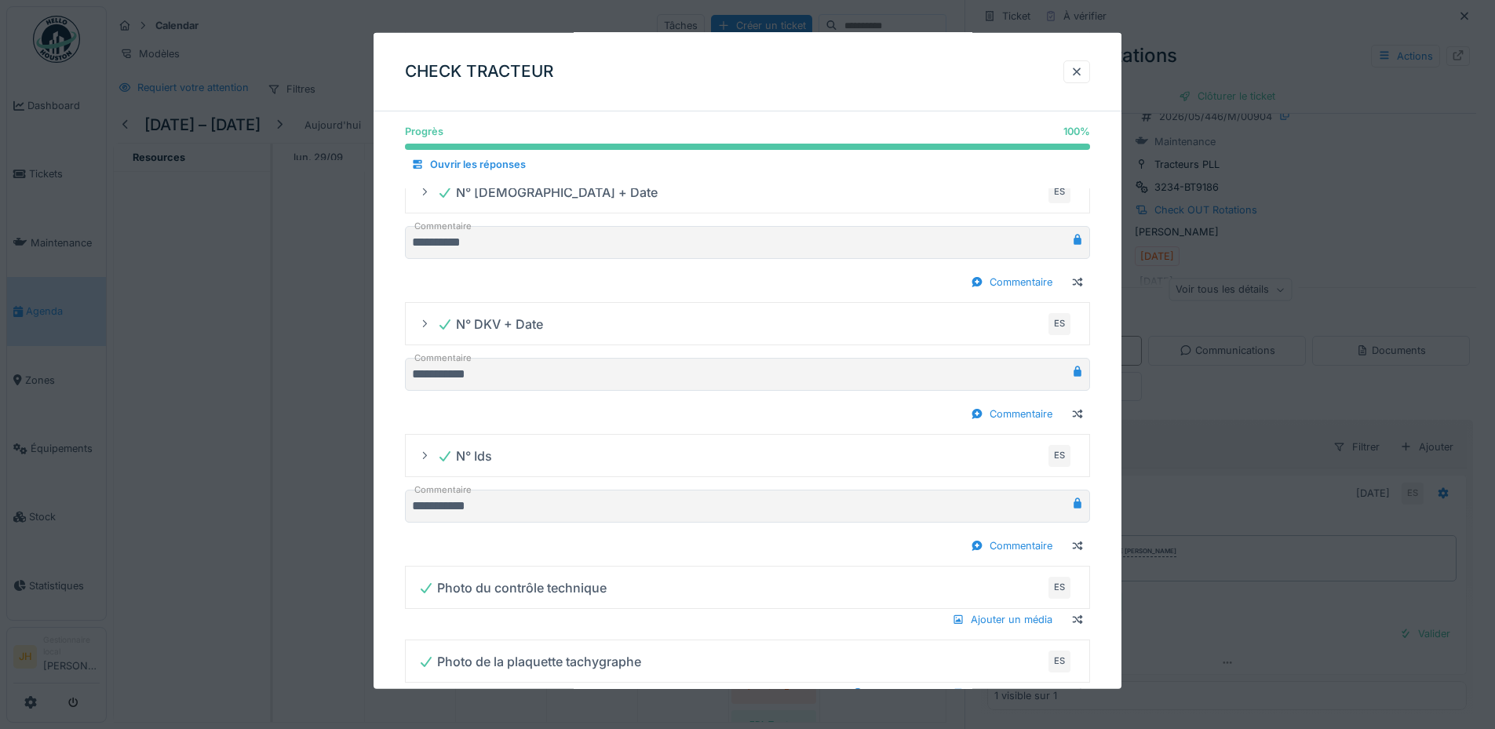
scroll to position [1134, 0]
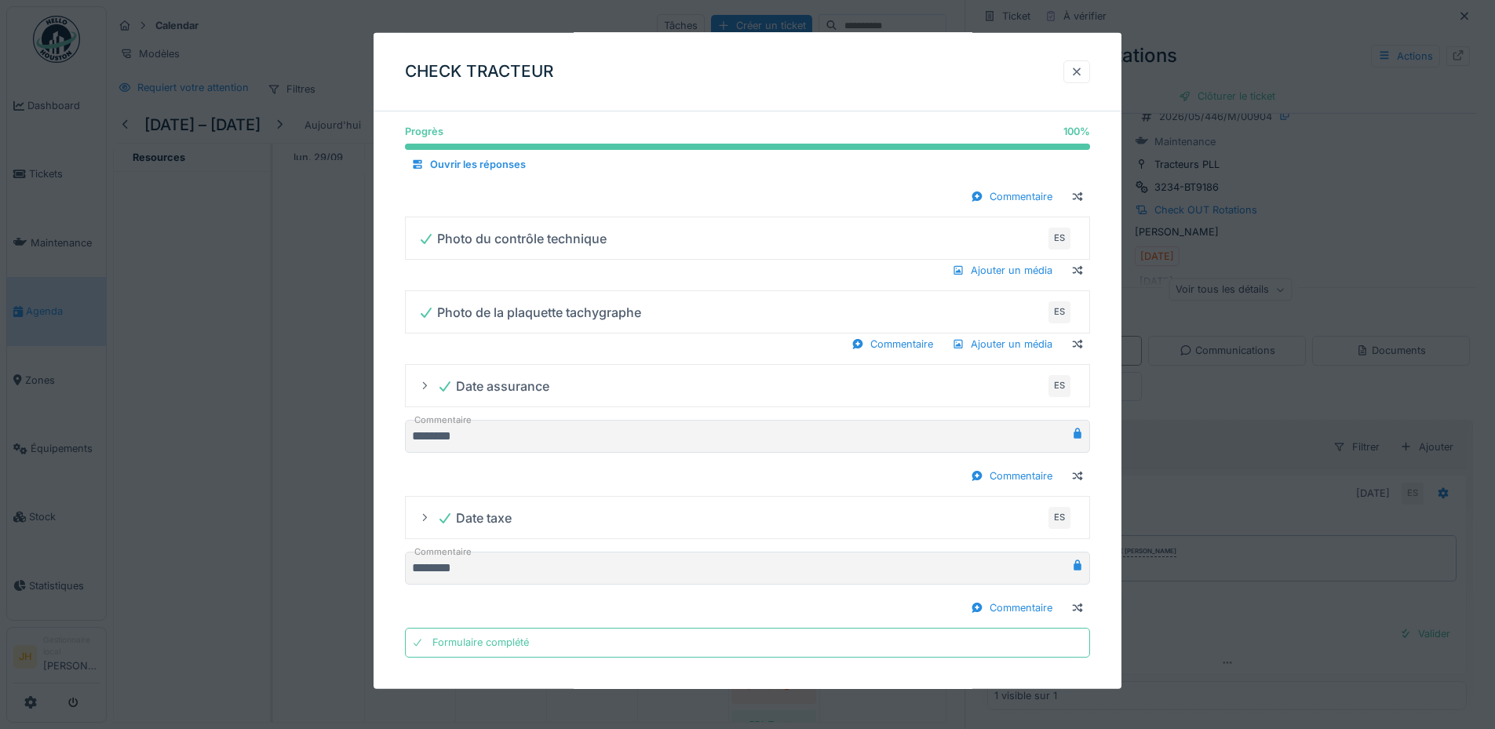
click at [1081, 69] on div at bounding box center [1076, 71] width 13 height 15
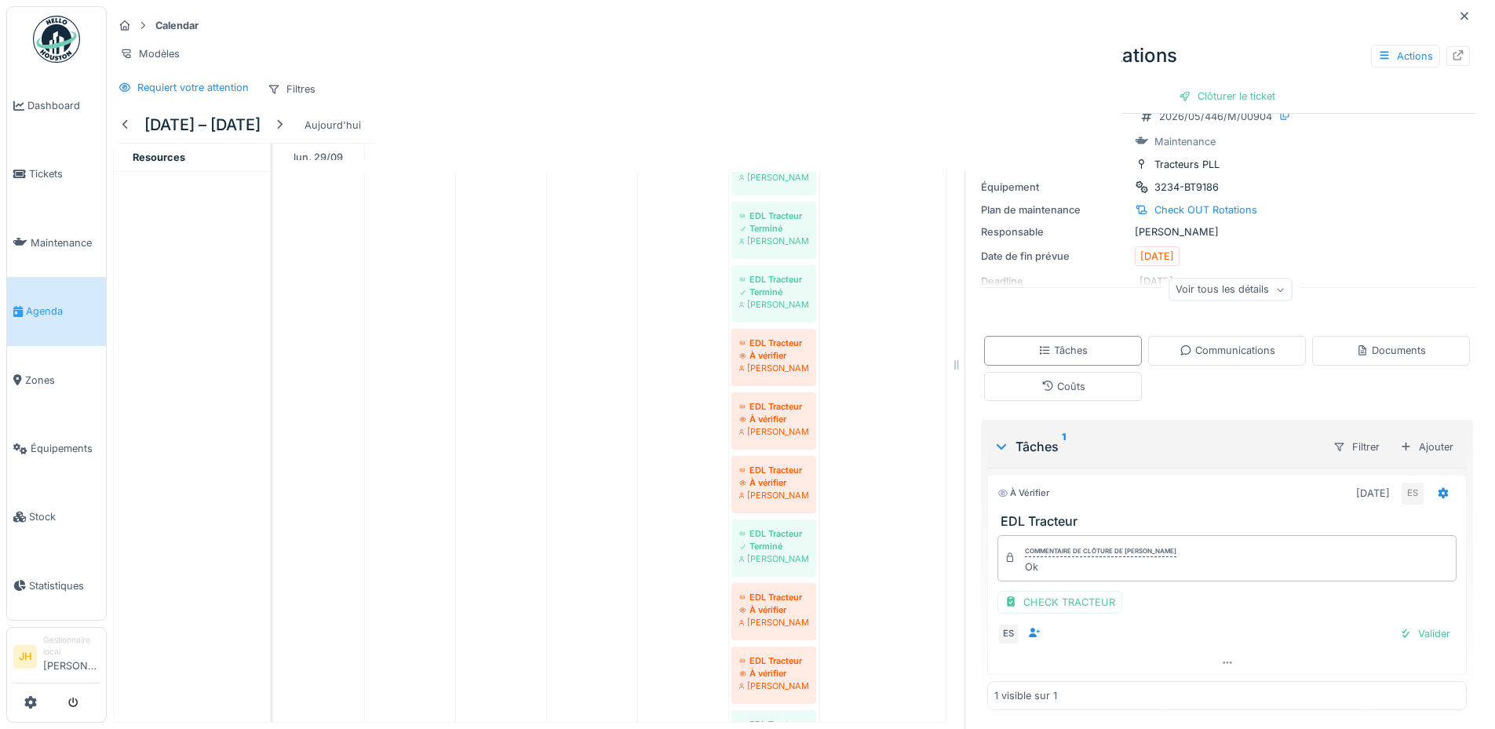
scroll to position [0, 0]
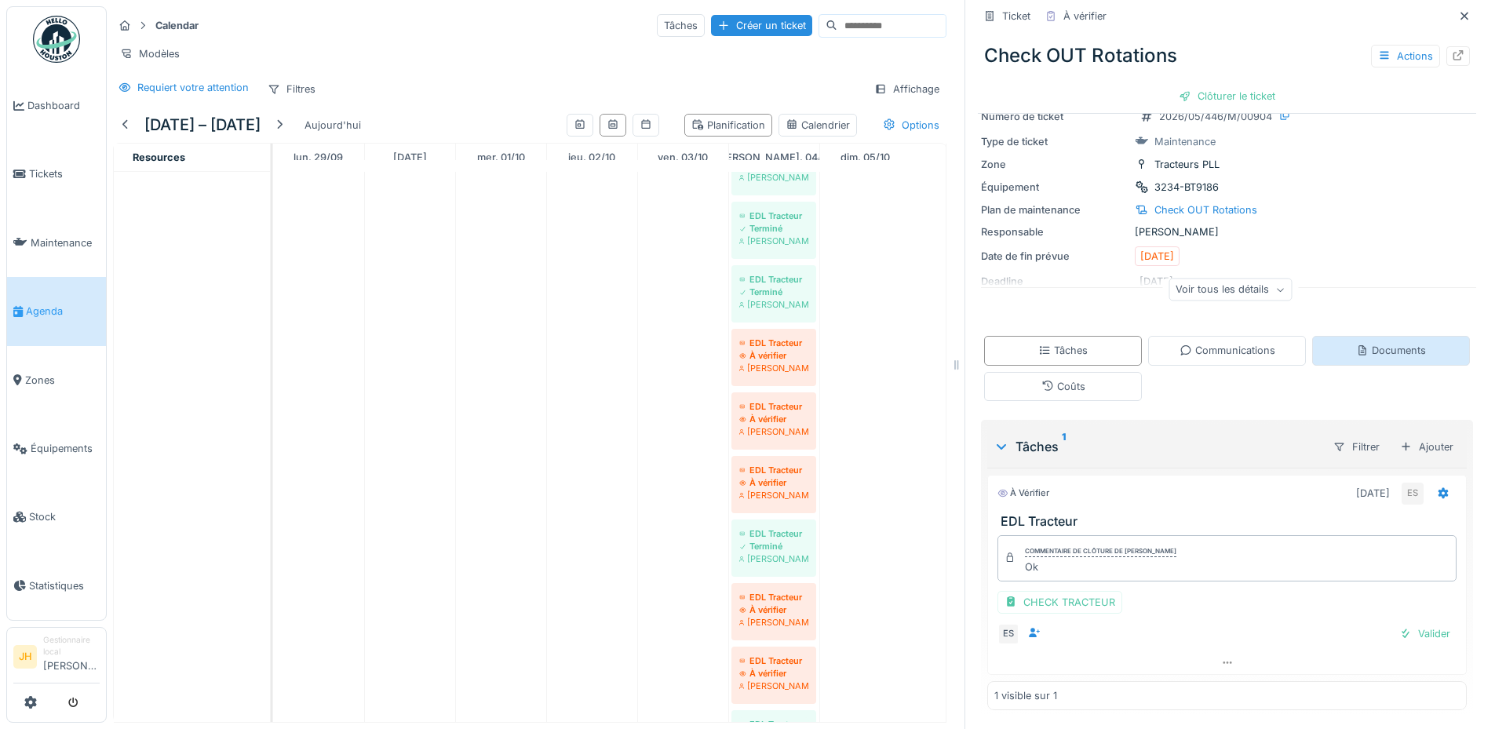
click at [1403, 343] on div "Documents" at bounding box center [1391, 350] width 70 height 15
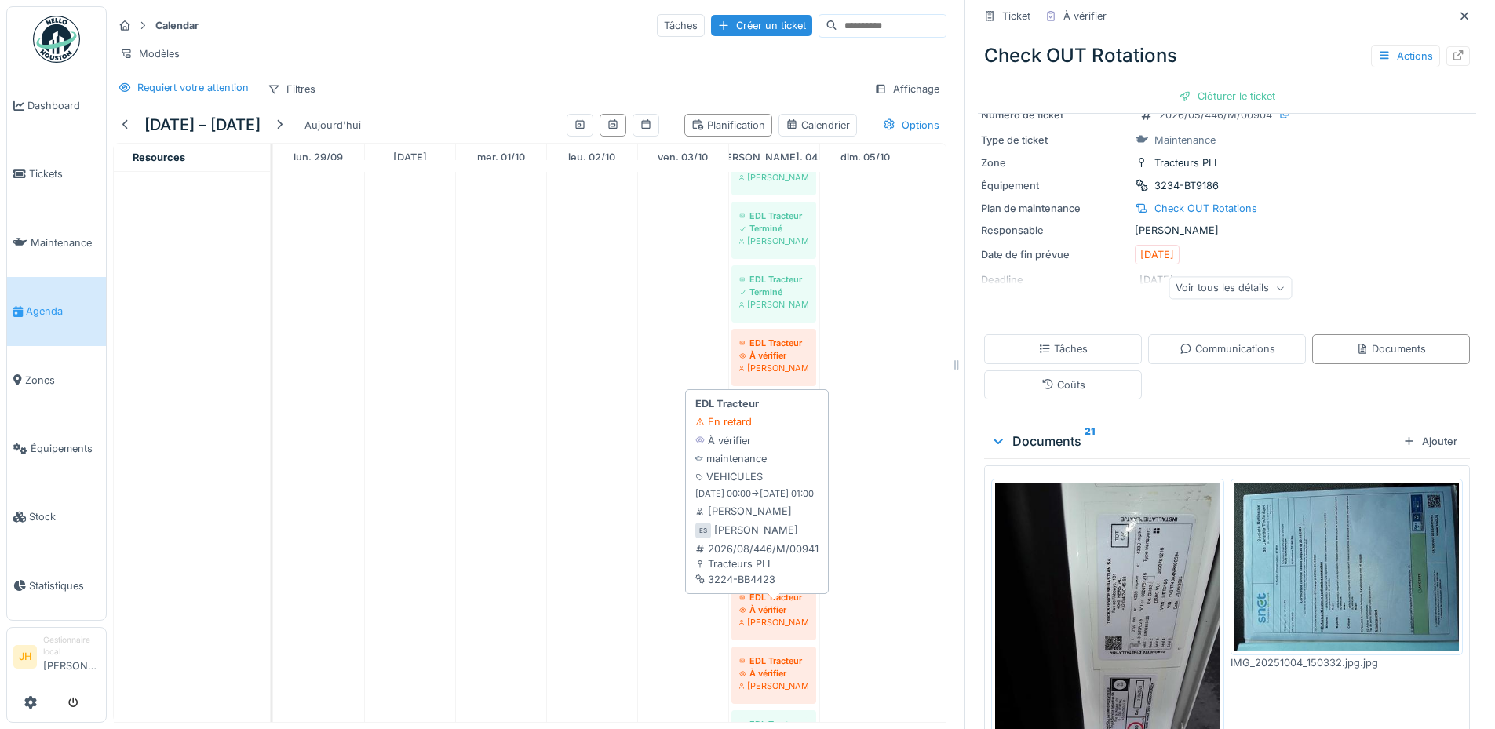
click at [769, 607] on div "À vérifier" at bounding box center [773, 609] width 69 height 13
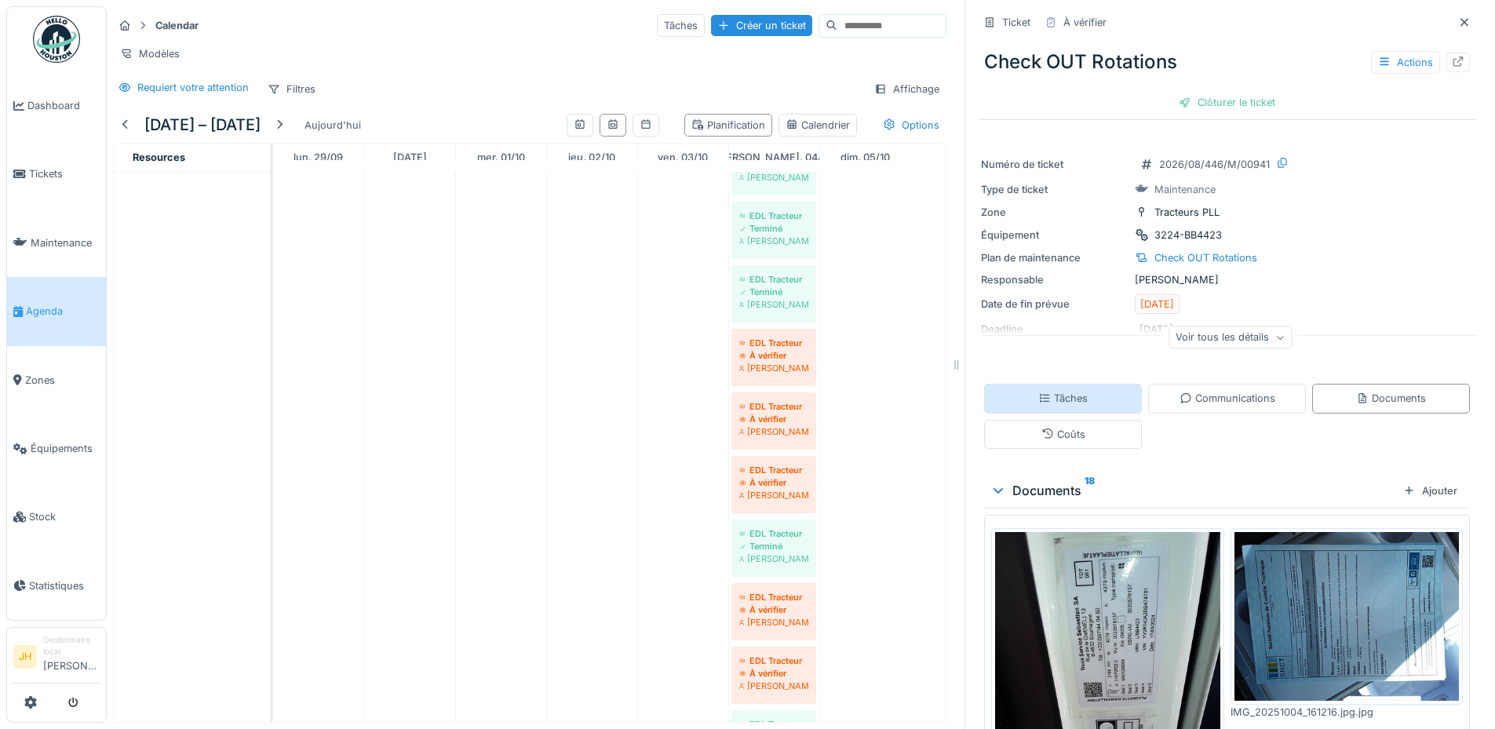
click at [1066, 391] on div "Tâches" at bounding box center [1062, 398] width 49 height 15
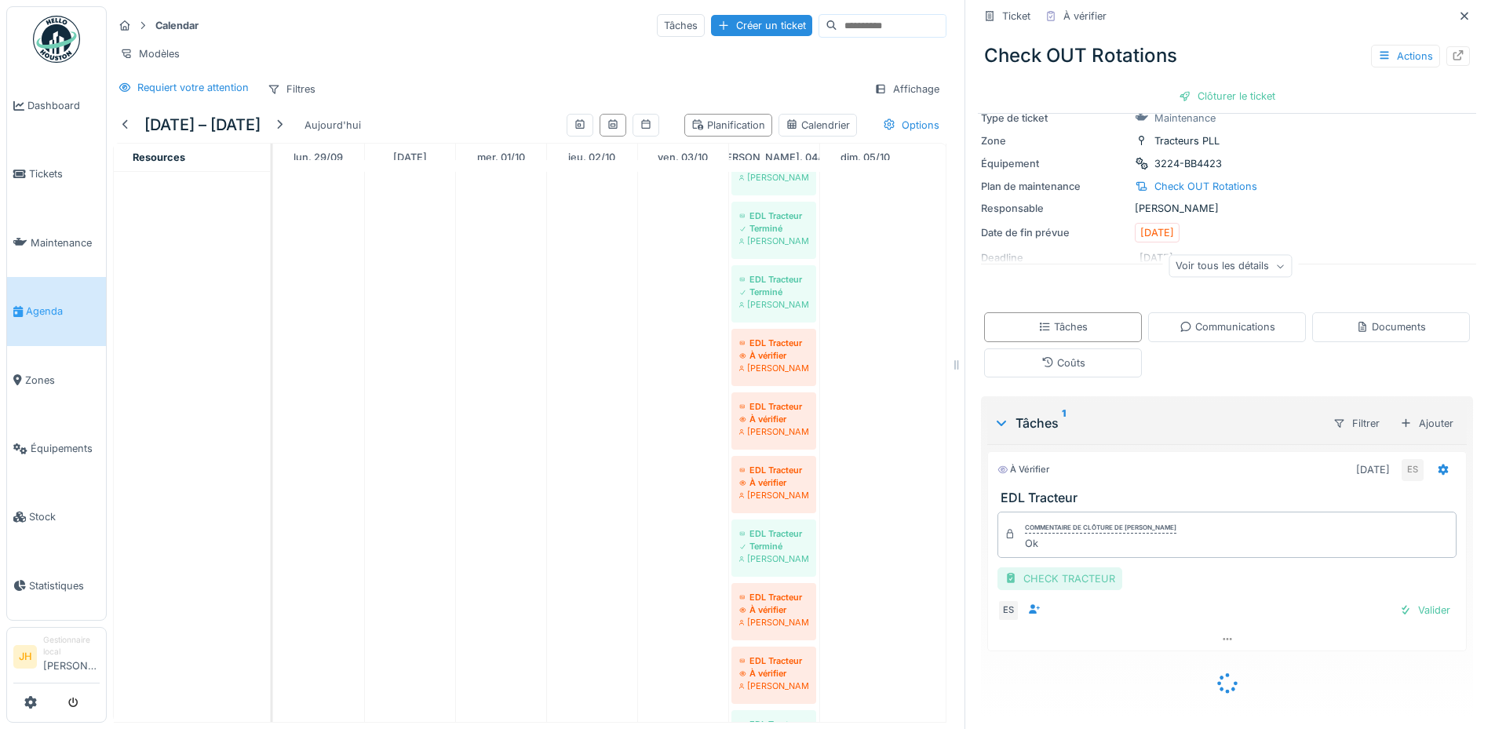
scroll to position [49, 0]
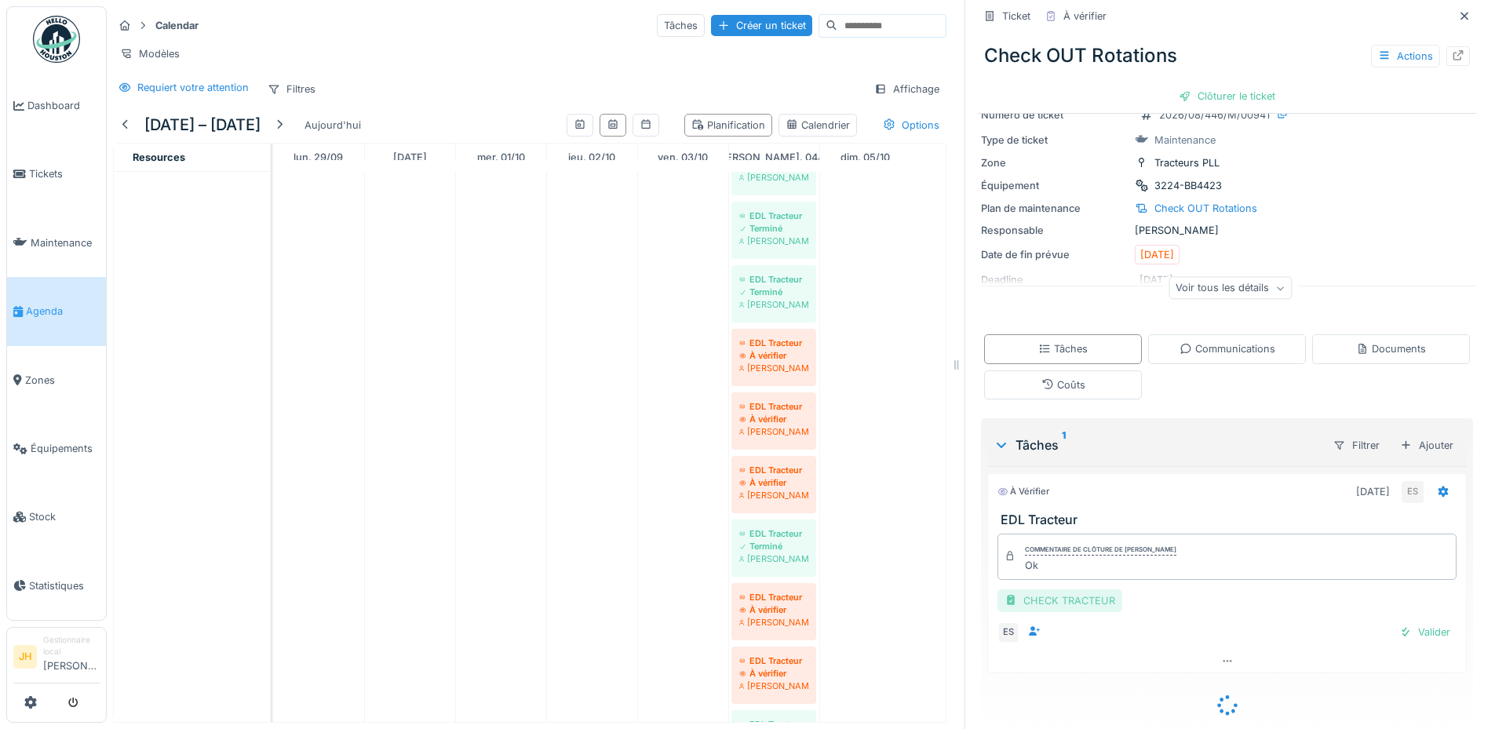
click at [1059, 573] on div "Ok" at bounding box center [1100, 565] width 151 height 15
click at [1069, 597] on div "CHECK TRACTEUR" at bounding box center [1059, 602] width 125 height 23
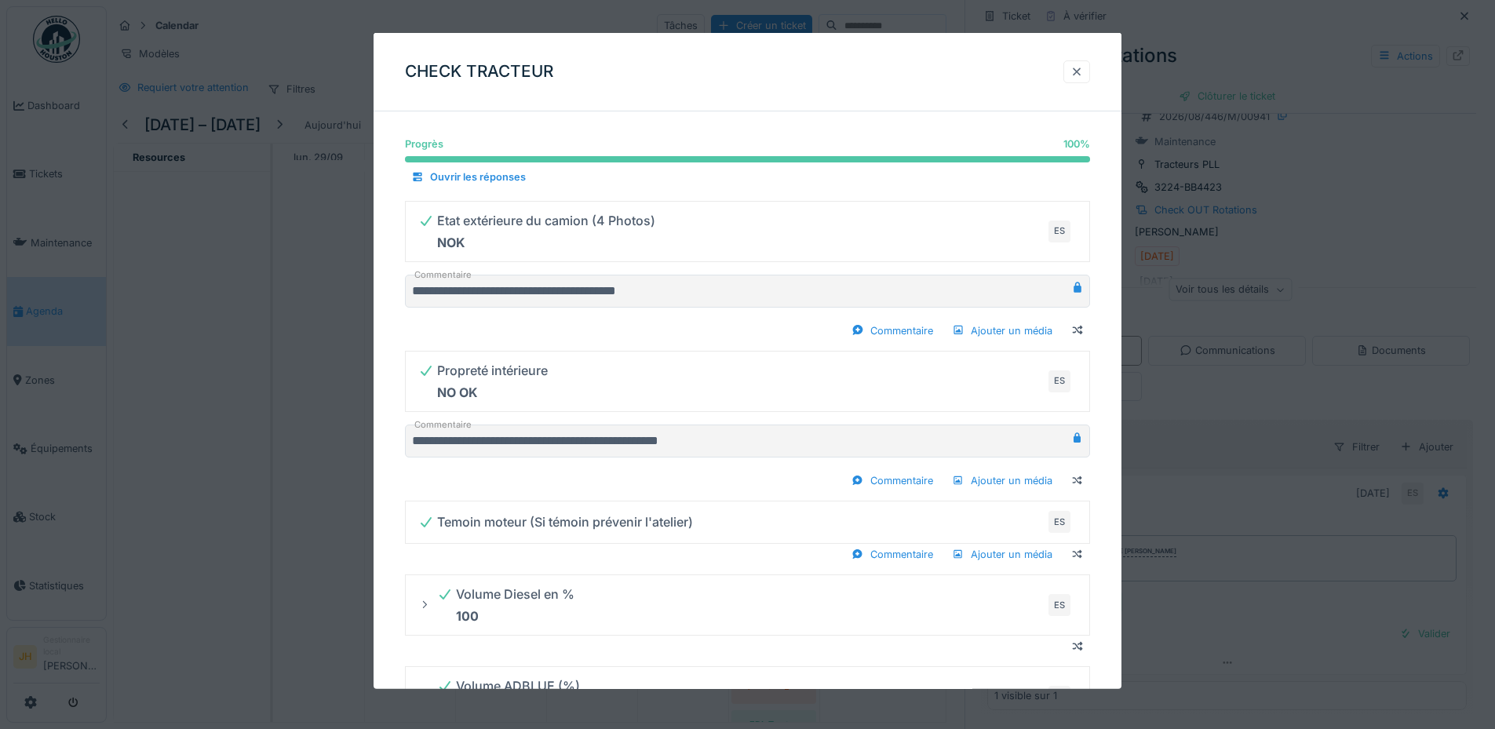
click at [1083, 68] on div at bounding box center [1076, 71] width 13 height 15
